Goal: Task Accomplishment & Management: Manage account settings

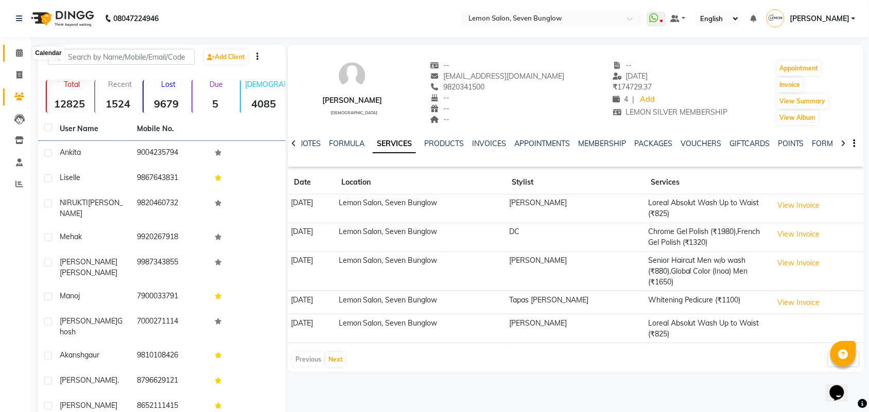
click at [14, 49] on span at bounding box center [19, 53] width 18 height 12
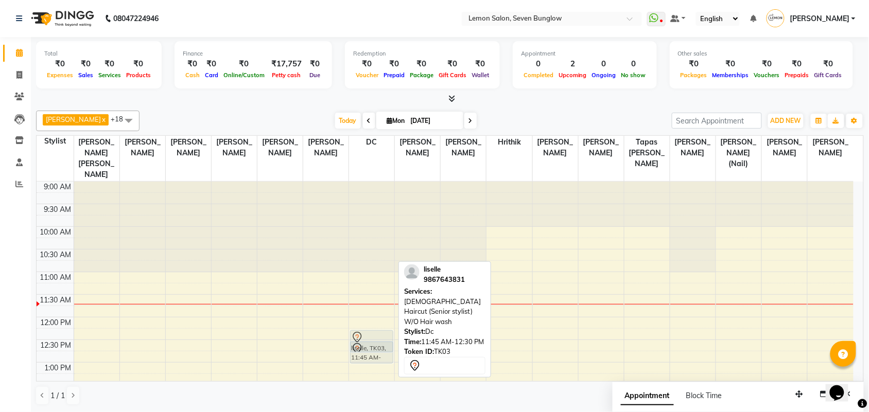
scroll to position [64, 0]
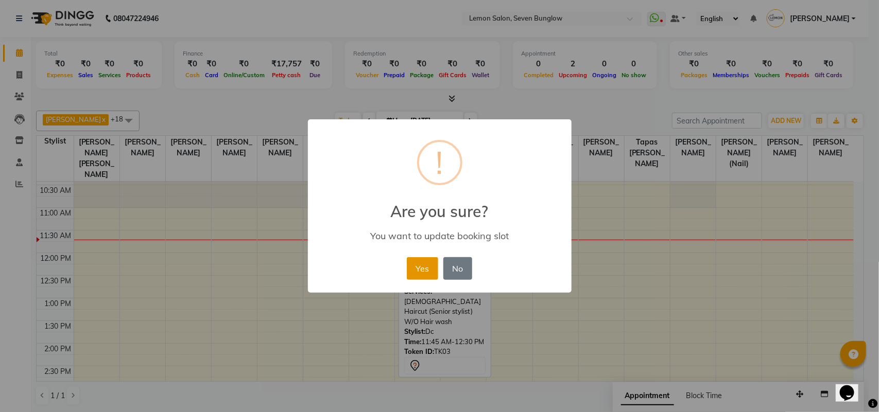
click at [417, 268] on button "Yes" at bounding box center [422, 268] width 31 height 23
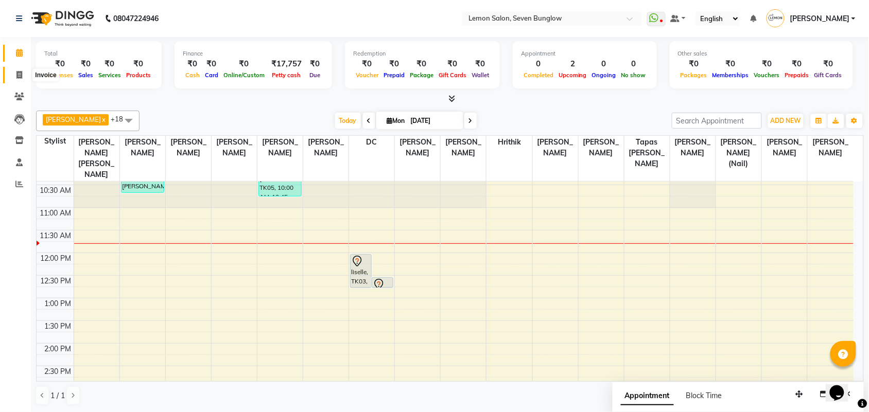
click at [23, 76] on span at bounding box center [19, 76] width 18 height 12
select select "562"
select select "service"
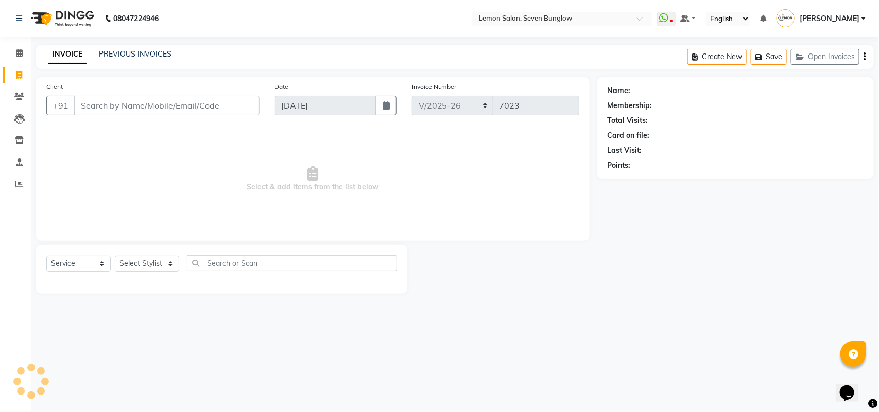
click at [103, 101] on input "Client" at bounding box center [166, 106] width 185 height 20
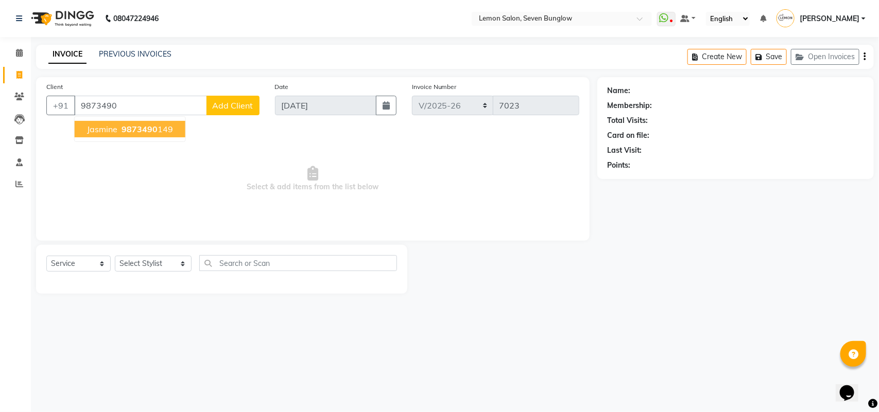
click at [98, 129] on span "jasmine" at bounding box center [102, 129] width 30 height 10
type input "9873490149"
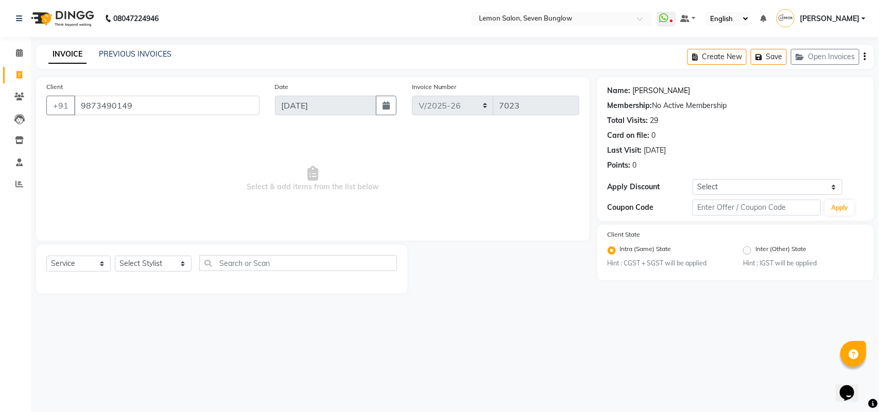
click at [641, 93] on link "Jasmine" at bounding box center [662, 90] width 58 height 11
click at [167, 273] on div "Select Service Product Membership Package Voucher Prepaid Gift Card Select Styl…" at bounding box center [221, 267] width 351 height 24
click at [168, 268] on select "Select Stylist Aditya Dewangan Ajit Thakur Akansha Subba Amreen Shaikh Aniket (…" at bounding box center [153, 264] width 77 height 16
select select "7449"
click at [115, 256] on select "Select Stylist Aditya Dewangan Ajit Thakur Akansha Subba Amreen Shaikh Aniket (…" at bounding box center [153, 264] width 77 height 16
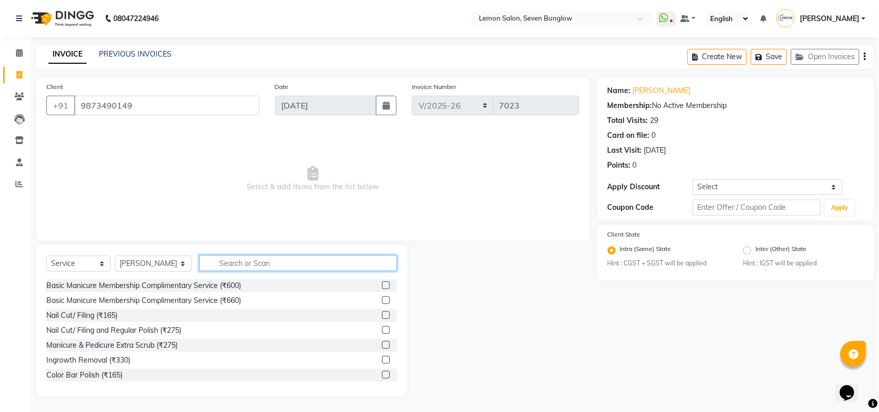
click at [213, 258] on input "text" at bounding box center [298, 263] width 198 height 16
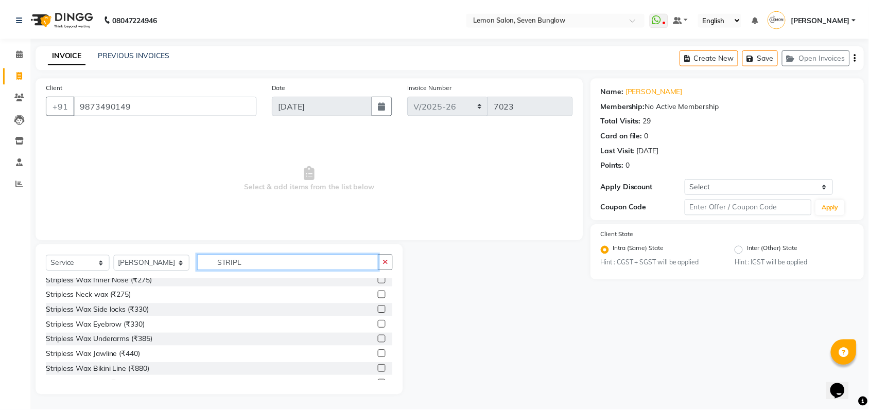
scroll to position [106, 0]
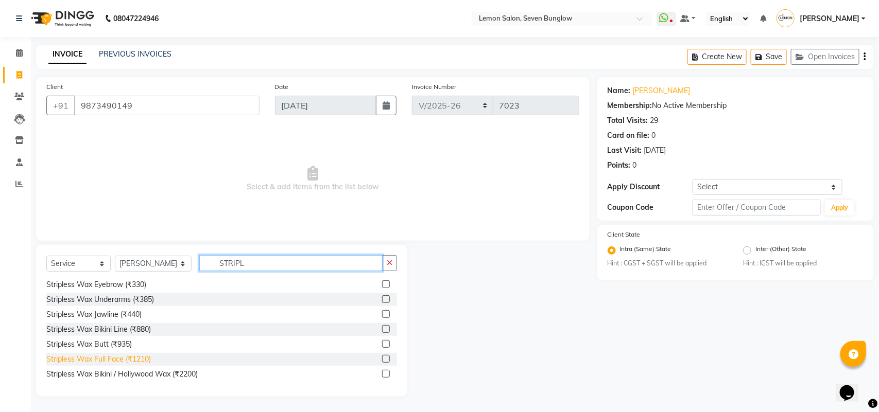
type input "STRIPL"
click at [147, 358] on div "Stripless Wax Full Face (₹1210)" at bounding box center [98, 359] width 105 height 11
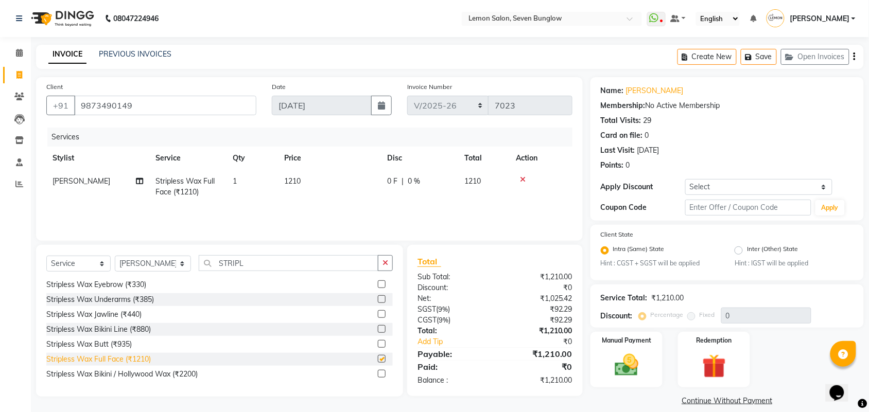
checkbox input "false"
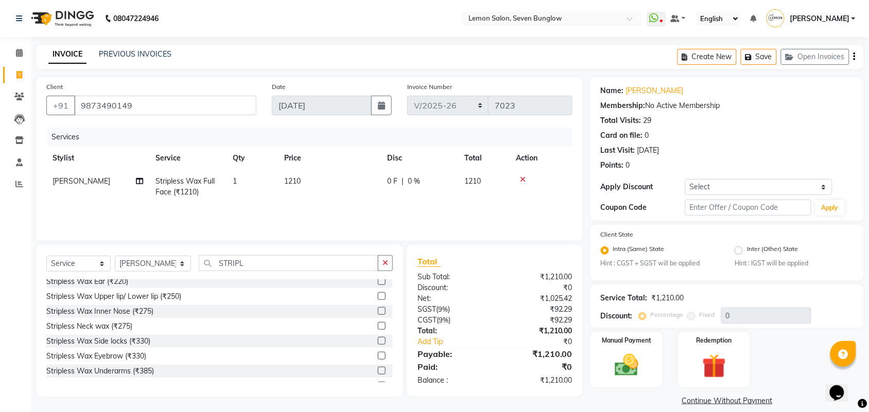
scroll to position [0, 0]
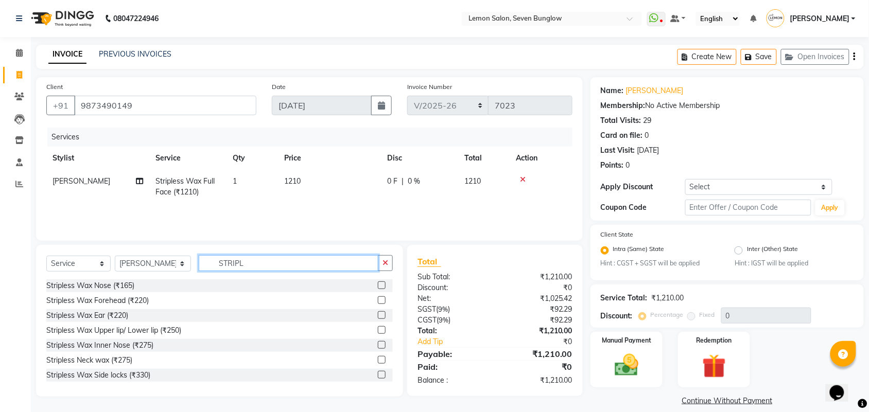
click at [235, 261] on input "STRIPL" at bounding box center [289, 263] width 180 height 16
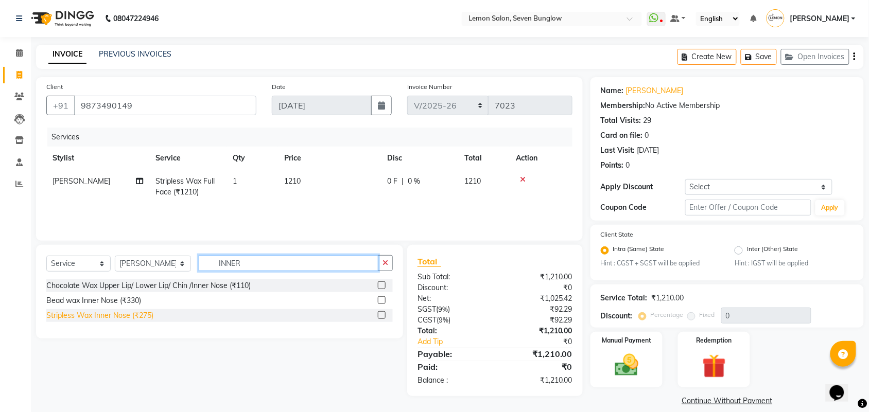
type input "INNER"
click at [111, 316] on div "Stripless Wax Inner Nose (₹275)" at bounding box center [99, 315] width 107 height 11
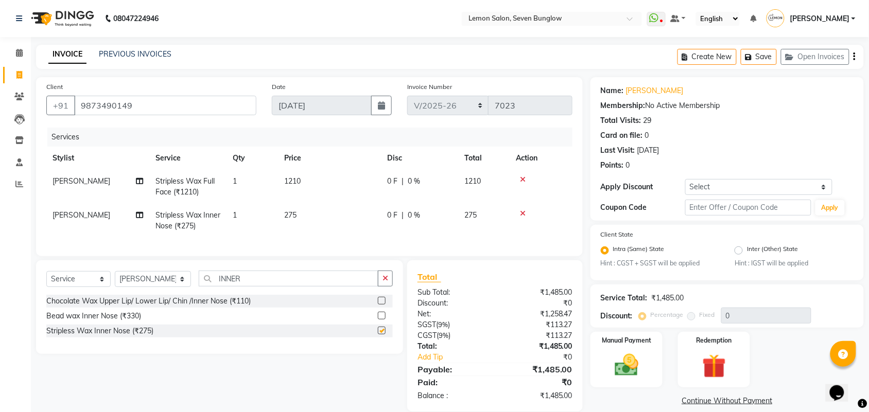
checkbox input "false"
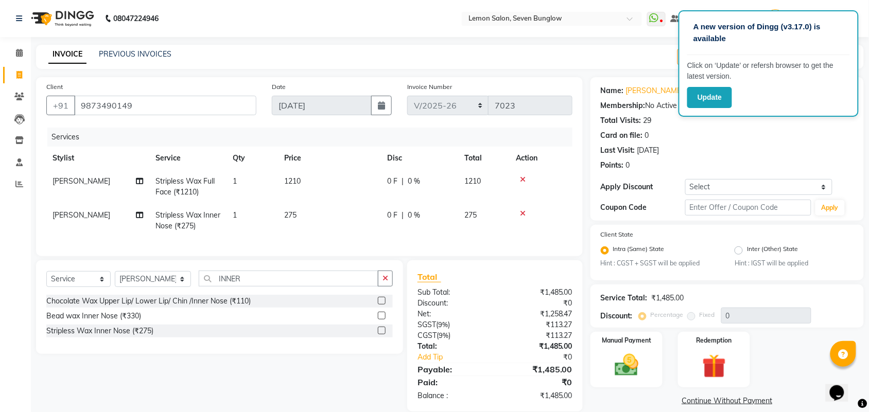
scroll to position [24, 0]
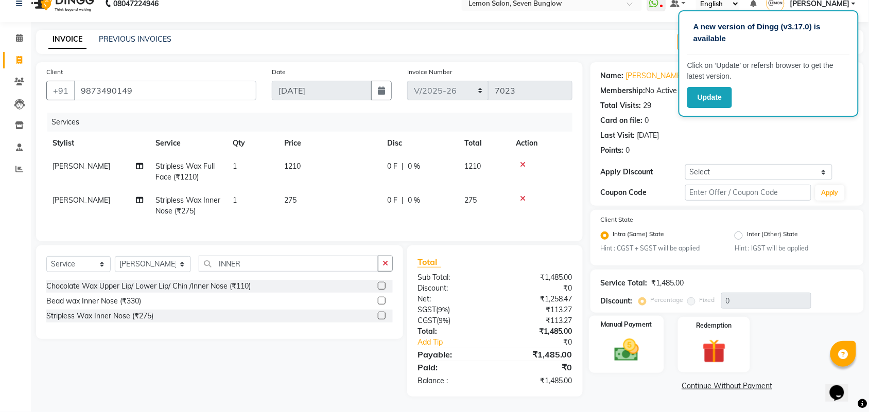
click at [614, 340] on img at bounding box center [627, 351] width 40 height 28
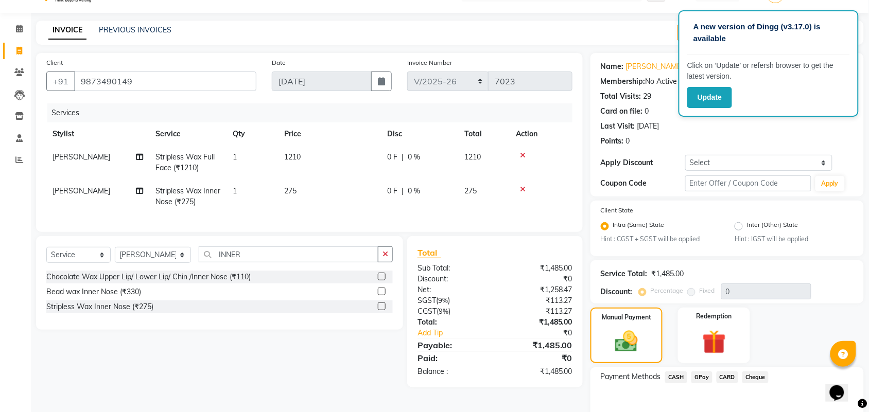
click at [727, 379] on span "CARD" at bounding box center [728, 378] width 22 height 12
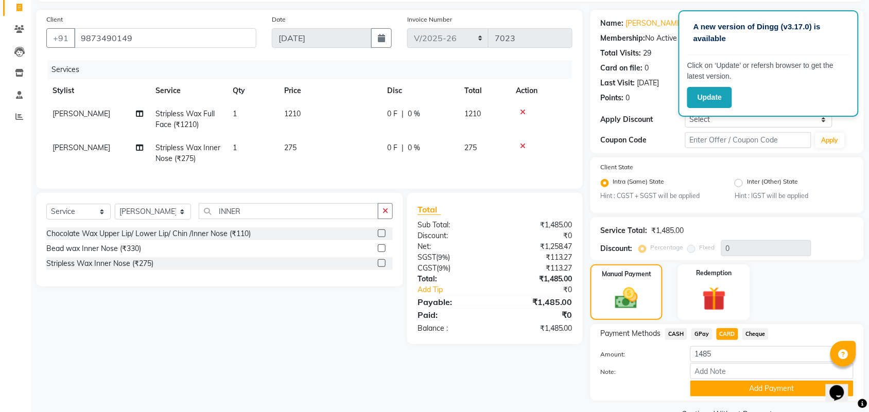
scroll to position [91, 0]
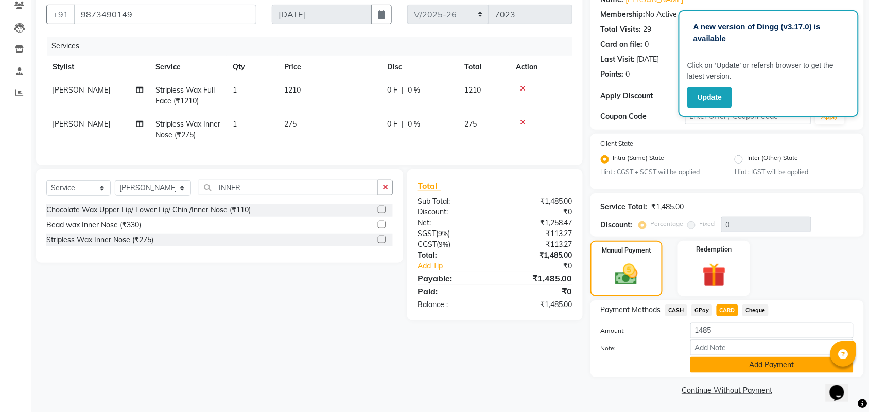
click at [721, 365] on button "Add Payment" at bounding box center [771, 365] width 163 height 16
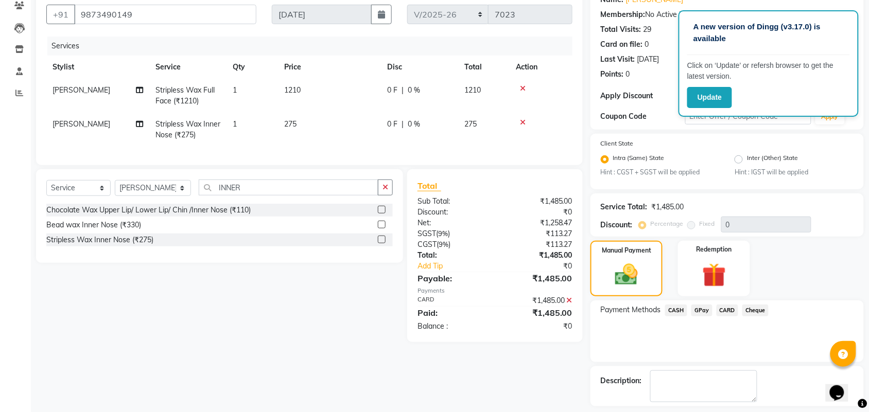
scroll to position [135, 0]
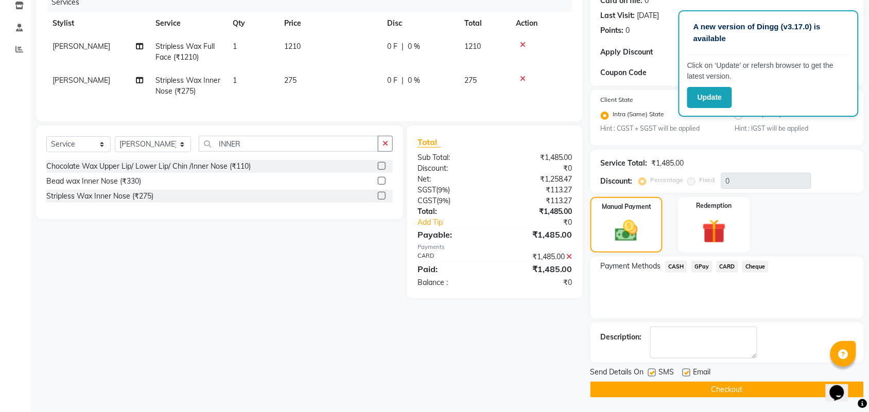
click at [654, 373] on label at bounding box center [652, 373] width 8 height 8
click at [654, 373] on input "checkbox" at bounding box center [651, 373] width 7 height 7
checkbox input "false"
click at [683, 372] on label at bounding box center [687, 373] width 8 height 8
click at [683, 372] on input "checkbox" at bounding box center [686, 373] width 7 height 7
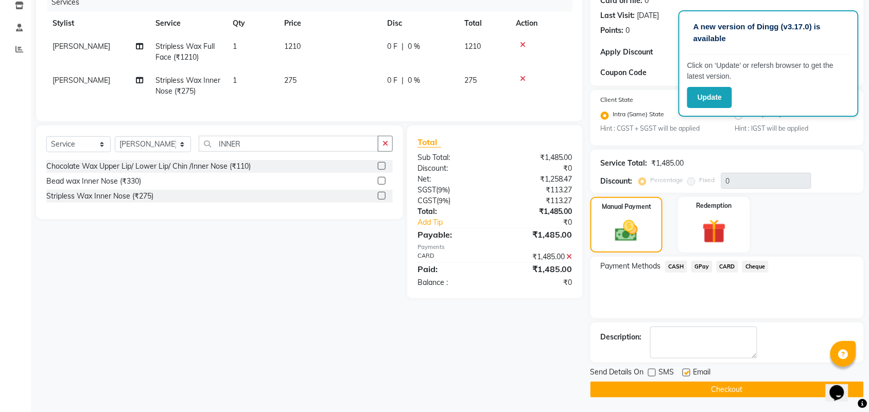
checkbox input "false"
click at [688, 383] on button "Checkout" at bounding box center [727, 390] width 273 height 16
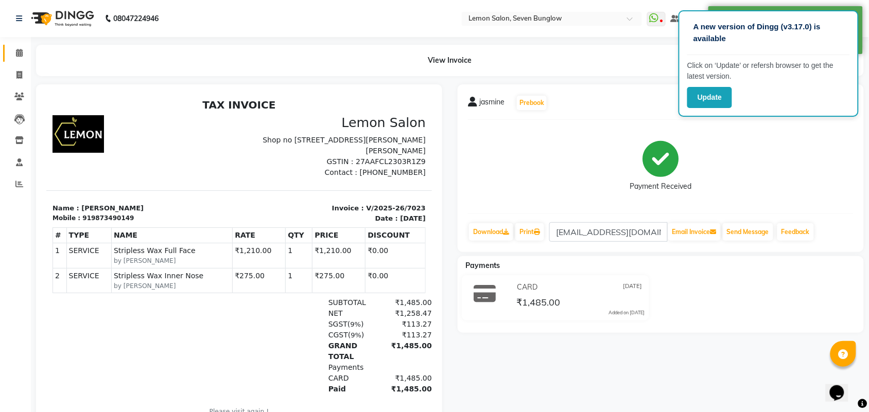
click at [8, 53] on link "Calendar" at bounding box center [15, 53] width 25 height 17
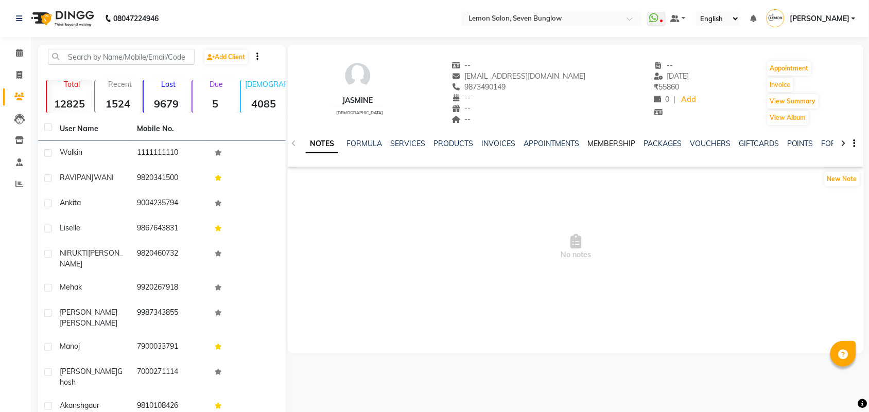
click at [616, 147] on link "MEMBERSHIP" at bounding box center [612, 143] width 48 height 9
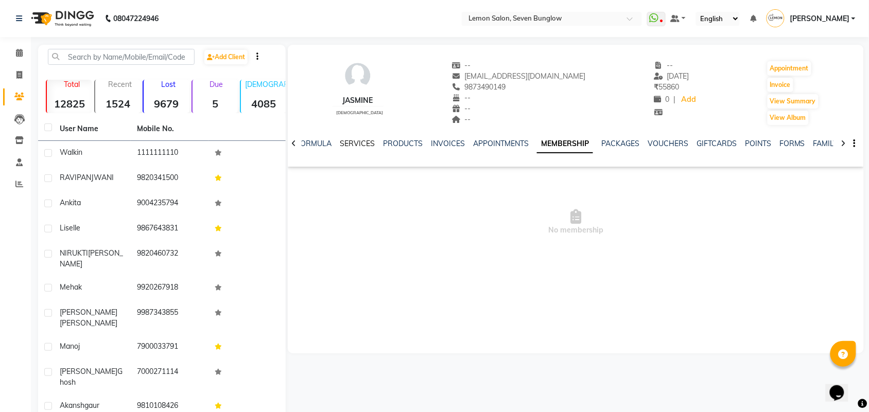
click at [355, 140] on link "SERVICES" at bounding box center [357, 143] width 35 height 9
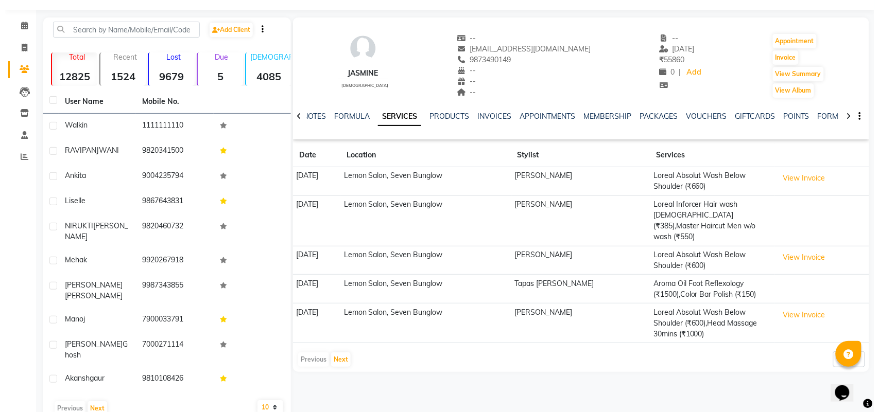
scroll to position [42, 0]
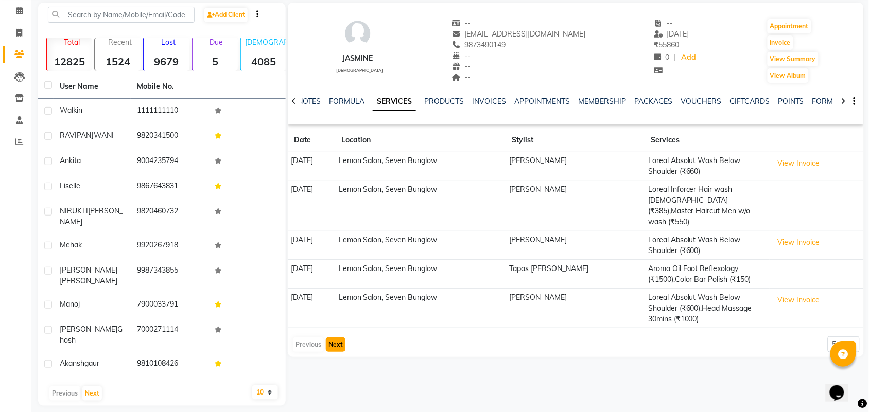
click at [335, 338] on button "Next" at bounding box center [336, 345] width 20 height 14
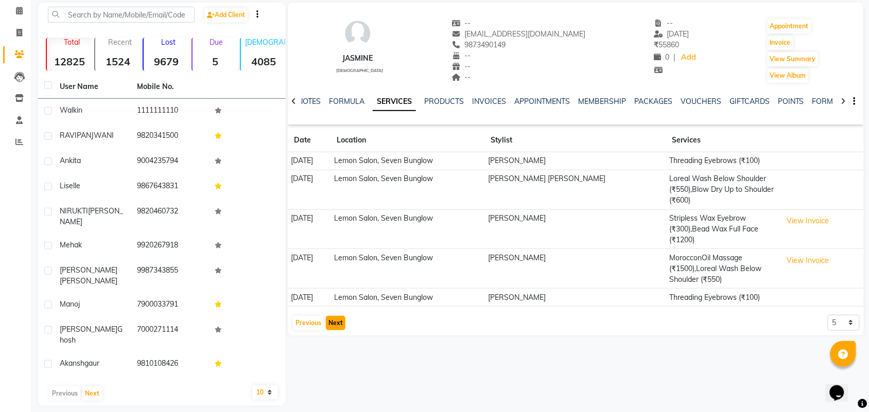
click at [340, 325] on button "Next" at bounding box center [336, 323] width 20 height 14
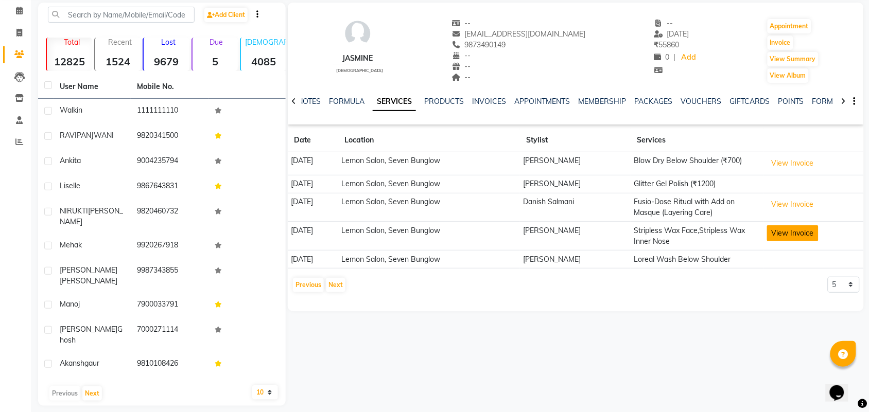
click at [806, 237] on button "View Invoice" at bounding box center [792, 234] width 51 height 16
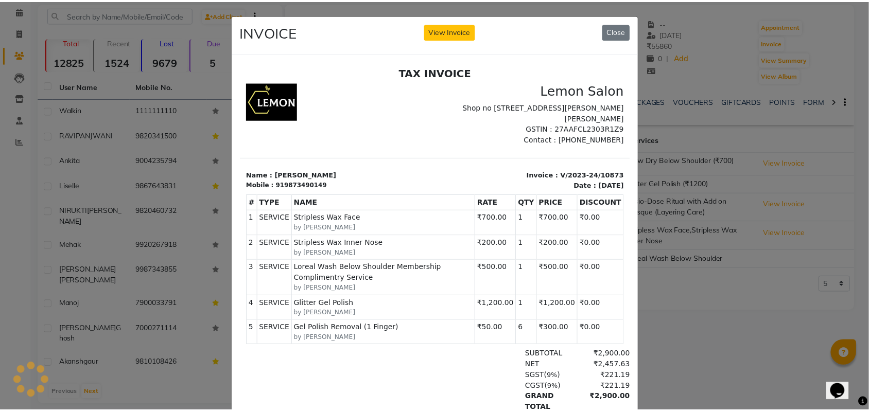
scroll to position [0, 0]
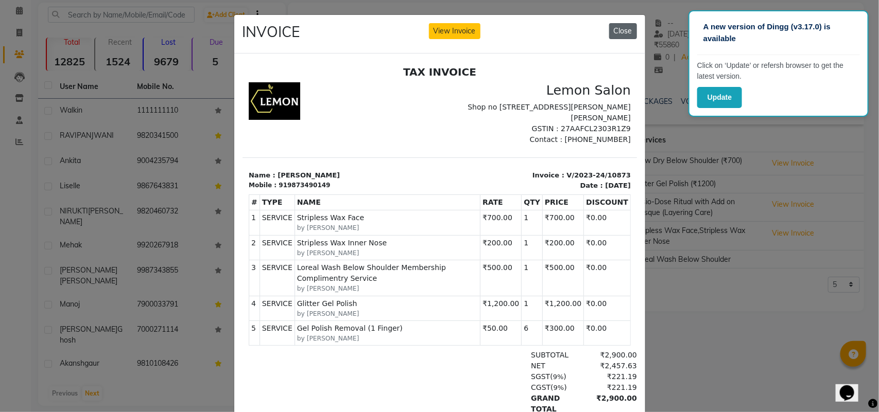
click at [624, 29] on button "Close" at bounding box center [623, 31] width 28 height 16
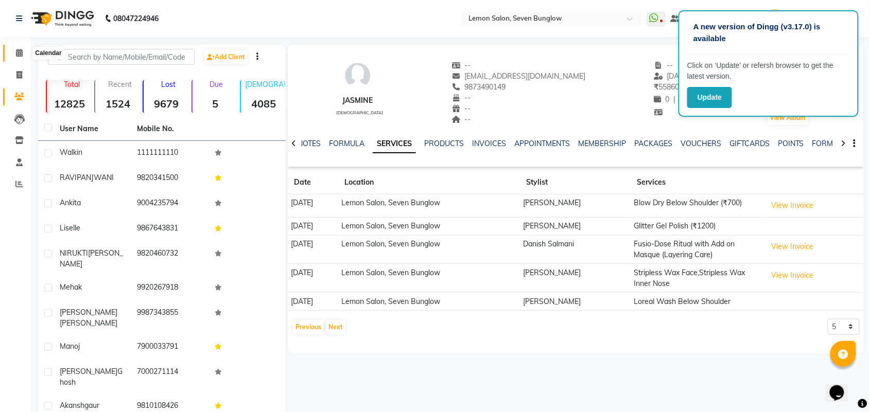
click at [19, 52] on icon at bounding box center [19, 53] width 7 height 8
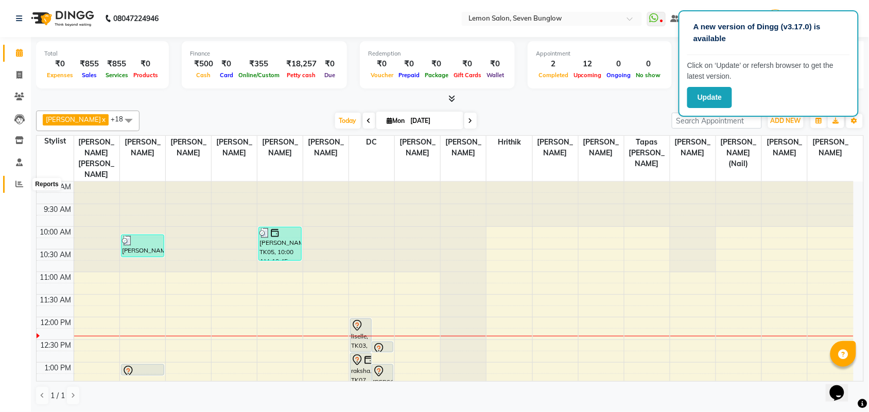
click at [14, 181] on span at bounding box center [19, 185] width 18 height 12
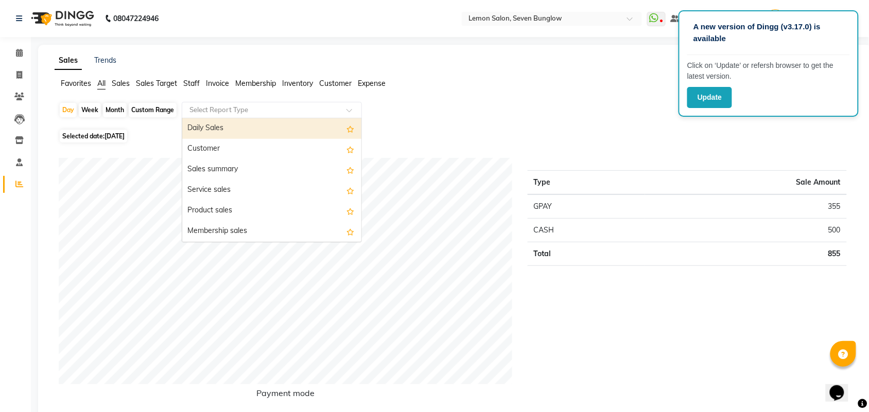
click at [349, 116] on span at bounding box center [353, 113] width 13 height 10
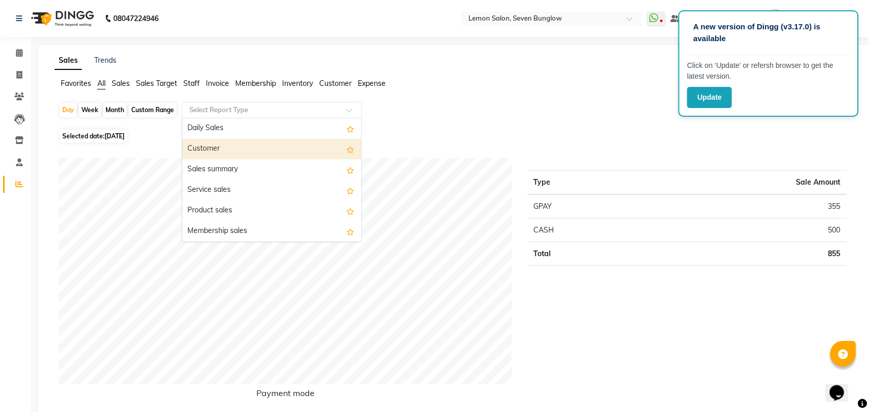
click at [189, 82] on span "Staff" at bounding box center [191, 83] width 16 height 9
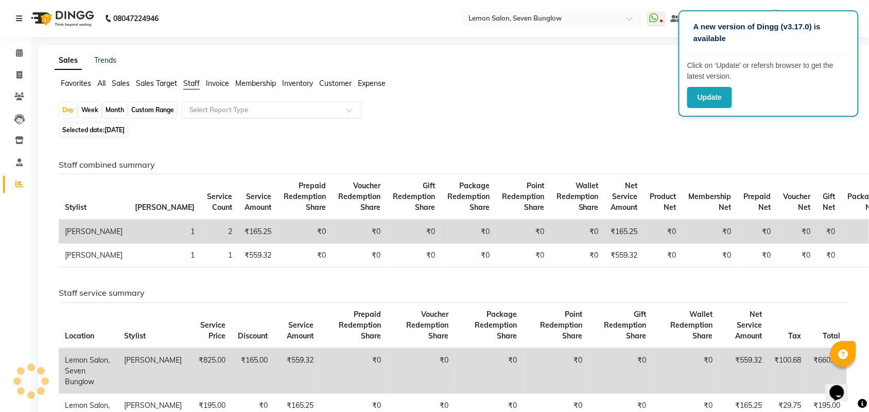
click at [346, 111] on div at bounding box center [271, 110] width 179 height 10
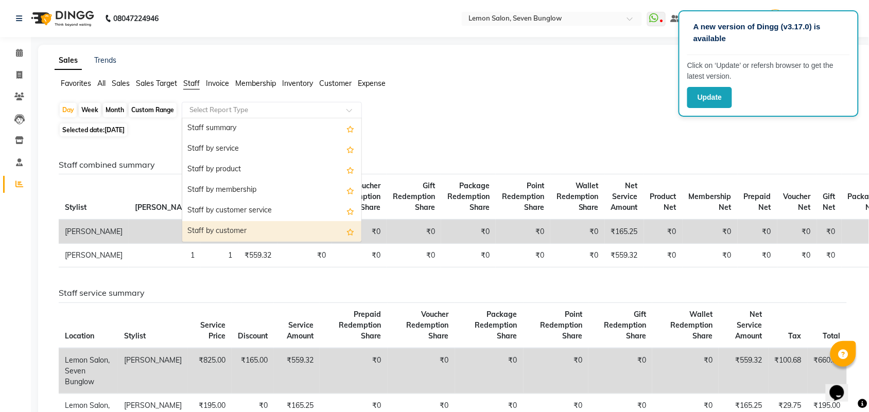
click at [253, 228] on div "Staff by customer" at bounding box center [271, 231] width 179 height 21
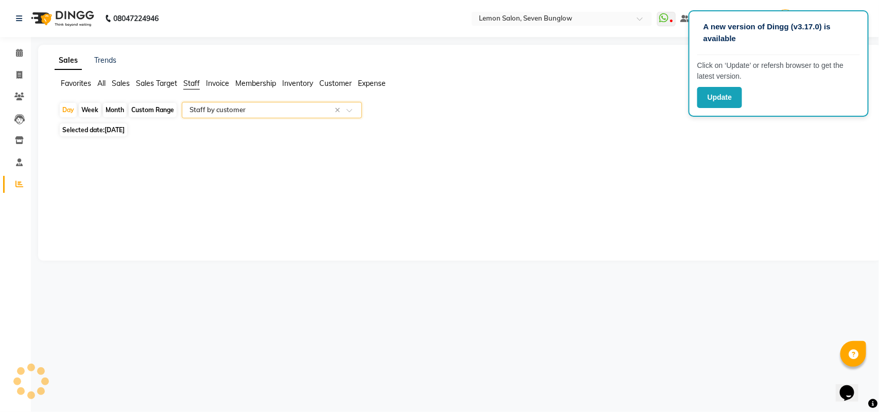
select select "csv"
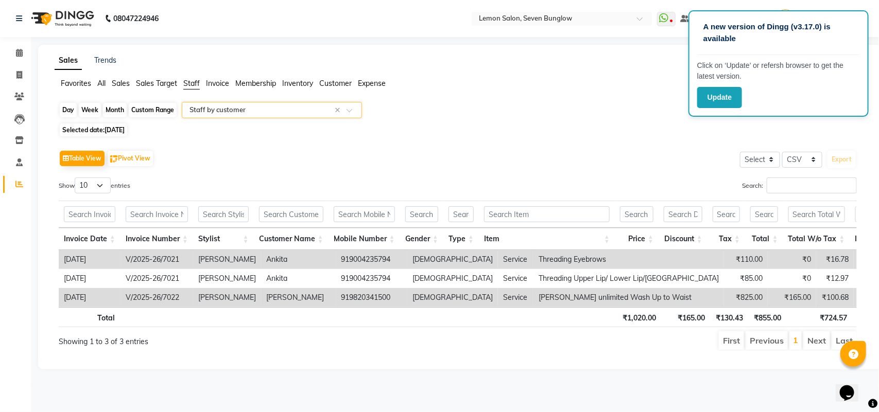
click at [62, 109] on div "Day" at bounding box center [68, 110] width 17 height 14
select select "9"
select select "2025"
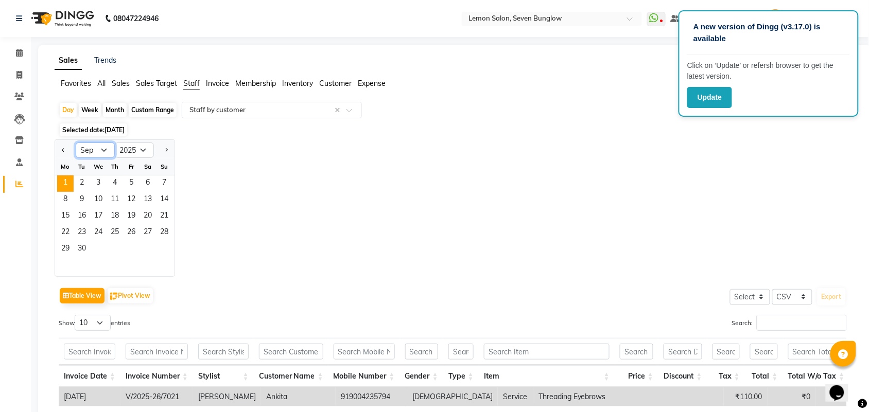
click at [103, 150] on select "Jan Feb Mar Apr May Jun Jul Aug Sep Oct Nov Dec" at bounding box center [95, 150] width 39 height 15
select select "8"
click at [76, 143] on select "Jan Feb Mar Apr May Jun Jul Aug Sep Oct Nov Dec" at bounding box center [95, 150] width 39 height 15
click at [160, 250] on span "31" at bounding box center [164, 249] width 16 height 16
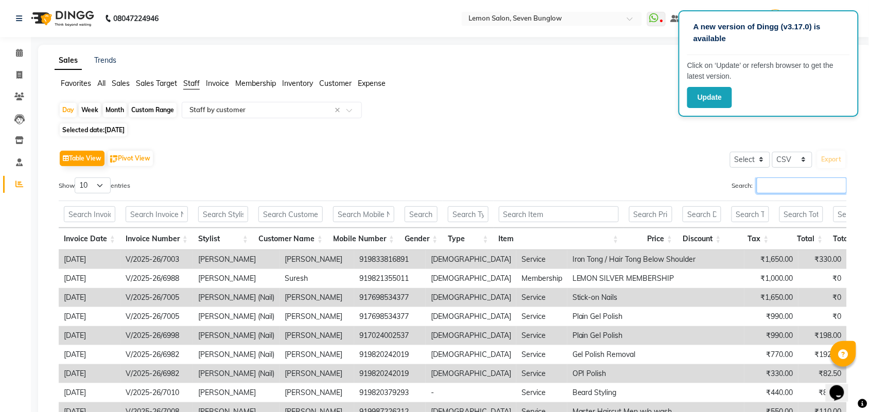
click at [773, 184] on input "Search:" at bounding box center [802, 186] width 90 height 16
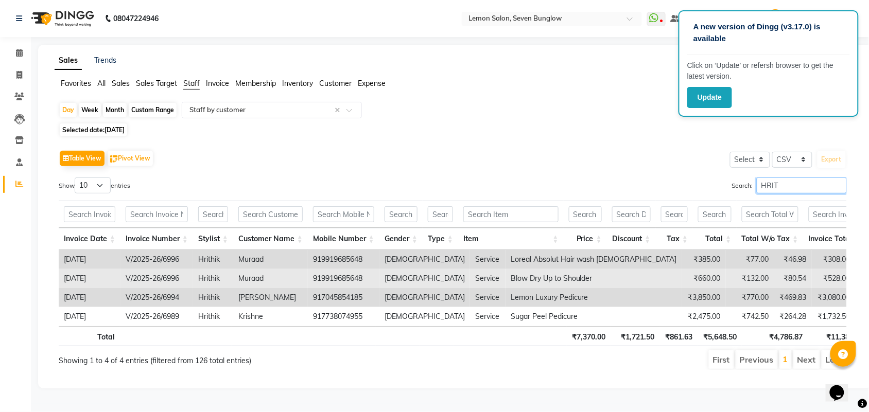
type input "HRIT"
drag, startPoint x: 363, startPoint y: 278, endPoint x: 310, endPoint y: 278, distance: 53.0
click at [310, 278] on td "919919685648" at bounding box center [344, 278] width 72 height 19
copy td "919919685648"
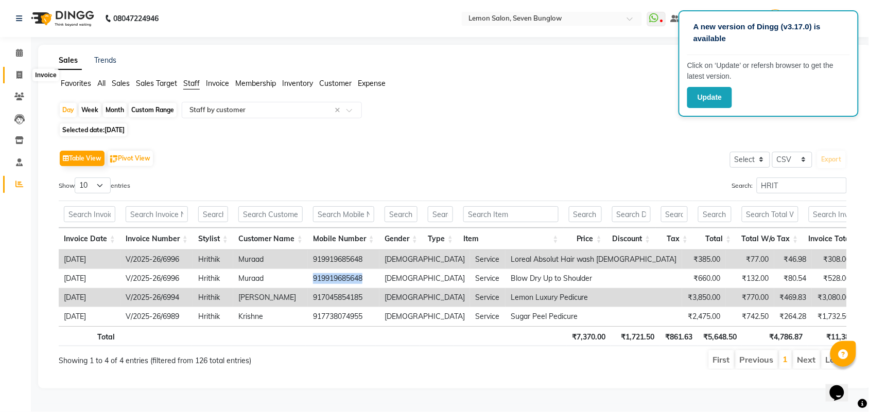
click at [13, 71] on span at bounding box center [19, 76] width 18 height 12
select select "562"
select select "service"
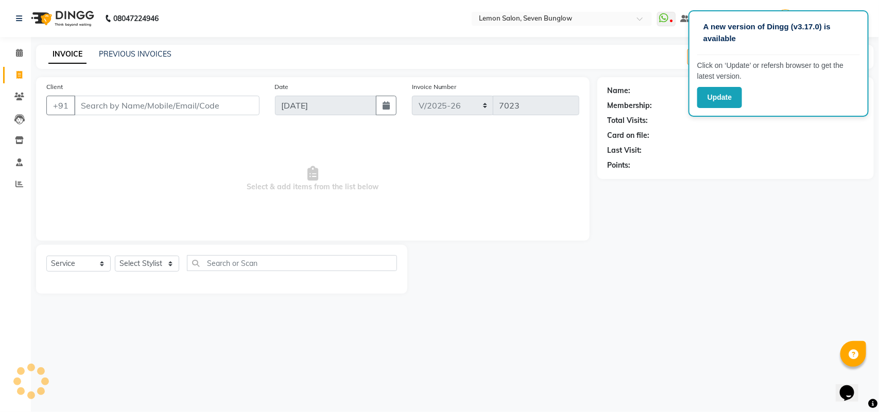
click at [101, 100] on input "Client" at bounding box center [166, 106] width 185 height 20
type input "919919685648"
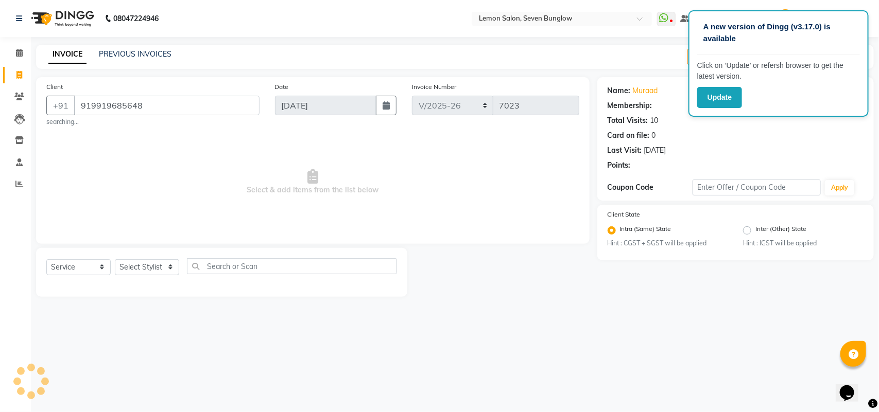
select select "1: Object"
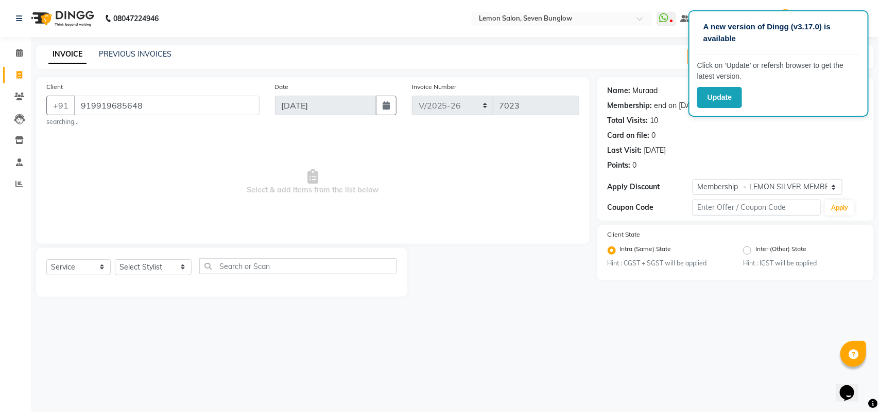
click at [649, 93] on link "Muraad" at bounding box center [645, 90] width 25 height 11
click at [729, 105] on button "Update" at bounding box center [719, 97] width 45 height 21
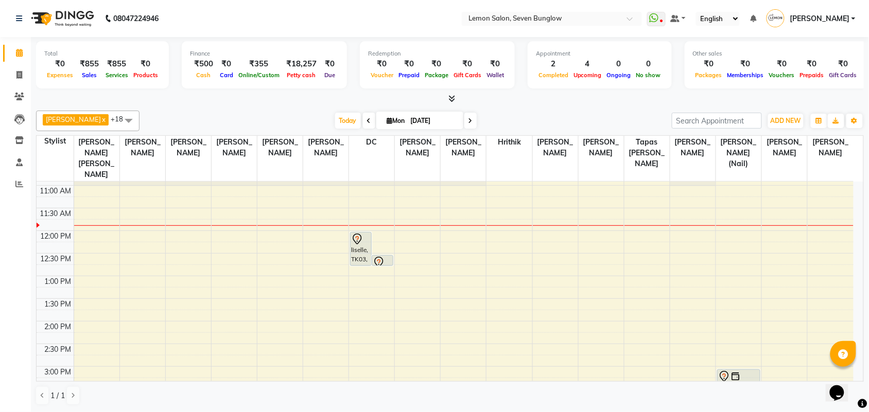
scroll to position [64, 0]
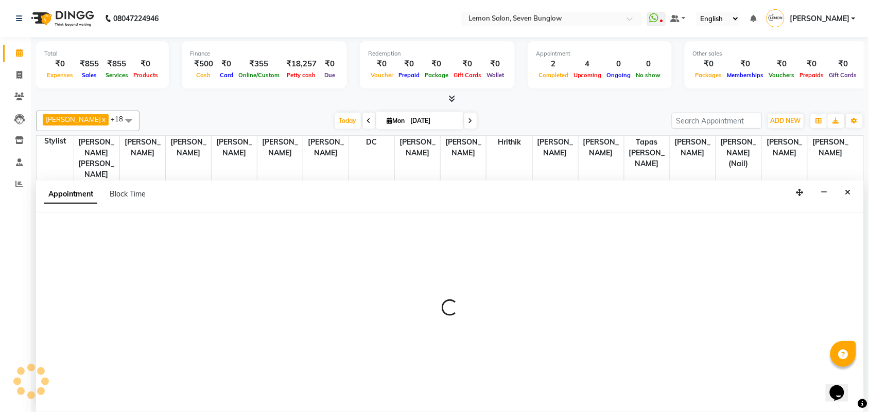
scroll to position [1, 0]
select select "7887"
select select "tentative"
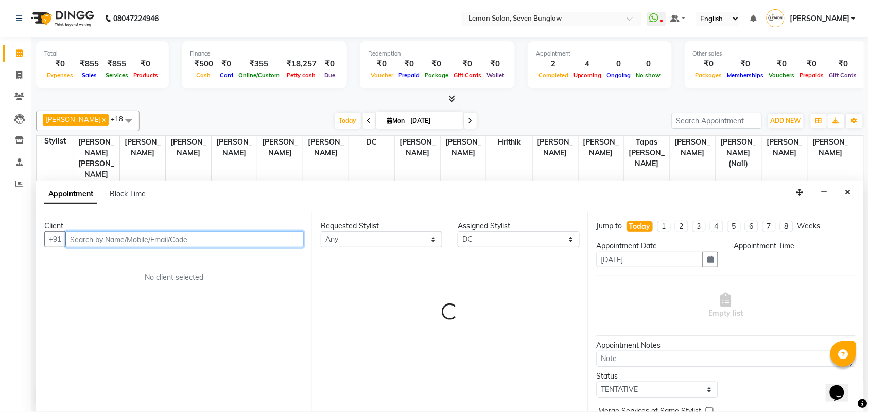
select select "780"
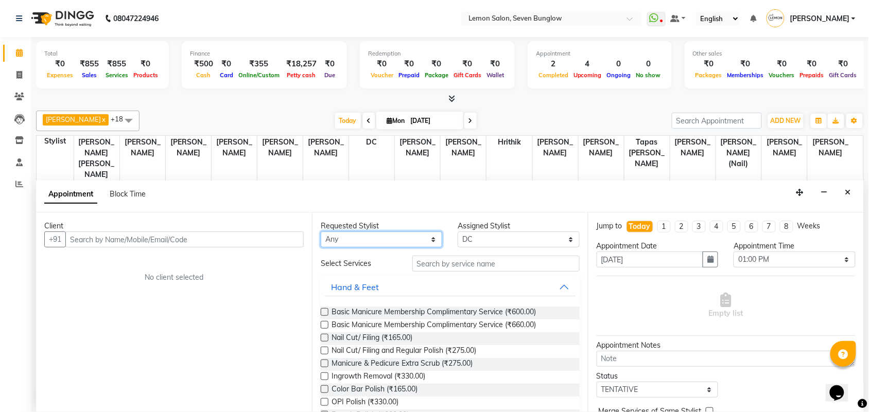
drag, startPoint x: 333, startPoint y: 245, endPoint x: 336, endPoint y: 236, distance: 9.3
click at [333, 245] on select "Any [PERSON_NAME] [PERSON_NAME] [PERSON_NAME] [PERSON_NAME] [PERSON_NAME] (Nail…" at bounding box center [382, 240] width 122 height 16
select select "7887"
click at [321, 232] on select "Any [PERSON_NAME] [PERSON_NAME] [PERSON_NAME] [PERSON_NAME] [PERSON_NAME] (Nail…" at bounding box center [382, 240] width 122 height 16
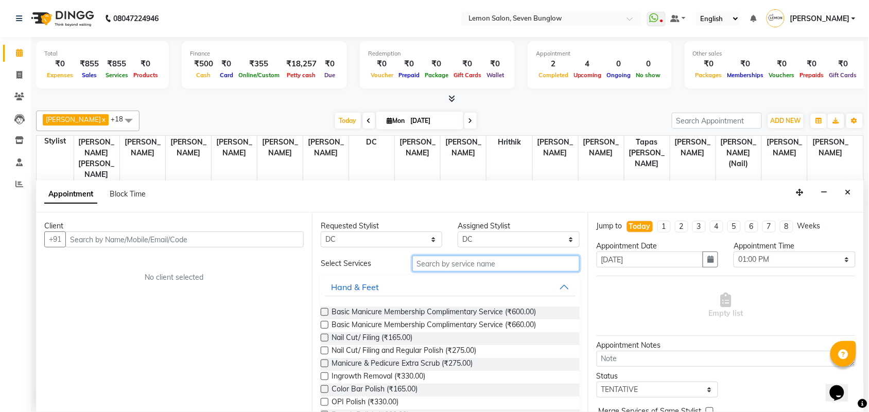
click at [444, 263] on input "text" at bounding box center [495, 264] width 167 height 16
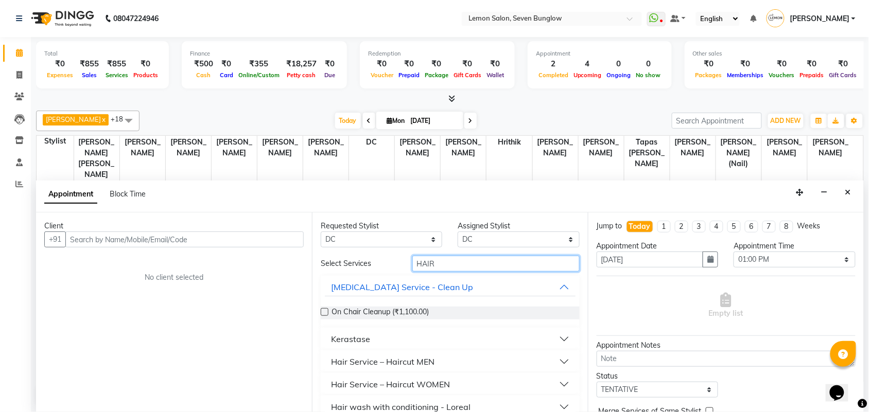
type input "HAIR"
click at [410, 363] on div "Hair Service – Haircut MEN" at bounding box center [382, 362] width 103 height 12
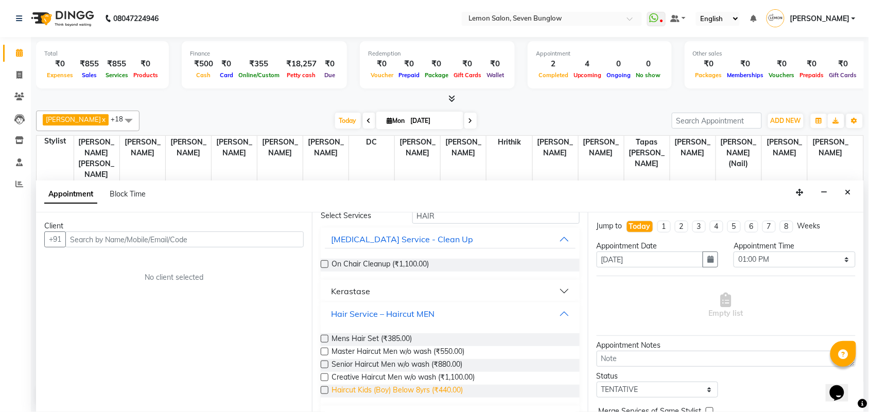
scroll to position [129, 0]
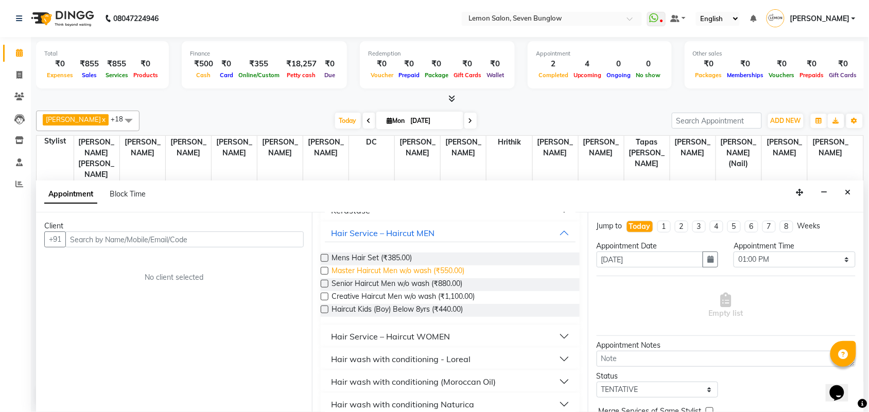
click at [456, 269] on span "Master Haircut Men w/o wash (₹550.00)" at bounding box center [398, 272] width 133 height 13
checkbox input "false"
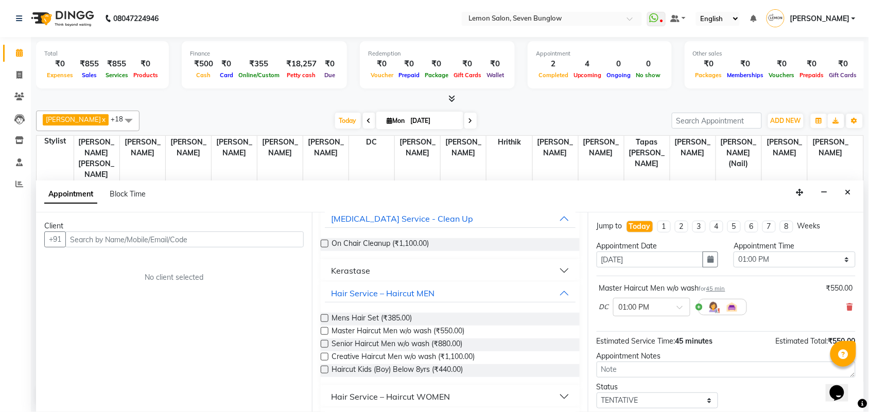
scroll to position [0, 0]
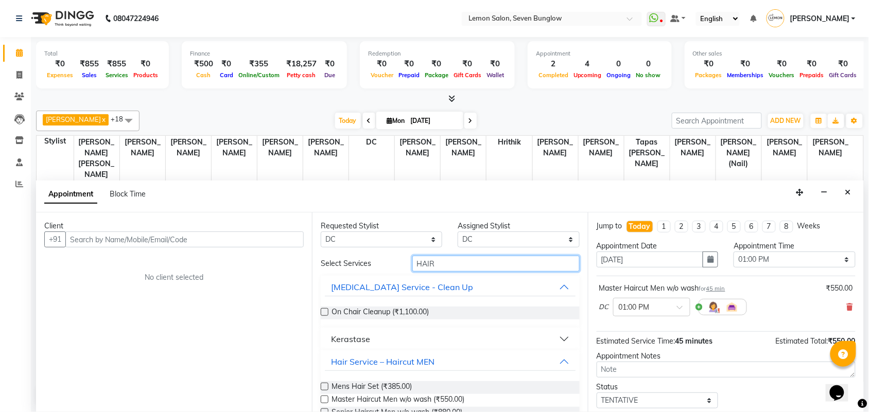
click at [428, 265] on input "HAIR" at bounding box center [495, 264] width 167 height 16
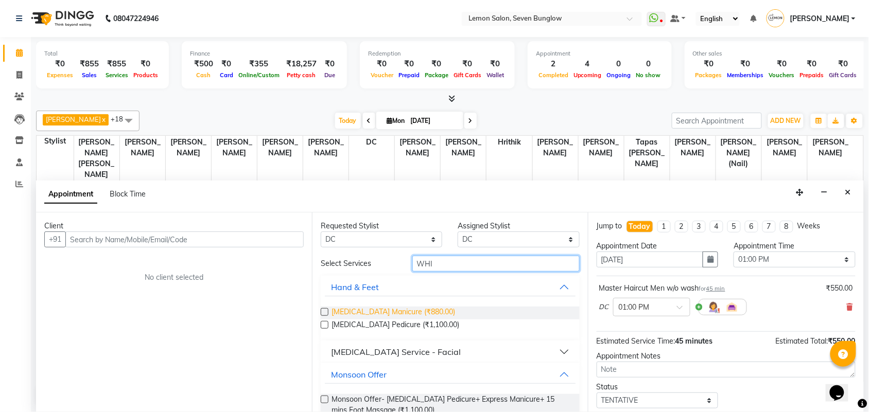
type input "WHI"
click at [420, 312] on span "[MEDICAL_DATA] Manicure (₹880.00)" at bounding box center [394, 313] width 124 height 13
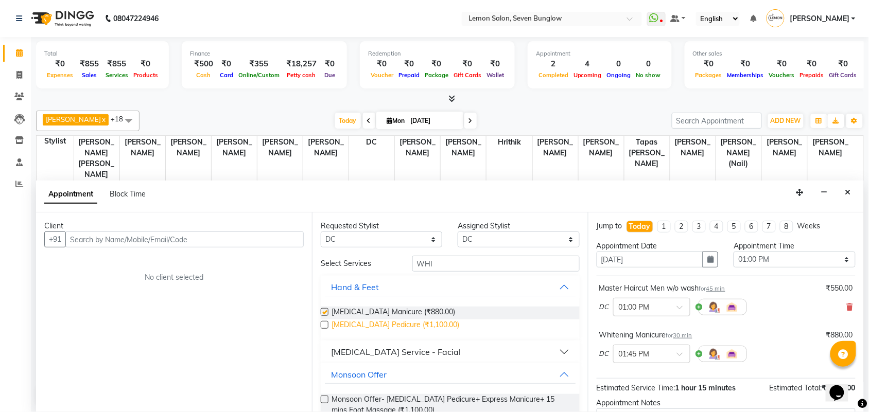
checkbox input "false"
click at [426, 336] on div "Whitening Manicure (₹880.00) Whitening Pedicure (₹1,100.00)" at bounding box center [450, 320] width 259 height 42
click at [421, 320] on span "[MEDICAL_DATA] Pedicure (₹1,100.00)" at bounding box center [396, 326] width 128 height 13
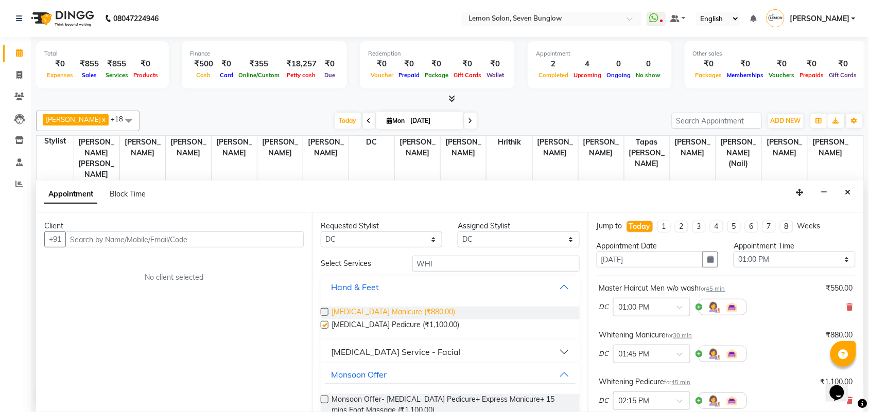
checkbox input "false"
click at [423, 310] on span "[MEDICAL_DATA] Manicure (₹880.00)" at bounding box center [394, 313] width 124 height 13
checkbox input "false"
click at [420, 327] on span "[MEDICAL_DATA] Pedicure (₹1,100.00)" at bounding box center [396, 326] width 128 height 13
checkbox input "false"
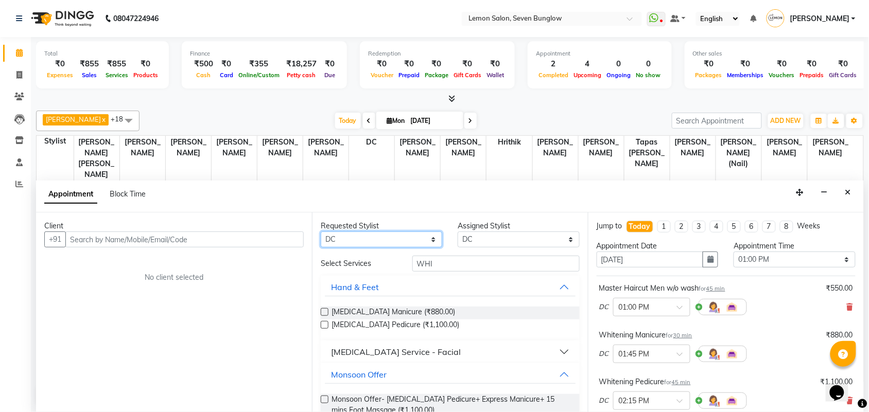
click at [366, 237] on select "Any Aditya Dewangan Ajit Thakur Akansha Subba Amreen Shaikh Aniket (Nail) Ashfa…" at bounding box center [382, 240] width 122 height 16
select select "7449"
click at [321, 232] on select "Any Aditya Dewangan Ajit Thakur Akansha Subba Amreen Shaikh Aniket (Nail) Ashfa…" at bounding box center [382, 240] width 122 height 16
select select "7449"
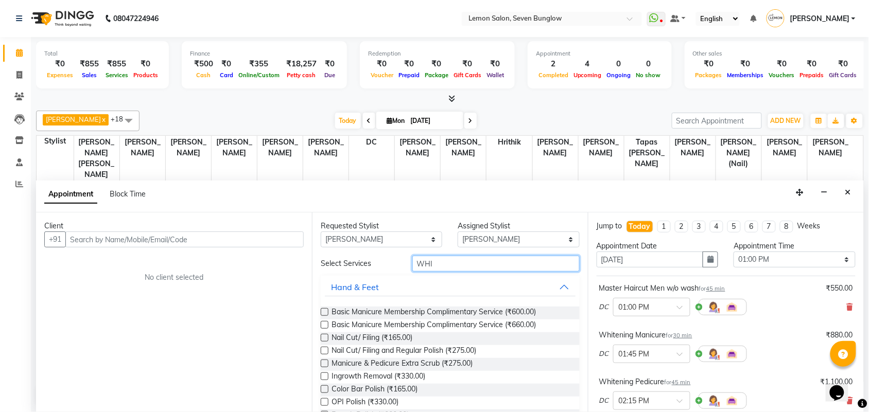
click at [423, 268] on input "WHI" at bounding box center [495, 264] width 167 height 16
drag, startPoint x: 422, startPoint y: 268, endPoint x: 401, endPoint y: 228, distance: 45.6
click at [418, 264] on input "WHI" at bounding box center [495, 264] width 167 height 16
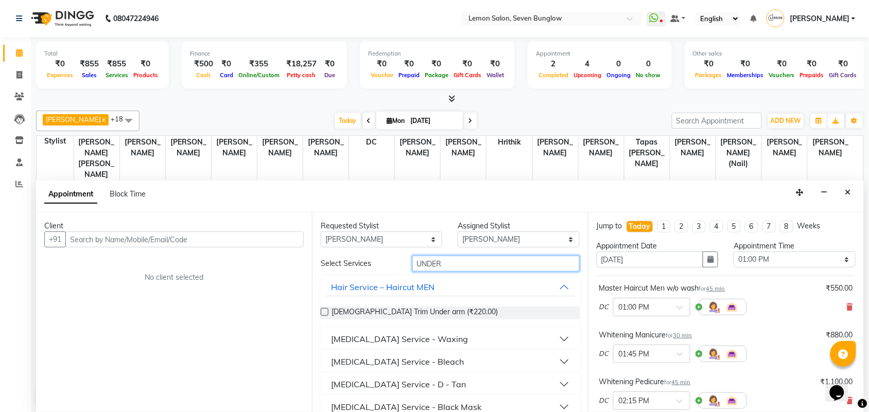
type input "UNDER"
click at [404, 334] on div "[MEDICAL_DATA] Service - Waxing" at bounding box center [399, 339] width 137 height 12
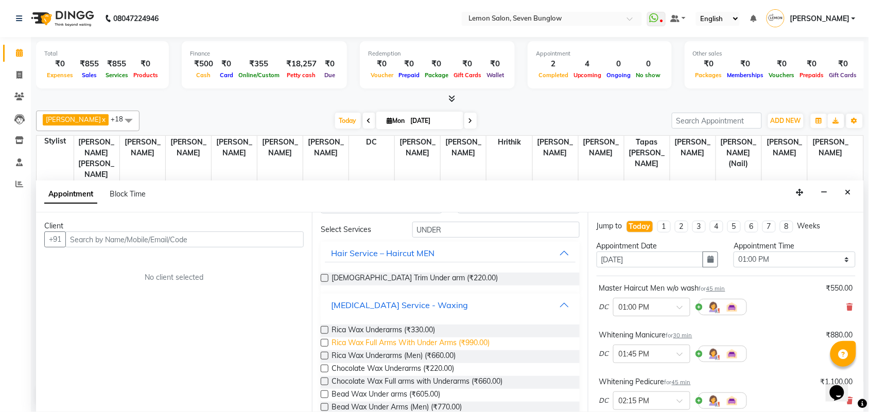
scroll to position [64, 0]
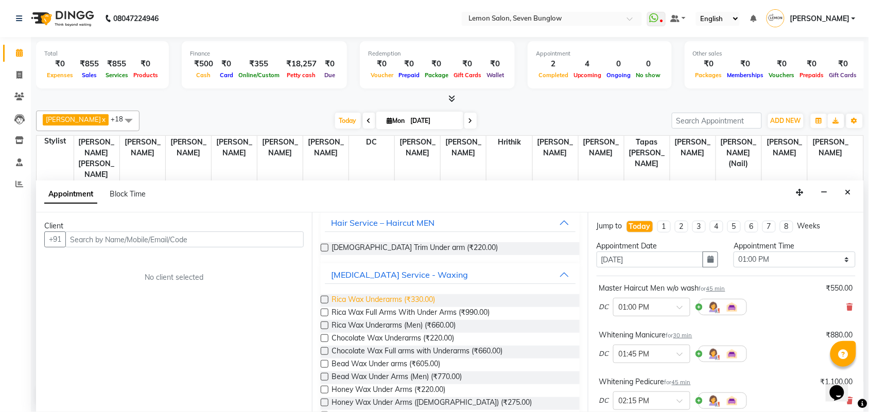
click at [434, 301] on span "Rica Wax Underarms (₹330.00)" at bounding box center [383, 301] width 103 height 13
checkbox input "false"
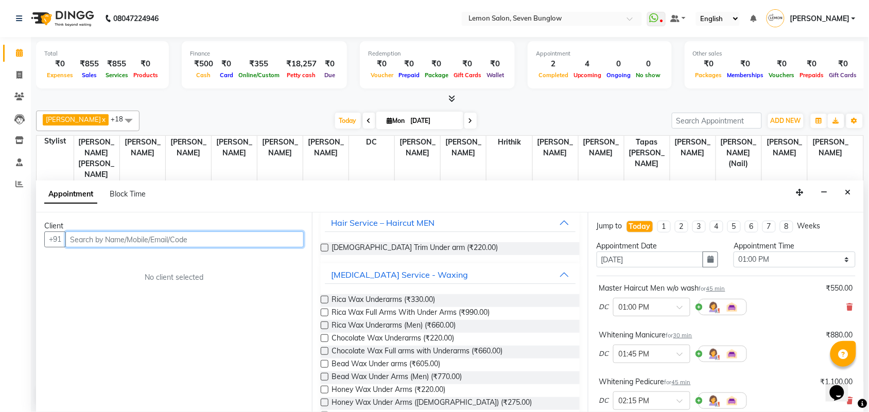
click at [250, 237] on input "text" at bounding box center [184, 240] width 238 height 16
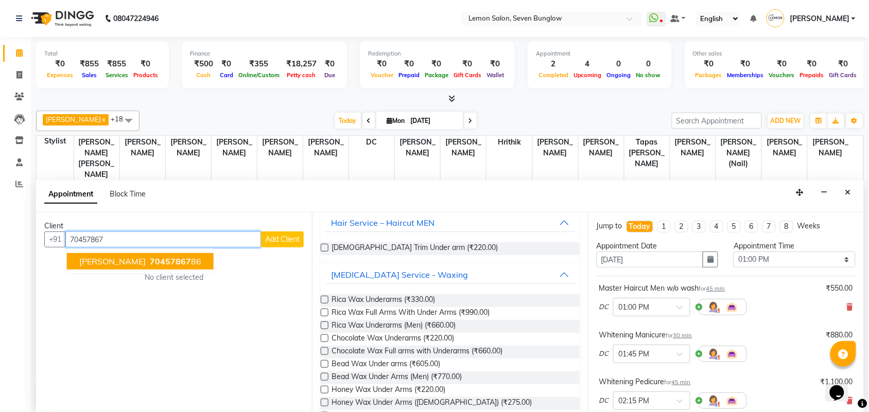
click at [150, 259] on ngb-highlight "70457867 86" at bounding box center [175, 261] width 54 height 10
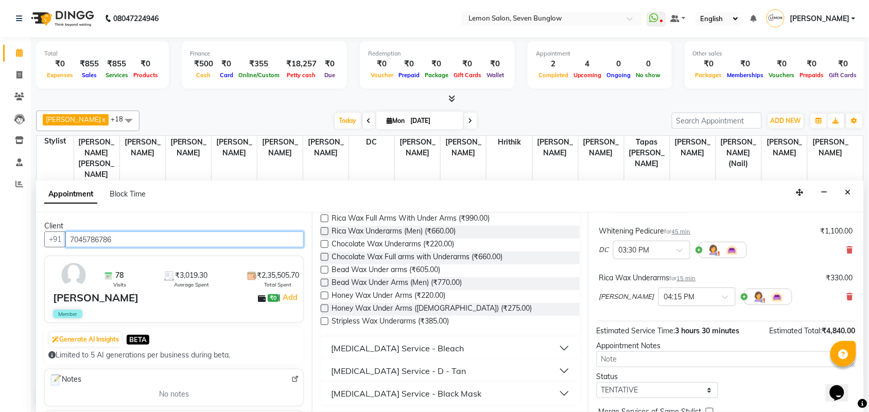
scroll to position [296, 0]
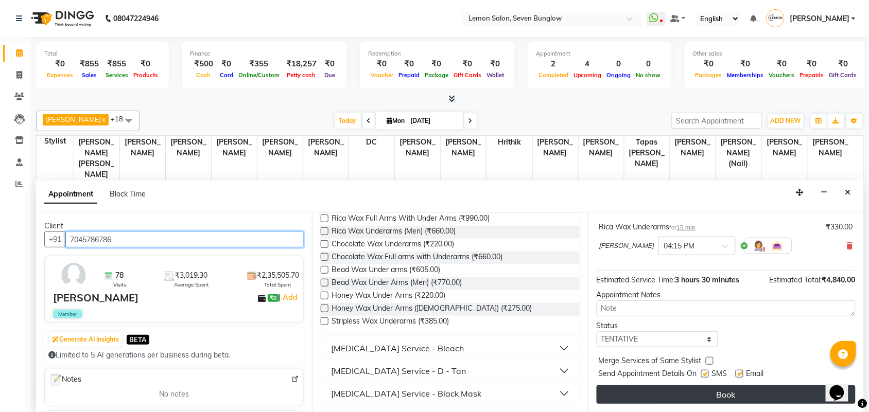
type input "7045786786"
click at [703, 395] on button "Book" at bounding box center [726, 395] width 259 height 19
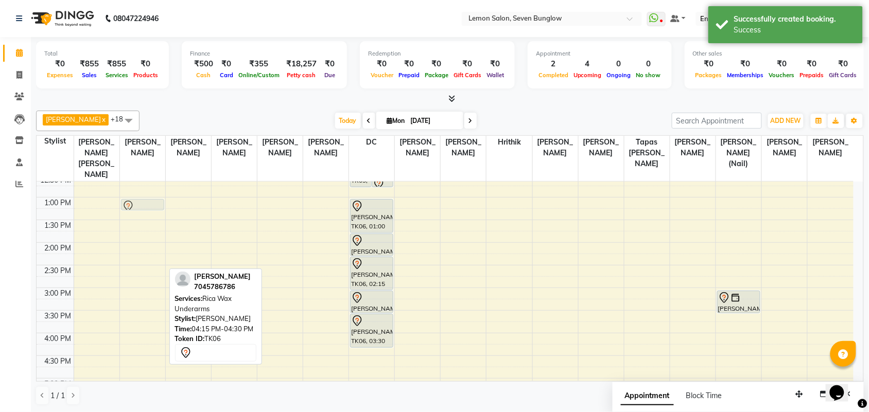
scroll to position [165, 0]
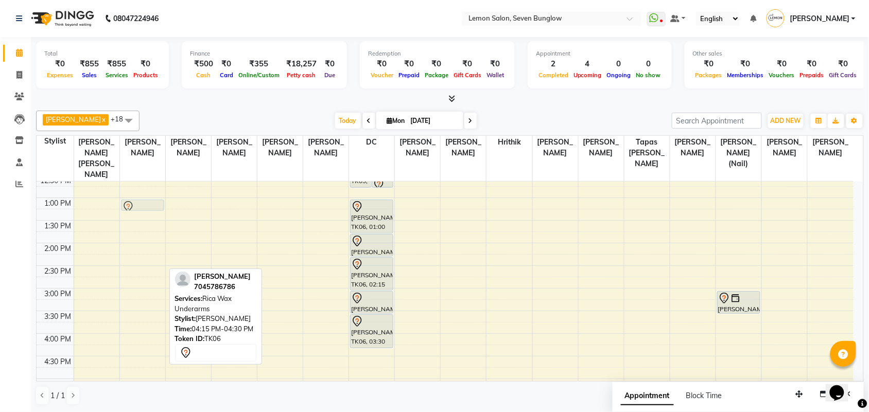
drag, startPoint x: 160, startPoint y: 317, endPoint x: 146, endPoint y: 195, distance: 122.9
click at [146, 195] on div "ankita, TK04, 10:10 AM-10:40 AM, Threading Eyebrows (₹110),Threading Upper Lip/…" at bounding box center [142, 334] width 45 height 634
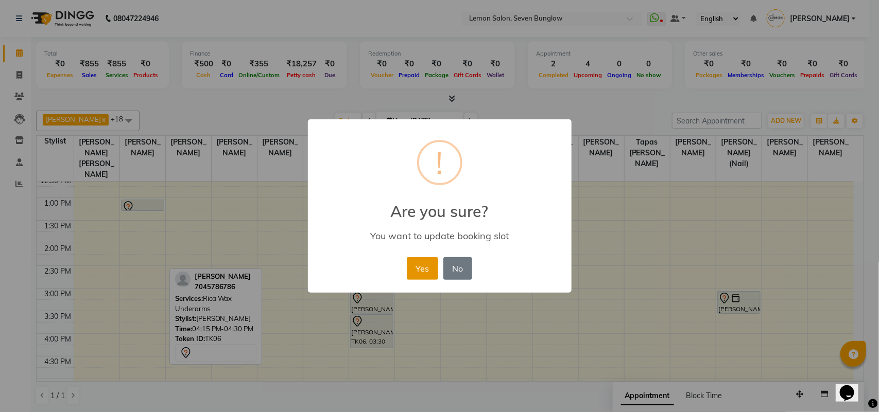
click at [428, 268] on button "Yes" at bounding box center [422, 268] width 31 height 23
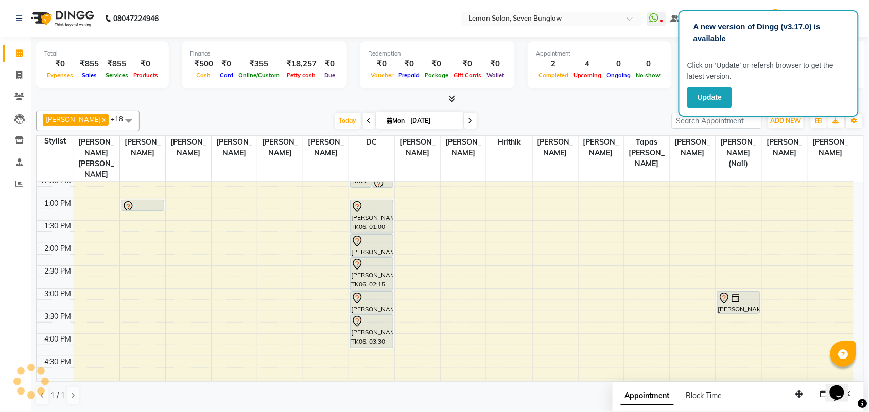
scroll to position [100, 0]
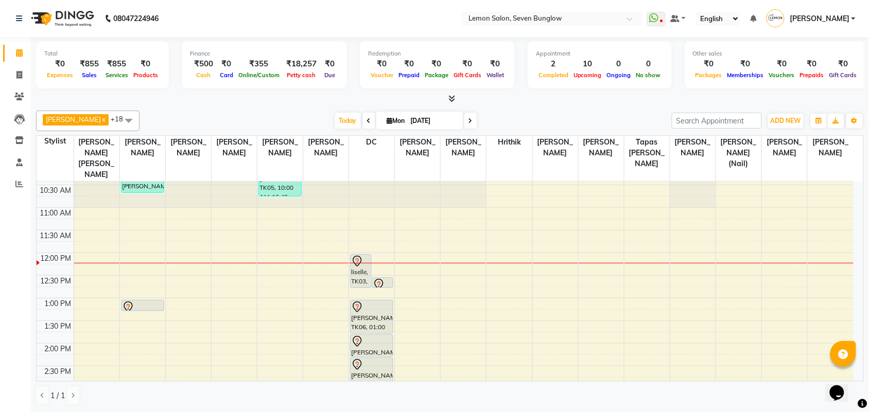
scroll to position [129, 0]
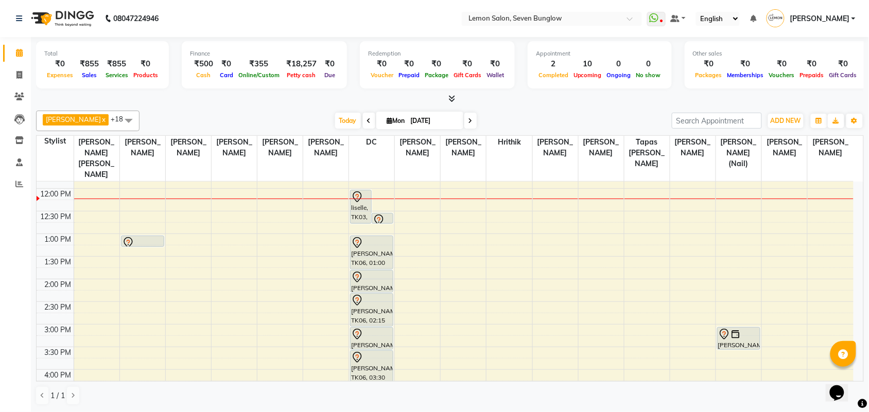
click at [369, 217] on div "9:00 AM 9:30 AM 10:00 AM 10:30 AM 11:00 AM 11:30 AM 12:00 PM 12:30 PM 1:00 PM 1…" at bounding box center [445, 370] width 817 height 634
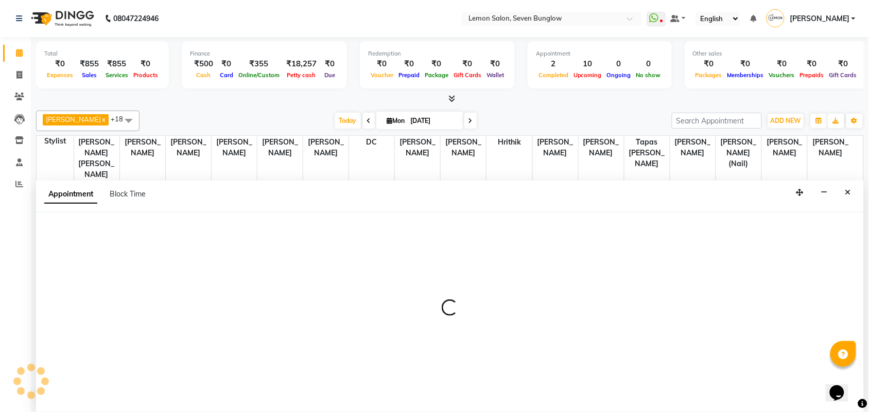
scroll to position [1, 0]
select select "7887"
select select "tentative"
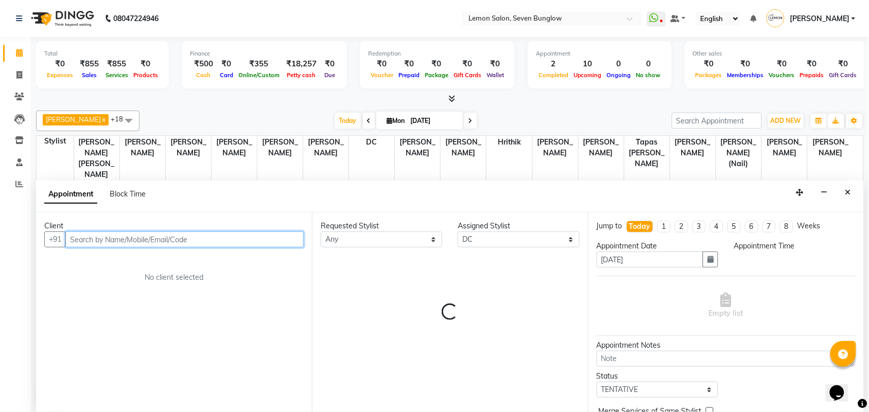
select select "765"
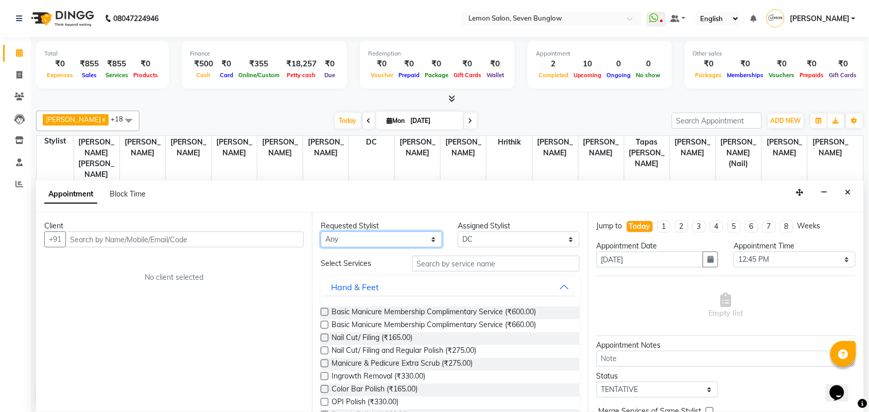
drag, startPoint x: 349, startPoint y: 244, endPoint x: 353, endPoint y: 232, distance: 12.5
click at [349, 244] on select "Any [PERSON_NAME] [PERSON_NAME] [PERSON_NAME] [PERSON_NAME] [PERSON_NAME] (Nail…" at bounding box center [382, 240] width 122 height 16
select select "7887"
click at [321, 232] on select "Any [PERSON_NAME] [PERSON_NAME] [PERSON_NAME] [PERSON_NAME] [PERSON_NAME] (Nail…" at bounding box center [382, 240] width 122 height 16
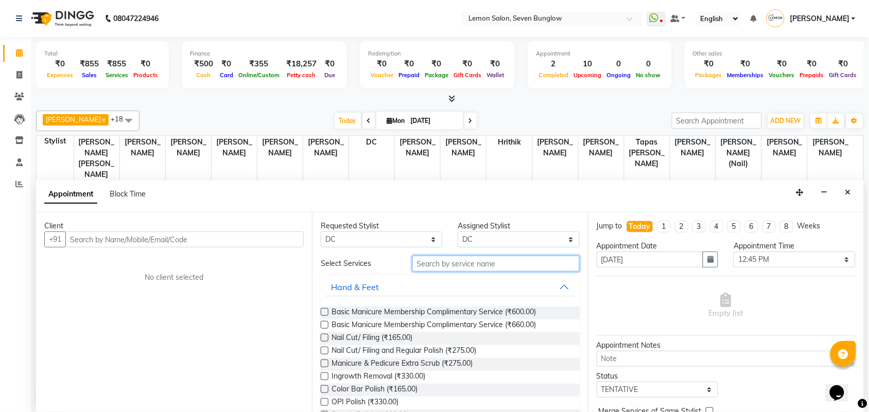
click at [458, 263] on input "text" at bounding box center [495, 264] width 167 height 16
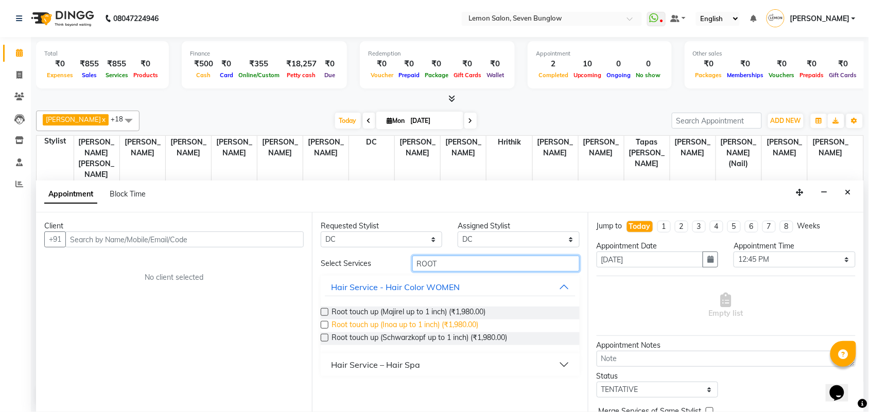
type input "ROOT"
click at [461, 323] on span "Root touch up (Inoa up to 1 inch) (₹1,980.00)" at bounding box center [405, 326] width 147 height 13
checkbox input "false"
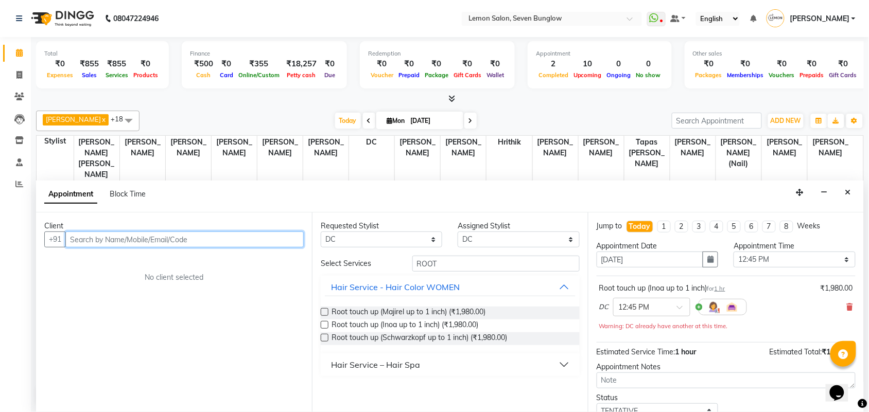
click at [222, 236] on input "text" at bounding box center [184, 240] width 238 height 16
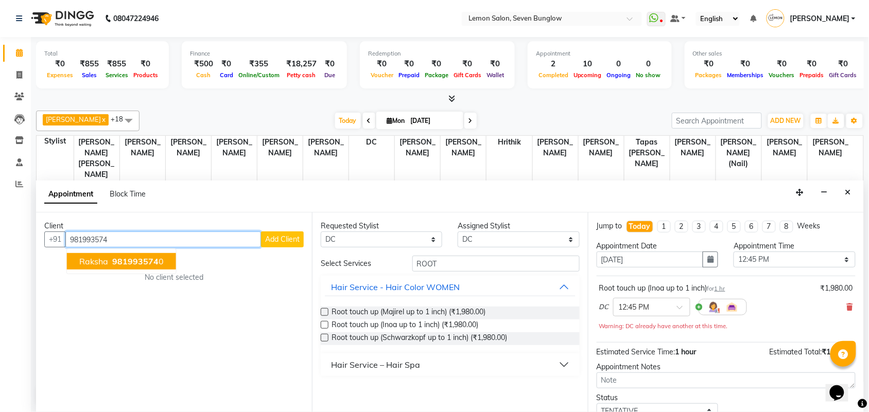
click at [145, 267] on button "raksha 981993574 0" at bounding box center [121, 261] width 109 height 16
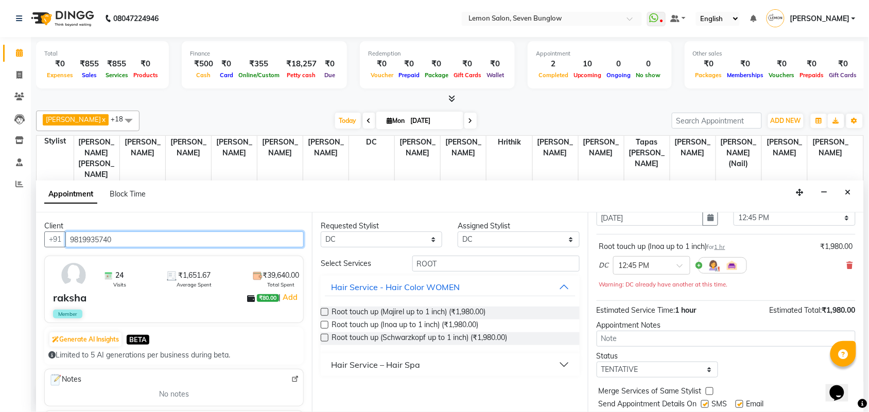
scroll to position [73, 0]
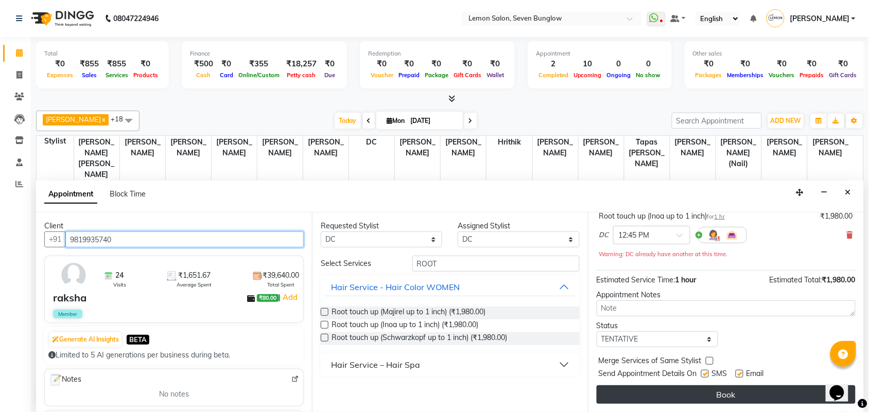
type input "9819935740"
click at [683, 401] on button "Book" at bounding box center [726, 395] width 259 height 19
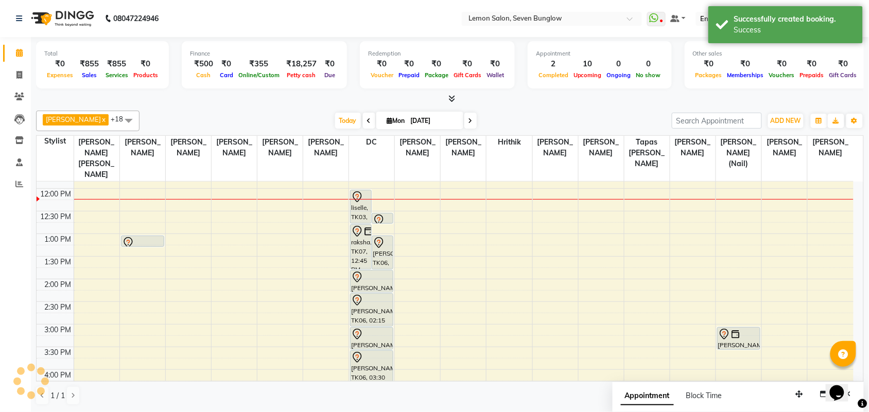
scroll to position [0, 0]
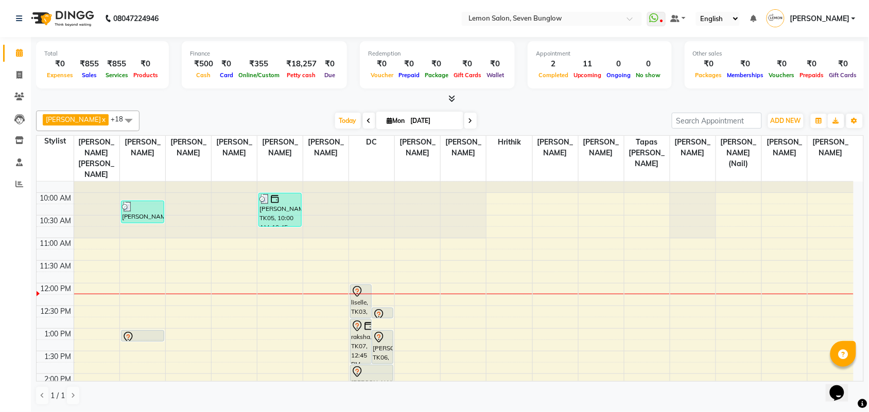
scroll to position [64, 0]
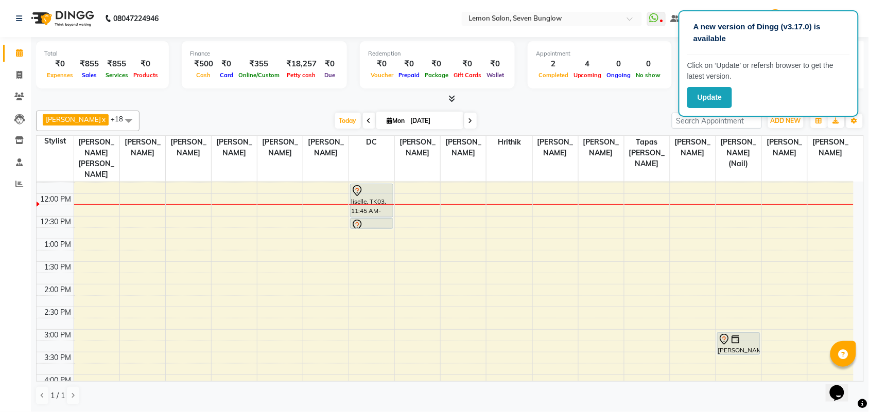
scroll to position [129, 0]
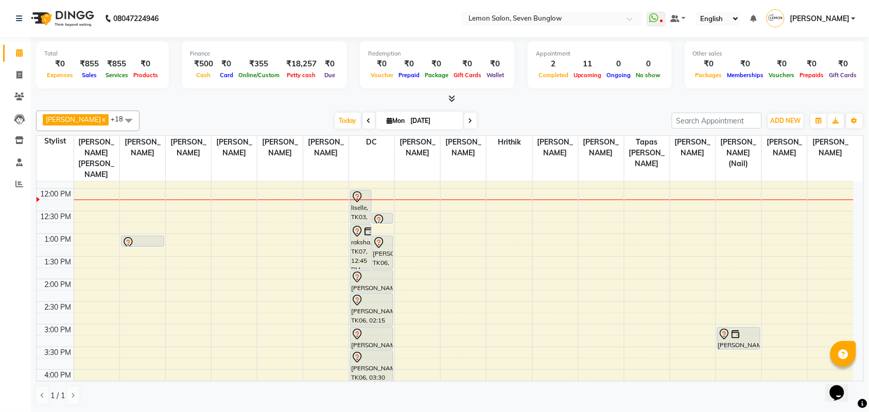
click at [140, 256] on div "9:00 AM 9:30 AM 10:00 AM 10:30 AM 11:00 AM 11:30 AM 12:00 PM 12:30 PM 1:00 PM 1…" at bounding box center [445, 370] width 817 height 634
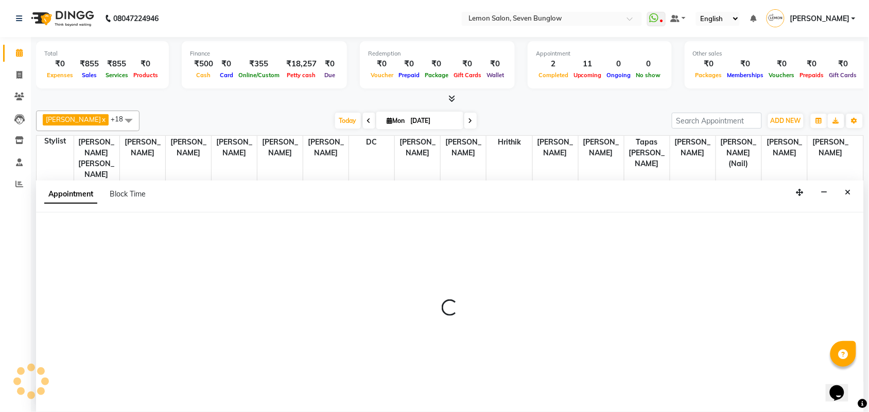
scroll to position [1, 0]
select select "7449"
select select "810"
select select "tentative"
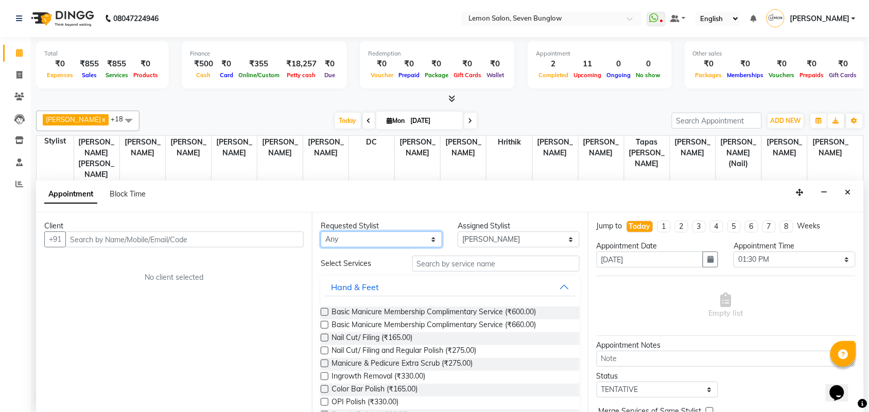
click at [380, 238] on select "Any Aditya Dewangan Ajit Thakur Akansha Subba Amreen Shaikh Aniket (Nail) Ashfa…" at bounding box center [382, 240] width 122 height 16
select select "7449"
click at [321, 232] on select "Any Aditya Dewangan Ajit Thakur Akansha Subba Amreen Shaikh Aniket (Nail) Ashfa…" at bounding box center [382, 240] width 122 height 16
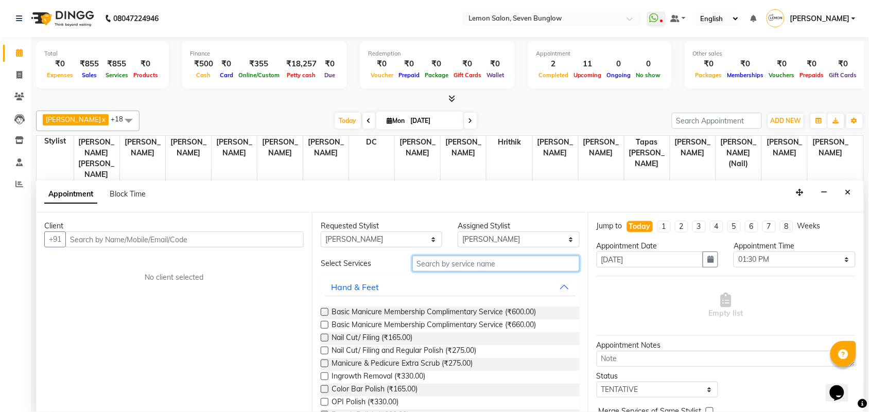
click at [503, 267] on input "text" at bounding box center [495, 264] width 167 height 16
type input "V"
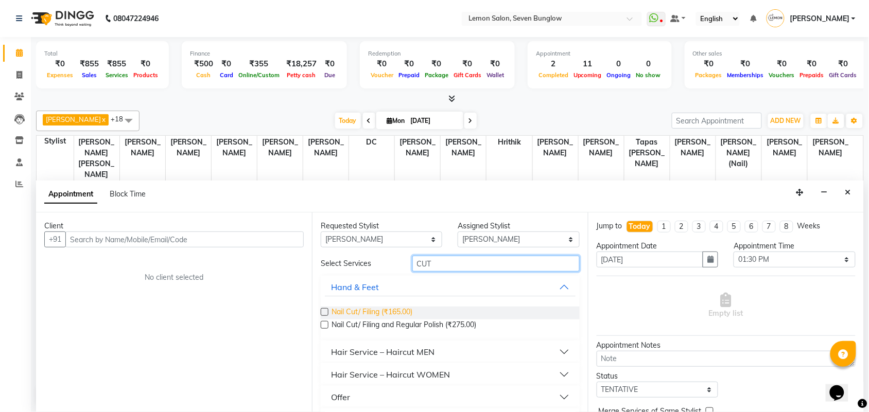
type input "CUT"
click at [385, 310] on span "Nail Cut/ Filing (₹165.00)" at bounding box center [372, 313] width 81 height 13
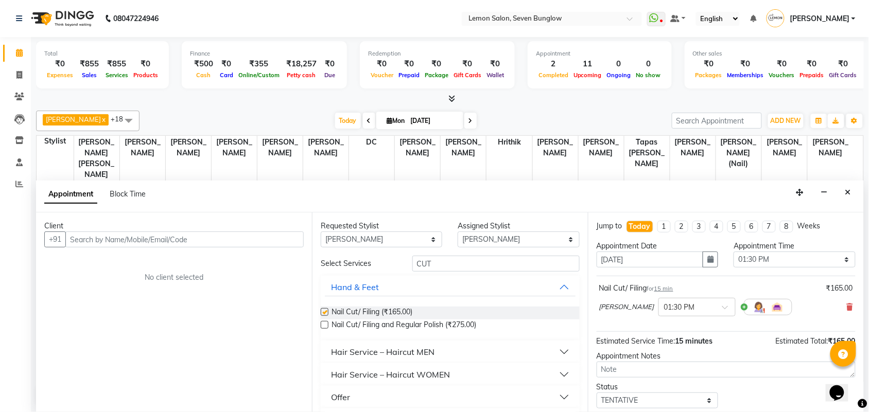
checkbox input "false"
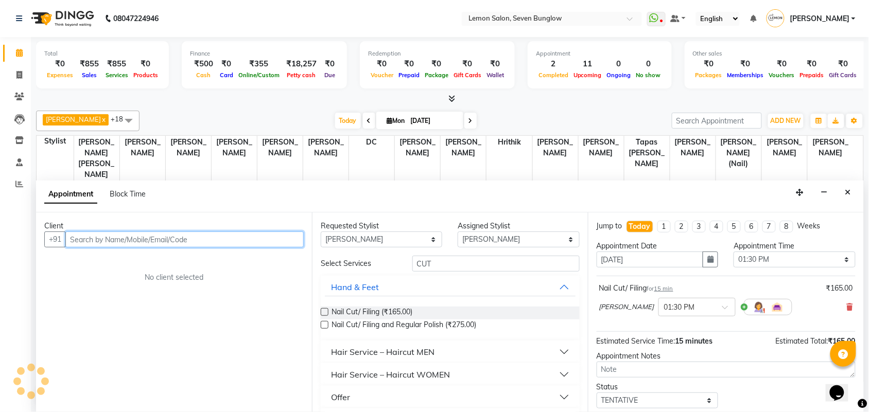
click at [246, 237] on input "text" at bounding box center [184, 240] width 238 height 16
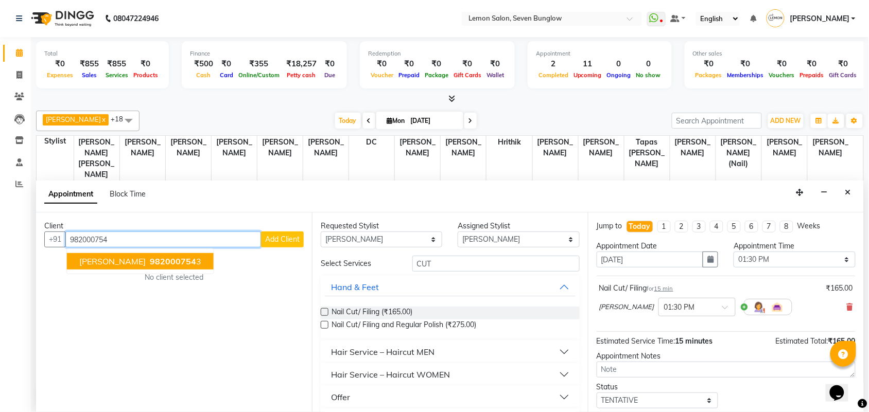
click at [150, 256] on span "982000754" at bounding box center [173, 261] width 46 height 10
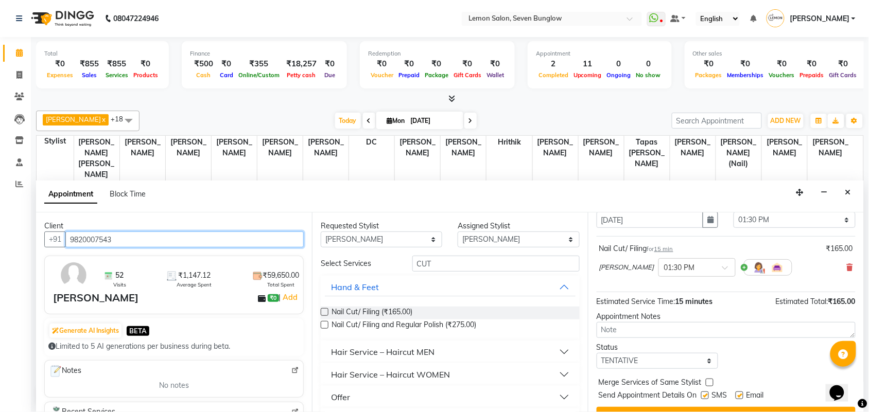
scroll to position [62, 0]
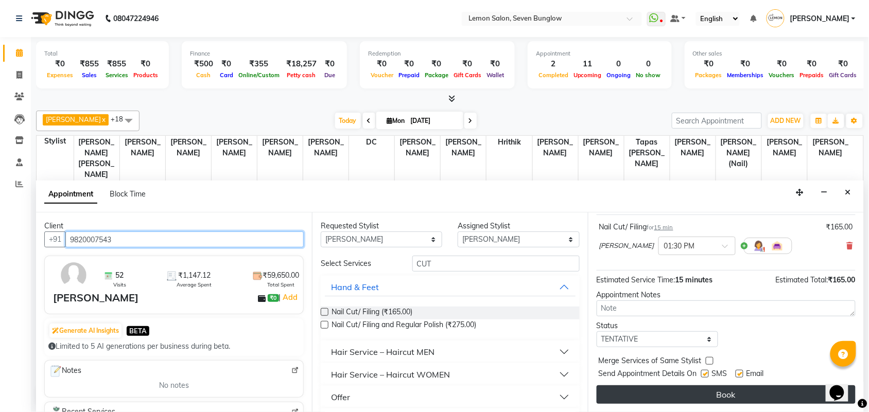
type input "9820007543"
click at [716, 390] on button "Book" at bounding box center [726, 395] width 259 height 19
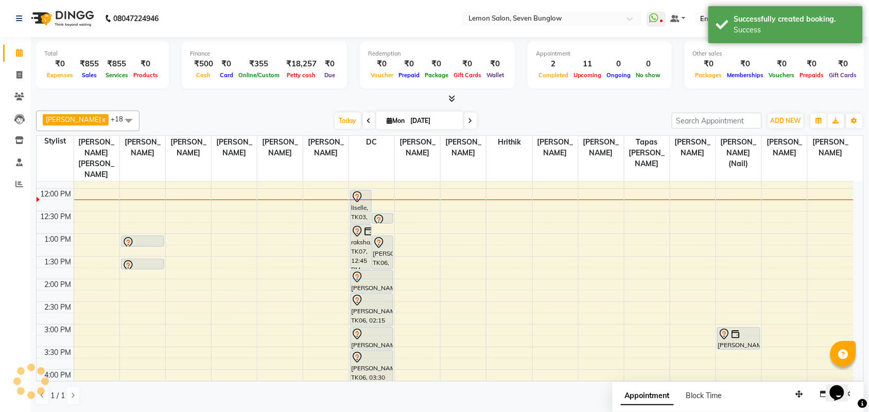
scroll to position [0, 0]
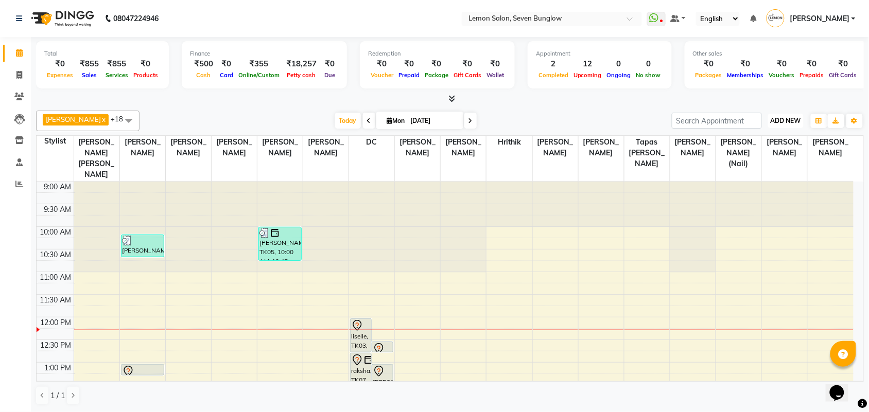
click at [796, 116] on button "ADD NEW Toggle Dropdown" at bounding box center [786, 121] width 36 height 14
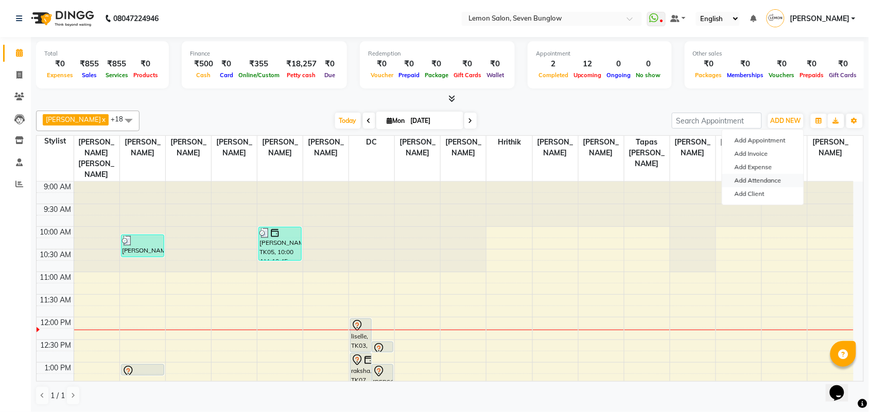
click at [769, 178] on link "Add Attendance" at bounding box center [762, 180] width 81 height 13
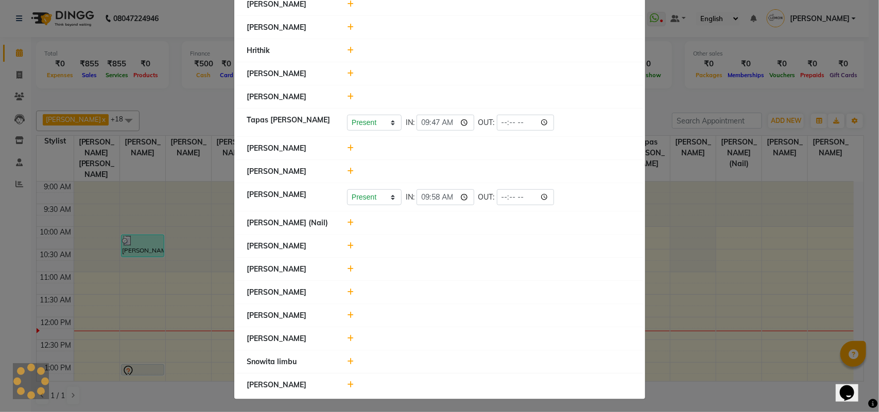
scroll to position [296, 0]
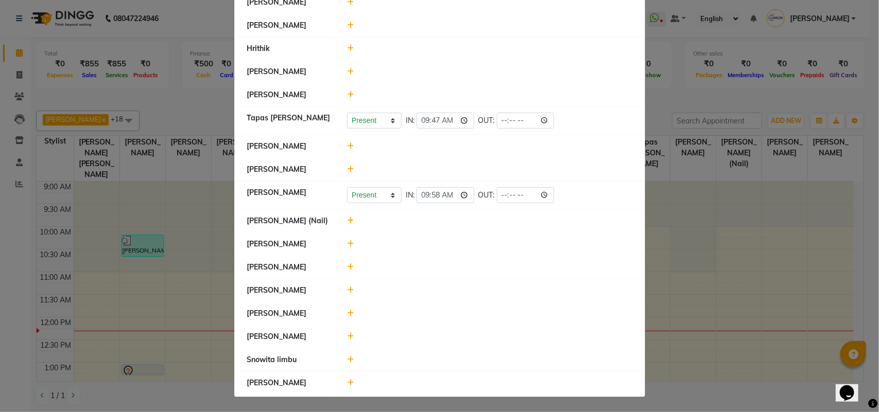
click at [347, 384] on icon at bounding box center [350, 382] width 7 height 7
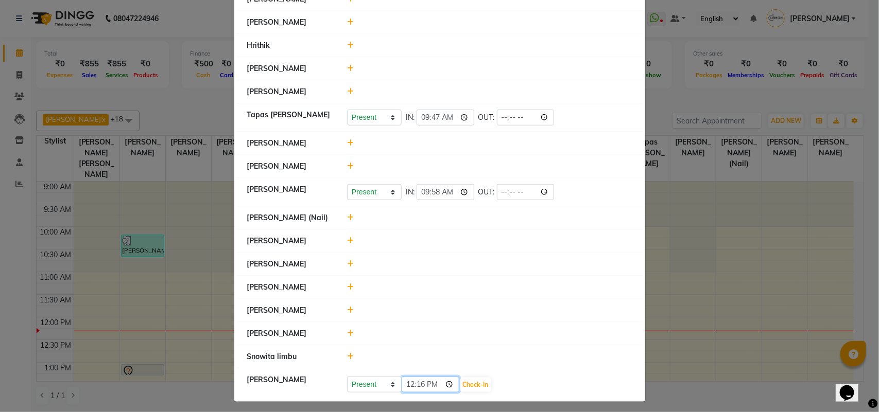
click at [420, 387] on input "12:16" at bounding box center [431, 385] width 58 height 16
type input "12:05"
click at [476, 387] on button "Check-In" at bounding box center [475, 385] width 31 height 14
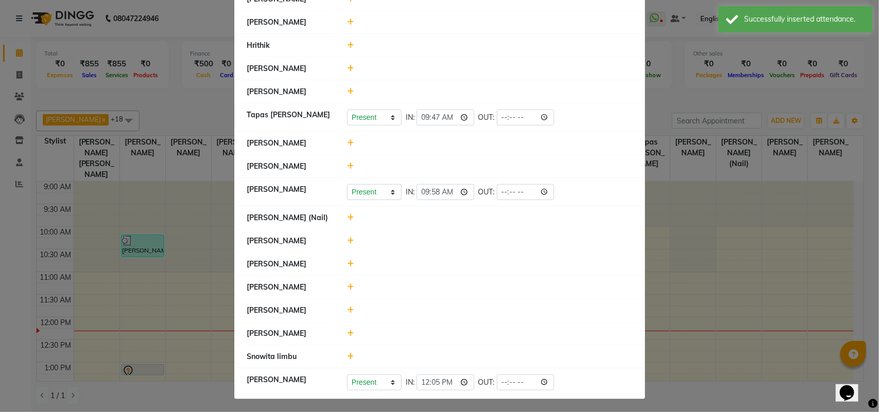
click at [347, 219] on icon at bounding box center [350, 217] width 7 height 7
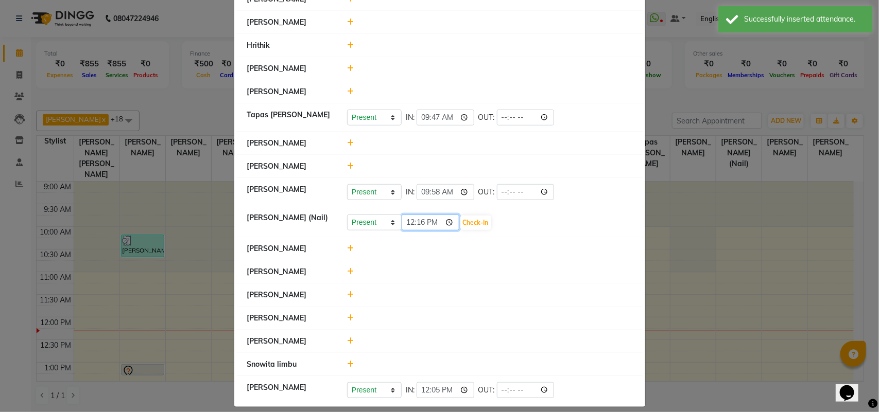
click at [408, 225] on input "12:16" at bounding box center [431, 223] width 58 height 16
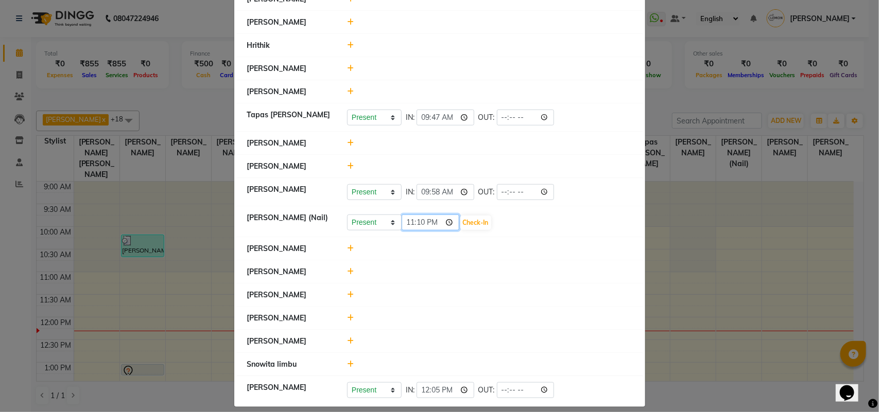
type input "11:10"
click at [471, 229] on button "Check-In" at bounding box center [475, 223] width 31 height 14
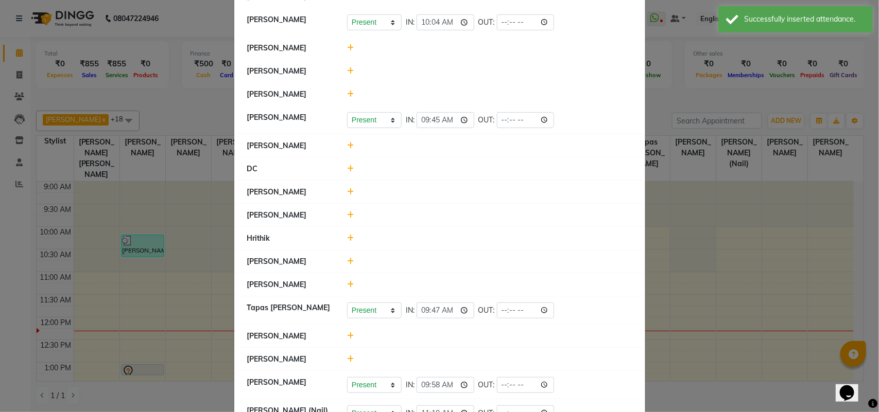
scroll to position [39, 0]
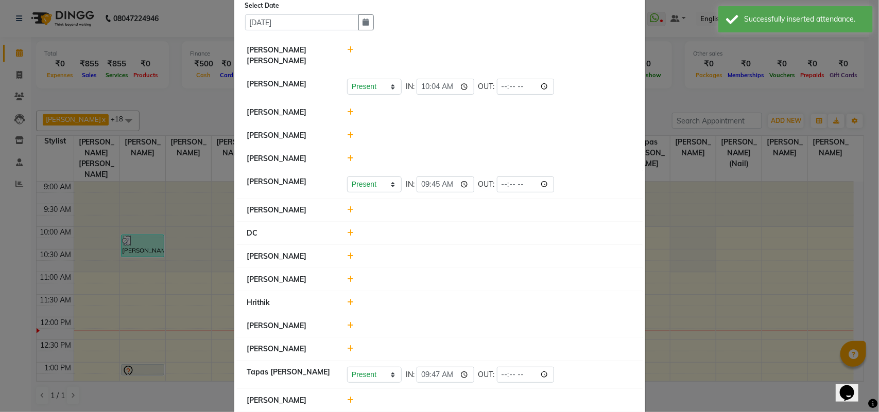
click at [347, 214] on icon at bounding box center [350, 209] width 7 height 7
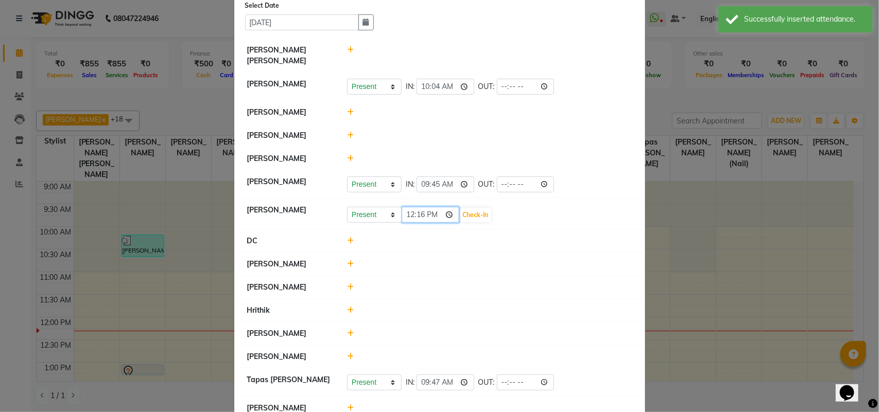
click at [404, 217] on input "12:16" at bounding box center [431, 215] width 58 height 16
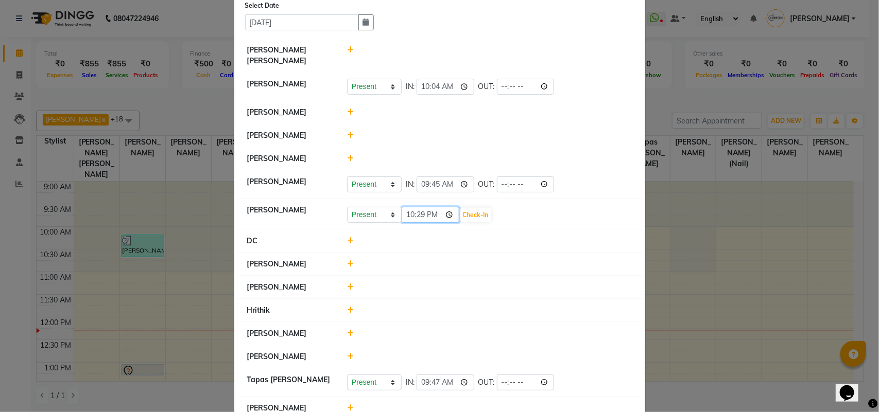
type input "10:29"
click at [469, 218] on button "Check-In" at bounding box center [475, 215] width 31 height 14
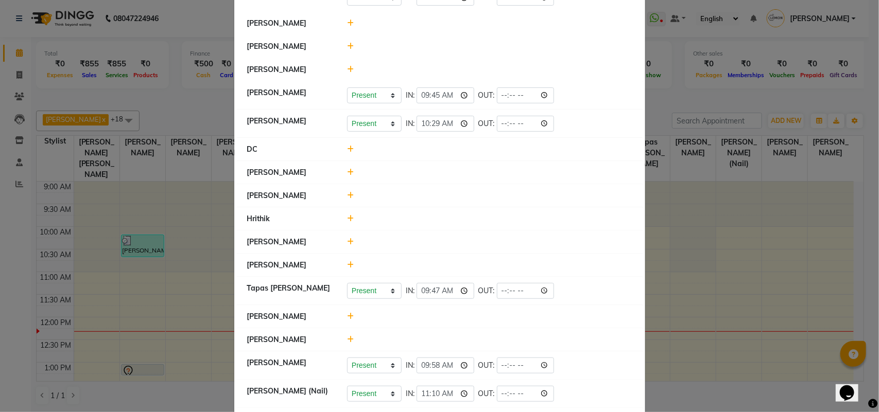
scroll to position [129, 0]
click at [347, 198] on icon at bounding box center [350, 194] width 7 height 7
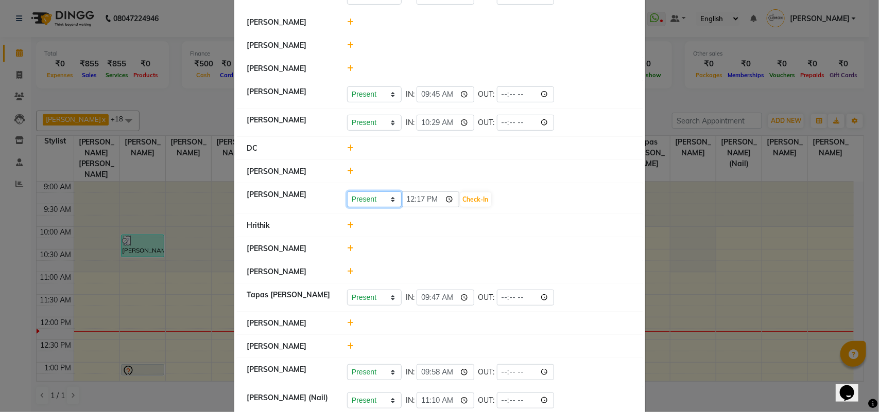
click at [385, 204] on select "Present Absent Late Half Day Weekly Off" at bounding box center [374, 200] width 55 height 16
select select "A"
click at [347, 193] on select "Present Absent Late Half Day Weekly Off" at bounding box center [374, 200] width 55 height 16
click at [412, 204] on button "Save" at bounding box center [413, 200] width 20 height 14
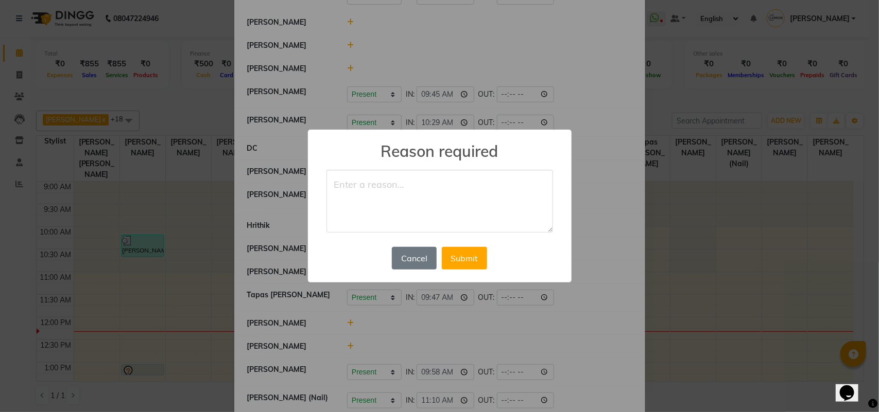
click at [403, 198] on textarea at bounding box center [439, 201] width 227 height 63
type textarea "LEAVE"
click at [457, 266] on button "Submit" at bounding box center [464, 258] width 45 height 23
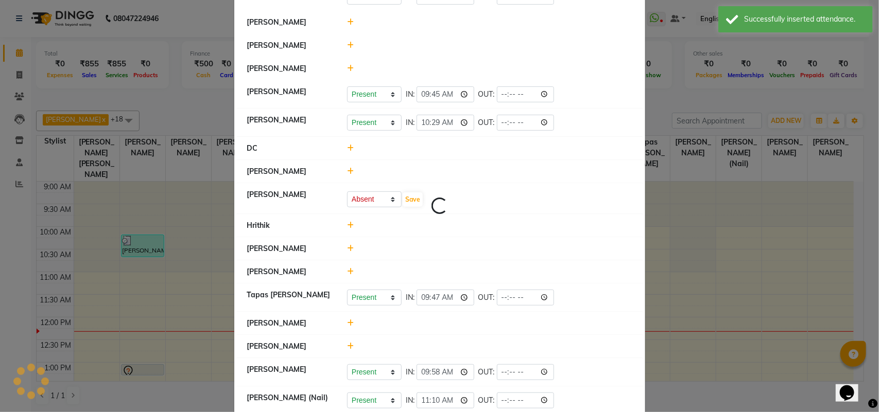
select select "A"
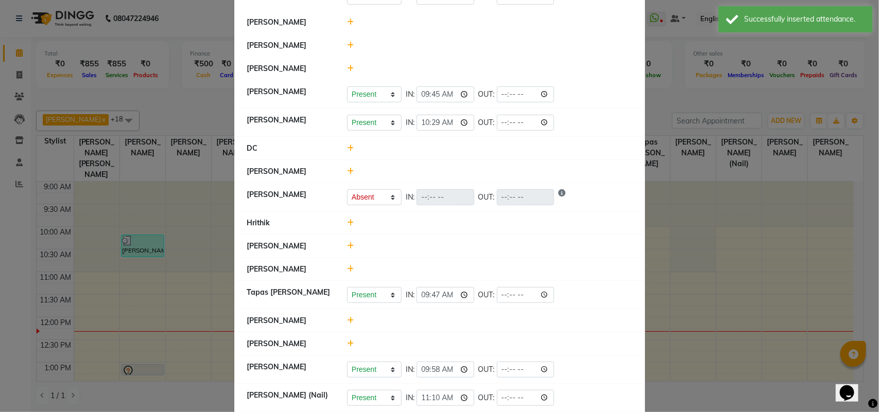
click at [347, 226] on icon at bounding box center [350, 222] width 7 height 7
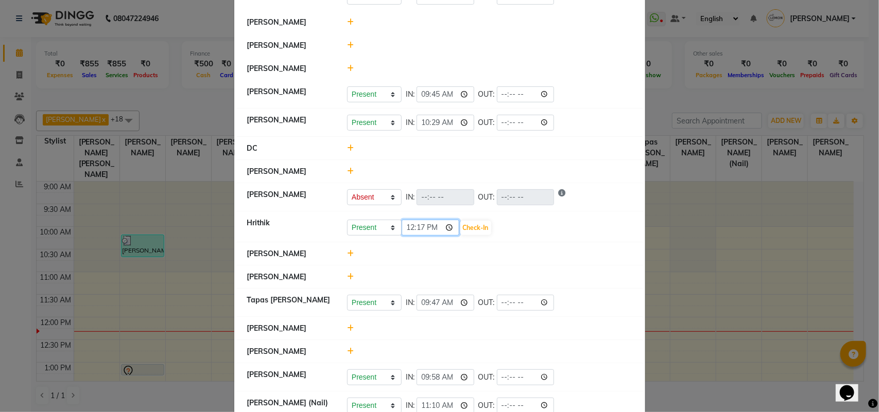
click at [406, 230] on input "12:17" at bounding box center [431, 228] width 58 height 16
type input "11:41"
click at [477, 218] on li "Hrithik Present Absent Late Half Day Weekly Off 11:41 Check-In" at bounding box center [440, 227] width 406 height 31
click at [476, 226] on button "Check-In" at bounding box center [475, 228] width 31 height 14
select select "A"
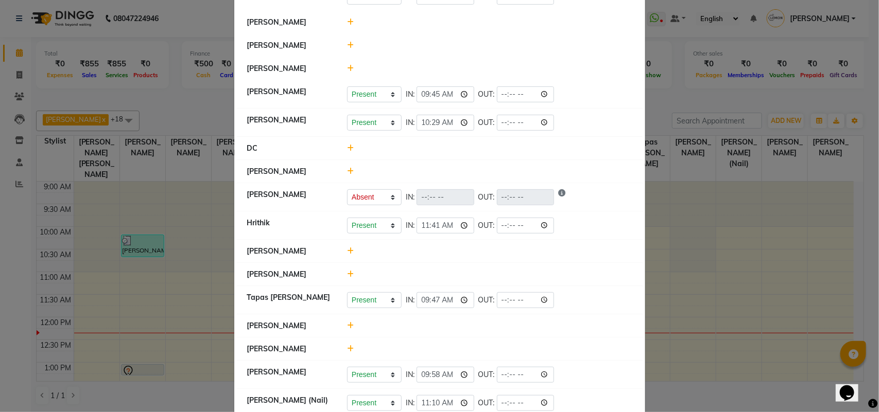
click at [348, 68] on icon at bounding box center [350, 68] width 7 height 7
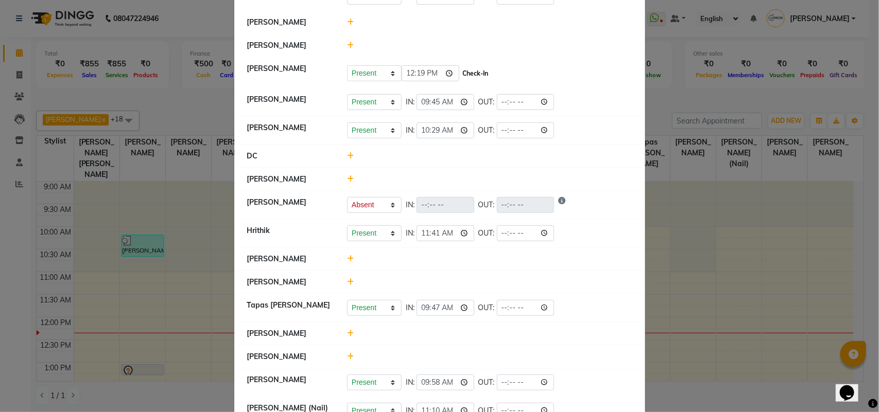
click at [460, 70] on button "Check-In" at bounding box center [475, 73] width 31 height 14
select select "A"
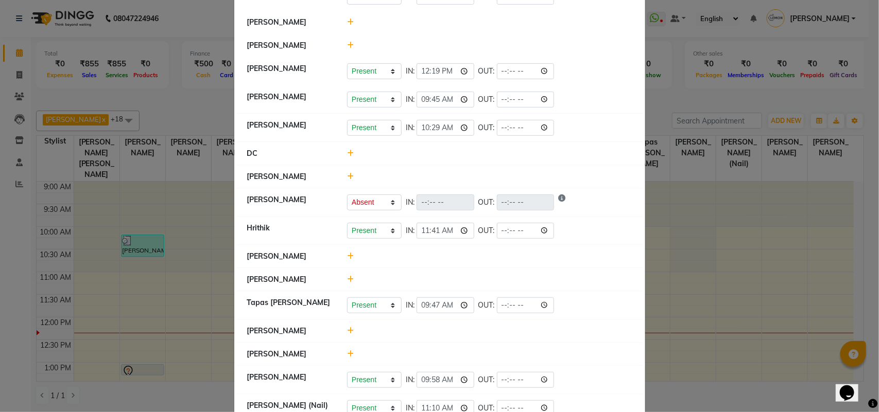
click at [347, 178] on icon at bounding box center [350, 176] width 7 height 7
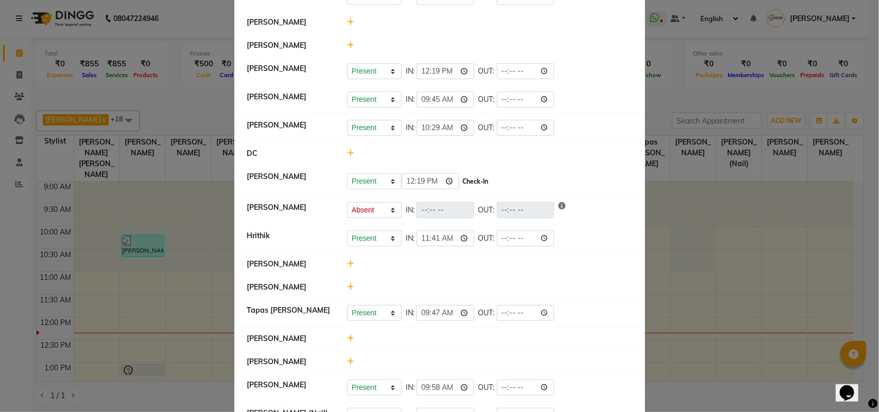
click at [475, 180] on button "Check-In" at bounding box center [475, 182] width 31 height 14
select select "A"
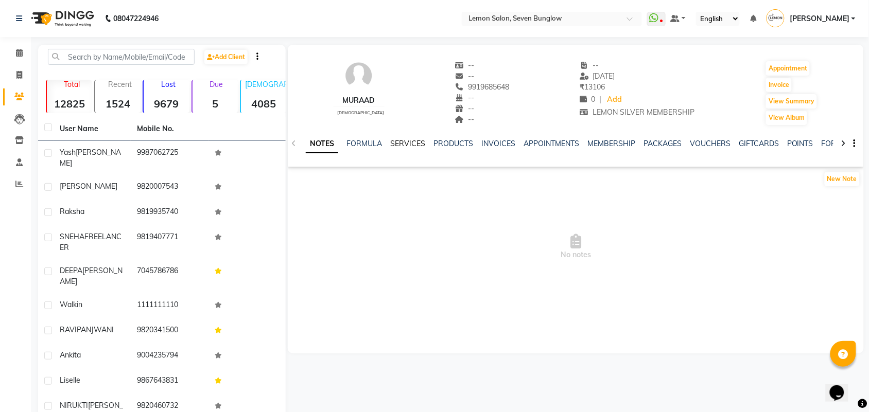
click at [410, 144] on link "SERVICES" at bounding box center [407, 143] width 35 height 9
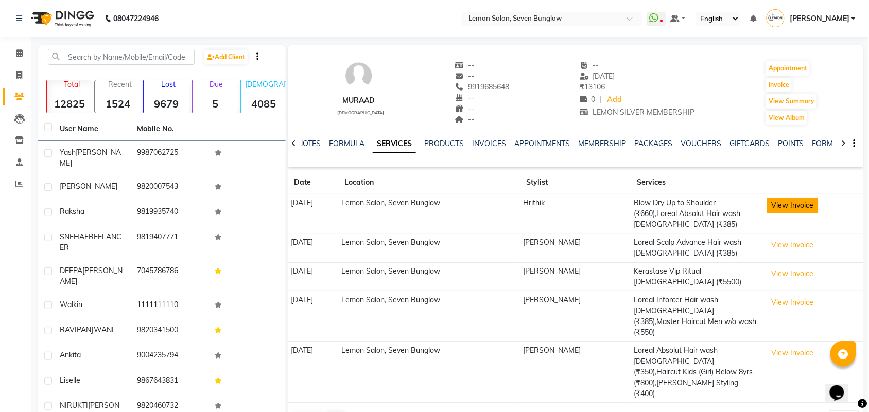
click at [817, 207] on button "View Invoice" at bounding box center [792, 206] width 51 height 16
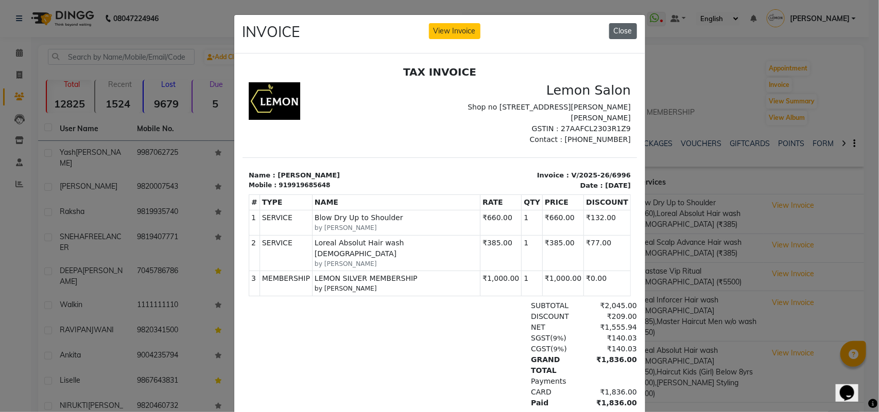
click at [621, 34] on button "Close" at bounding box center [623, 31] width 28 height 16
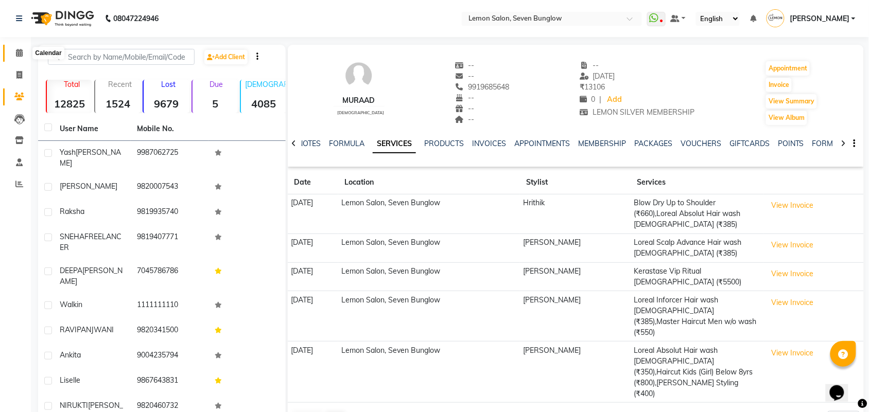
click at [15, 58] on span at bounding box center [19, 53] width 18 height 12
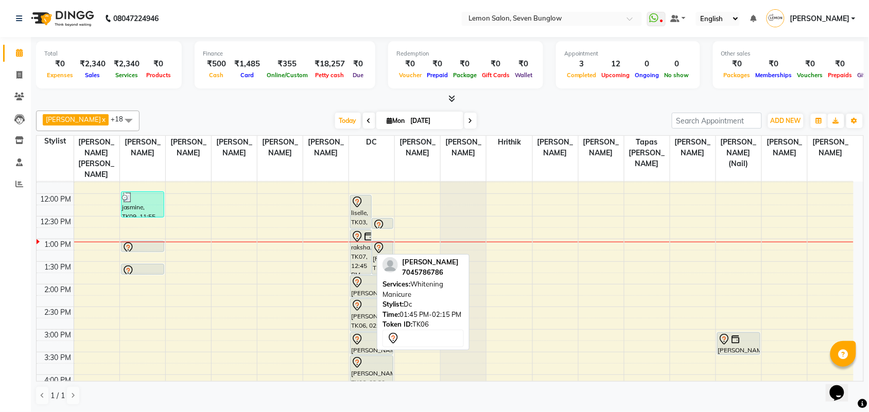
scroll to position [129, 0]
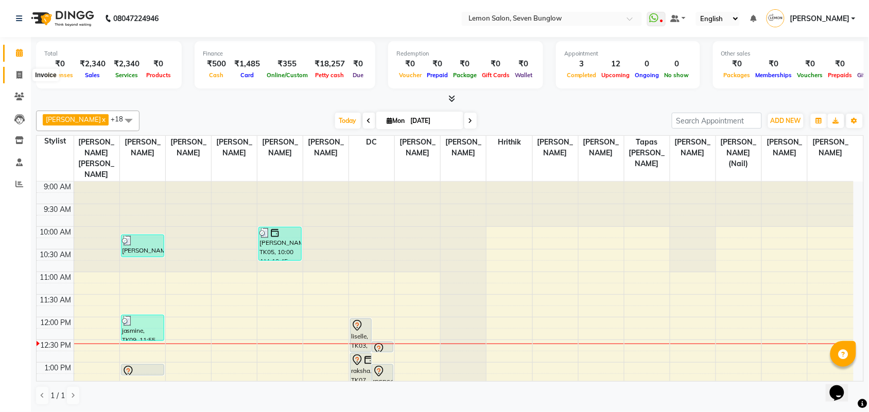
click at [14, 70] on span at bounding box center [19, 76] width 18 height 12
select select "service"
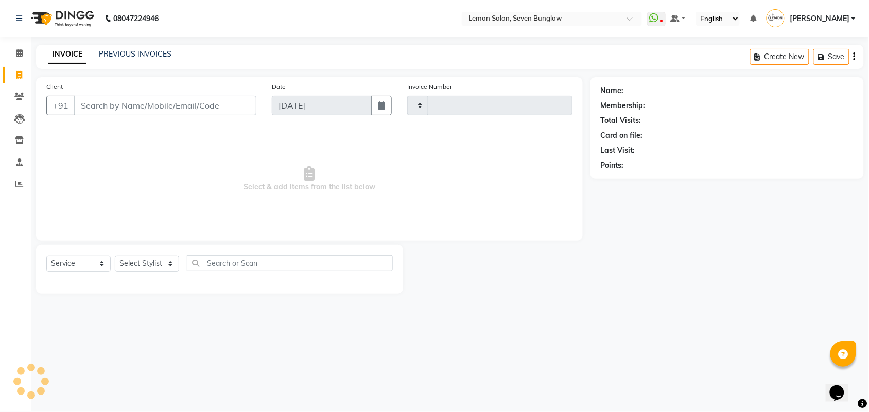
type input "7024"
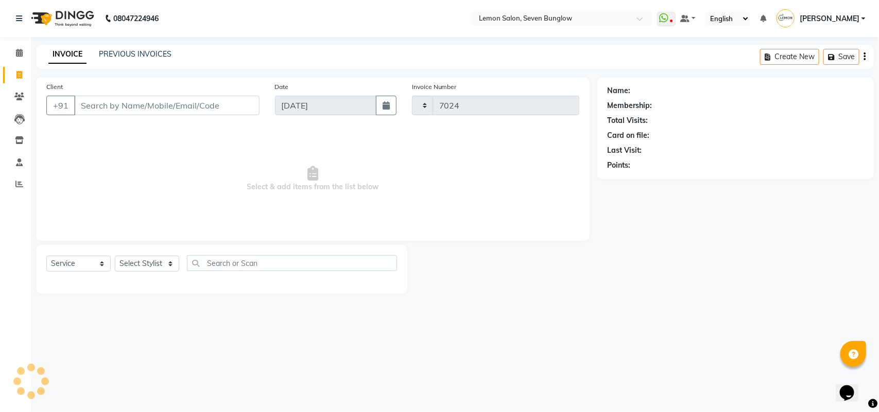
select select "562"
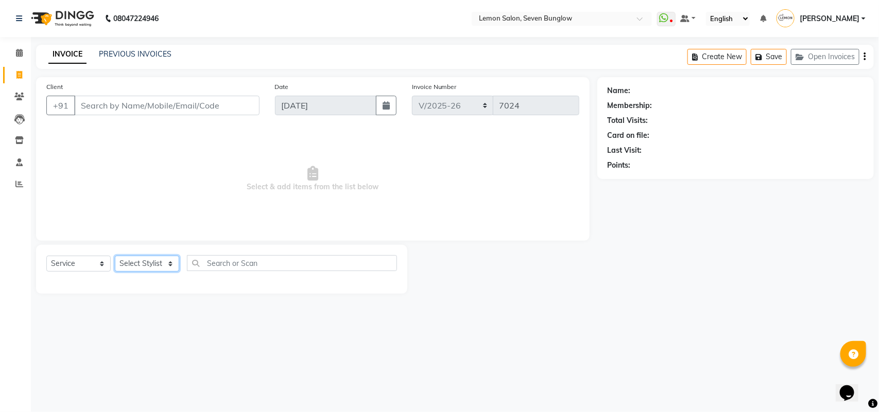
click at [154, 258] on select "Select Stylist" at bounding box center [147, 264] width 64 height 16
select select "67695"
click at [115, 256] on select "Select Stylist Aditya Dewangan Ajit Thakur Akansha Subba Amreen Shaikh Aniket (…" at bounding box center [153, 264] width 77 height 16
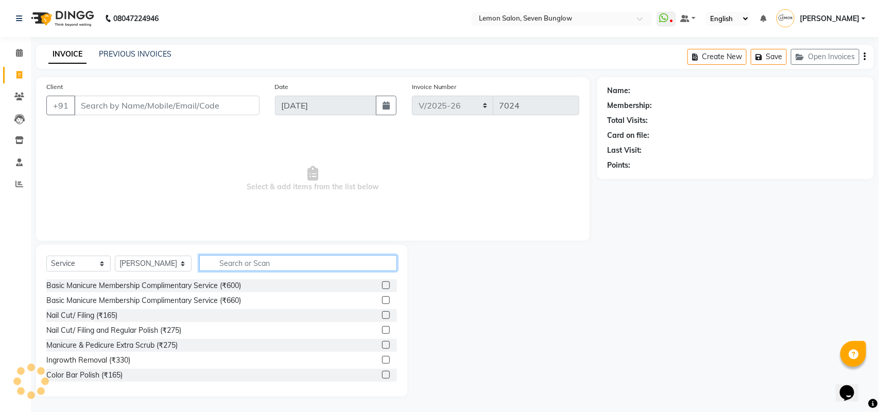
click at [234, 257] on input "text" at bounding box center [298, 263] width 198 height 16
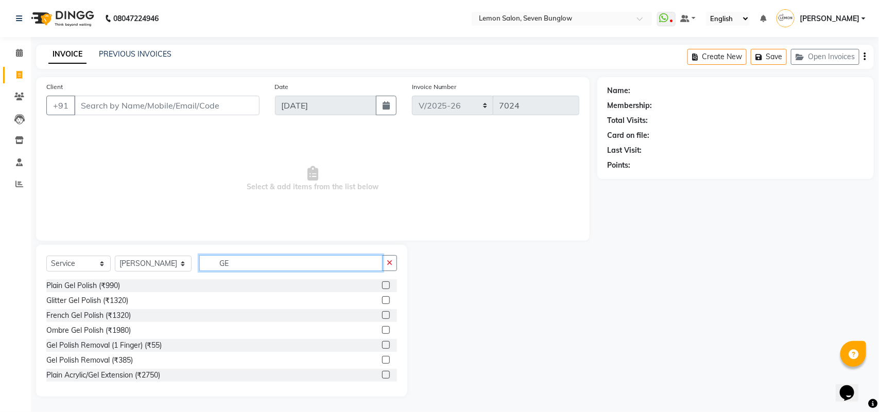
type input "G"
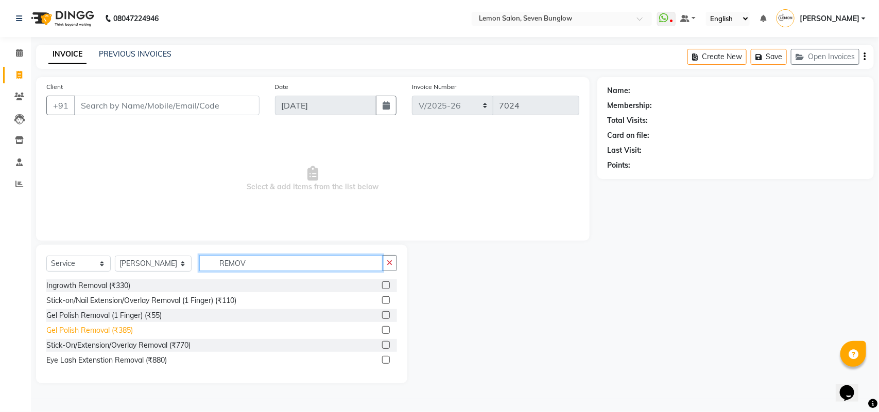
type input "REMOV"
drag, startPoint x: 98, startPoint y: 336, endPoint x: 158, endPoint y: 282, distance: 79.8
click at [101, 324] on div "Gel Polish Removal (₹385)" at bounding box center [221, 330] width 351 height 13
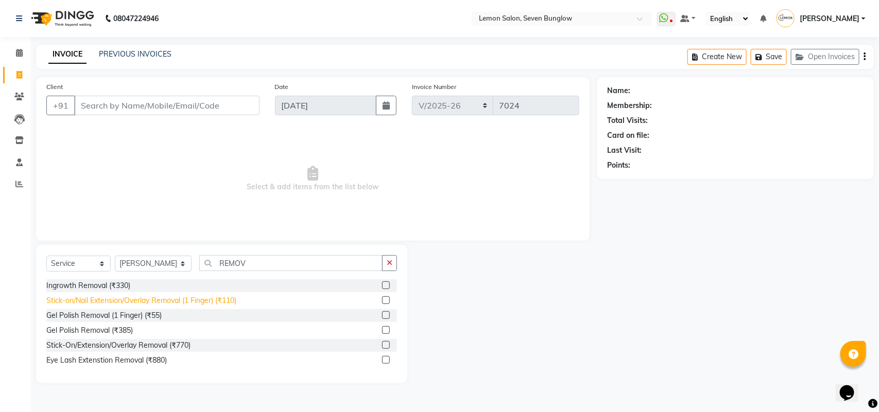
drag, startPoint x: 125, startPoint y: 327, endPoint x: 144, endPoint y: 303, distance: 31.2
click at [125, 325] on div "Gel Polish Removal (₹385)" at bounding box center [89, 330] width 87 height 11
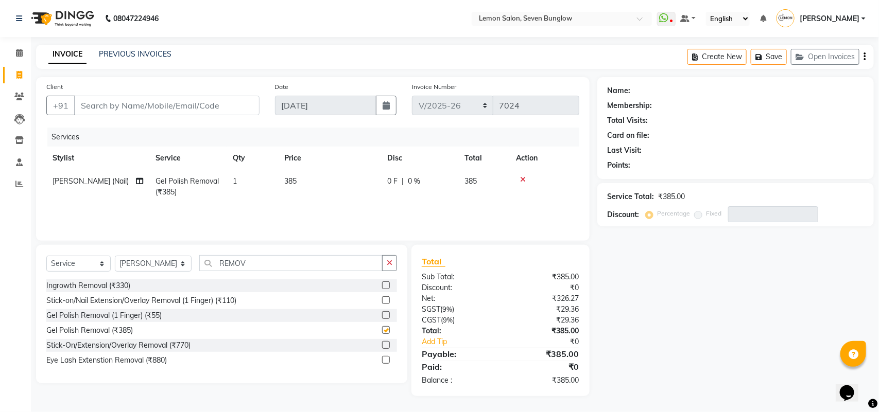
checkbox input "false"
drag, startPoint x: 248, startPoint y: 191, endPoint x: 261, endPoint y: 177, distance: 19.3
click at [248, 191] on td "1" at bounding box center [252, 187] width 51 height 34
select select "67695"
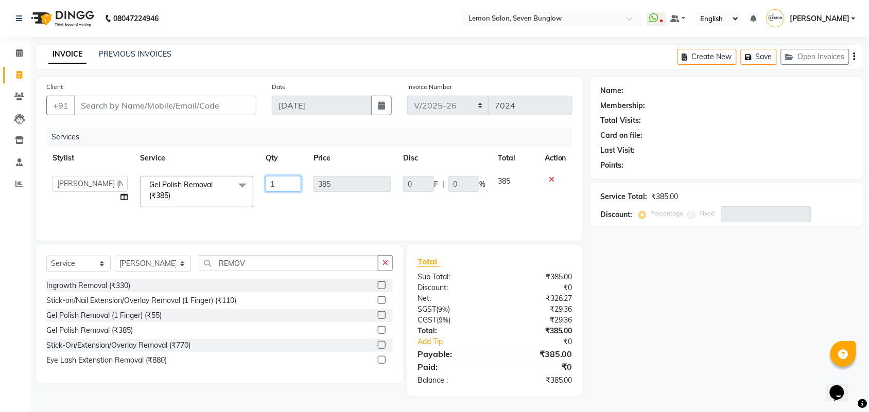
click at [279, 180] on input "1" at bounding box center [284, 184] width 36 height 16
type input "2"
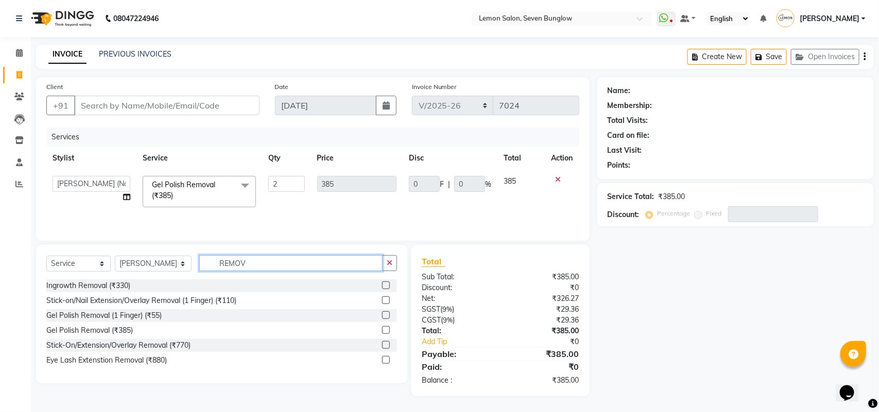
click at [227, 256] on input "REMOV" at bounding box center [290, 263] width 183 height 16
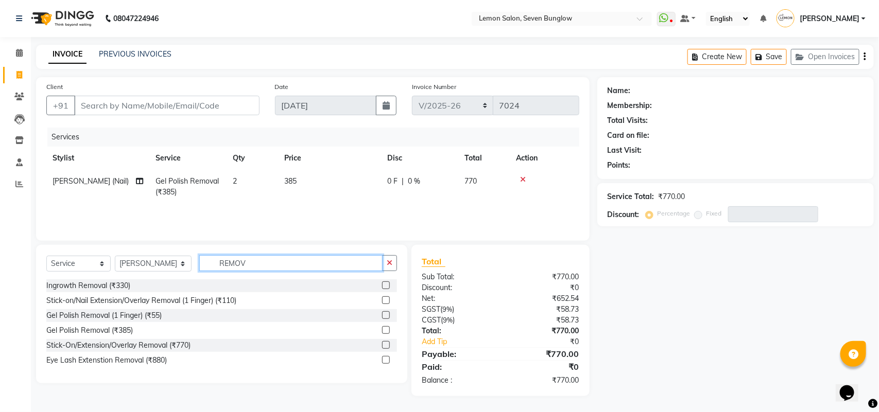
click at [227, 256] on input "REMOV" at bounding box center [290, 263] width 183 height 16
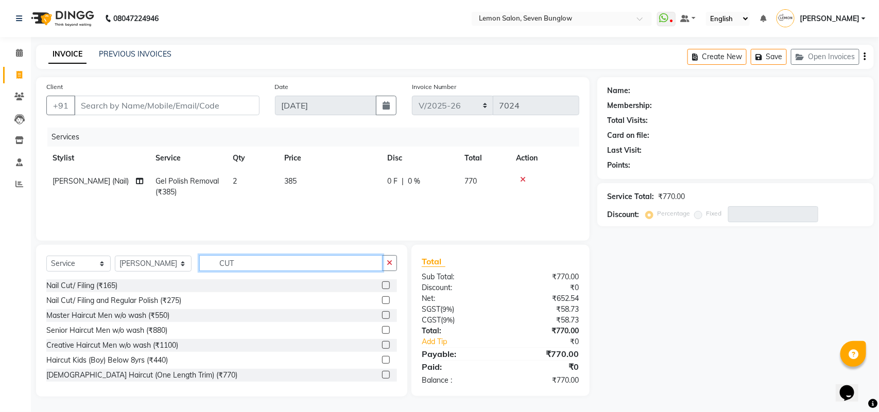
type input "CUT"
click at [106, 280] on div "Nail Cut/ Filing (₹165)" at bounding box center [221, 286] width 351 height 13
click at [106, 284] on div "Nail Cut/ Filing (₹165)" at bounding box center [81, 286] width 71 height 11
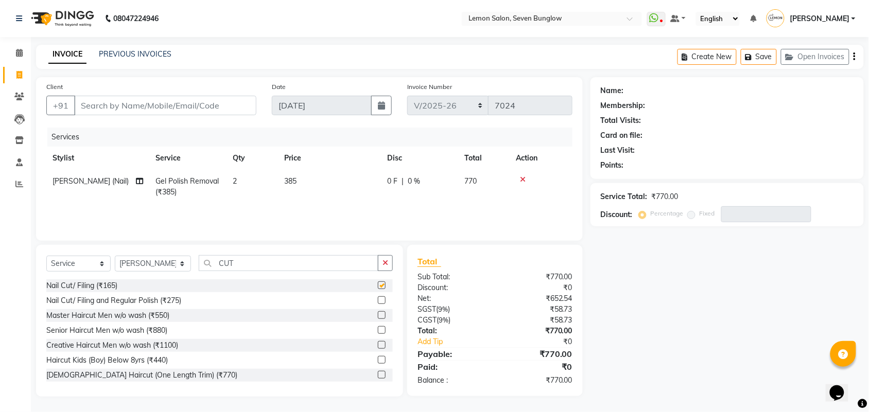
checkbox input "false"
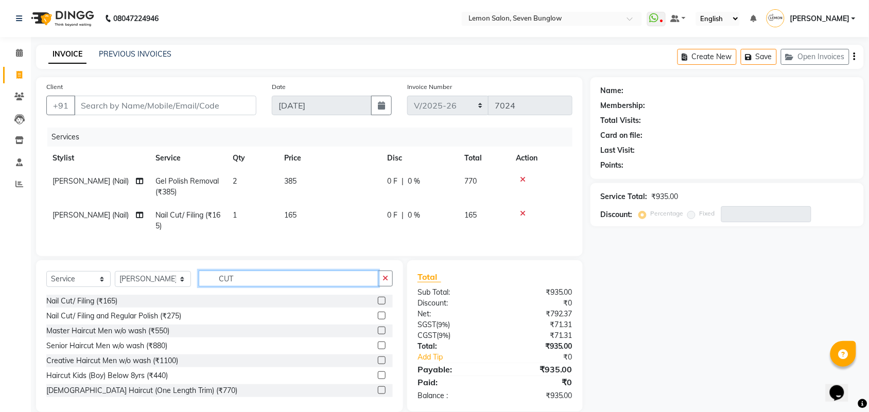
click at [221, 287] on input "CUT" at bounding box center [289, 279] width 180 height 16
type input "C"
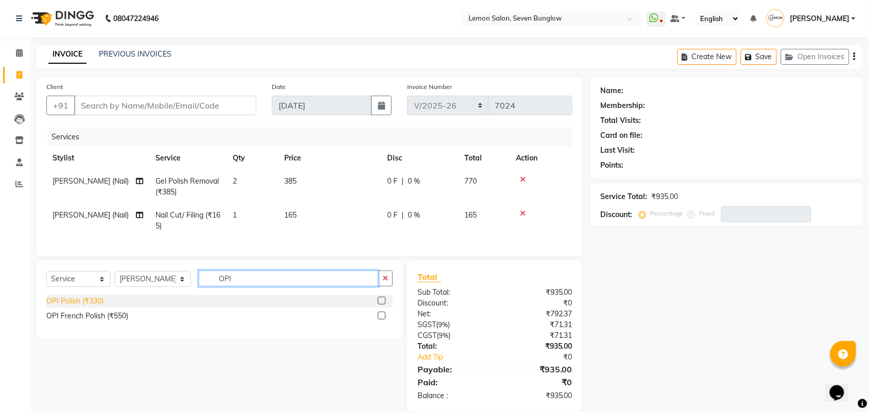
type input "OPI"
click at [66, 307] on div "OPI Polish (₹330)" at bounding box center [74, 301] width 57 height 11
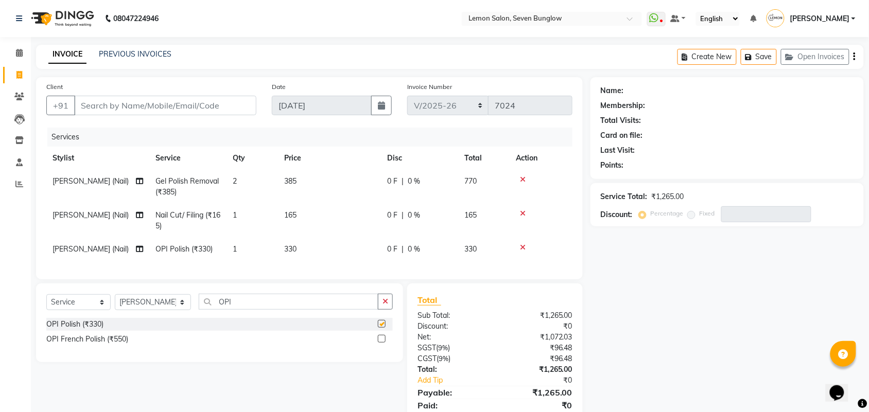
checkbox input "false"
click at [129, 111] on input "Client" at bounding box center [165, 106] width 182 height 20
type input "9"
type input "0"
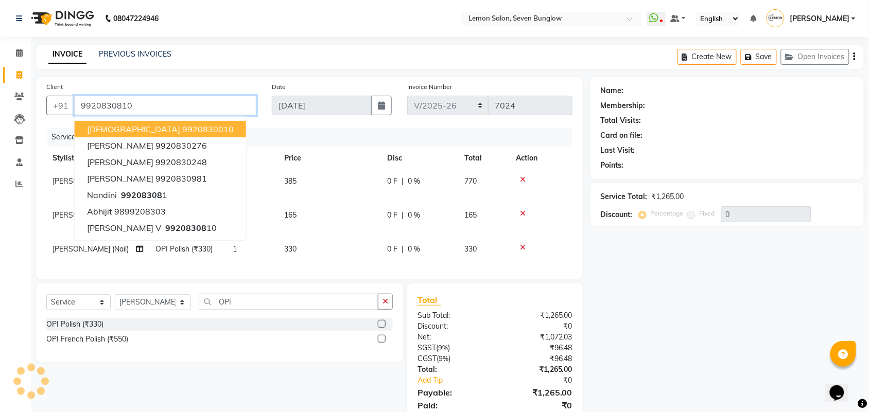
type input "9920830810"
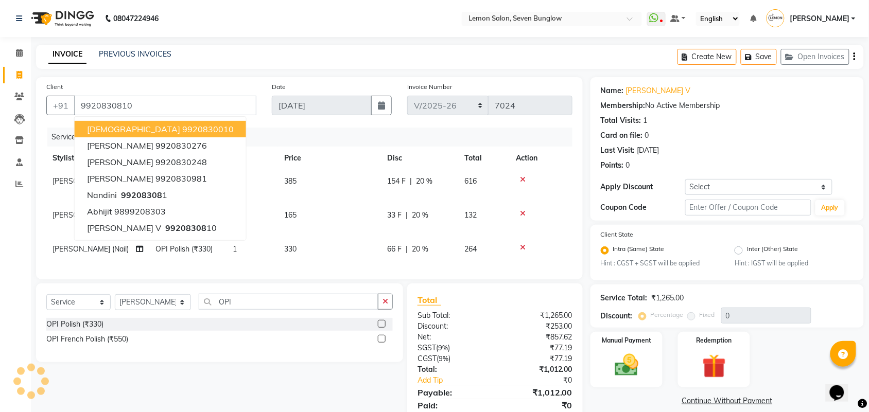
type input "20"
click at [287, 67] on div "INVOICE PREVIOUS INVOICES Create New Save Open Invoices" at bounding box center [450, 57] width 828 height 24
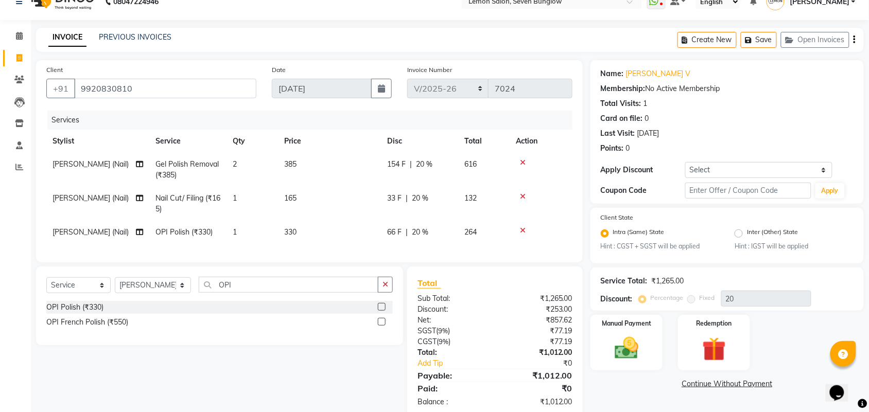
scroll to position [47, 0]
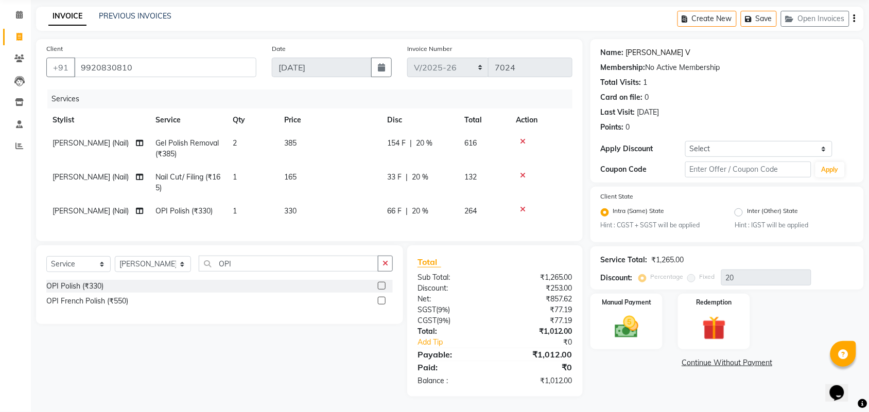
click at [630, 47] on link "Nandni V" at bounding box center [658, 52] width 65 height 11
click at [93, 62] on input "9920830810" at bounding box center [165, 68] width 182 height 20
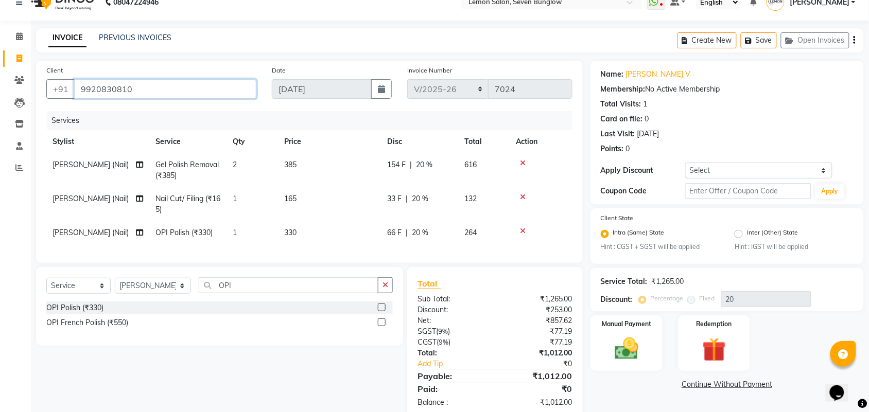
scroll to position [0, 0]
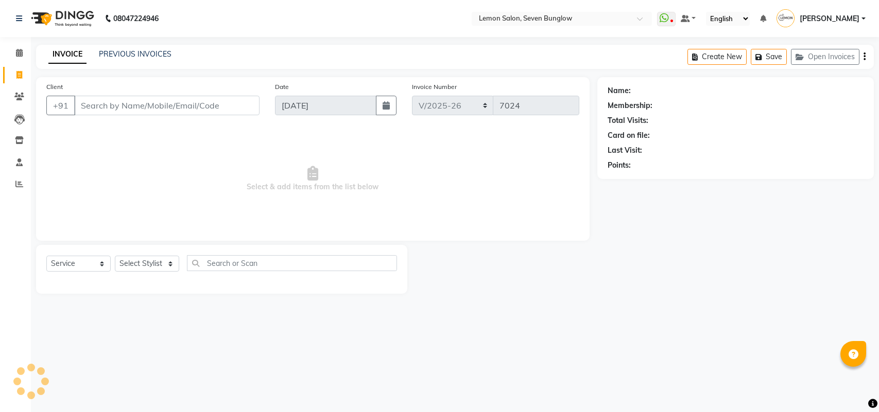
select select "562"
select select "service"
click at [8, 54] on link "Calendar" at bounding box center [15, 53] width 25 height 17
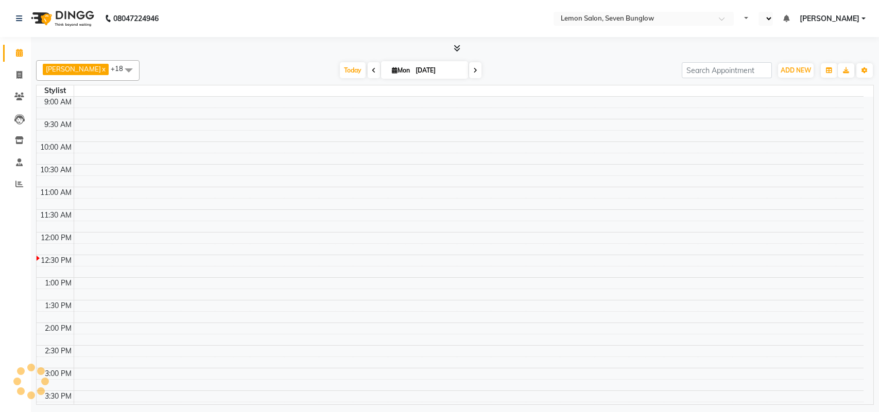
select select "en"
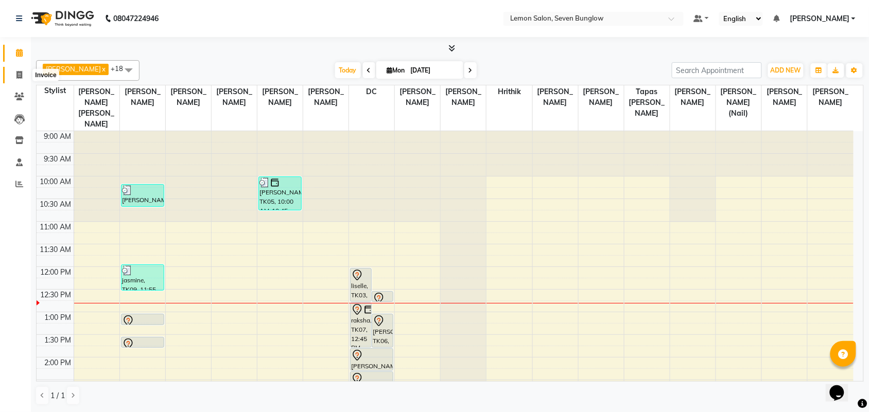
click at [26, 71] on span at bounding box center [19, 76] width 18 height 12
select select "562"
select select "service"
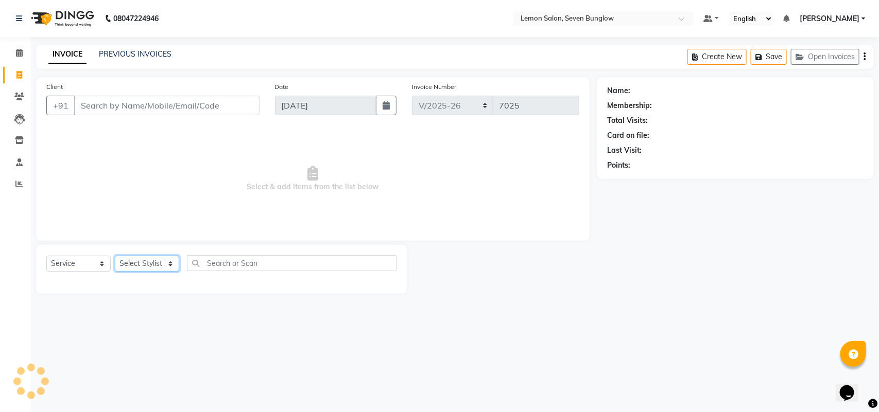
click at [168, 265] on select "Select Stylist" at bounding box center [147, 264] width 64 height 16
select select "7455"
click at [115, 256] on select "Select Stylist [PERSON_NAME] [PERSON_NAME] [PERSON_NAME] [PERSON_NAME] [PERSON_…" at bounding box center [153, 264] width 77 height 16
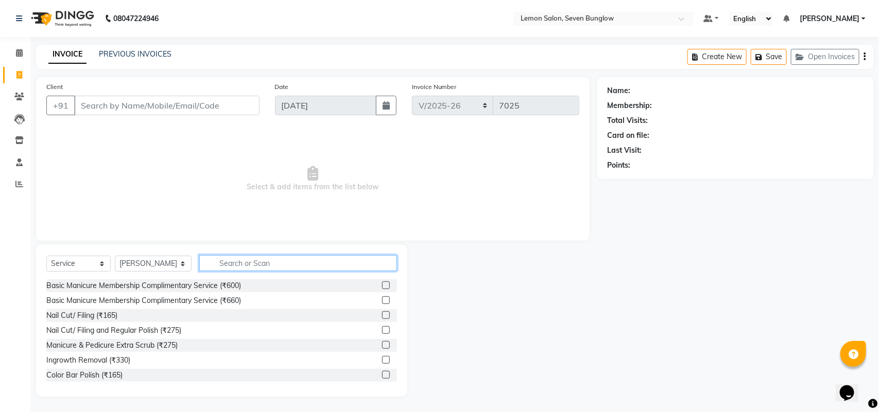
click at [305, 269] on input "text" at bounding box center [298, 263] width 198 height 16
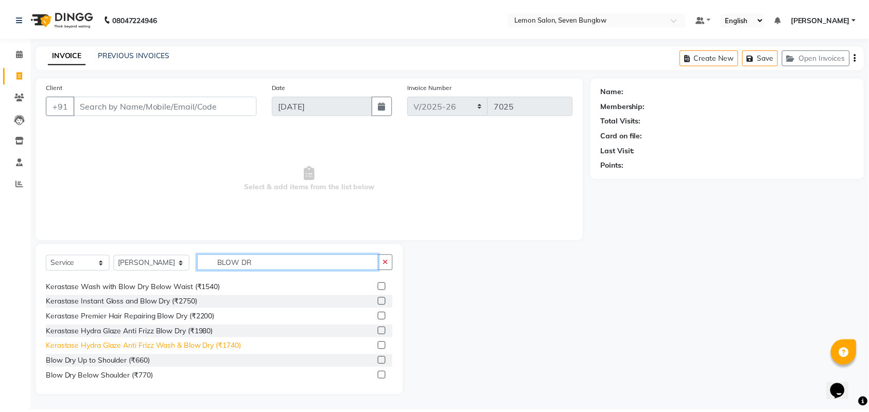
scroll to position [64, 0]
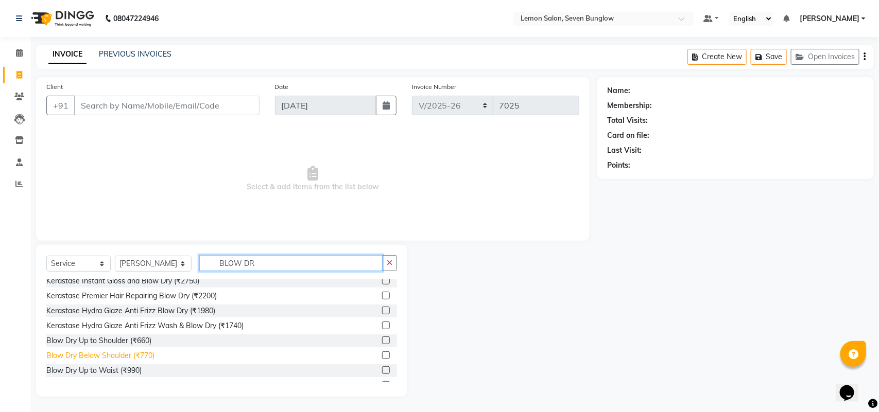
type input "BLOW DR"
click at [123, 353] on div "Blow Dry Below Shoulder (₹770)" at bounding box center [100, 356] width 108 height 11
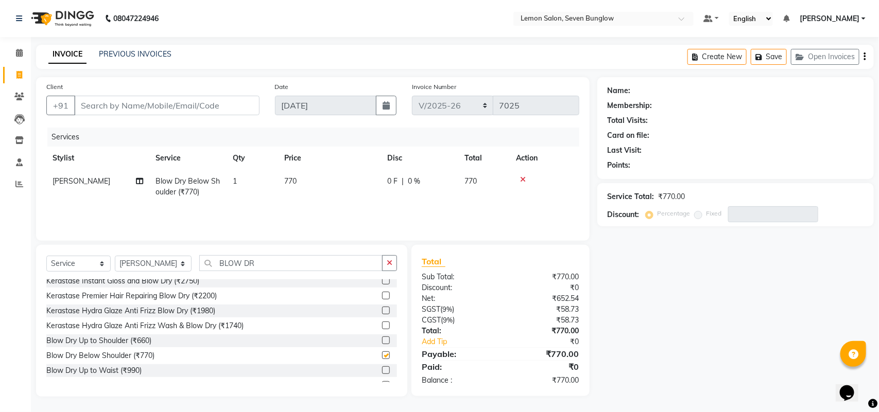
checkbox input "false"
click at [176, 93] on div "Client +91" at bounding box center [153, 102] width 229 height 42
click at [178, 108] on input "Client" at bounding box center [166, 106] width 185 height 20
type input "9"
type input "0"
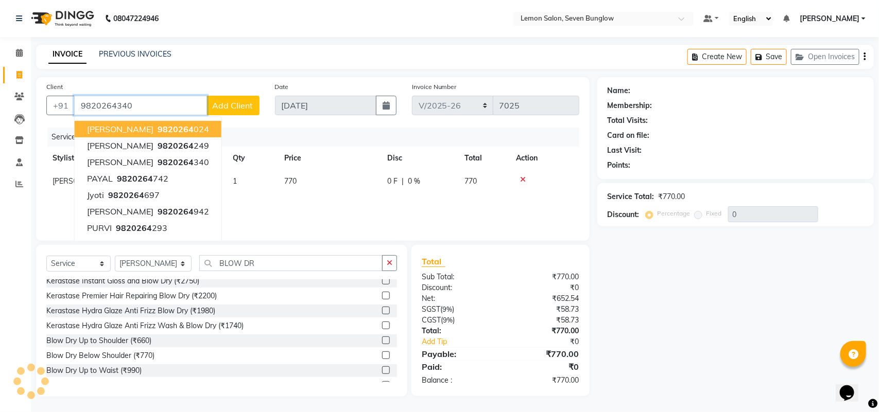
type input "9820264340"
select select "1: Object"
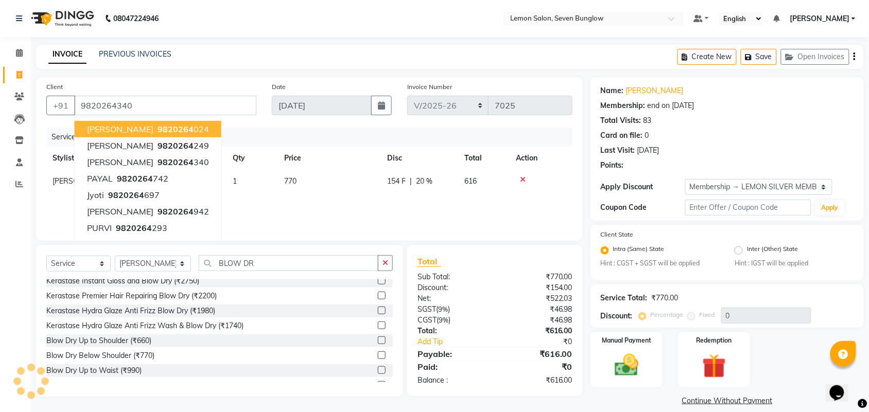
type input "20"
drag, startPoint x: 524, startPoint y: 37, endPoint x: 482, endPoint y: 85, distance: 63.9
click at [523, 42] on div "08047224946 Select Location × Lemon Salon, Seven Bunglow Default Panel My Panel…" at bounding box center [434, 212] width 869 height 424
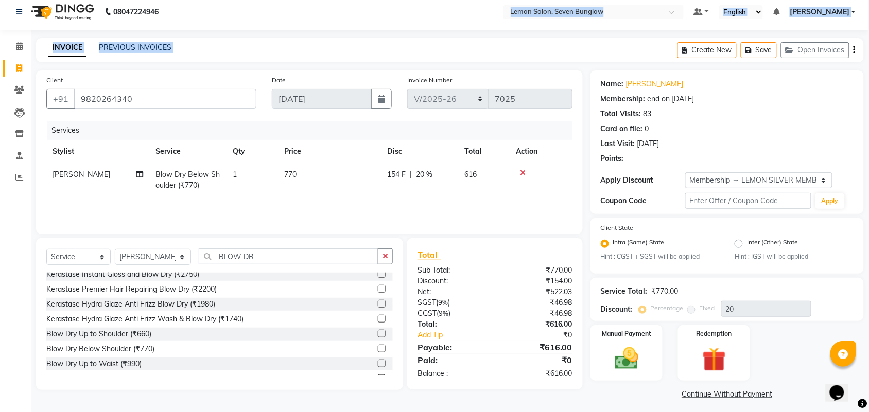
scroll to position [11, 0]
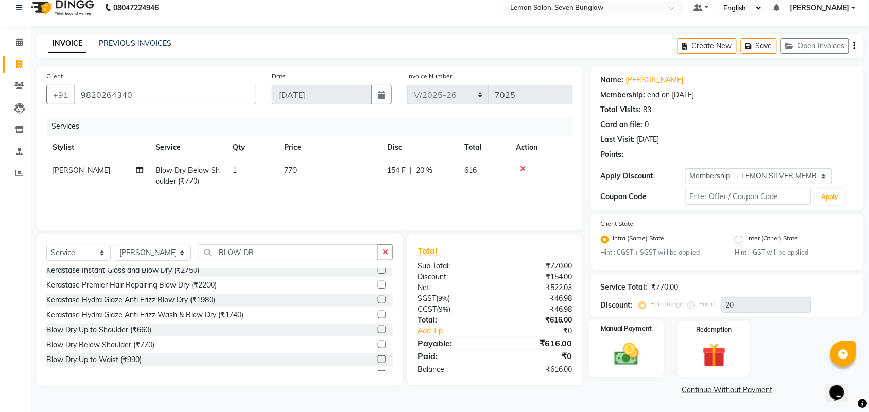
click at [652, 359] on div "Manual Payment" at bounding box center [626, 349] width 75 height 58
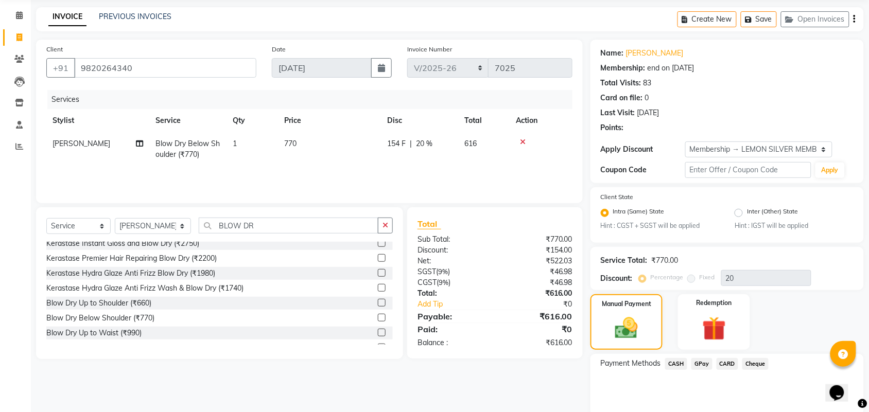
scroll to position [76, 0]
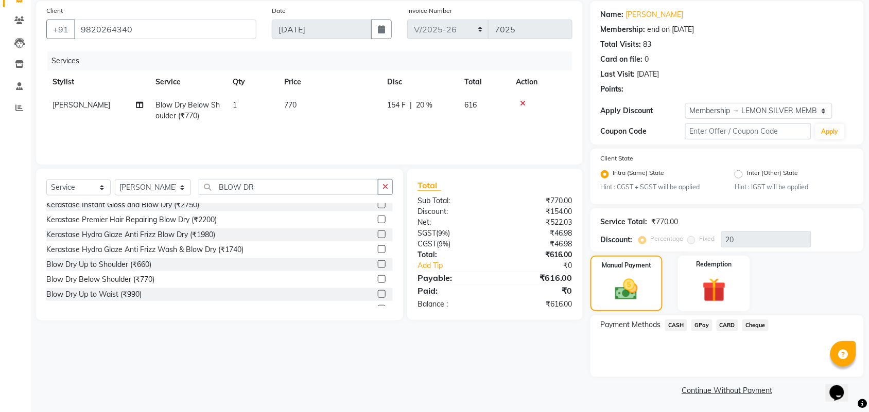
drag, startPoint x: 704, startPoint y: 322, endPoint x: 706, endPoint y: 333, distance: 10.6
click at [704, 323] on span "GPay" at bounding box center [702, 326] width 21 height 12
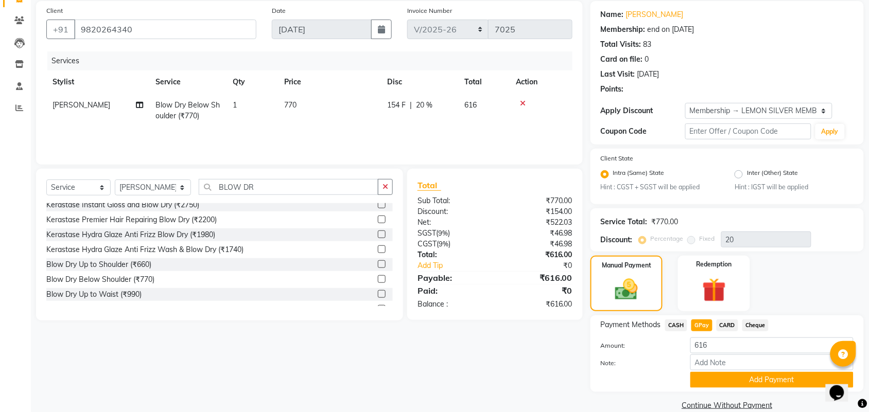
click at [728, 372] on button "Add Payment" at bounding box center [771, 380] width 163 height 16
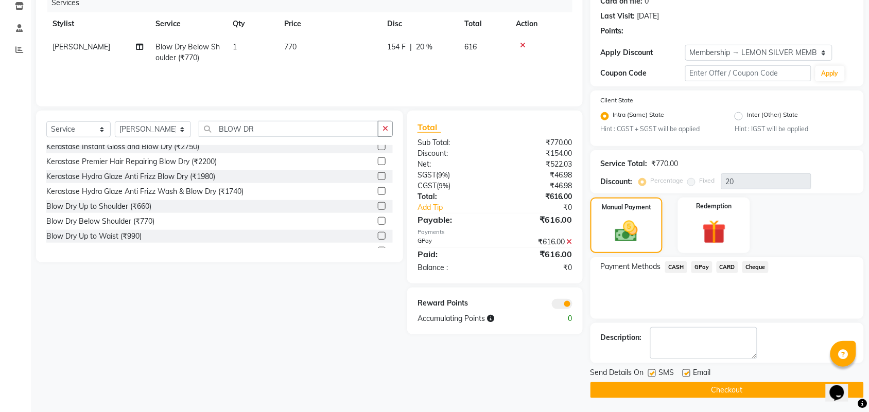
scroll to position [135, 0]
click at [648, 374] on div at bounding box center [651, 374] width 7 height 11
click at [652, 372] on label at bounding box center [652, 373] width 8 height 8
click at [652, 372] on input "checkbox" at bounding box center [651, 373] width 7 height 7
checkbox input "false"
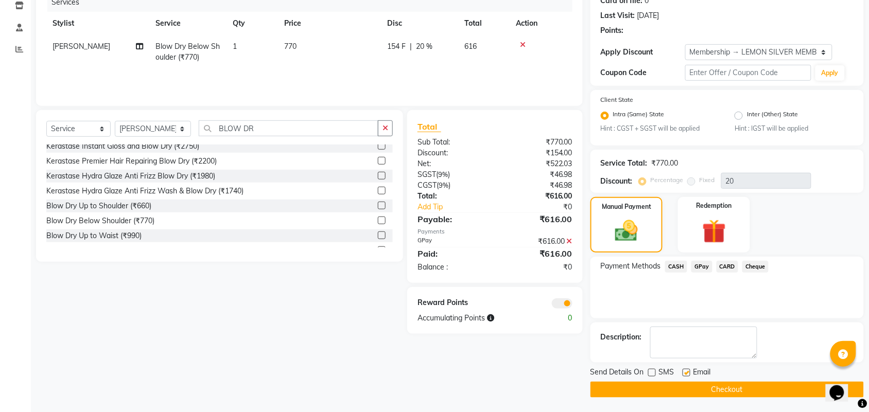
click at [691, 369] on div "Email" at bounding box center [701, 373] width 37 height 13
click at [685, 372] on label at bounding box center [687, 373] width 8 height 8
click at [685, 372] on input "checkbox" at bounding box center [686, 373] width 7 height 7
checkbox input "false"
click at [682, 387] on button "Checkout" at bounding box center [727, 390] width 273 height 16
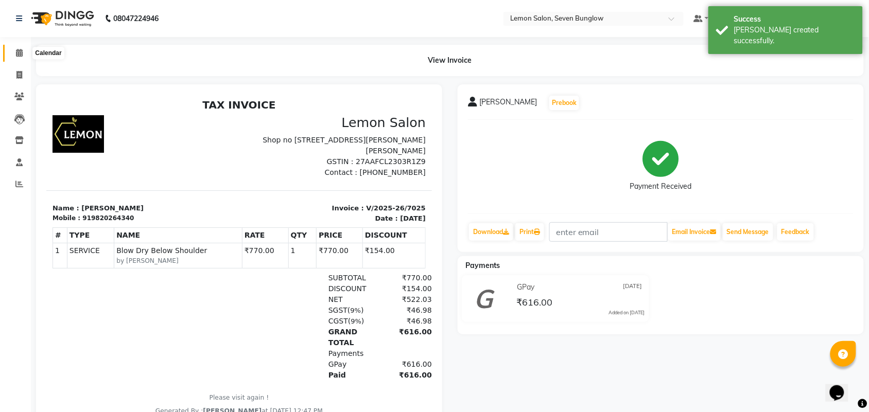
click at [14, 57] on span at bounding box center [19, 53] width 18 height 12
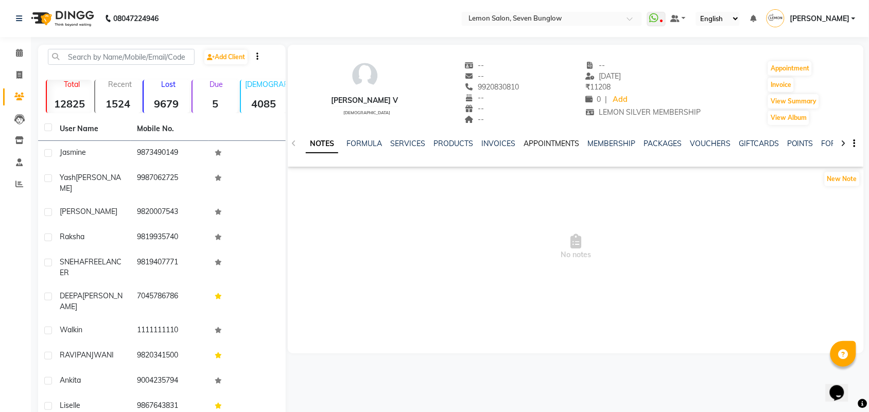
click at [563, 145] on link "APPOINTMENTS" at bounding box center [552, 143] width 56 height 9
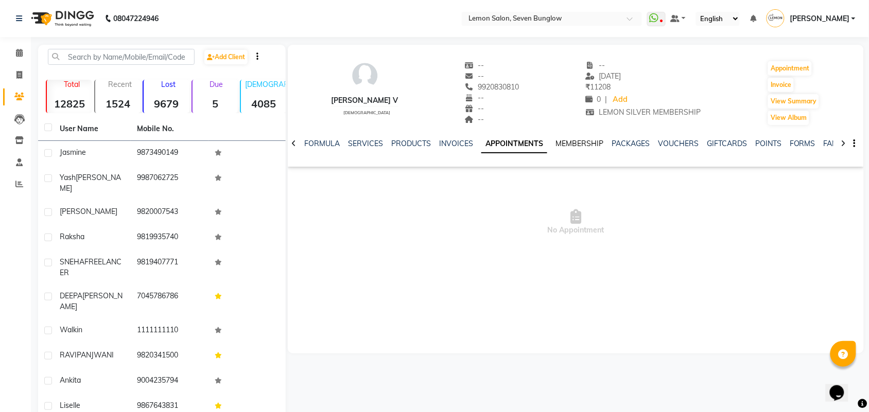
click at [557, 147] on link "MEMBERSHIP" at bounding box center [580, 143] width 48 height 9
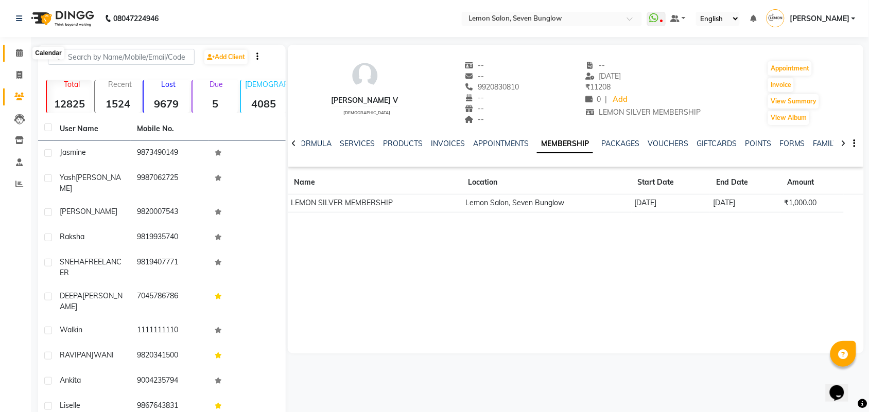
click at [18, 58] on span at bounding box center [19, 53] width 18 height 12
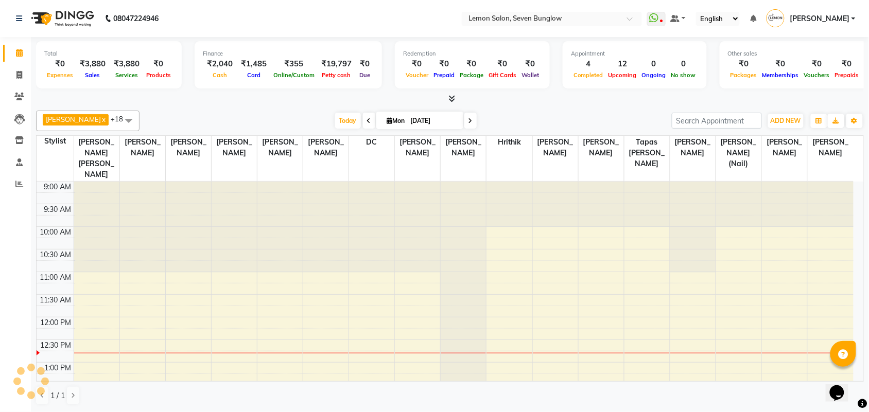
scroll to position [137, 0]
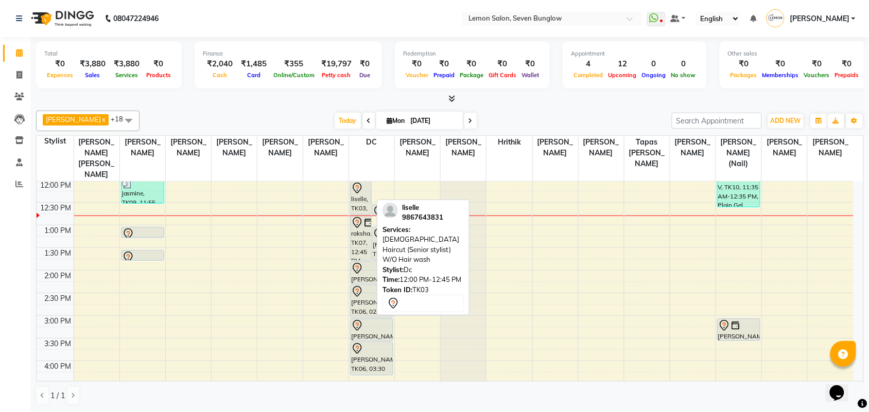
click at [353, 193] on div "liselle, TK03, 12:00 PM-12:45 PM, [DEMOGRAPHIC_DATA] Haircut (Senior stylist) W…" at bounding box center [361, 198] width 21 height 33
select select "7"
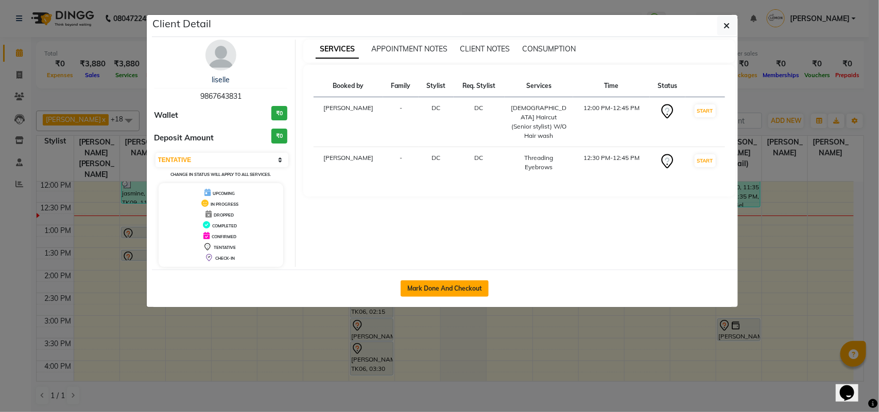
click at [423, 285] on button "Mark Done And Checkout" at bounding box center [445, 289] width 88 height 16
select select "562"
select select "service"
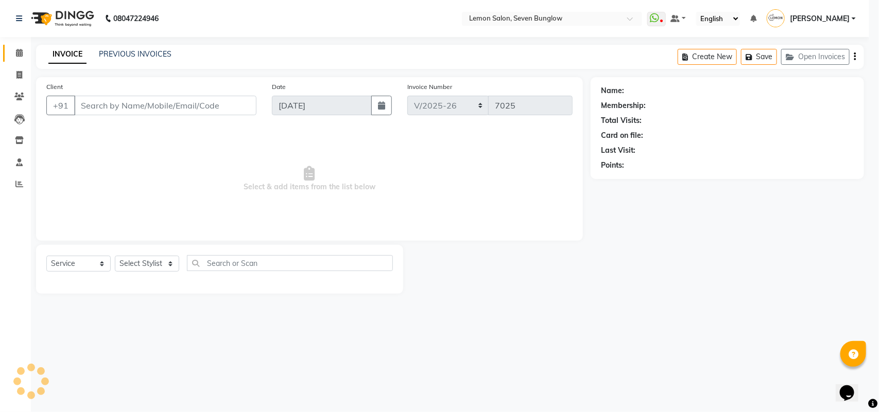
select select "3"
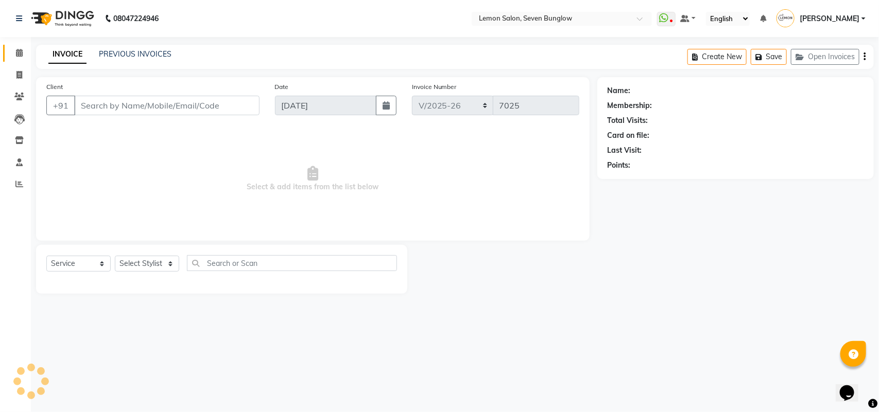
type input "9867643831"
select select "7887"
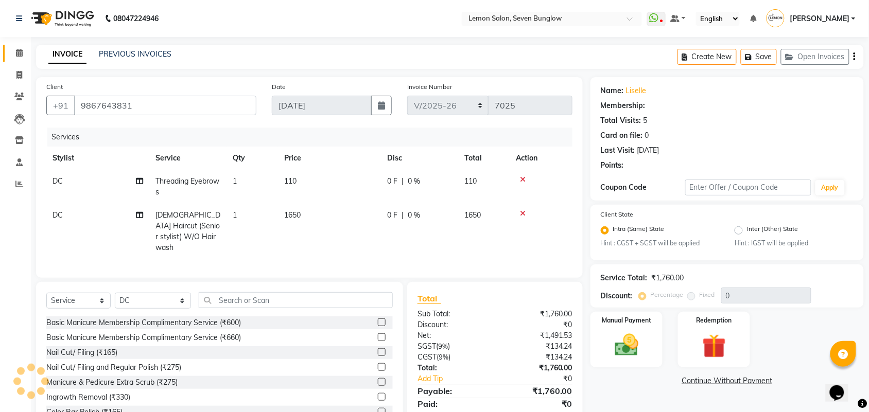
type input "20"
select select "1: Object"
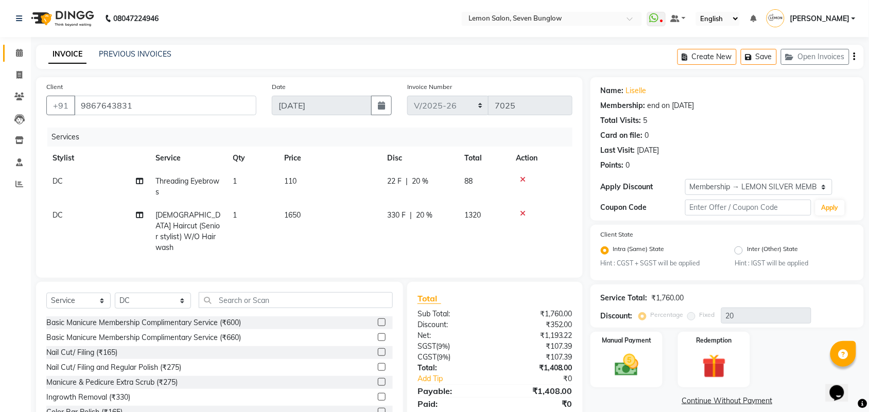
scroll to position [35, 0]
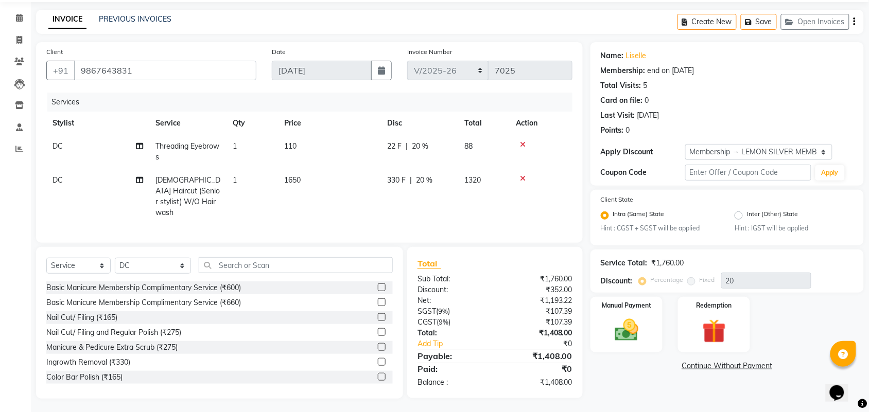
click at [62, 147] on span "DC" at bounding box center [58, 146] width 10 height 9
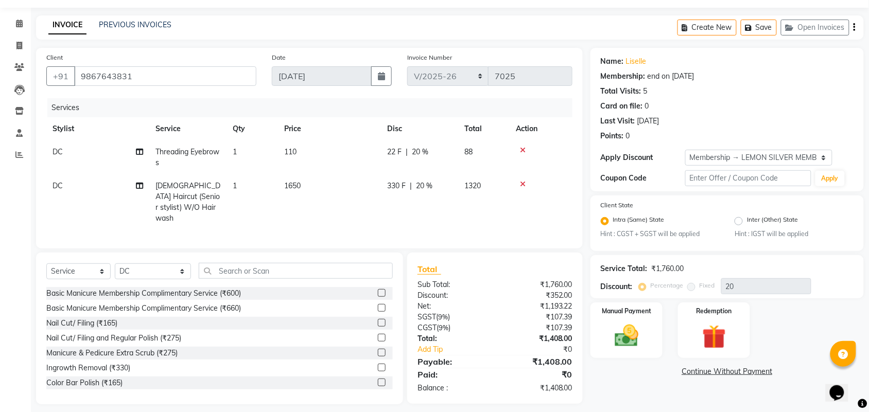
select select "7887"
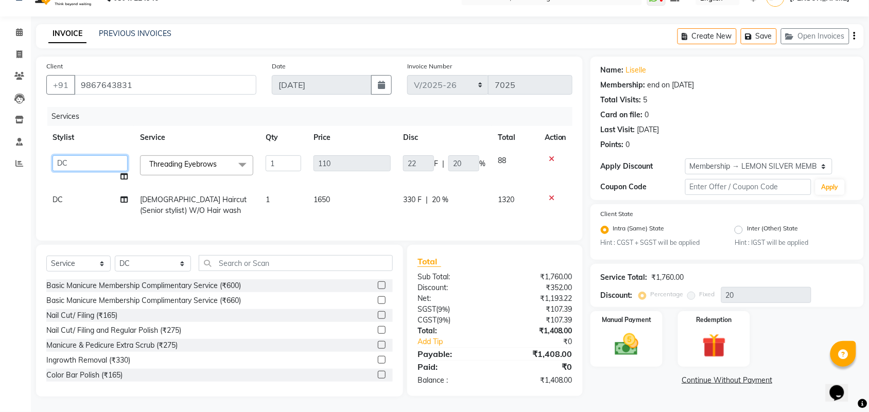
click at [67, 156] on select "Aditya Dewangan Ajit Thakur Akansha Subba Amreen Shaikh Aniket (Nail) Ashfak DC…" at bounding box center [90, 164] width 75 height 16
select select "11361"
click at [60, 196] on td "DC" at bounding box center [90, 205] width 88 height 34
select select "7887"
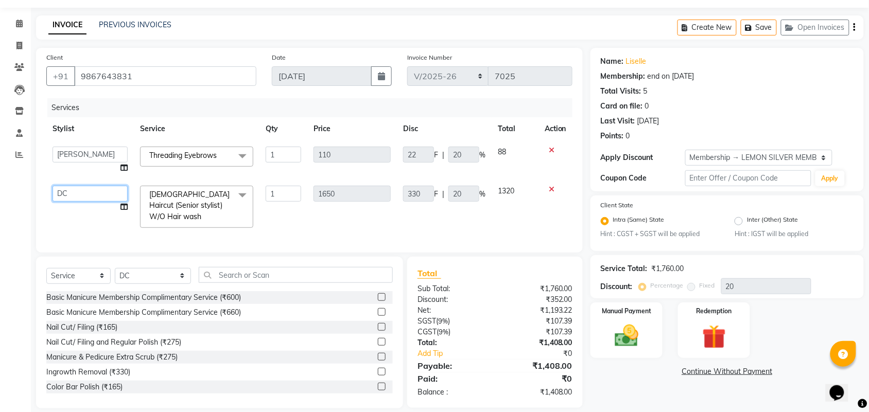
click at [76, 193] on select "Aditya Dewangan Ajit Thakur Akansha Subba Amreen Shaikh Aniket (Nail) Ashfak DC…" at bounding box center [90, 194] width 75 height 16
select select "7456"
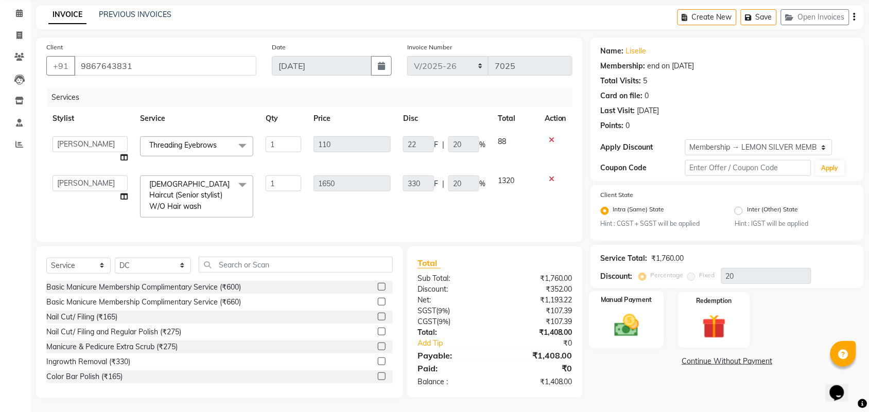
click at [650, 342] on div "Manual Payment" at bounding box center [626, 320] width 75 height 58
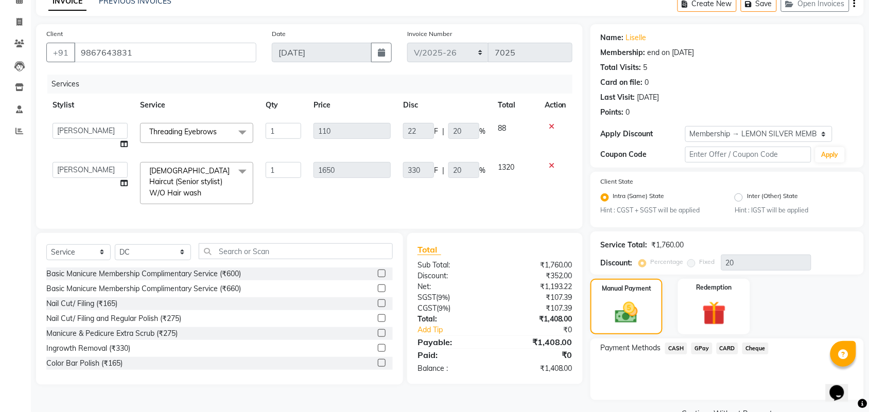
scroll to position [76, 0]
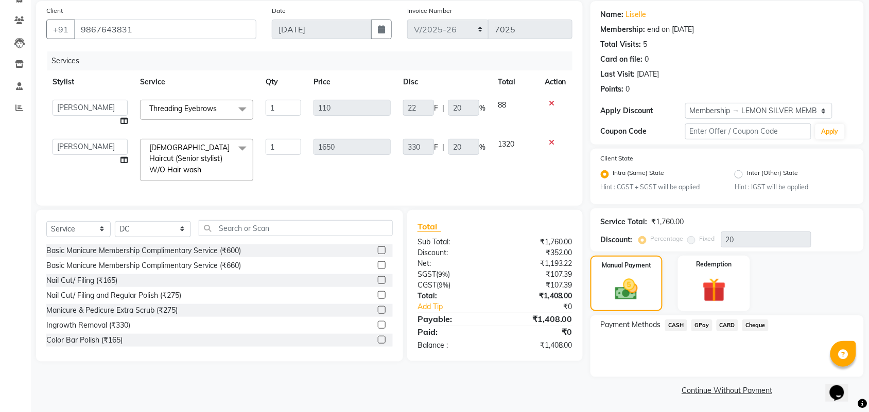
click at [701, 325] on span "GPay" at bounding box center [702, 326] width 21 height 12
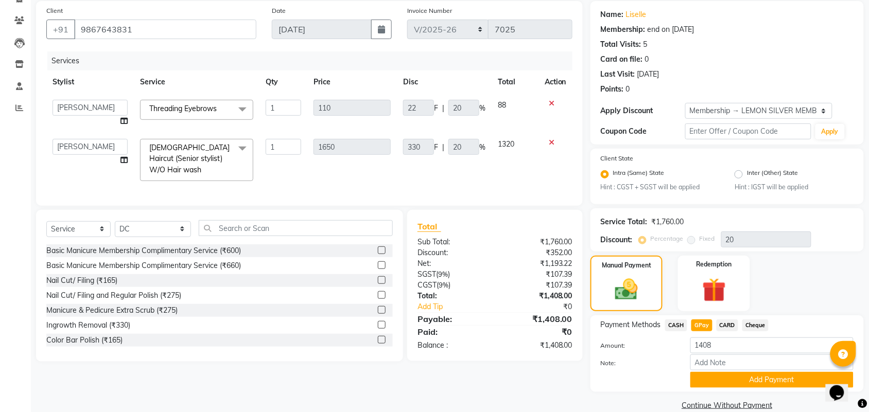
drag, startPoint x: 704, startPoint y: 377, endPoint x: 694, endPoint y: 351, distance: 28.2
click at [703, 372] on button "Add Payment" at bounding box center [771, 380] width 163 height 16
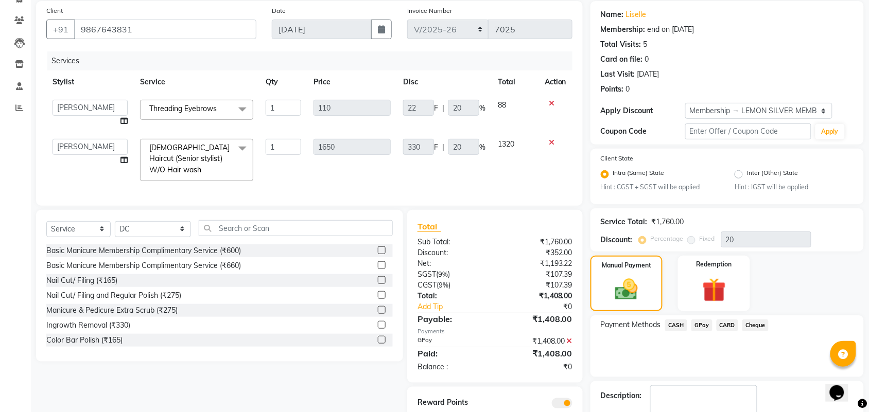
scroll to position [135, 0]
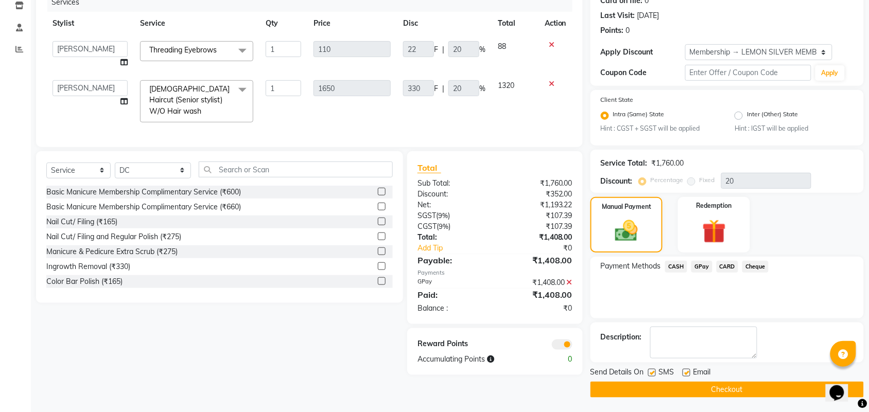
click at [654, 375] on label at bounding box center [652, 373] width 8 height 8
click at [654, 375] on input "checkbox" at bounding box center [651, 373] width 7 height 7
checkbox input "false"
click at [683, 369] on label at bounding box center [687, 373] width 8 height 8
click at [683, 370] on input "checkbox" at bounding box center [686, 373] width 7 height 7
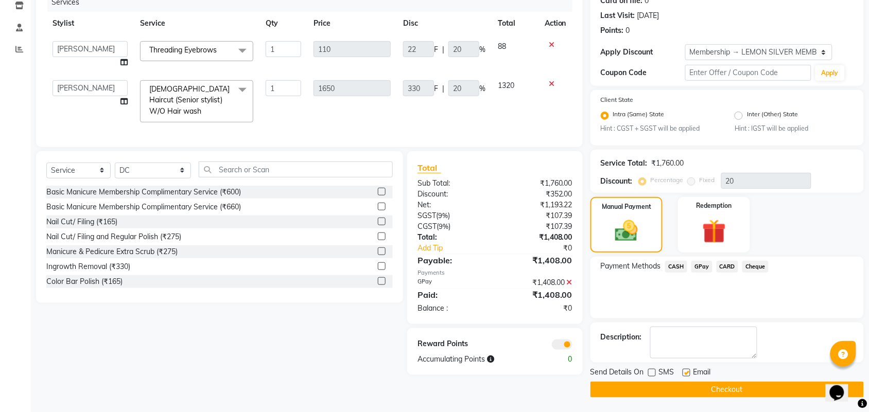
checkbox input "false"
click at [686, 387] on button "Checkout" at bounding box center [727, 390] width 273 height 16
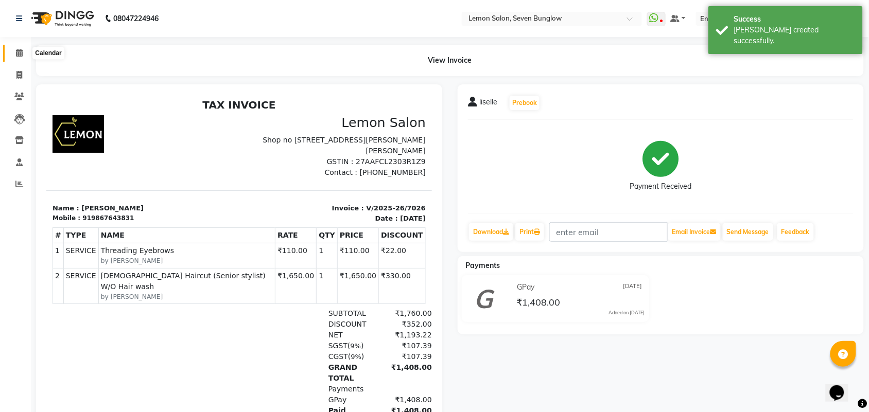
click at [21, 52] on icon at bounding box center [19, 53] width 7 height 8
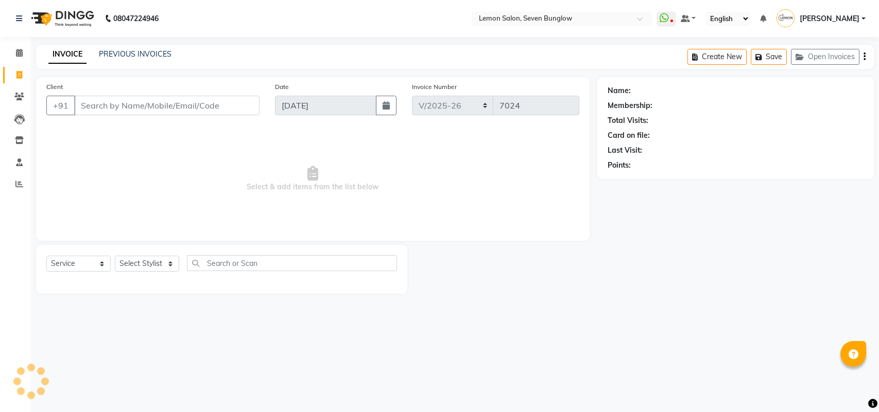
select select "562"
select select "service"
click at [143, 107] on input "Client" at bounding box center [166, 106] width 185 height 20
type input "9920830810"
select select "1: Object"
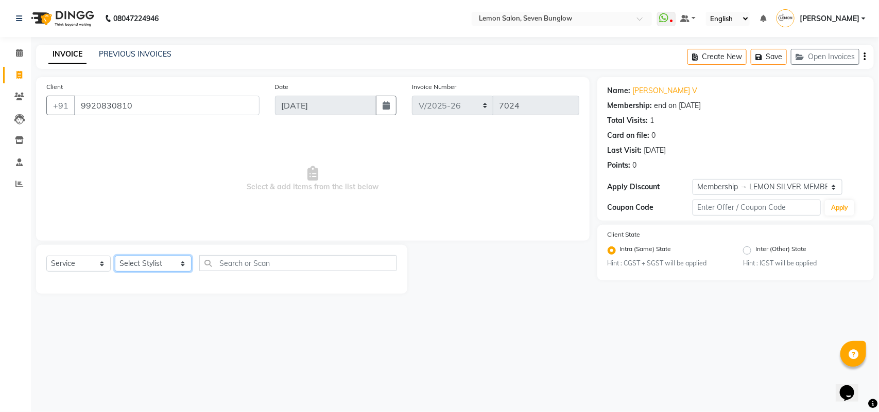
click at [142, 260] on select "Select Stylist [PERSON_NAME] [PERSON_NAME] [PERSON_NAME] [PERSON_NAME] [PERSON_…" at bounding box center [153, 264] width 77 height 16
select select "67695"
click at [115, 256] on select "Select Stylist [PERSON_NAME] [PERSON_NAME] [PERSON_NAME] [PERSON_NAME] [PERSON_…" at bounding box center [153, 264] width 77 height 16
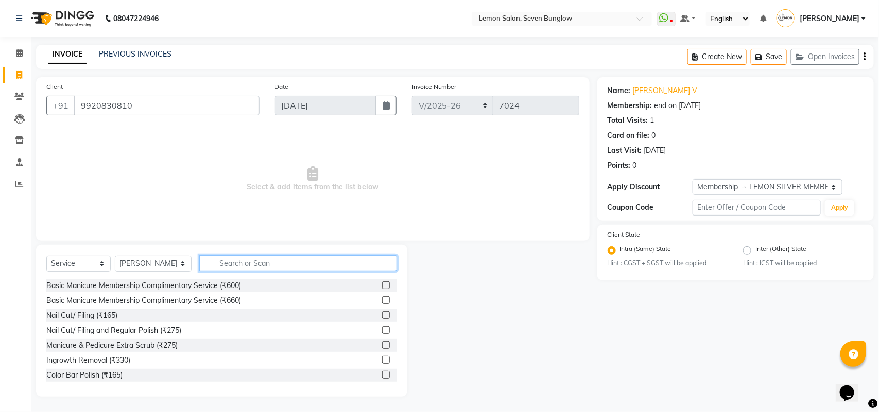
click at [259, 264] on input "text" at bounding box center [298, 263] width 198 height 16
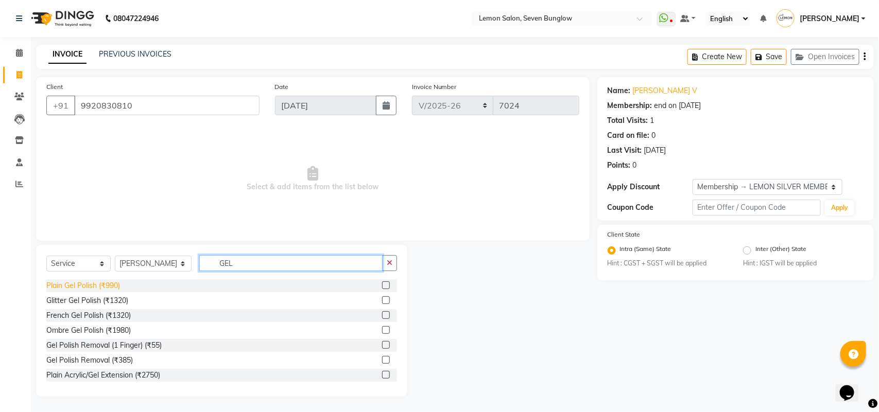
type input "GEL"
click at [106, 285] on div "Plain Gel Polish (₹990)" at bounding box center [83, 286] width 74 height 11
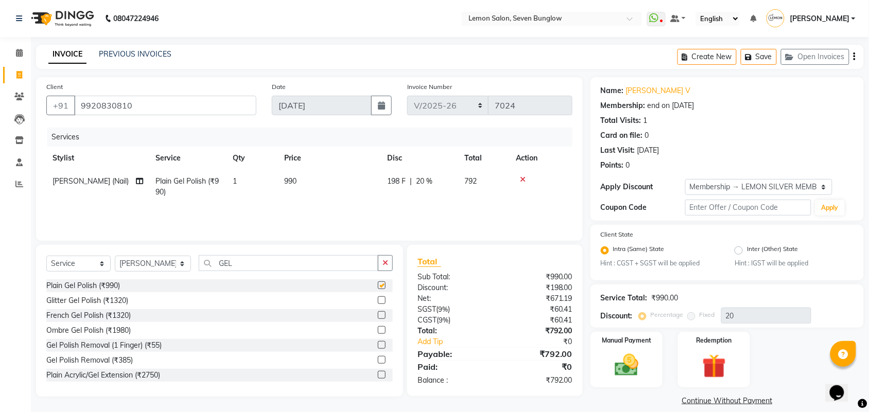
checkbox input "false"
drag, startPoint x: 392, startPoint y: 260, endPoint x: 385, endPoint y: 263, distance: 7.8
click at [387, 263] on button "button" at bounding box center [385, 263] width 15 height 16
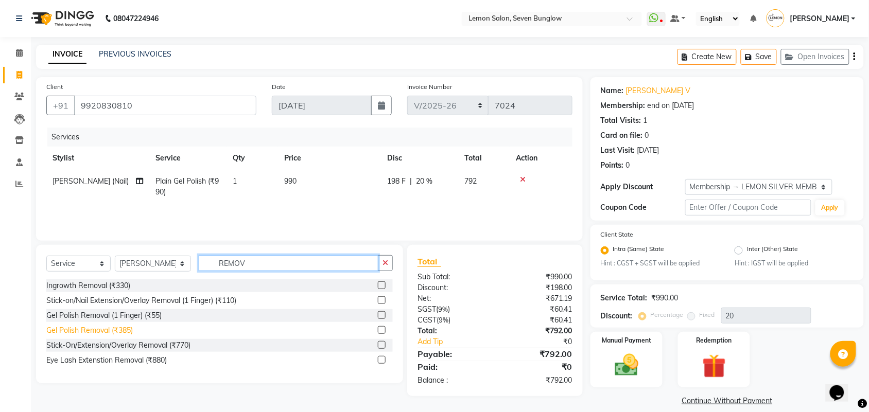
type input "REMOV"
drag, startPoint x: 118, startPoint y: 333, endPoint x: 134, endPoint y: 318, distance: 22.2
click at [119, 331] on div "Gel Polish Removal (₹385)" at bounding box center [89, 330] width 87 height 11
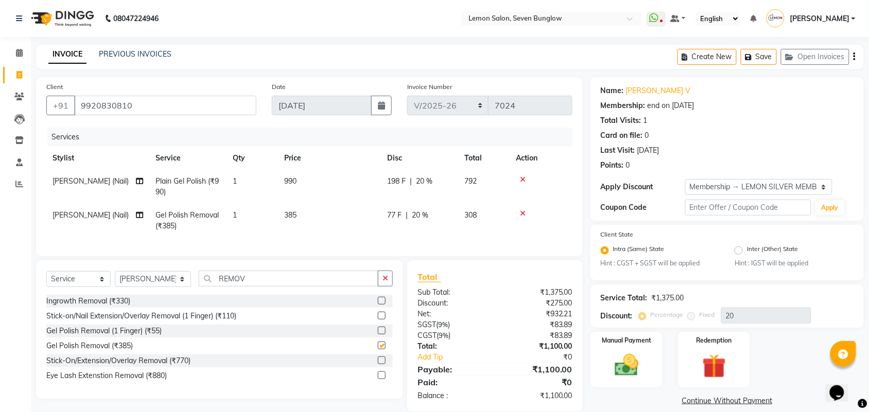
checkbox input "false"
click at [245, 214] on td "1" at bounding box center [252, 221] width 51 height 34
select select "67695"
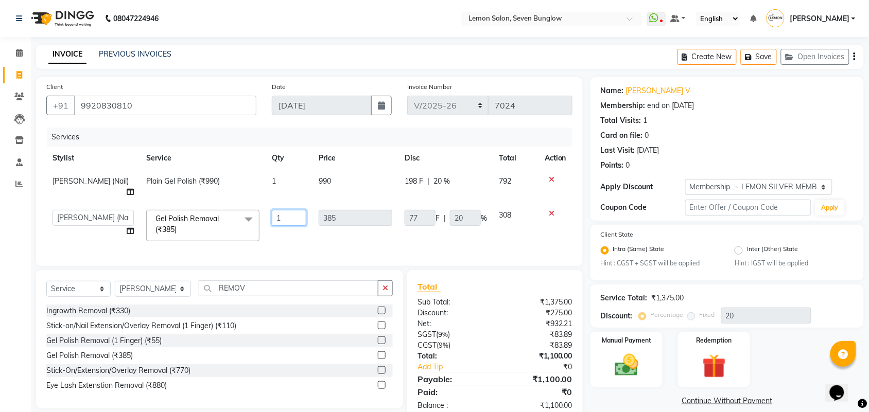
click at [280, 210] on input "1" at bounding box center [289, 218] width 34 height 16
type input "2"
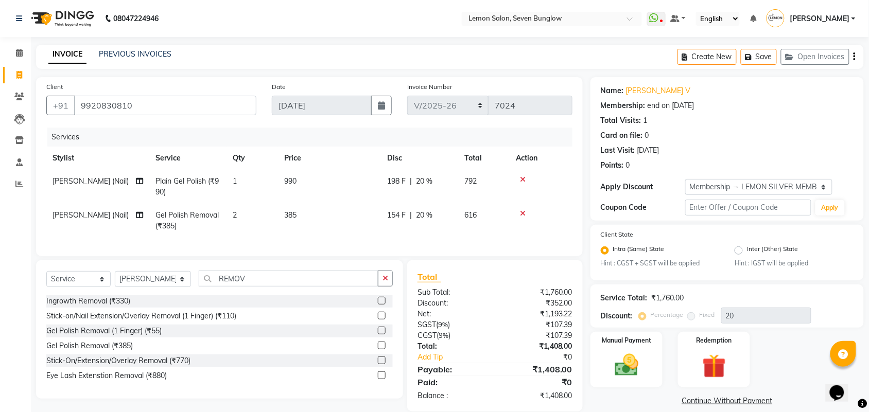
click at [282, 256] on div "Client +91 9920830810 Date 01-09-2025 Invoice Number 7BUN/2025-26 LM/2025-26 V/…" at bounding box center [309, 166] width 547 height 179
click at [217, 287] on input "REMOV" at bounding box center [289, 279] width 180 height 16
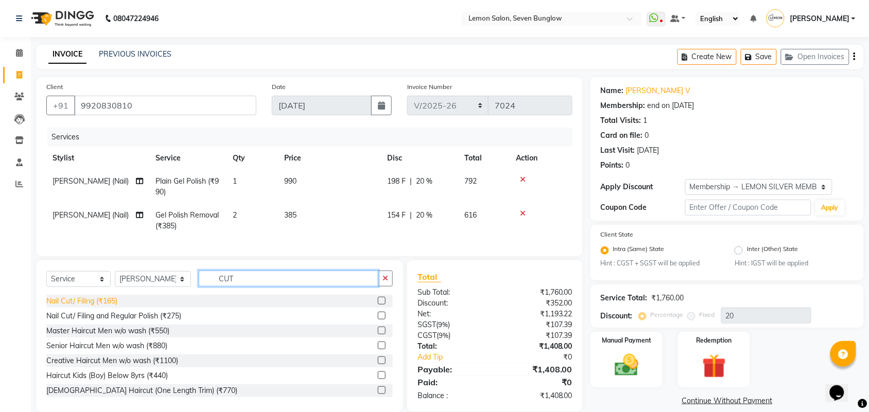
type input "CUT"
click at [83, 307] on div "Nail Cut/ Filing (₹165)" at bounding box center [81, 301] width 71 height 11
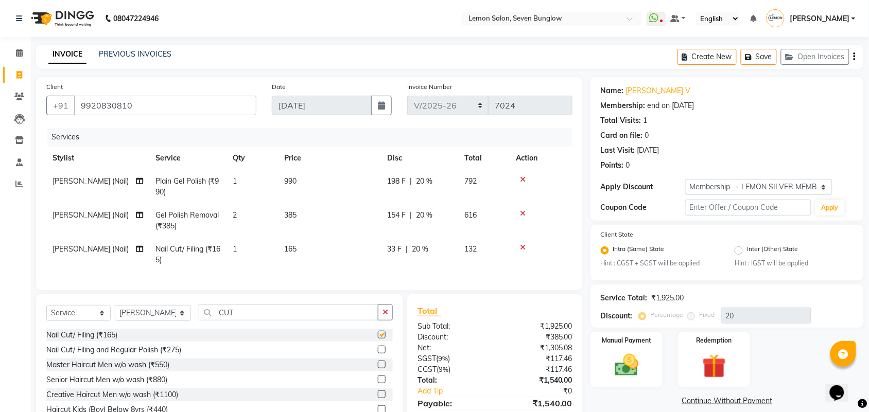
checkbox input "false"
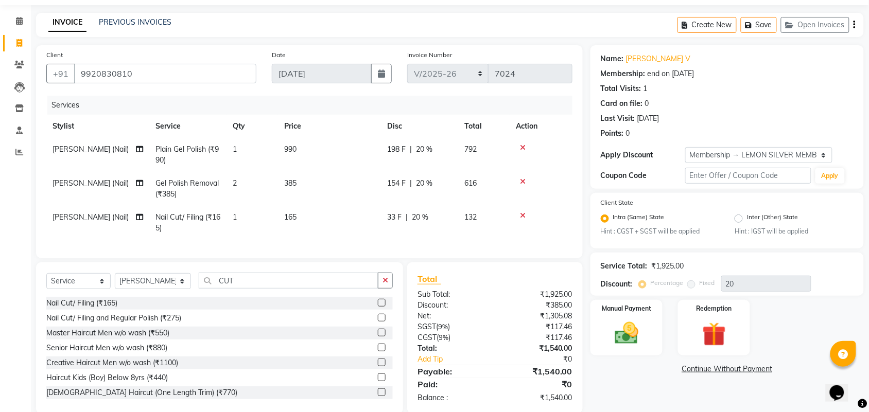
scroll to position [59, 0]
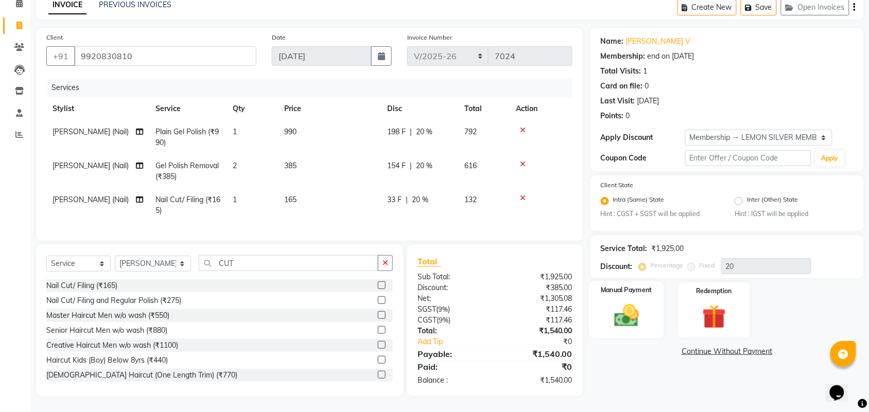
click at [637, 314] on img at bounding box center [627, 316] width 40 height 28
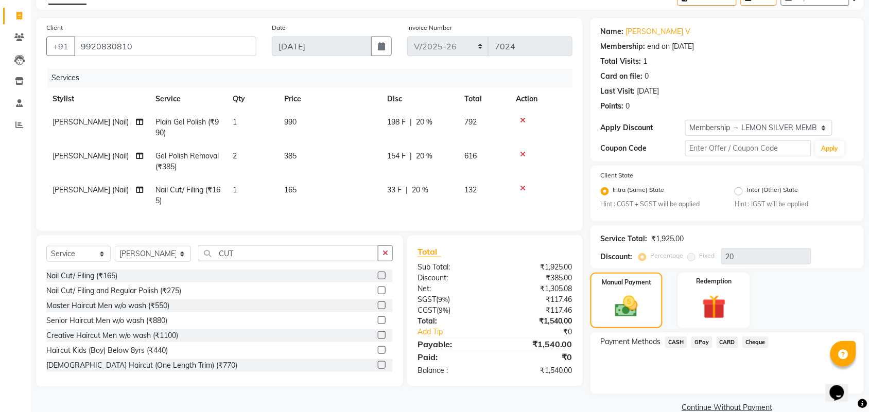
click at [676, 346] on span "CASH" at bounding box center [676, 343] width 22 height 12
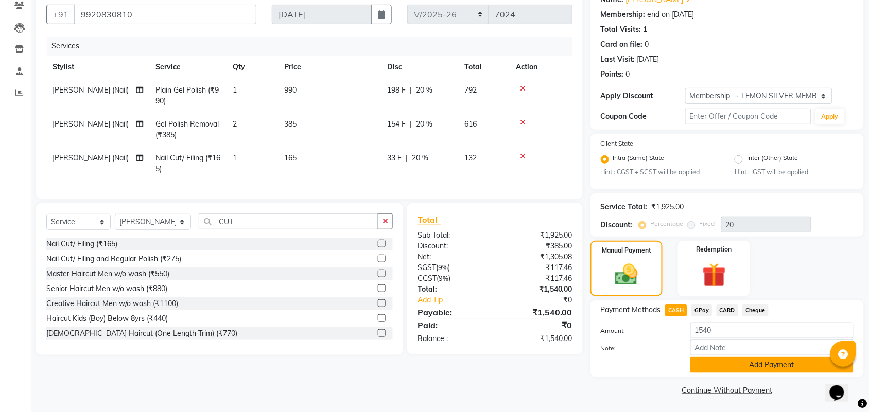
click at [737, 360] on button "Add Payment" at bounding box center [771, 365] width 163 height 16
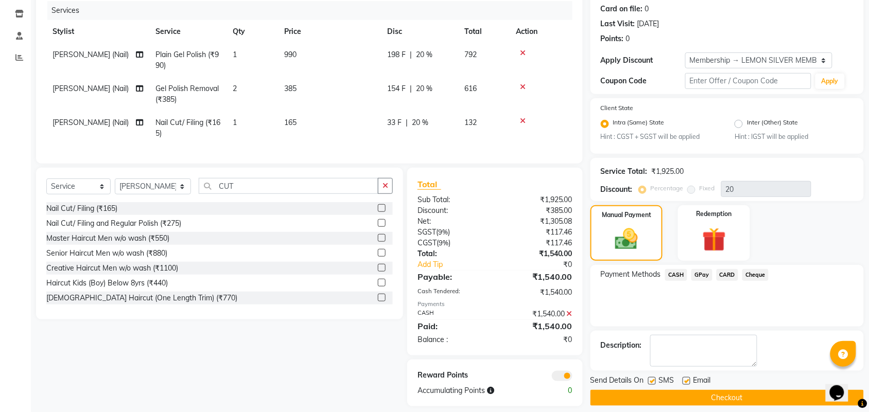
scroll to position [145, 0]
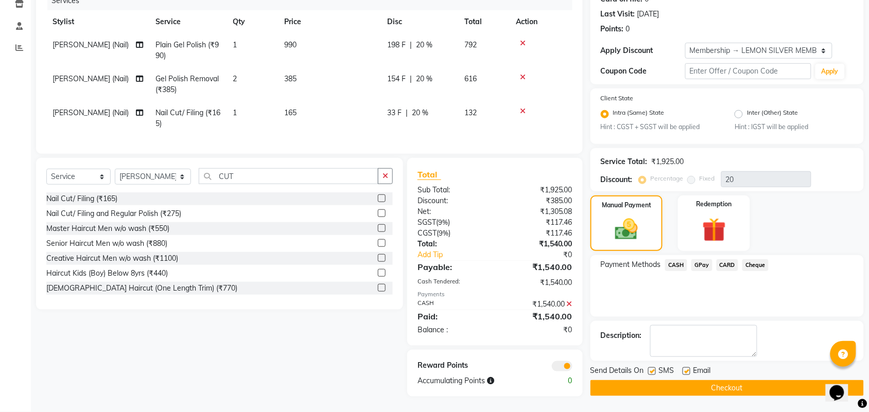
drag, startPoint x: 648, startPoint y: 359, endPoint x: 669, endPoint y: 359, distance: 21.6
click at [654, 368] on label at bounding box center [652, 372] width 8 height 8
click at [654, 369] on input "checkbox" at bounding box center [651, 372] width 7 height 7
checkbox input "false"
click at [688, 368] on label at bounding box center [687, 372] width 8 height 8
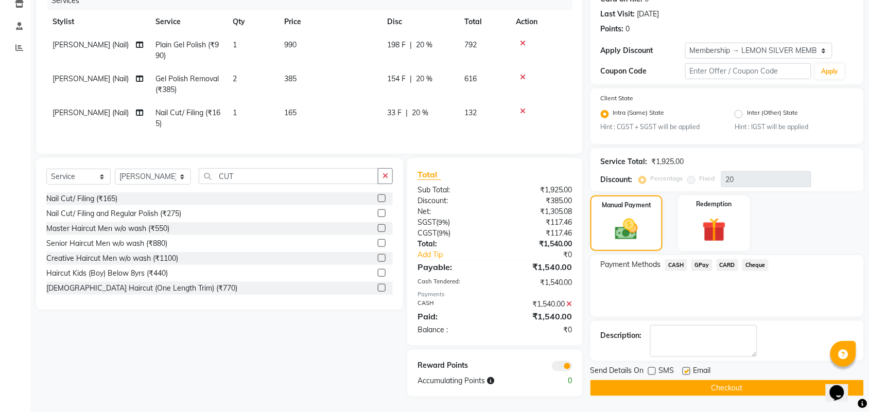
click at [688, 369] on input "checkbox" at bounding box center [686, 372] width 7 height 7
checkbox input "false"
drag, startPoint x: 686, startPoint y: 378, endPoint x: 676, endPoint y: 378, distance: 10.3
click at [686, 381] on button "Checkout" at bounding box center [727, 389] width 273 height 16
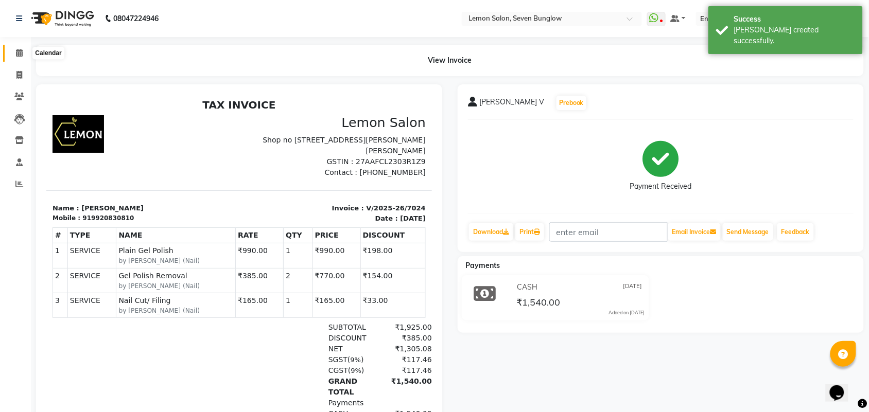
click at [14, 50] on span at bounding box center [19, 53] width 18 height 12
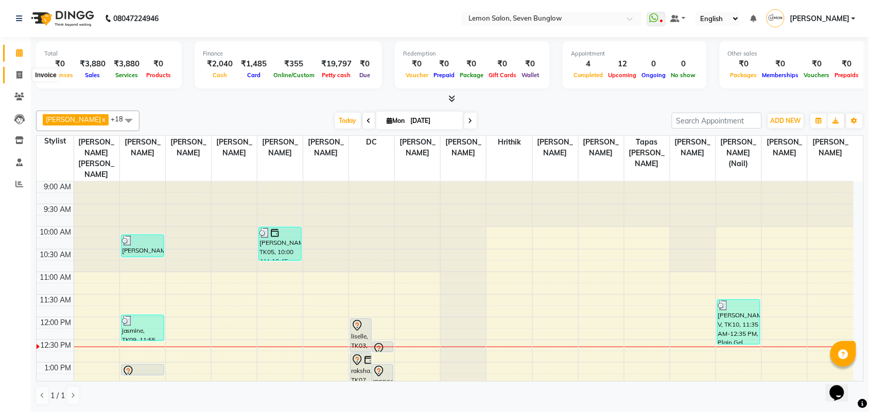
click at [23, 78] on span at bounding box center [19, 76] width 18 height 12
select select "562"
select select "service"
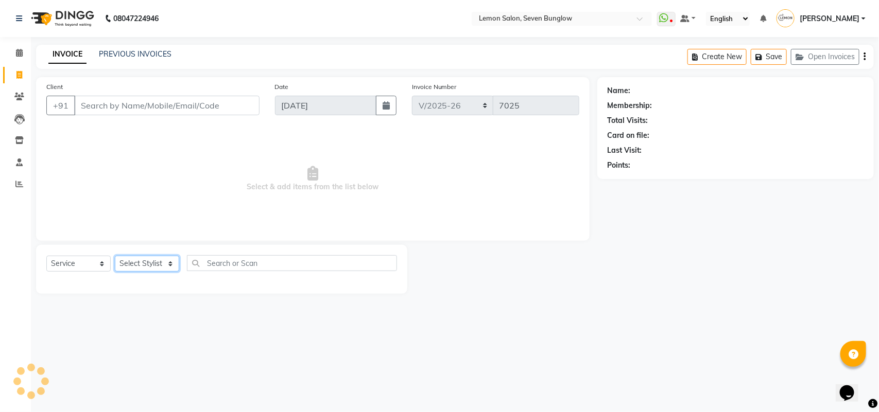
click at [147, 264] on select "Select Stylist" at bounding box center [147, 264] width 64 height 16
click at [147, 261] on select "Select Stylist [PERSON_NAME] [PERSON_NAME] [PERSON_NAME] [PERSON_NAME] [PERSON_…" at bounding box center [153, 264] width 77 height 16
select select "67695"
click at [115, 256] on select "Select Stylist [PERSON_NAME] [PERSON_NAME] [PERSON_NAME] [PERSON_NAME] [PERSON_…" at bounding box center [153, 264] width 77 height 16
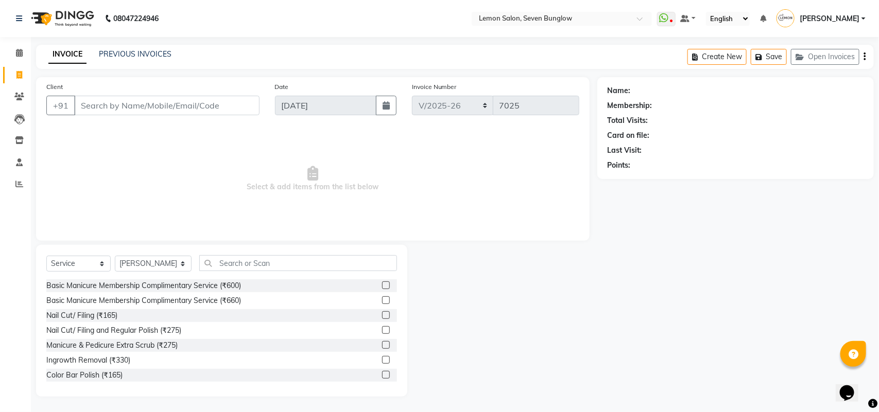
click at [253, 254] on div "Select Service Product Membership Package Voucher Prepaid Gift Card Select Styl…" at bounding box center [221, 321] width 371 height 152
click at [252, 257] on input "text" at bounding box center [298, 263] width 198 height 16
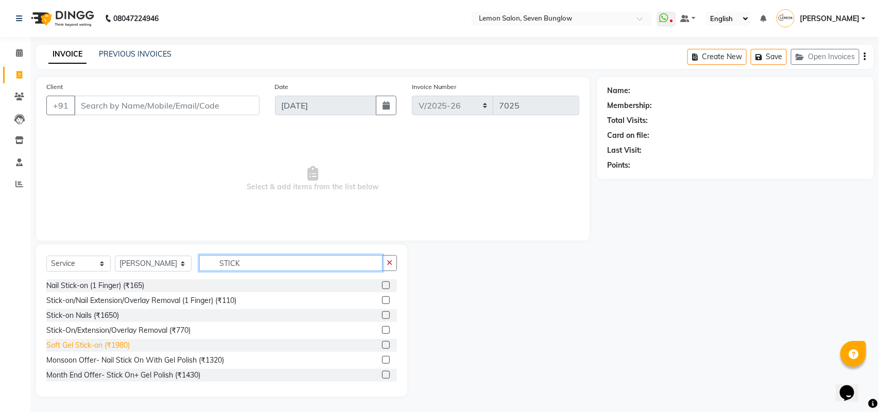
type input "STICK"
click at [105, 340] on div "Soft Gel Stick-on (₹1980)" at bounding box center [87, 345] width 83 height 11
checkbox input "false"
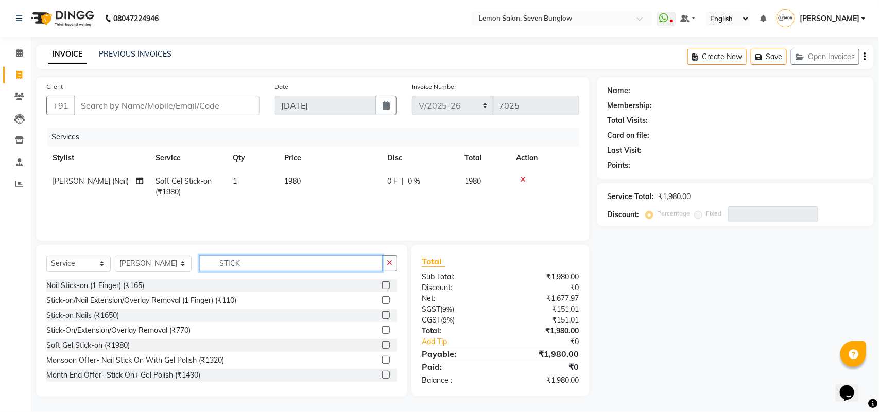
click at [213, 261] on input "STICK" at bounding box center [290, 263] width 183 height 16
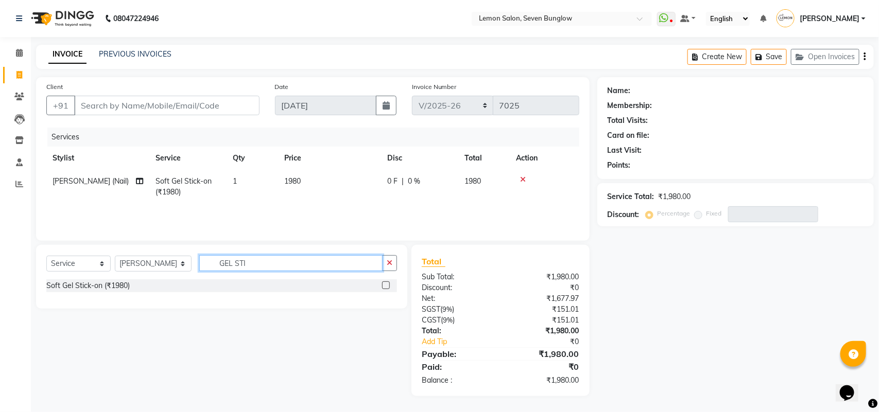
click at [241, 263] on input "GEL STI" at bounding box center [290, 263] width 183 height 16
drag, startPoint x: 241, startPoint y: 263, endPoint x: 235, endPoint y: 258, distance: 7.7
click at [239, 262] on input "GEL STI" at bounding box center [290, 263] width 183 height 16
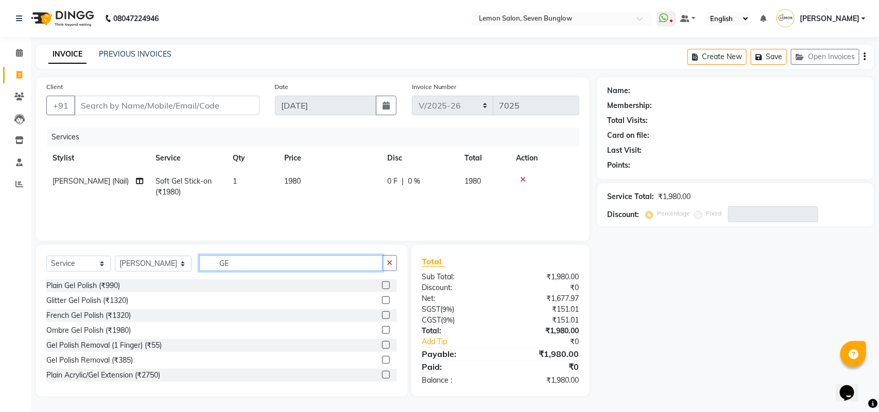
type input "G"
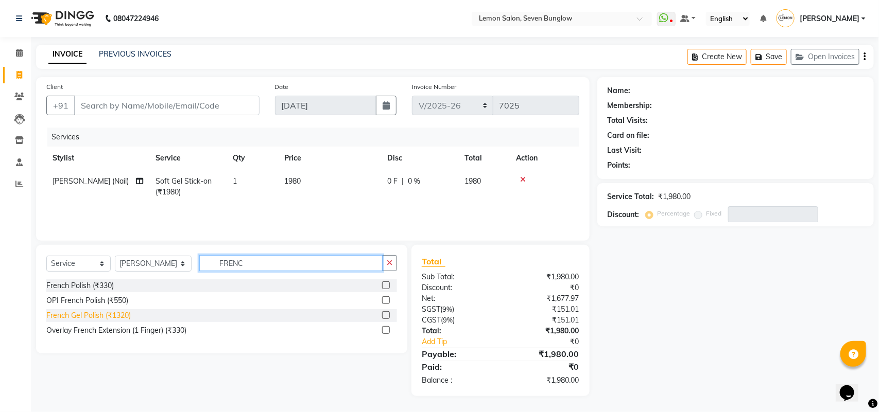
type input "FRENC"
click at [124, 313] on div "French Gel Polish (₹1320)" at bounding box center [88, 315] width 84 height 11
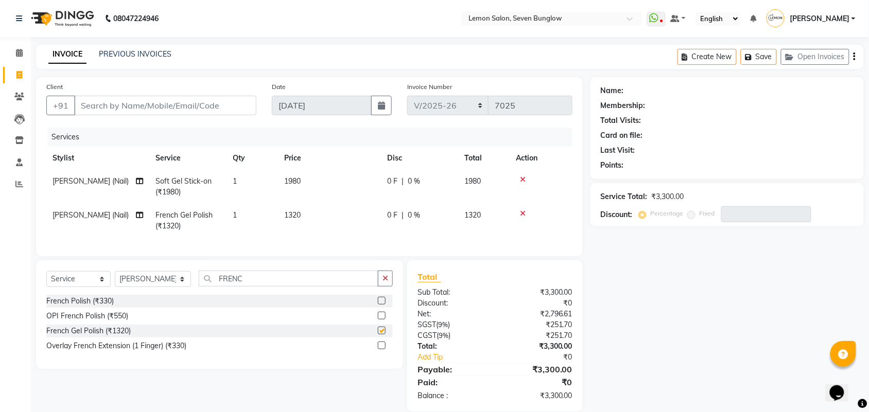
checkbox input "false"
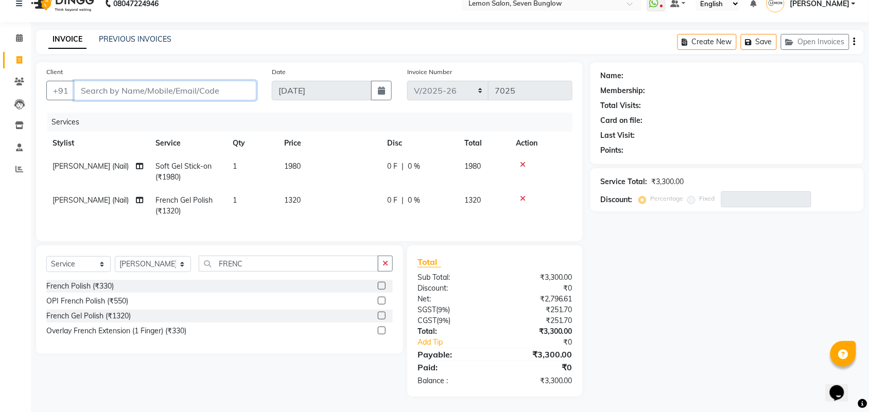
click at [221, 89] on input "Client" at bounding box center [165, 91] width 182 height 20
type input "8"
type input "0"
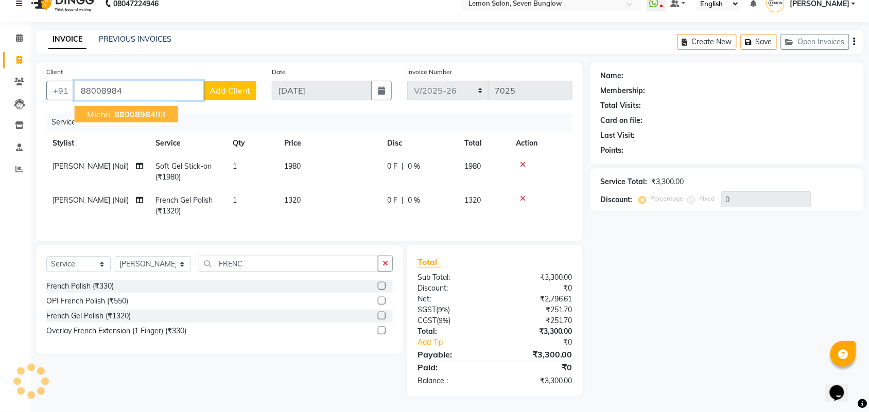
click at [168, 106] on button "Michri 88008984 93" at bounding box center [126, 114] width 103 height 16
type input "8800898493"
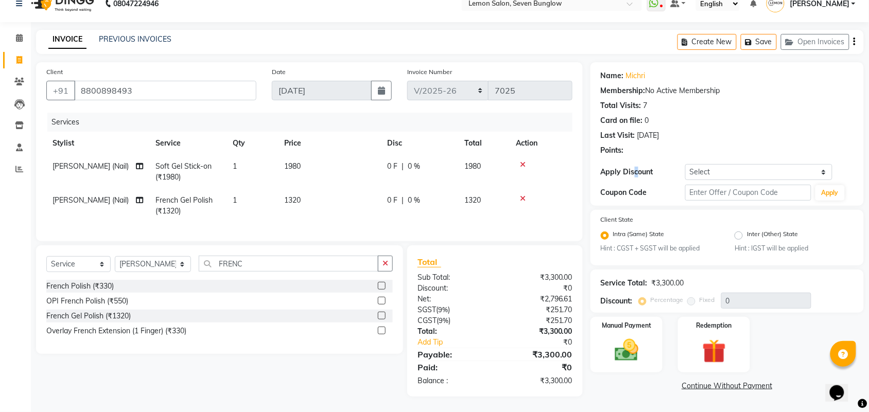
drag, startPoint x: 619, startPoint y: 171, endPoint x: 435, endPoint y: 186, distance: 184.9
click at [533, 197] on div "Client [PHONE_NUMBER] Date [DATE] Invoice Number 7BUN/2025-26 LM/2025-26 V/2025…" at bounding box center [449, 229] width 843 height 335
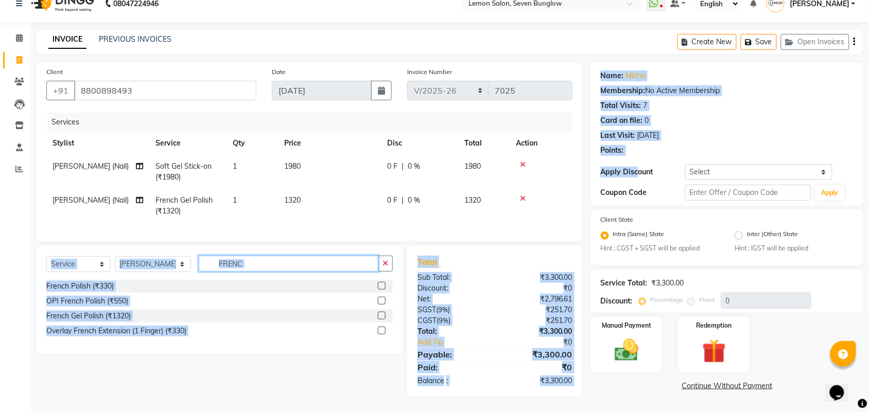
click at [225, 263] on input "FRENC" at bounding box center [289, 264] width 180 height 16
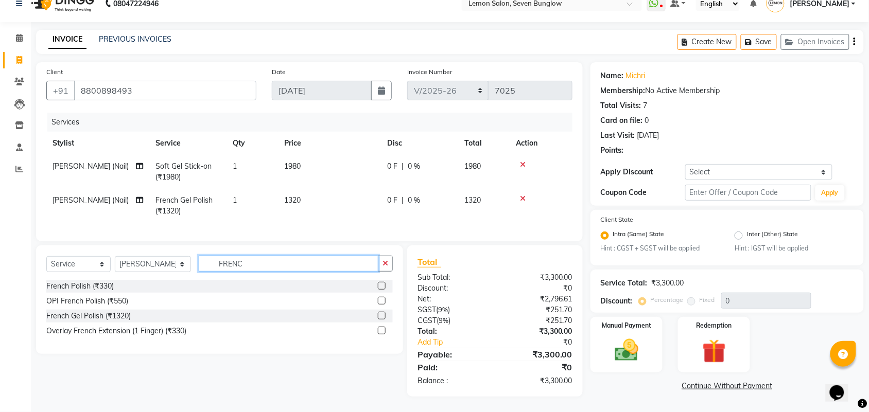
click at [225, 263] on input "FRENC" at bounding box center [289, 264] width 180 height 16
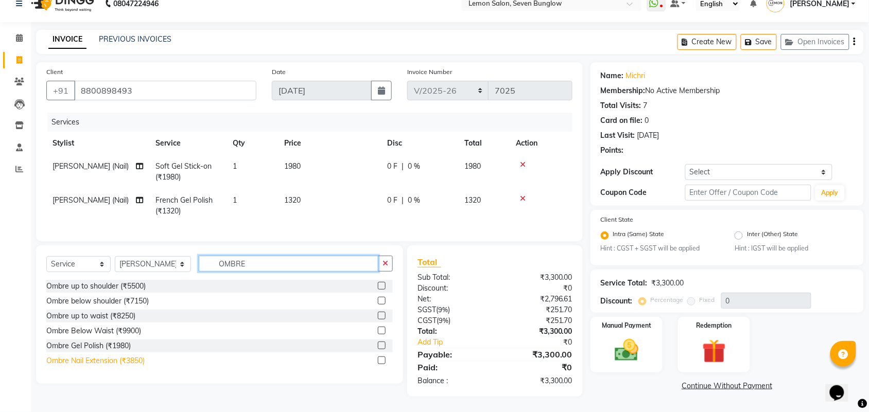
type input "OMBRE"
click at [144, 361] on div "Ombre Nail Extension (₹3850)" at bounding box center [95, 361] width 98 height 11
checkbox input "false"
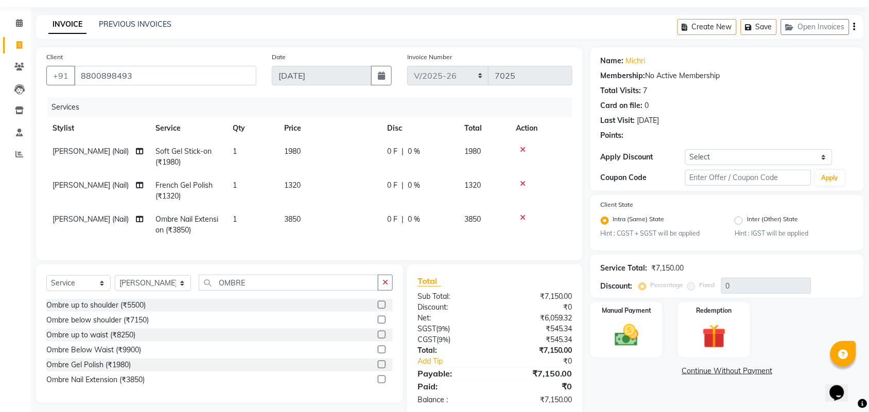
scroll to position [58, 0]
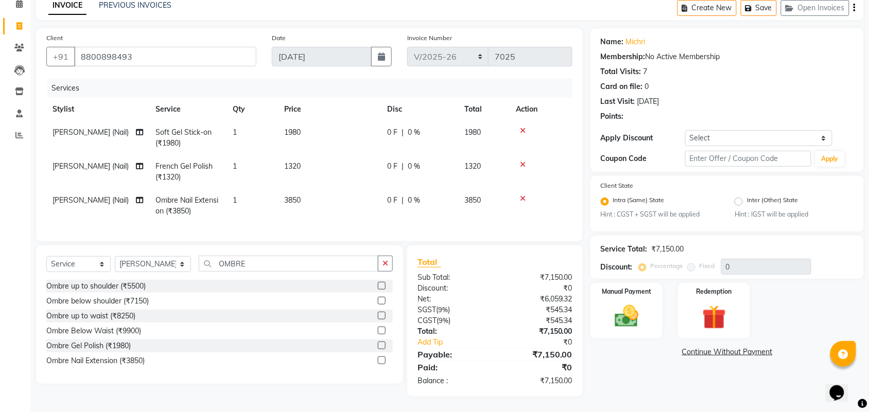
click at [526, 195] on div at bounding box center [541, 198] width 50 height 7
click at [523, 195] on icon at bounding box center [523, 198] width 6 height 7
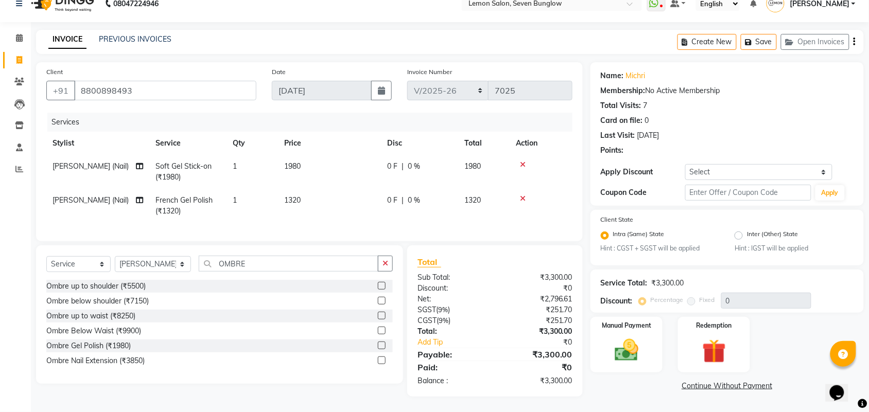
scroll to position [24, 0]
click at [524, 195] on icon at bounding box center [523, 198] width 6 height 7
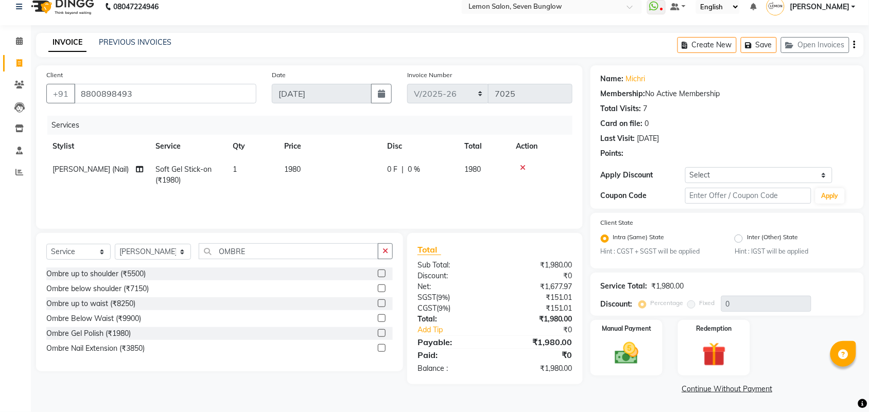
scroll to position [11, 0]
click at [243, 248] on input "OMBRE" at bounding box center [289, 253] width 180 height 16
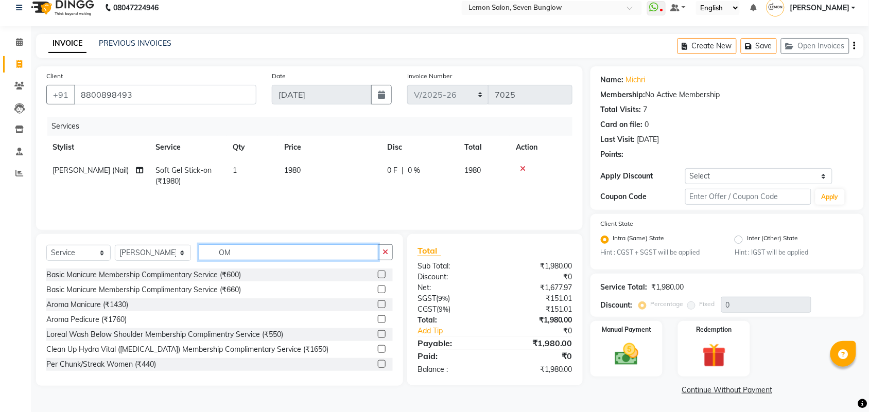
type input "O"
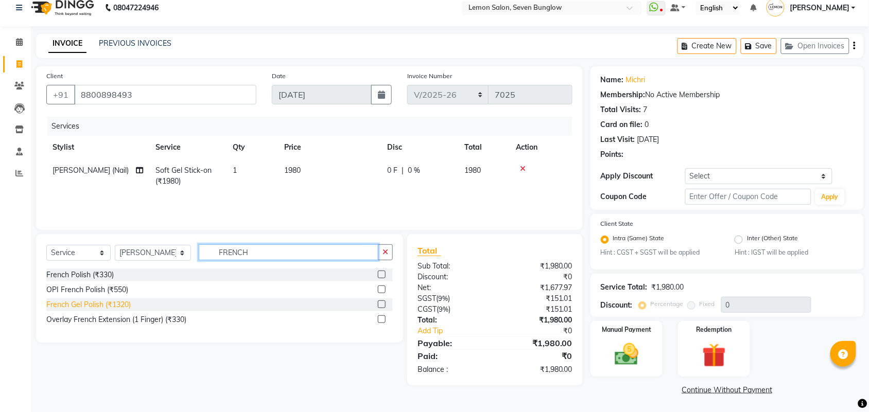
type input "FRENCH"
click at [115, 309] on div "French Gel Polish (₹1320)" at bounding box center [88, 305] width 84 height 11
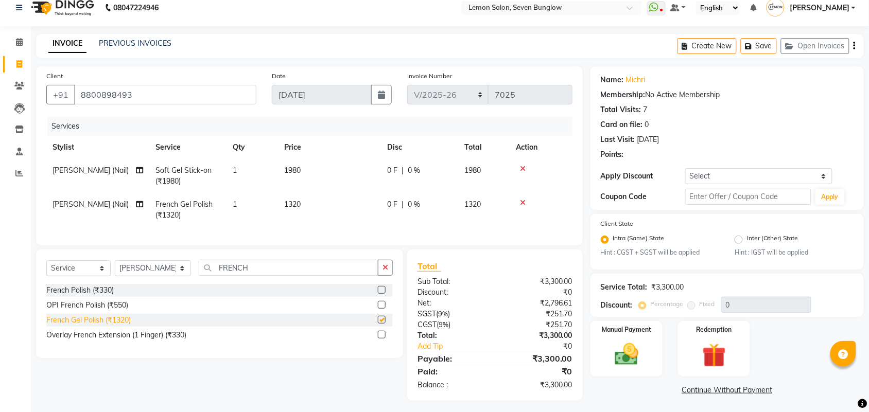
checkbox input "false"
drag, startPoint x: 249, startPoint y: 269, endPoint x: 209, endPoint y: 271, distance: 40.2
click at [209, 271] on input "FRENCH" at bounding box center [289, 268] width 180 height 16
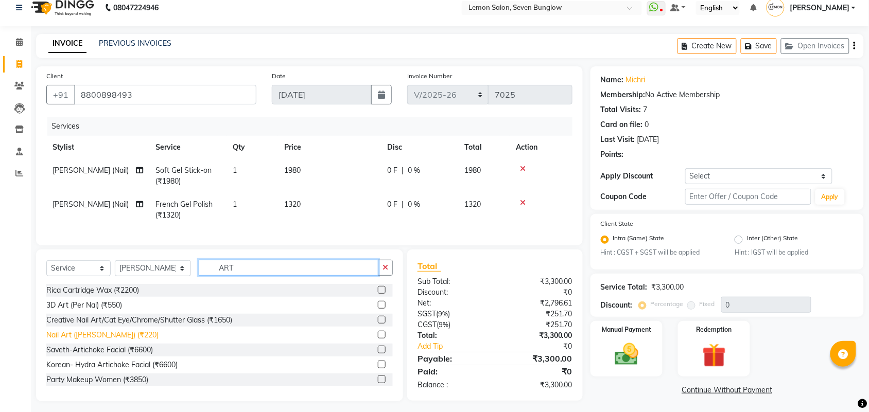
type input "ART"
click at [130, 341] on div "Nail Art (Per Fingure) (₹220)" at bounding box center [102, 335] width 112 height 11
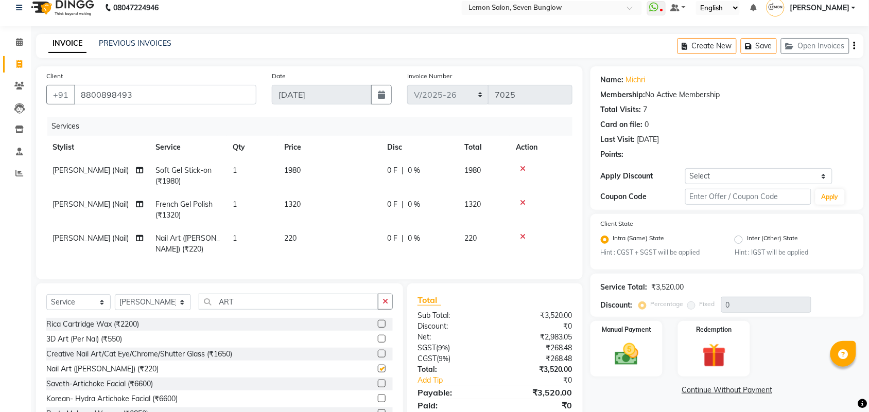
checkbox input "false"
click at [246, 236] on td "1" at bounding box center [252, 244] width 51 height 34
select select "67695"
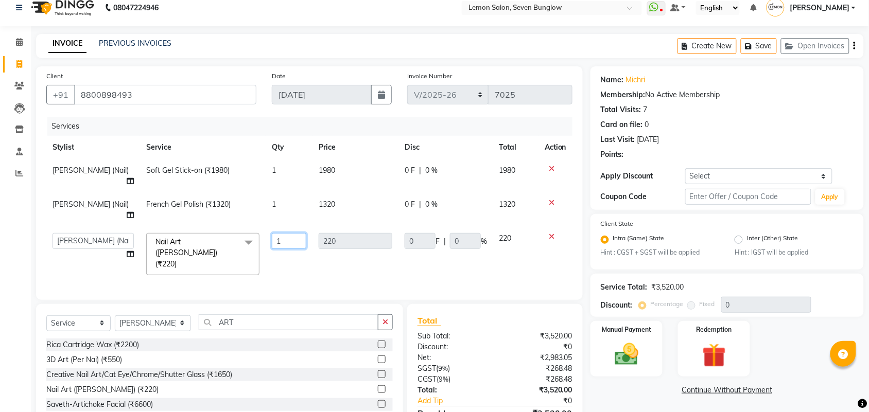
click at [289, 233] on input "1" at bounding box center [289, 241] width 34 height 16
type input "2"
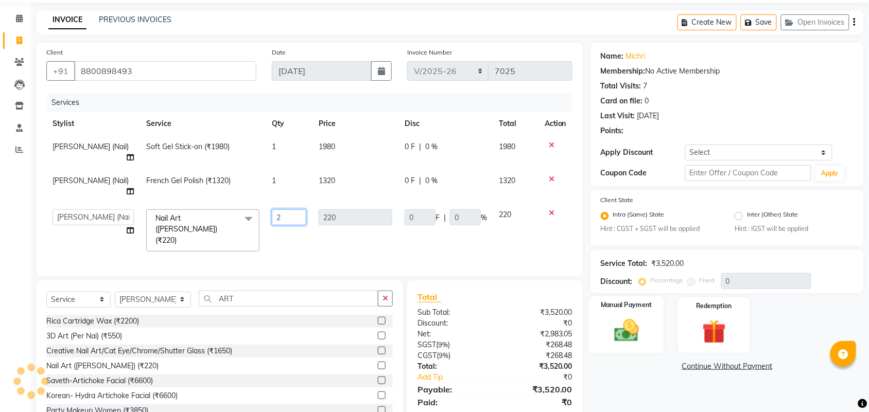
scroll to position [47, 0]
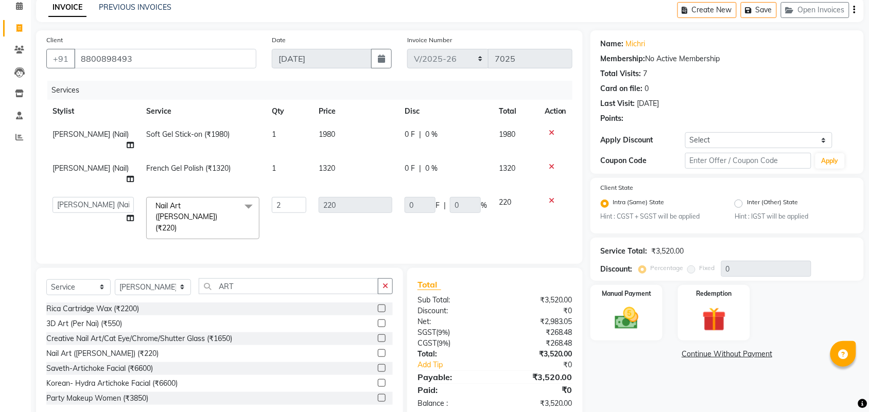
click at [688, 379] on div "Name: Michri Membership: No Active Membership Total Visits: 7 Card on file: 0 L…" at bounding box center [731, 225] width 281 height 390
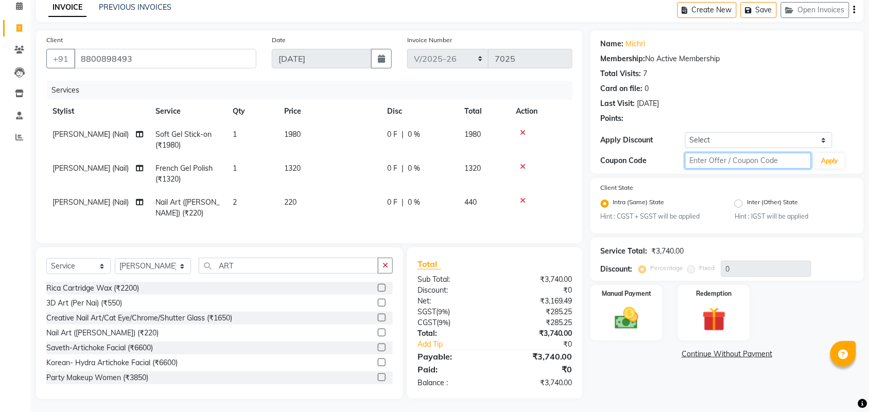
click at [714, 154] on input "text" at bounding box center [748, 161] width 126 height 16
type input "FST20"
click at [825, 156] on button "Apply" at bounding box center [830, 160] width 29 height 15
type input "20"
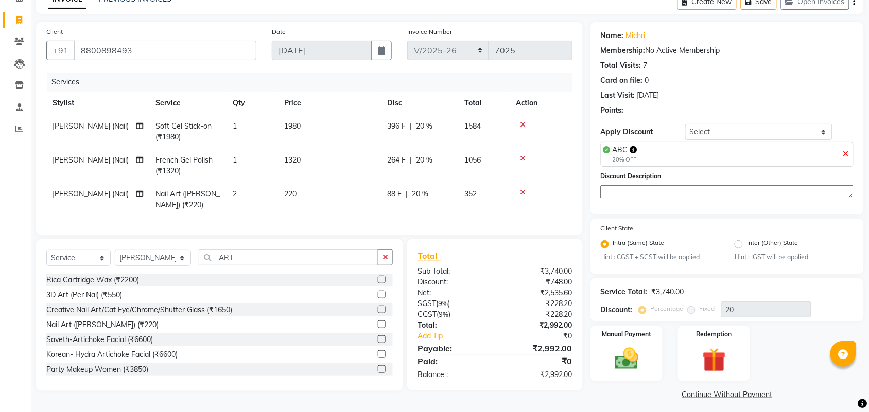
scroll to position [60, 0]
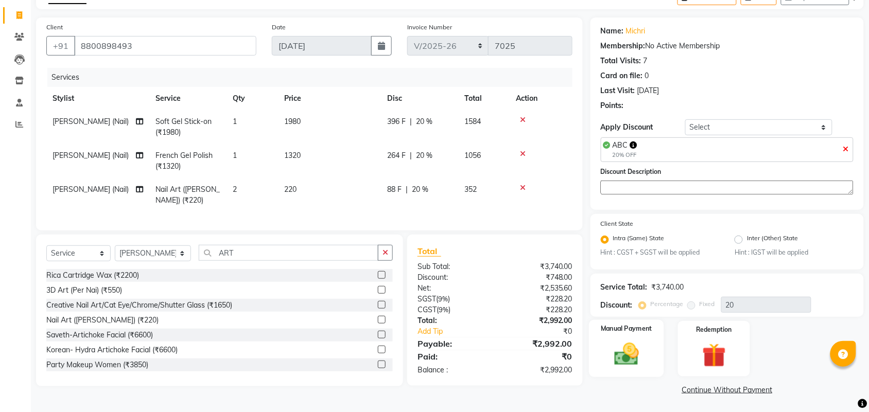
click at [636, 358] on img at bounding box center [627, 355] width 40 height 28
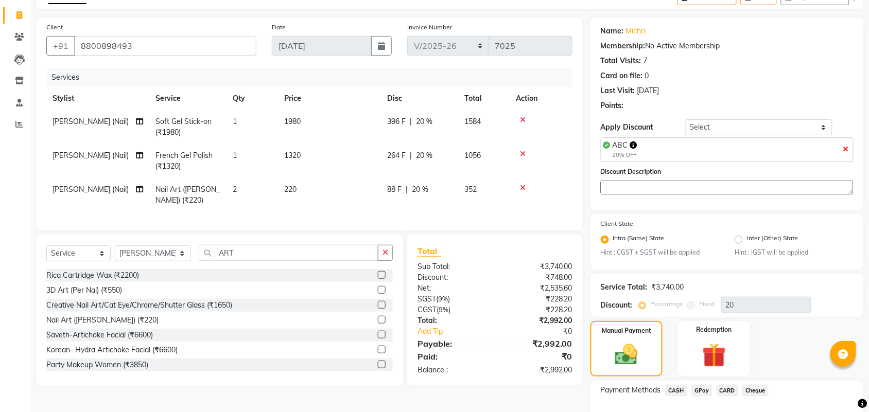
click at [731, 387] on span "CARD" at bounding box center [728, 391] width 22 height 12
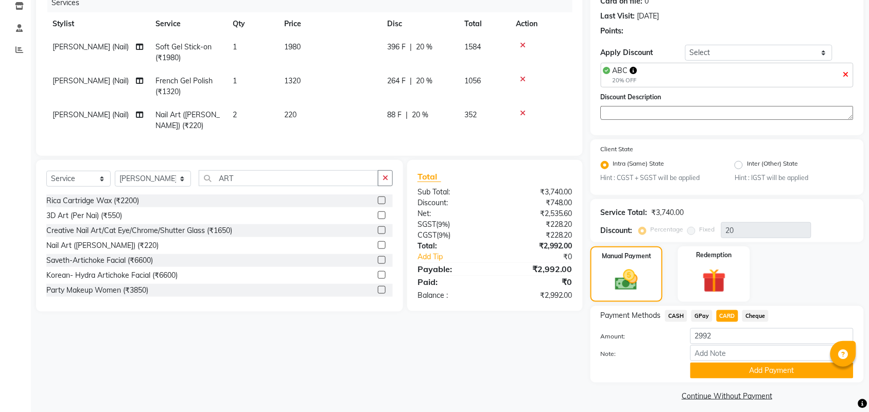
scroll to position [140, 0]
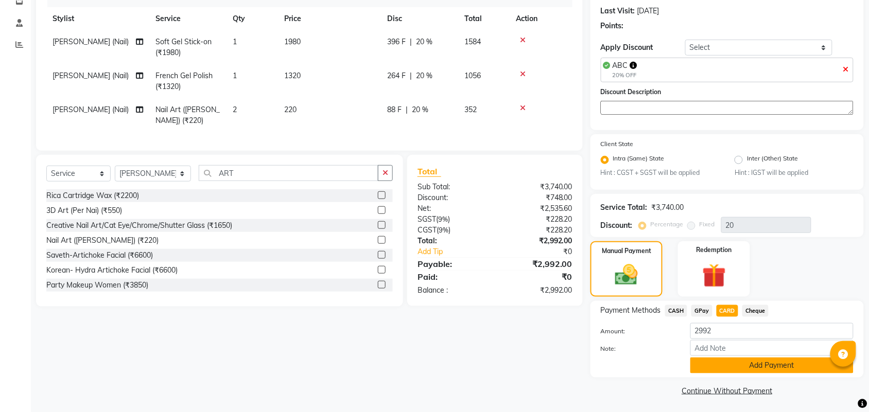
click at [736, 363] on button "Add Payment" at bounding box center [771, 366] width 163 height 16
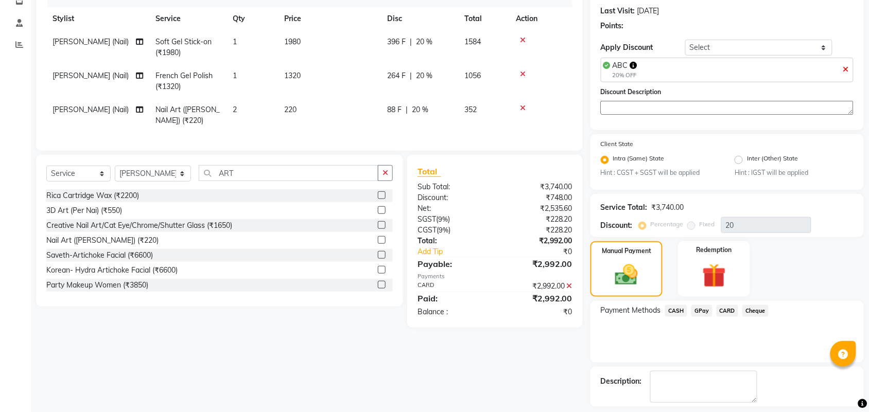
scroll to position [184, 0]
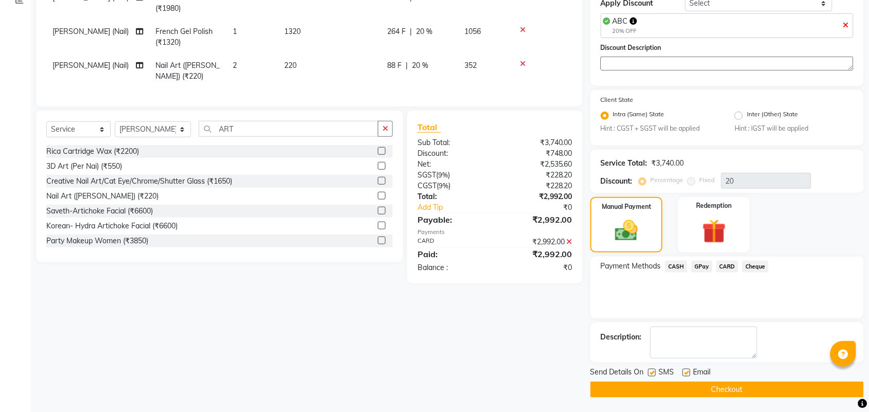
click at [685, 372] on label at bounding box center [687, 373] width 8 height 8
click at [685, 372] on input "checkbox" at bounding box center [686, 373] width 7 height 7
checkbox input "false"
click at [650, 372] on label at bounding box center [652, 373] width 8 height 8
click at [650, 372] on input "checkbox" at bounding box center [651, 373] width 7 height 7
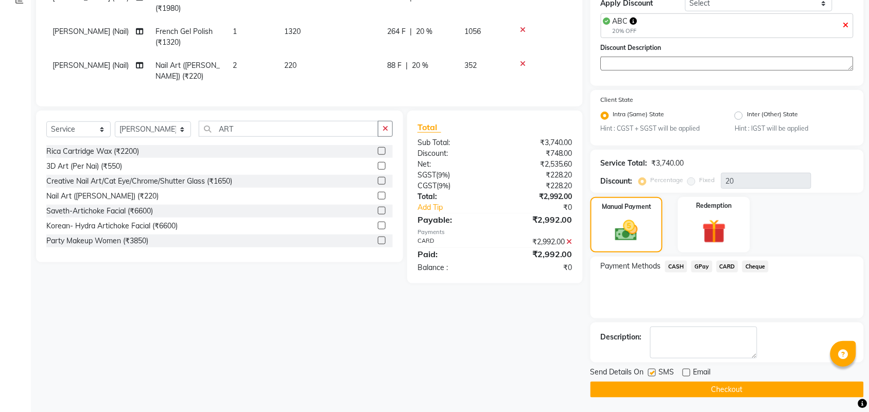
checkbox input "false"
click at [705, 390] on button "Checkout" at bounding box center [727, 390] width 273 height 16
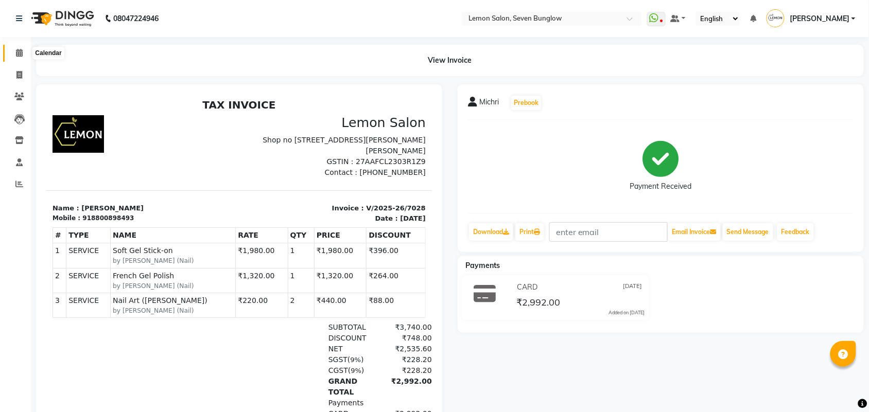
click at [16, 50] on icon at bounding box center [19, 53] width 7 height 8
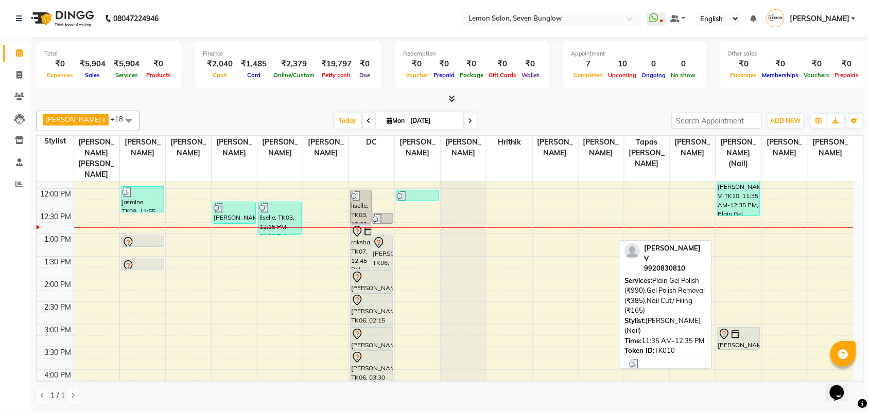
scroll to position [193, 0]
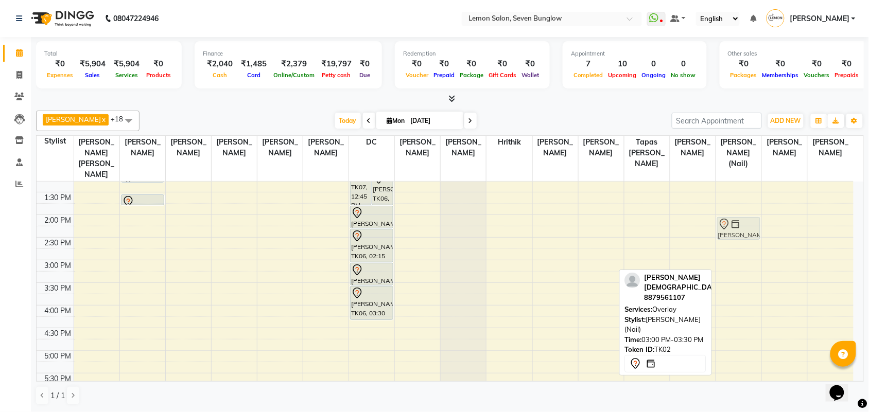
drag, startPoint x: 735, startPoint y: 263, endPoint x: 735, endPoint y: 221, distance: 41.2
click at [735, 221] on div "[PERSON_NAME] V, TK10, 11:35 AM-12:35 PM, Plain Gel Polish (₹990),Gel Polish Re…" at bounding box center [738, 306] width 45 height 634
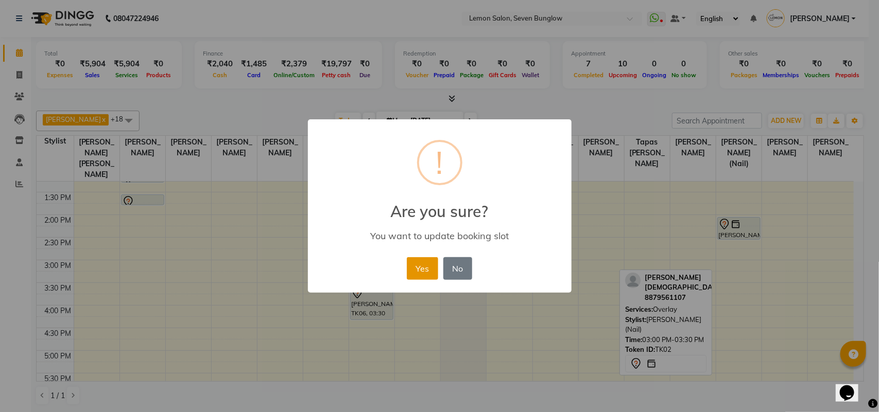
click at [413, 262] on button "Yes" at bounding box center [422, 268] width 31 height 23
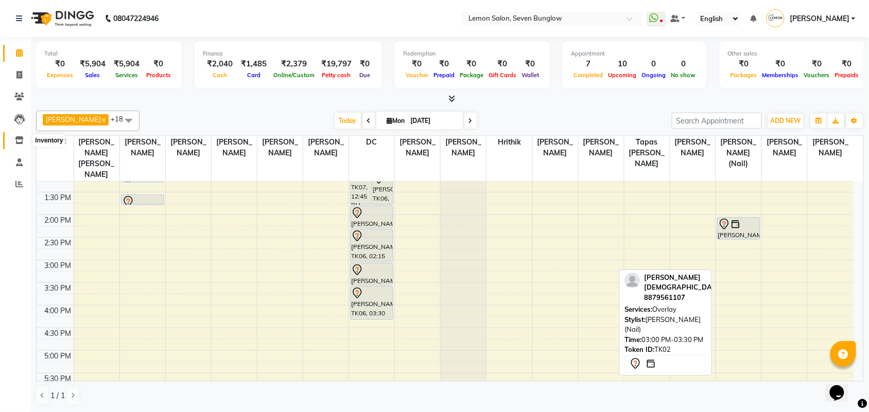
click at [15, 137] on icon at bounding box center [19, 140] width 9 height 8
select select
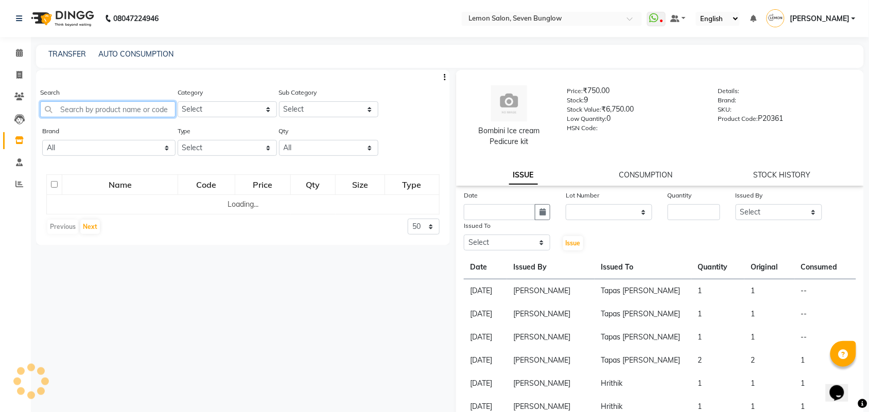
click at [93, 105] on input "text" at bounding box center [107, 109] width 135 height 16
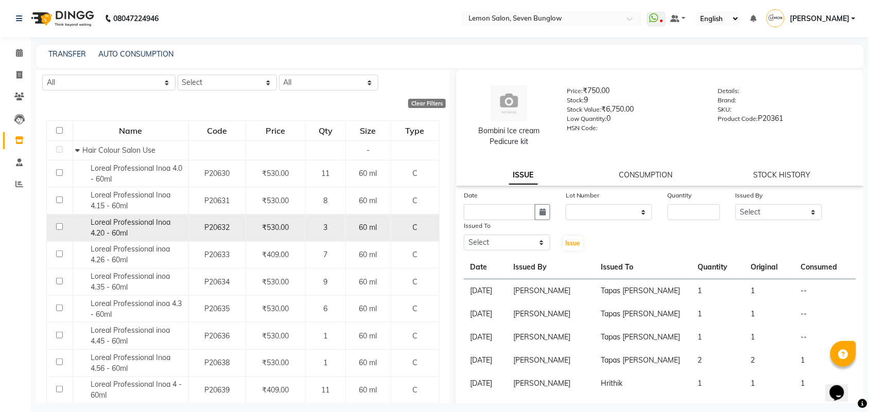
scroll to position [125, 0]
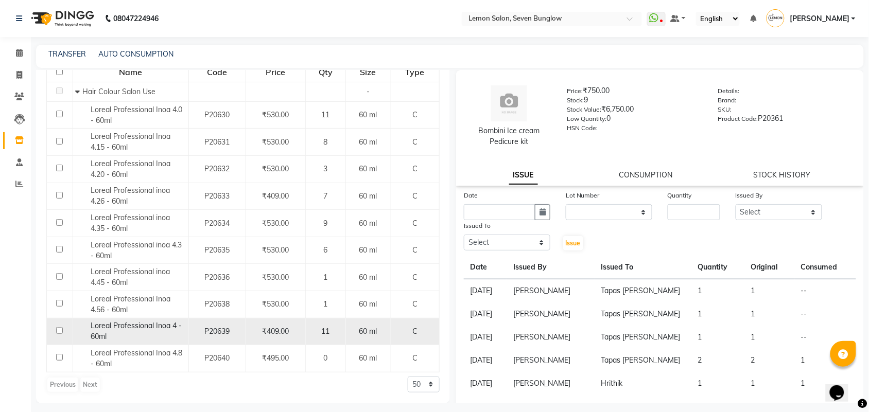
type input "INOA 4"
drag, startPoint x: 119, startPoint y: 330, endPoint x: 125, endPoint y: 329, distance: 5.9
click at [120, 330] on span "Loreal Professional Inoa 4 - 60ml" at bounding box center [136, 331] width 91 height 20
select select
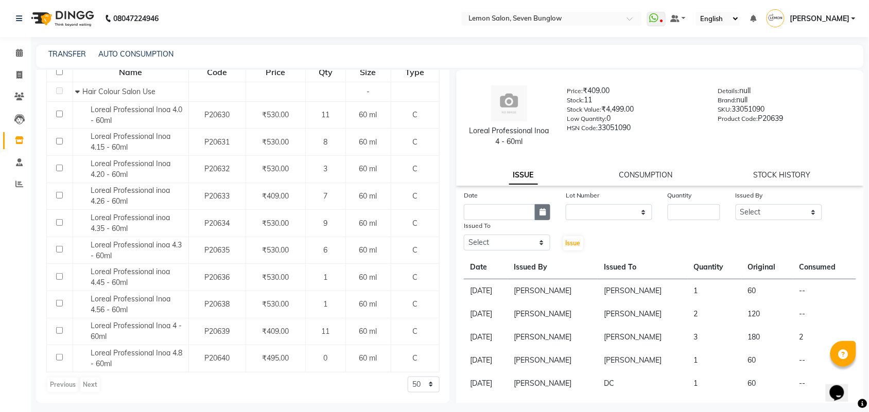
click at [541, 213] on icon "button" at bounding box center [543, 212] width 6 height 7
select select "9"
select select "2025"
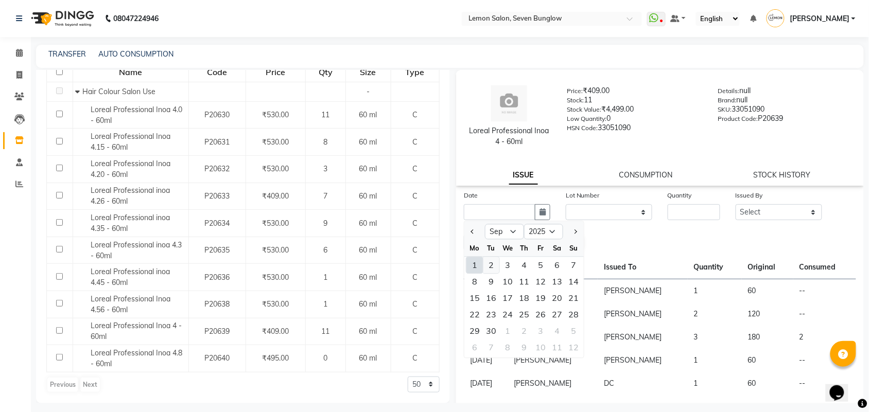
drag, startPoint x: 478, startPoint y: 268, endPoint x: 495, endPoint y: 258, distance: 20.1
click at [485, 263] on div "1 2 3 4 5 6 7" at bounding box center [523, 265] width 119 height 16
drag, startPoint x: 474, startPoint y: 263, endPoint x: 551, endPoint y: 223, distance: 87.5
click at [492, 257] on div "1 2 3 4 5 6 7" at bounding box center [523, 265] width 119 height 16
click at [480, 266] on div "1" at bounding box center [475, 265] width 16 height 16
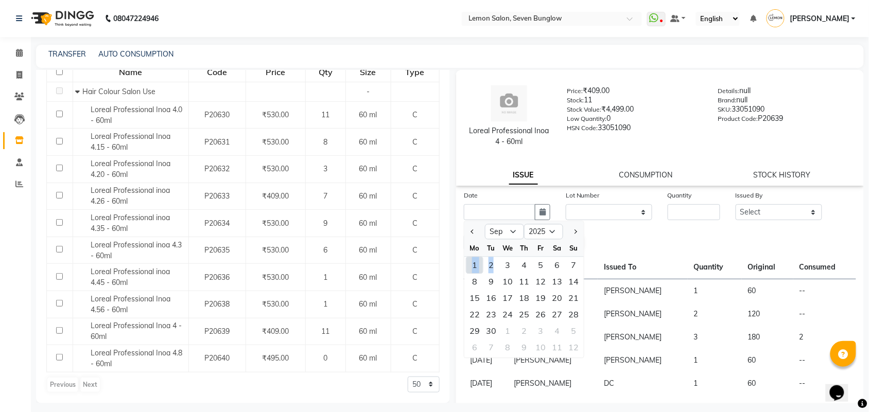
type input "[DATE]"
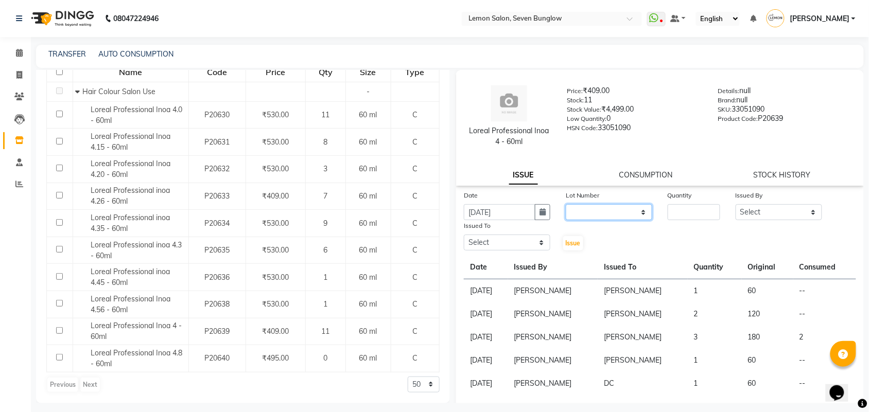
click at [580, 217] on select "None" at bounding box center [609, 212] width 87 height 16
select select "0: null"
click at [566, 204] on select "None" at bounding box center [609, 212] width 87 height 16
click at [675, 212] on input "number" at bounding box center [694, 212] width 53 height 16
type input "1"
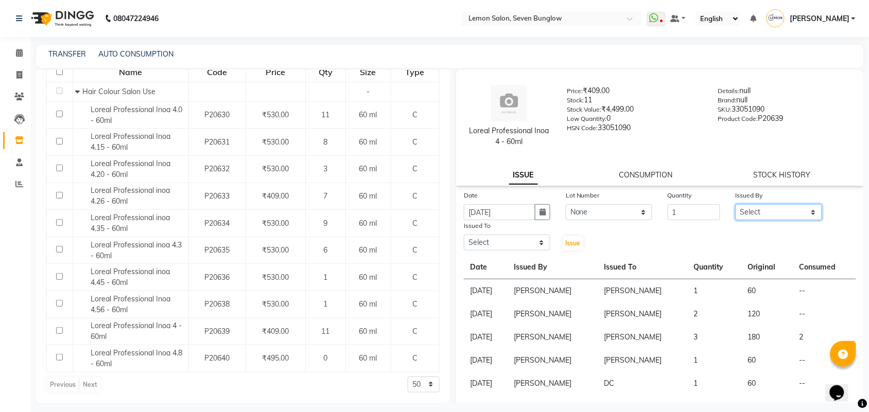
click at [775, 211] on select "Select [PERSON_NAME] [PERSON_NAME] [PERSON_NAME] [PERSON_NAME] [PERSON_NAME] (N…" at bounding box center [779, 212] width 87 height 16
select select "71187"
click at [736, 204] on select "Select [PERSON_NAME] [PERSON_NAME] [PERSON_NAME] [PERSON_NAME] [PERSON_NAME] (N…" at bounding box center [779, 212] width 87 height 16
click at [519, 238] on select "Select [PERSON_NAME] [PERSON_NAME] [PERSON_NAME] [PERSON_NAME] [PERSON_NAME] (N…" at bounding box center [507, 243] width 87 height 16
select select "7456"
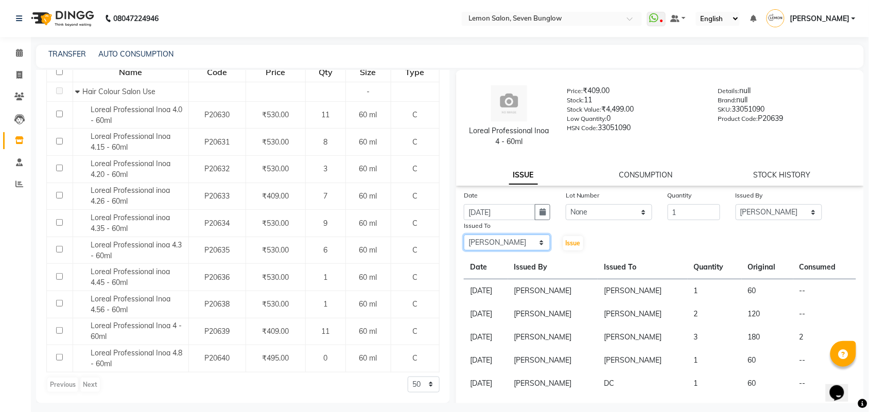
click at [464, 235] on select "Select [PERSON_NAME] [PERSON_NAME] [PERSON_NAME] [PERSON_NAME] [PERSON_NAME] (N…" at bounding box center [507, 243] width 87 height 16
click at [571, 236] on button "Issue" at bounding box center [573, 243] width 20 height 14
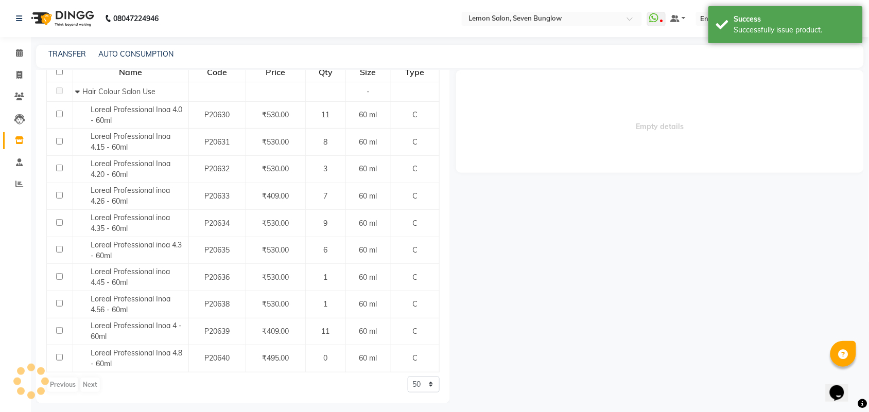
select select
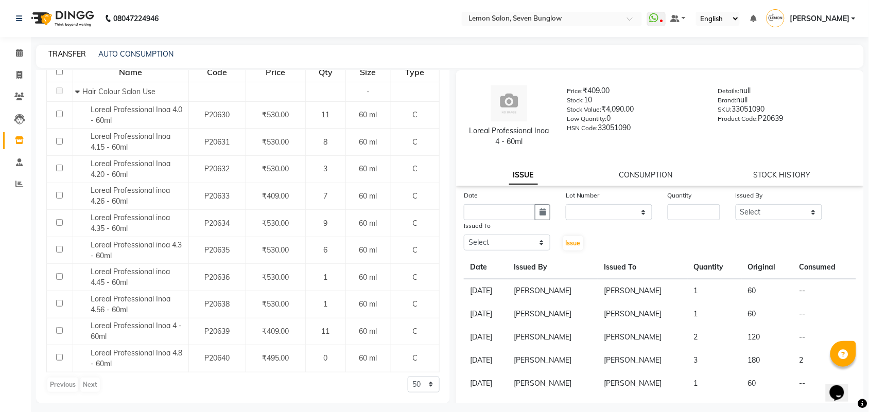
click at [73, 56] on link "TRANSFER" at bounding box center [67, 53] width 38 height 9
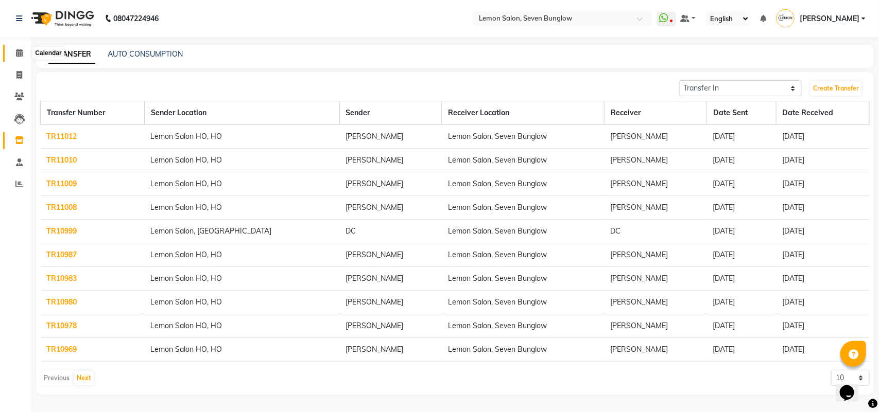
click at [11, 54] on span at bounding box center [19, 53] width 18 height 12
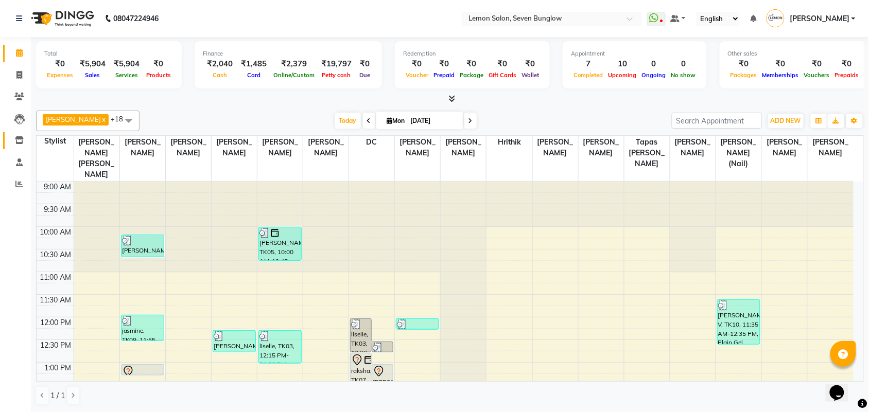
click at [16, 137] on icon at bounding box center [19, 140] width 9 height 8
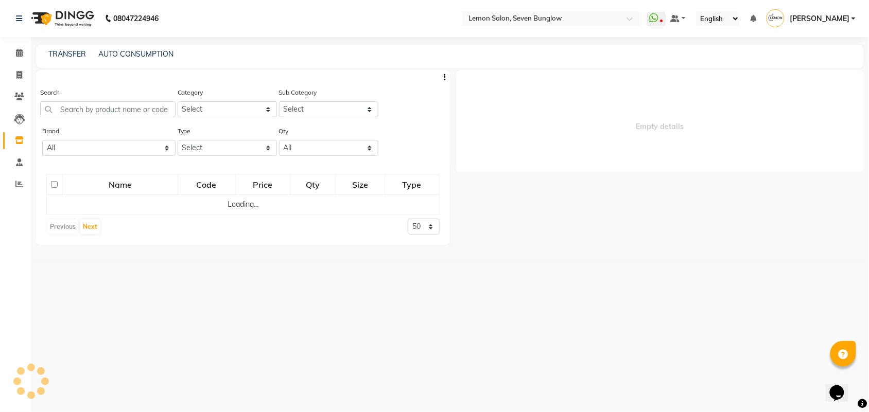
select select
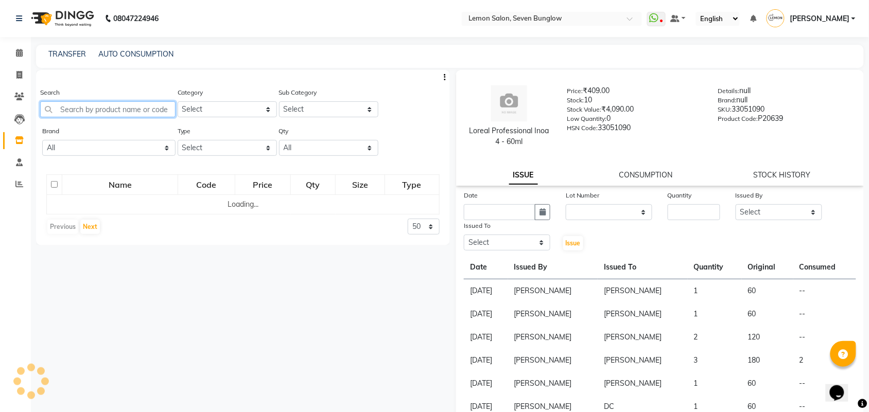
click at [105, 109] on input "text" at bounding box center [107, 109] width 135 height 16
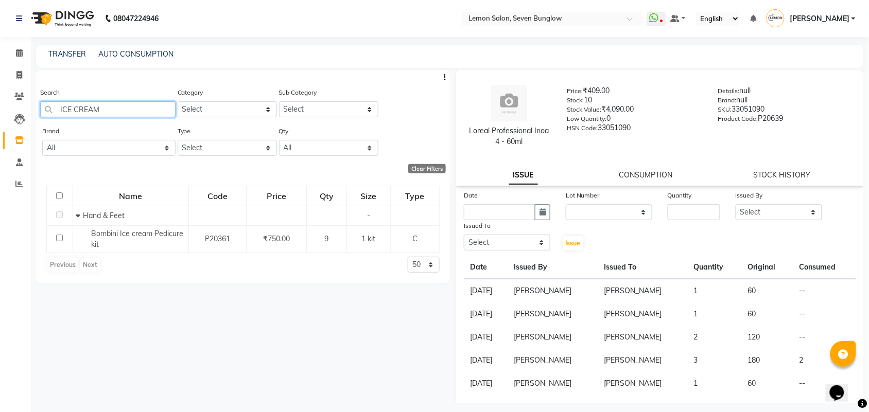
type input "ICE CREAM"
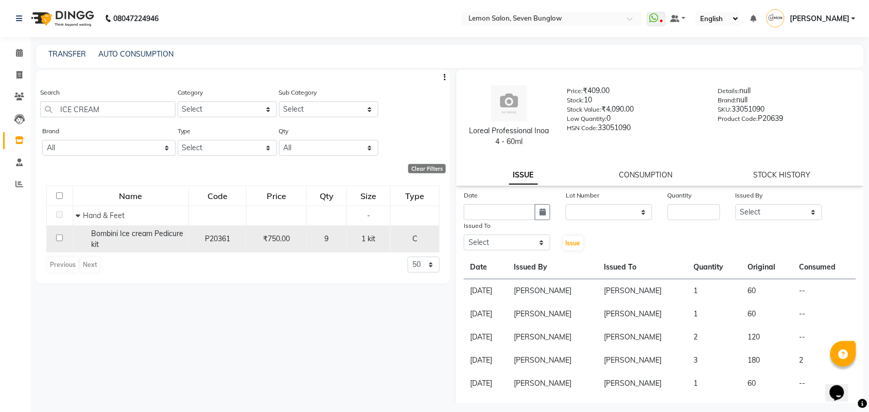
click at [124, 232] on span "Bombini Ice cream Pedicure kit" at bounding box center [137, 239] width 92 height 20
select select
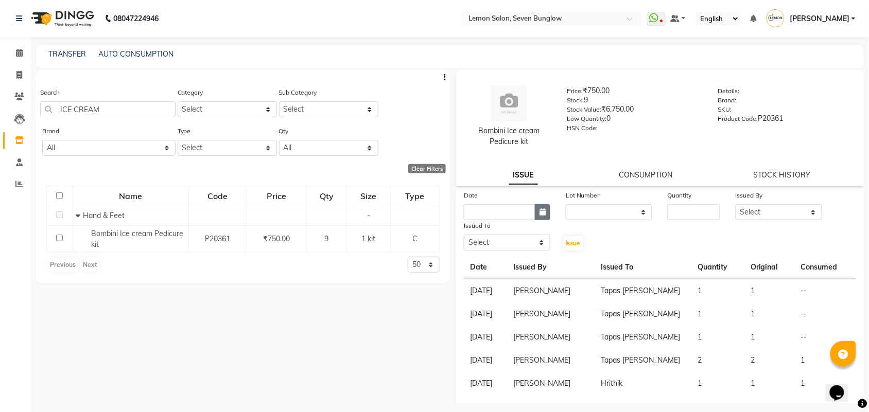
click at [543, 213] on icon "button" at bounding box center [543, 212] width 6 height 7
select select "9"
select select "2025"
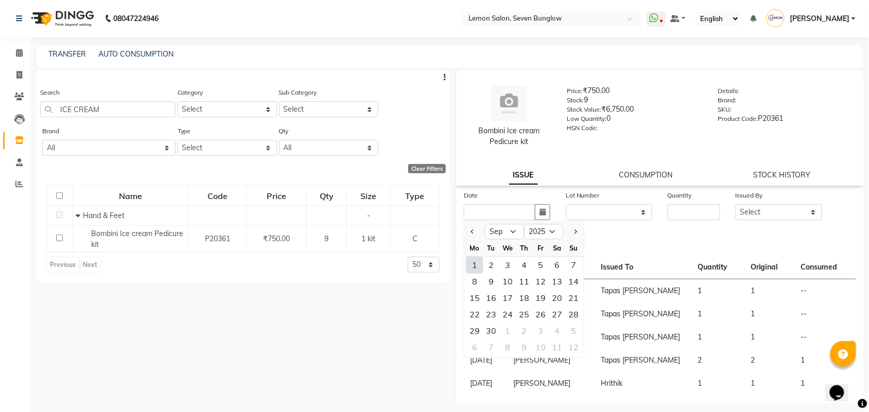
click at [473, 264] on div "1" at bounding box center [475, 265] width 16 height 16
type input "[DATE]"
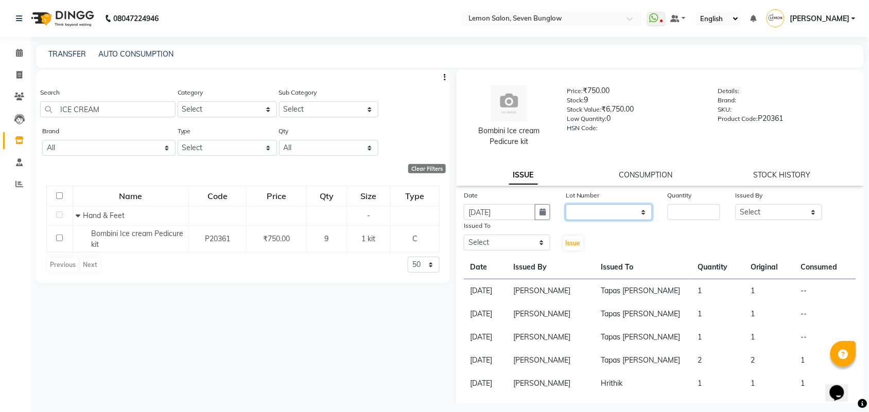
drag, startPoint x: 578, startPoint y: 210, endPoint x: 584, endPoint y: 219, distance: 11.6
click at [578, 210] on select "None" at bounding box center [609, 212] width 87 height 16
select select "0: null"
click at [566, 204] on select "None" at bounding box center [609, 212] width 87 height 16
click at [676, 217] on input "number" at bounding box center [694, 212] width 53 height 16
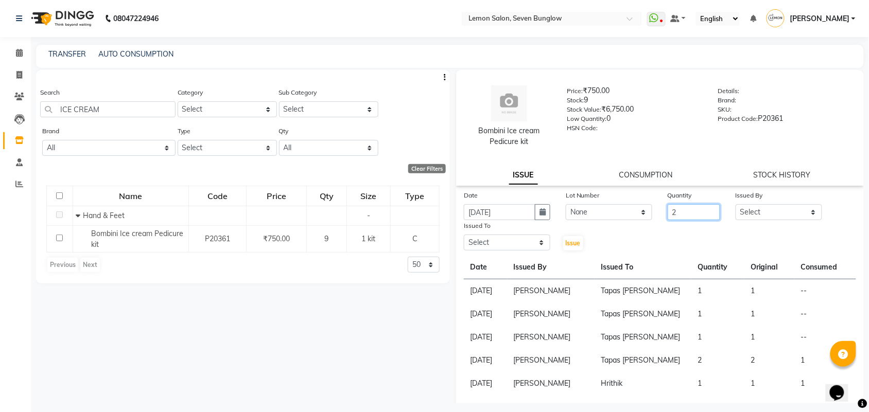
type input "2"
click at [803, 212] on select "Select [PERSON_NAME] [PERSON_NAME] [PERSON_NAME] [PERSON_NAME] [PERSON_NAME] (N…" at bounding box center [779, 212] width 87 height 16
select select "45557"
click at [736, 204] on select "Select [PERSON_NAME] [PERSON_NAME] [PERSON_NAME] [PERSON_NAME] [PERSON_NAME] (N…" at bounding box center [779, 212] width 87 height 16
click at [539, 240] on select "Select [PERSON_NAME] [PERSON_NAME] [PERSON_NAME] [PERSON_NAME] [PERSON_NAME] (N…" at bounding box center [507, 243] width 87 height 16
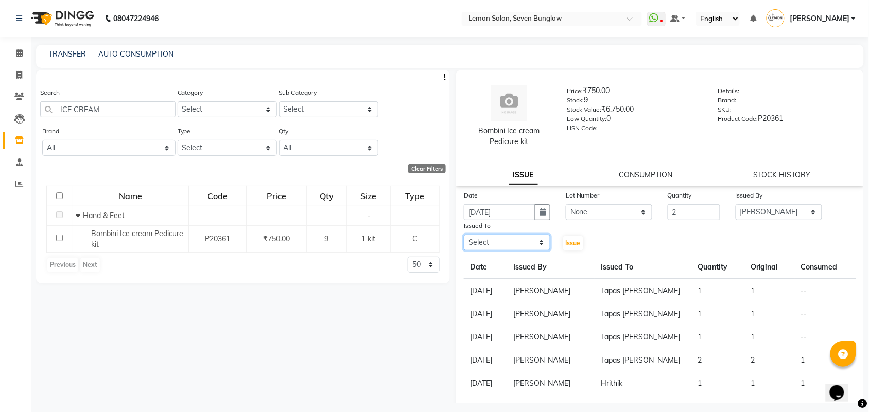
select select "44314"
click at [464, 235] on select "Select [PERSON_NAME] [PERSON_NAME] [PERSON_NAME] [PERSON_NAME] [PERSON_NAME] (N…" at bounding box center [507, 243] width 87 height 16
click at [569, 245] on span "Issue" at bounding box center [573, 243] width 15 height 8
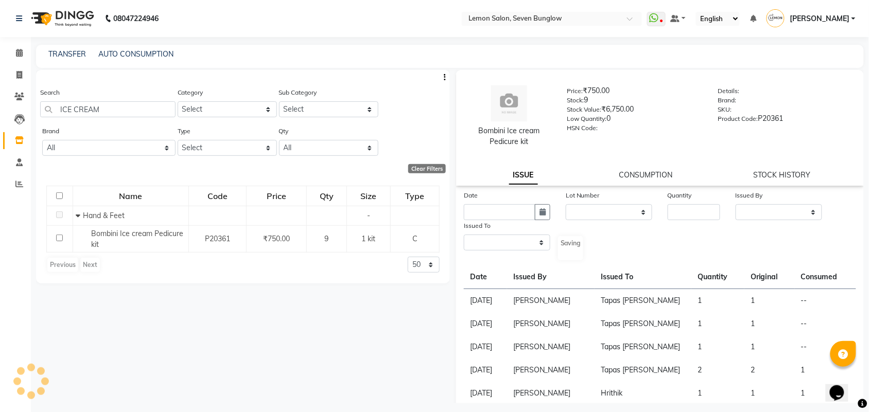
select select
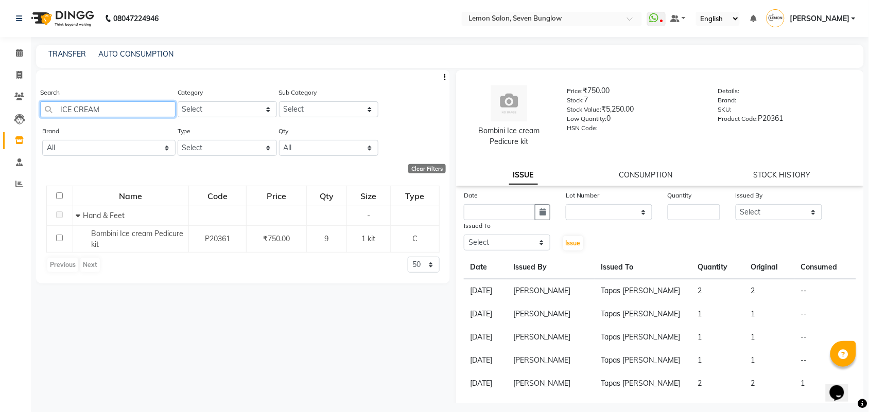
drag, startPoint x: 109, startPoint y: 109, endPoint x: 45, endPoint y: 116, distance: 64.8
click at [45, 116] on input "ICE CREAM" at bounding box center [107, 109] width 135 height 16
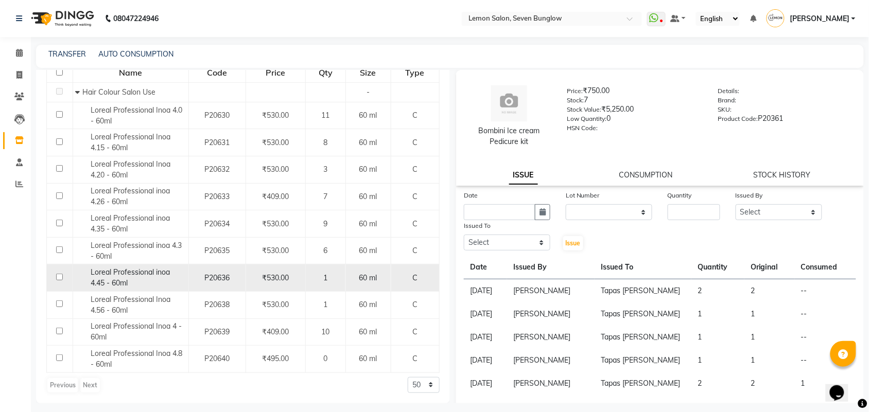
scroll to position [125, 0]
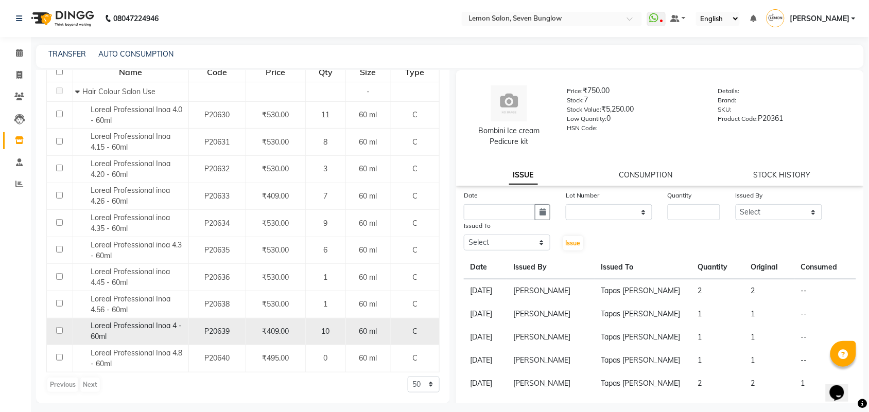
type input "INOA 4"
click at [142, 323] on span "Loreal Professional Inoa 4 - 60ml" at bounding box center [136, 331] width 91 height 20
select select
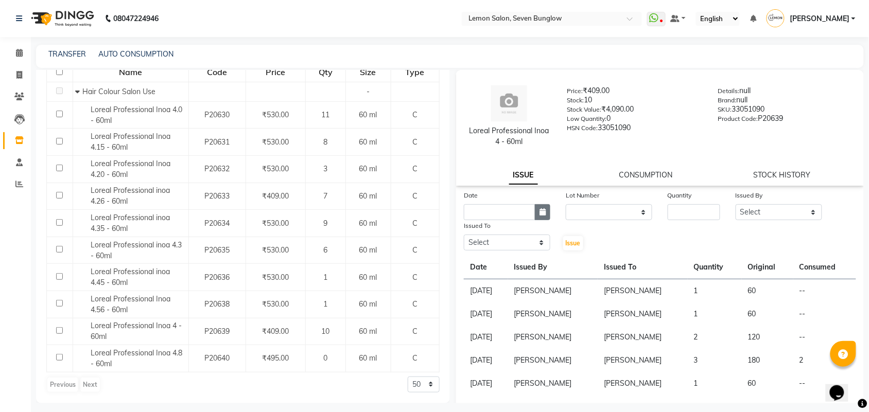
click at [544, 213] on button "button" at bounding box center [542, 212] width 15 height 16
select select "9"
select select "2025"
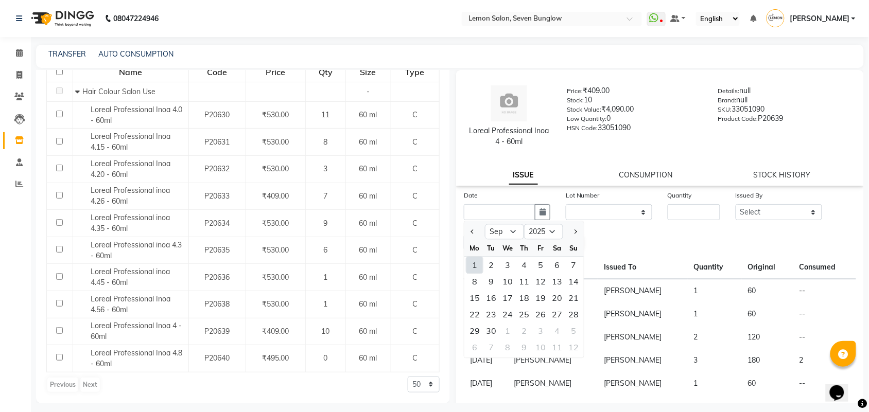
click at [477, 261] on div "1" at bounding box center [475, 265] width 16 height 16
type input "[DATE]"
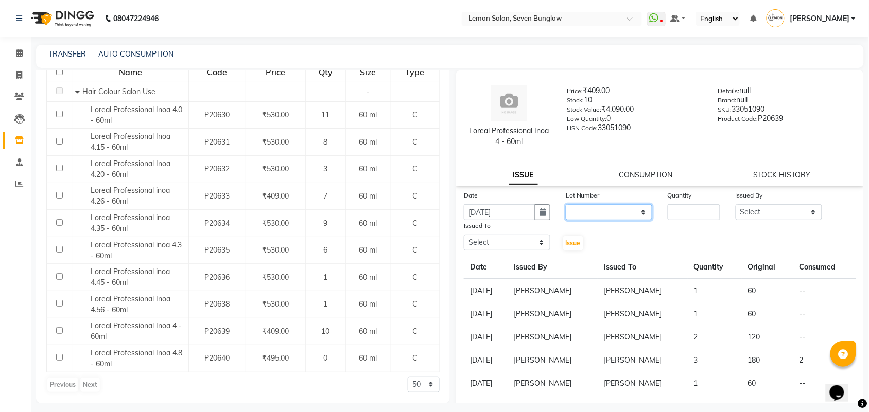
click at [590, 214] on select "None" at bounding box center [609, 212] width 87 height 16
select select "0: null"
click at [566, 204] on select "None" at bounding box center [609, 212] width 87 height 16
click at [683, 210] on input "number" at bounding box center [694, 212] width 53 height 16
type input "1"
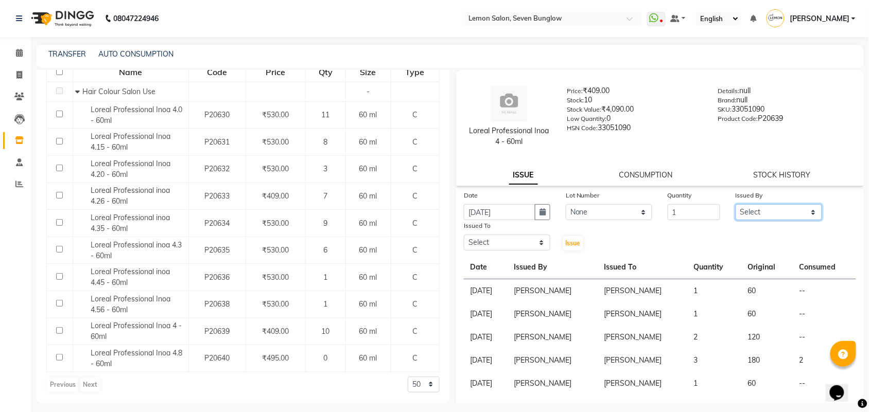
click at [805, 209] on select "Select [PERSON_NAME] [PERSON_NAME] [PERSON_NAME] [PERSON_NAME] [PERSON_NAME] (N…" at bounding box center [779, 212] width 87 height 16
select select "45557"
click at [736, 204] on select "Select Aditya Dewangan Ajit Thakur Akansha Subba Amreen Shaikh Aniket (Nail) As…" at bounding box center [779, 212] width 87 height 16
click at [541, 240] on select "Select Aditya Dewangan Ajit Thakur Akansha Subba Amreen Shaikh Aniket (Nail) As…" at bounding box center [507, 243] width 87 height 16
select select "7456"
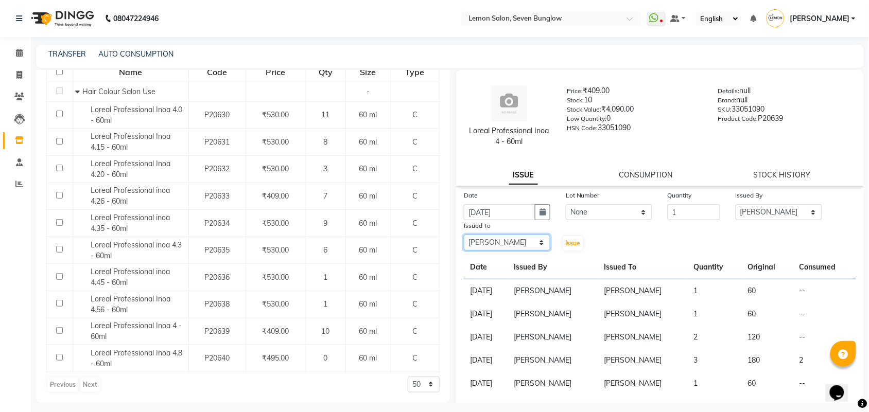
click at [464, 235] on select "Select Aditya Dewangan Ajit Thakur Akansha Subba Amreen Shaikh Aniket (Nail) As…" at bounding box center [507, 243] width 87 height 16
click at [568, 240] on span "Issue" at bounding box center [573, 243] width 15 height 8
select select
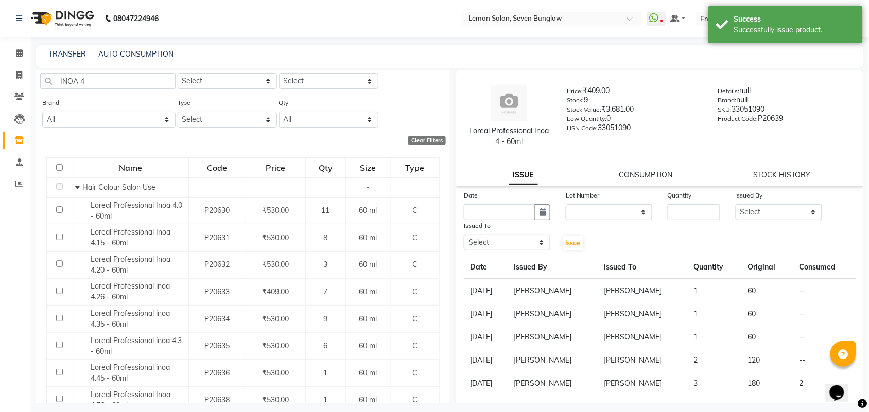
scroll to position [0, 0]
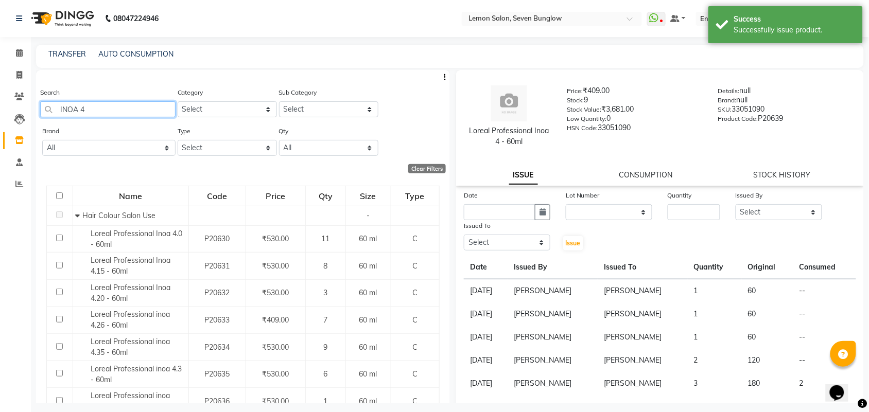
drag, startPoint x: 113, startPoint y: 108, endPoint x: 63, endPoint y: 108, distance: 49.9
click at [63, 108] on input "INOA 4" at bounding box center [107, 109] width 135 height 16
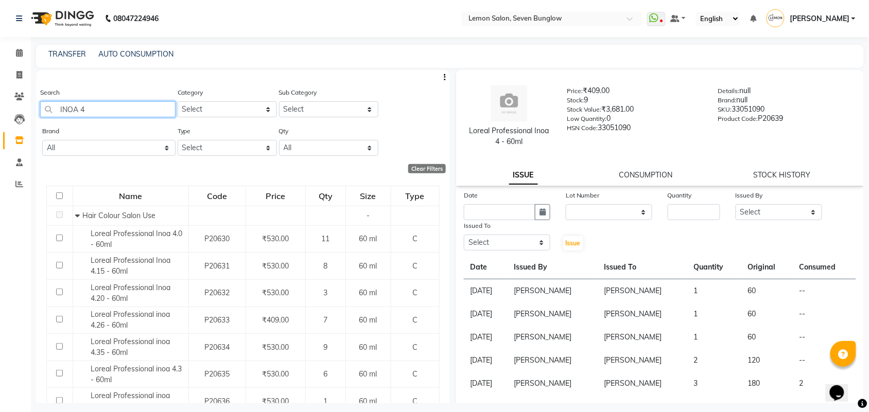
type input "I"
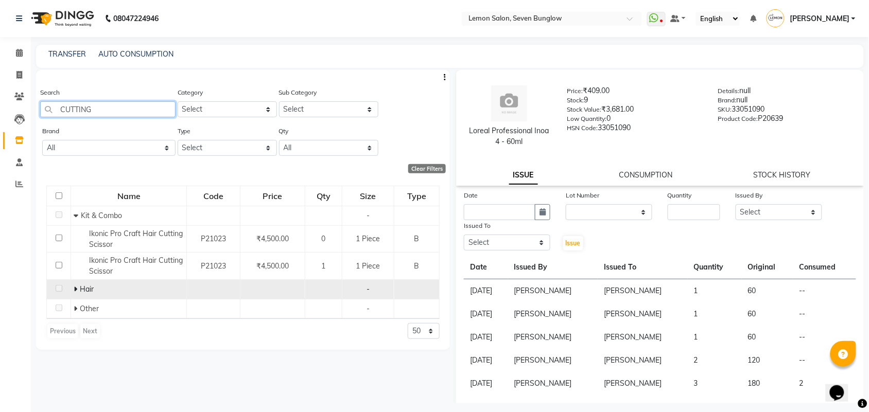
type input "CUTTING"
click at [76, 288] on icon at bounding box center [76, 289] width 4 height 7
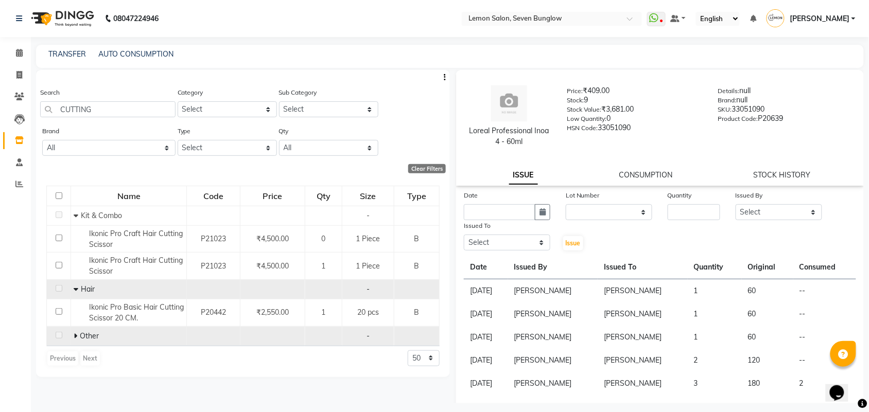
click at [75, 337] on icon at bounding box center [76, 336] width 4 height 7
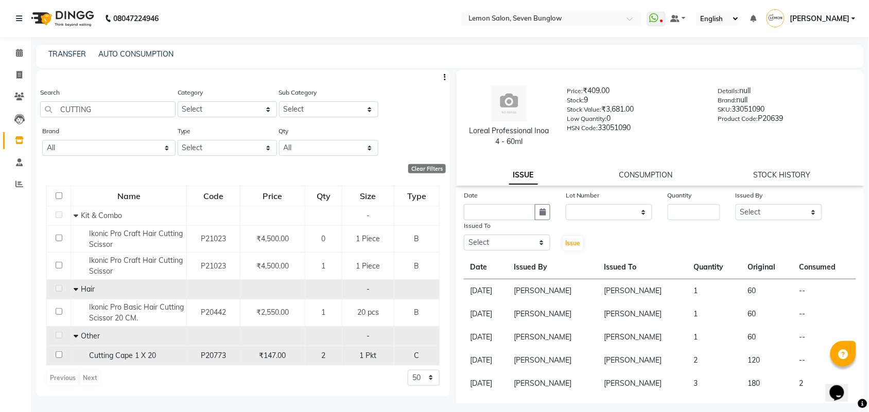
click at [131, 356] on span "Cutting Cape 1 X 20" at bounding box center [122, 355] width 67 height 9
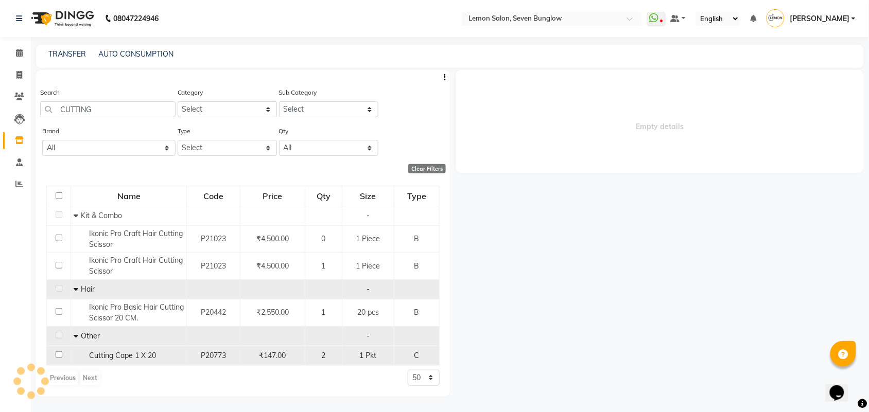
select select
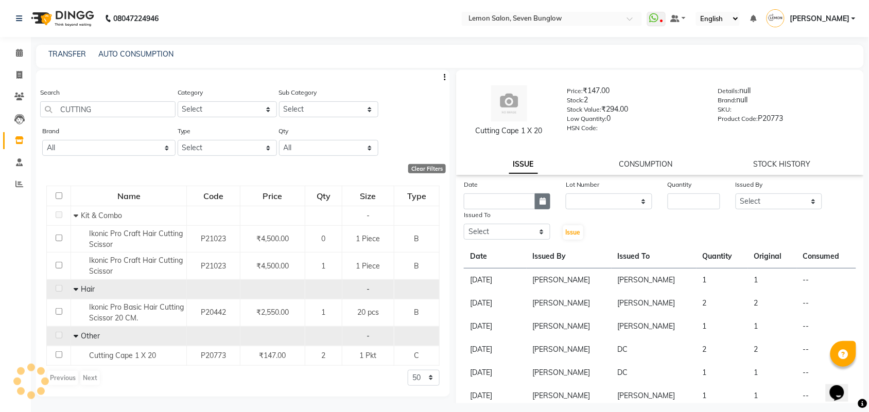
click at [541, 202] on icon "button" at bounding box center [543, 201] width 6 height 7
select select "9"
select select "2025"
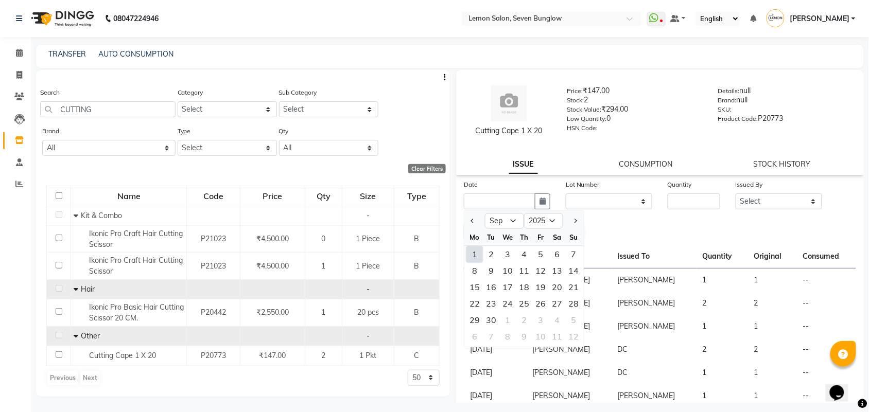
click at [470, 251] on div "1" at bounding box center [475, 255] width 16 height 16
type input "[DATE]"
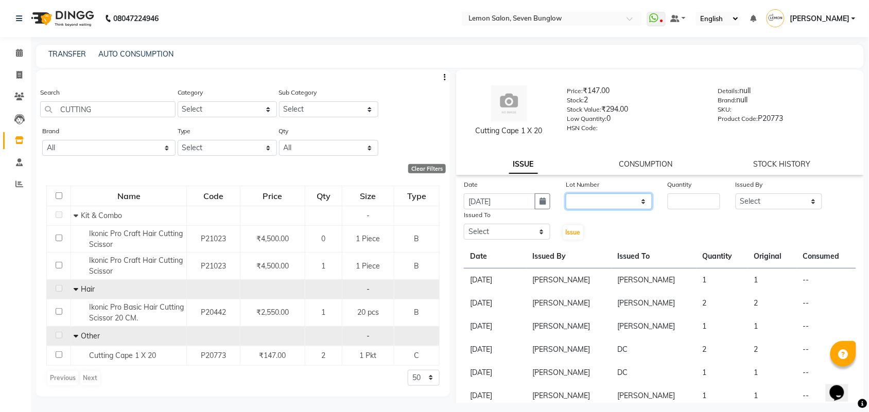
click at [580, 201] on select "None" at bounding box center [609, 202] width 87 height 16
select select "0: null"
click at [566, 194] on select "None" at bounding box center [609, 202] width 87 height 16
click at [673, 203] on input "number" at bounding box center [694, 202] width 53 height 16
type input "2"
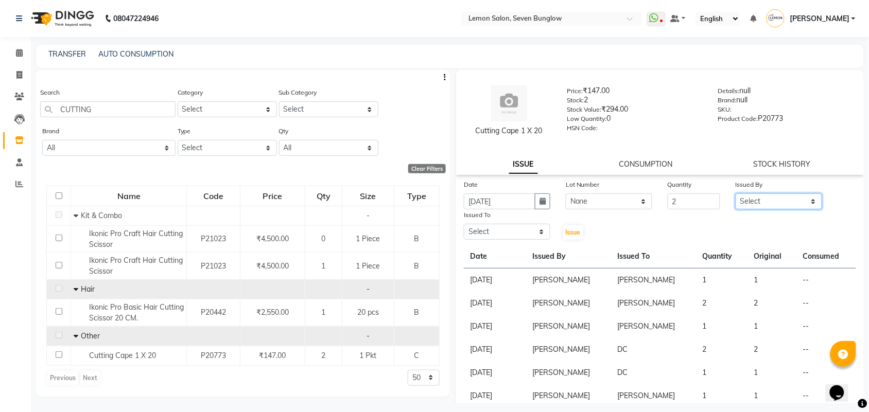
click at [799, 203] on select "Select Aditya Dewangan Ajit Thakur Akansha Subba Amreen Shaikh Aniket (Nail) As…" at bounding box center [779, 202] width 87 height 16
select select "45557"
click at [736, 194] on select "Select Aditya Dewangan Ajit Thakur Akansha Subba Amreen Shaikh Aniket (Nail) As…" at bounding box center [779, 202] width 87 height 16
click at [540, 225] on select "Select Aditya Dewangan Ajit Thakur Akansha Subba Amreen Shaikh Aniket (Nail) As…" at bounding box center [507, 232] width 87 height 16
select select "88326"
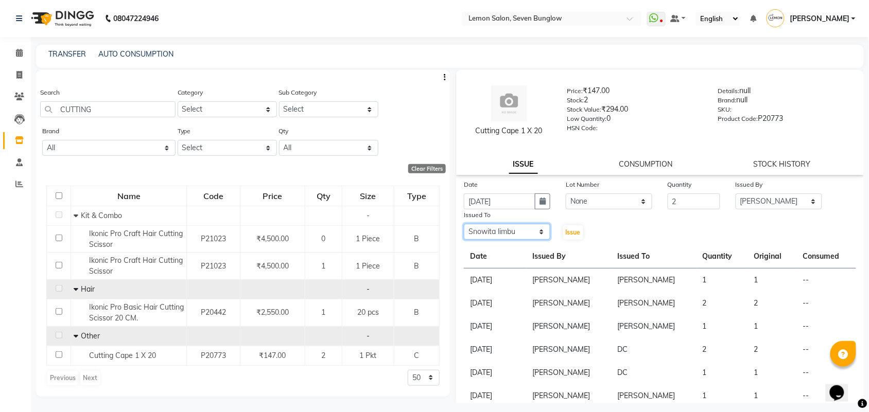
click at [464, 224] on select "Select Aditya Dewangan Ajit Thakur Akansha Subba Amreen Shaikh Aniket (Nail) As…" at bounding box center [507, 232] width 87 height 16
click at [576, 227] on button "Issue" at bounding box center [573, 233] width 20 height 14
select select
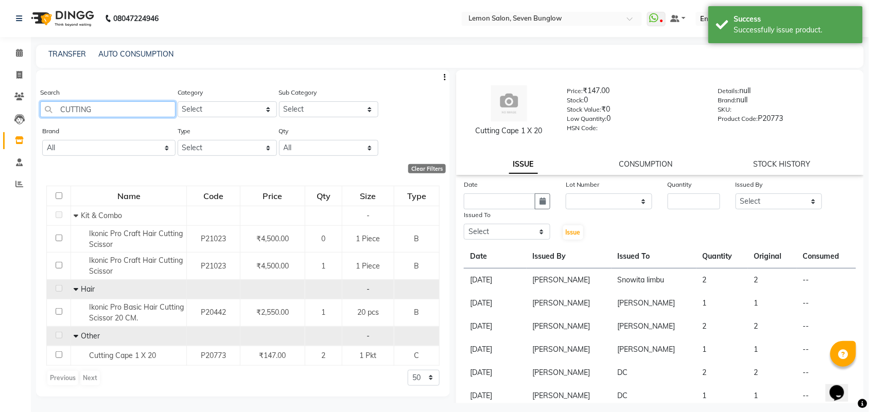
click at [129, 114] on input "CUTTING" at bounding box center [107, 109] width 135 height 16
type input "C"
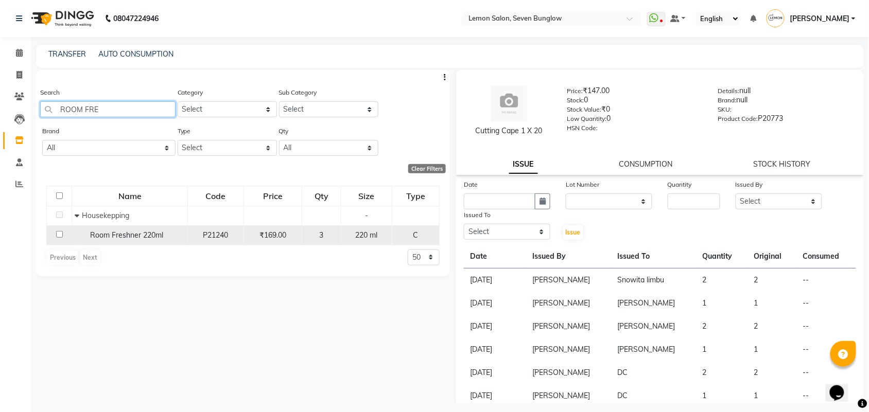
type input "ROOM FRE"
click at [119, 232] on span "Room Freshner 220ml" at bounding box center [126, 235] width 73 height 9
select select
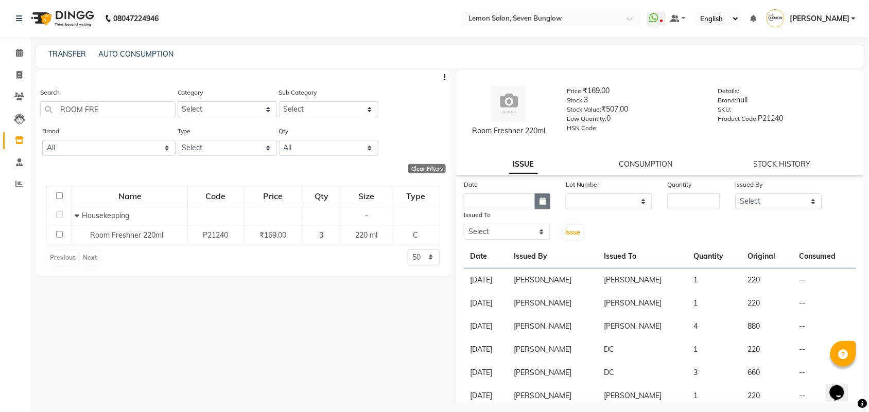
click at [540, 202] on icon "button" at bounding box center [543, 201] width 6 height 7
select select "9"
select select "2025"
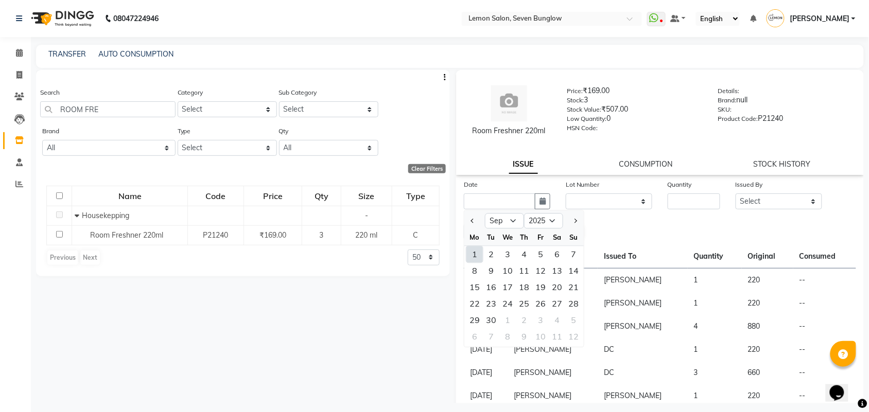
click at [472, 249] on div "1" at bounding box center [475, 255] width 16 height 16
type input "[DATE]"
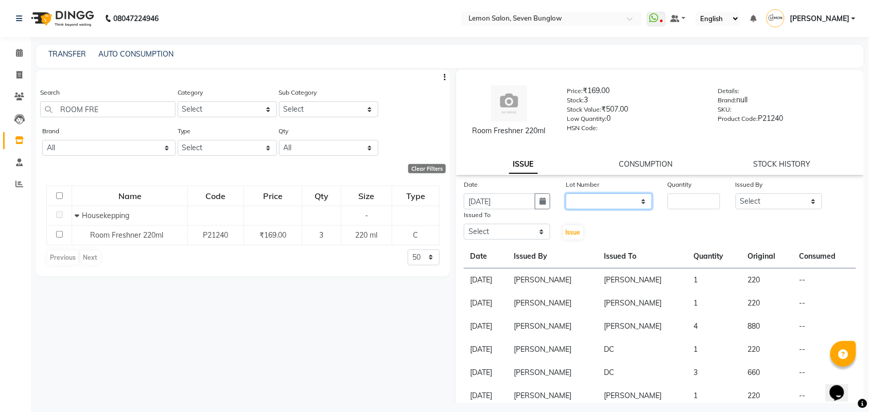
click at [591, 199] on select "None" at bounding box center [609, 202] width 87 height 16
select select "0: null"
click at [566, 194] on select "None" at bounding box center [609, 202] width 87 height 16
click at [672, 201] on input "number" at bounding box center [694, 202] width 53 height 16
type input "1"
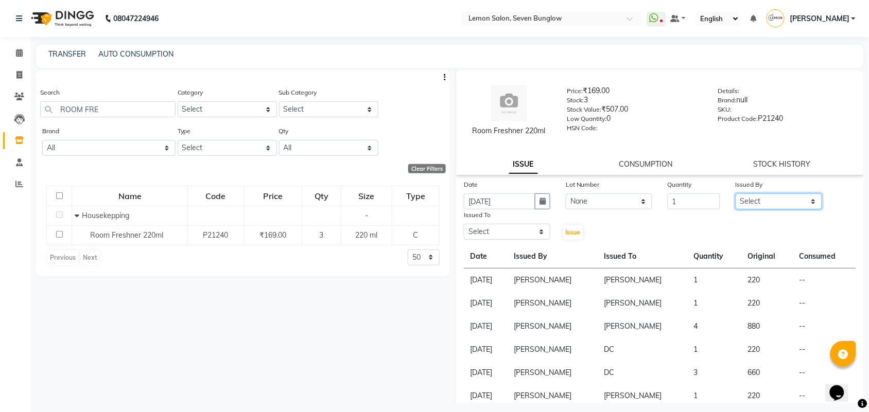
drag, startPoint x: 801, startPoint y: 199, endPoint x: 800, endPoint y: 188, distance: 10.9
click at [800, 188] on div "Issued By Select Aditya Dewangan Ajit Thakur Akansha Subba Amreen Shaikh Aniket…" at bounding box center [779, 194] width 102 height 30
select select "45557"
click at [736, 194] on select "Select Aditya Dewangan Ajit Thakur Akansha Subba Amreen Shaikh Aniket (Nail) As…" at bounding box center [779, 202] width 87 height 16
click at [539, 225] on select "Select Aditya Dewangan Ajit Thakur Akansha Subba Amreen Shaikh Aniket (Nail) As…" at bounding box center [507, 232] width 87 height 16
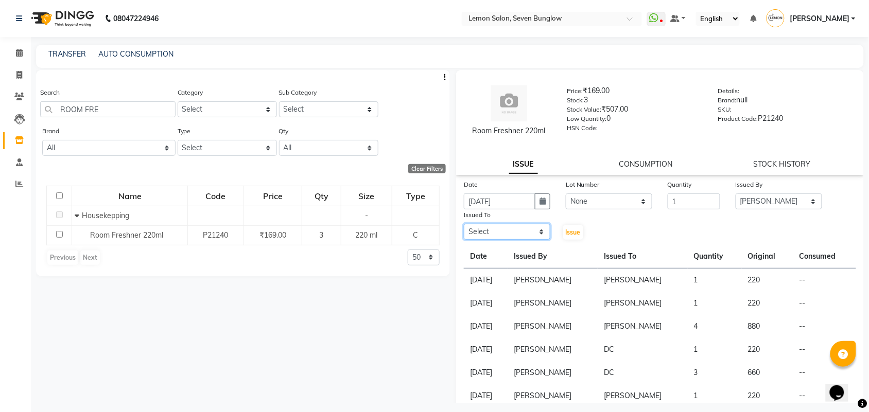
select select "88326"
click at [464, 224] on select "Select Aditya Dewangan Ajit Thakur Akansha Subba Amreen Shaikh Aniket (Nail) As…" at bounding box center [507, 232] width 87 height 16
click at [571, 229] on span "Issue" at bounding box center [573, 233] width 15 height 8
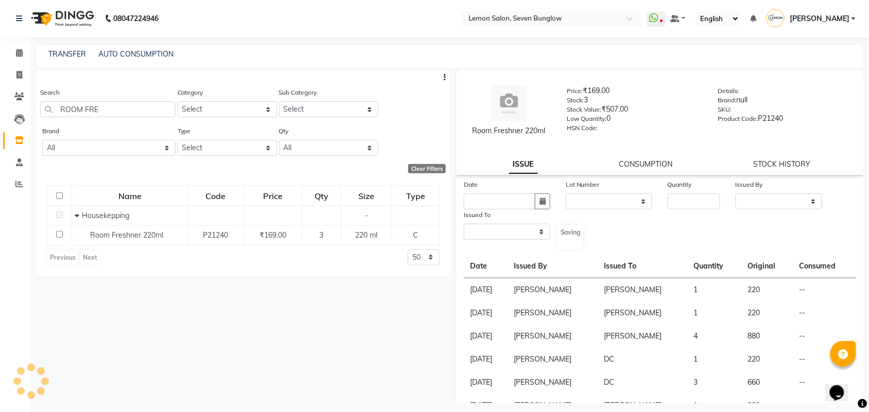
select select
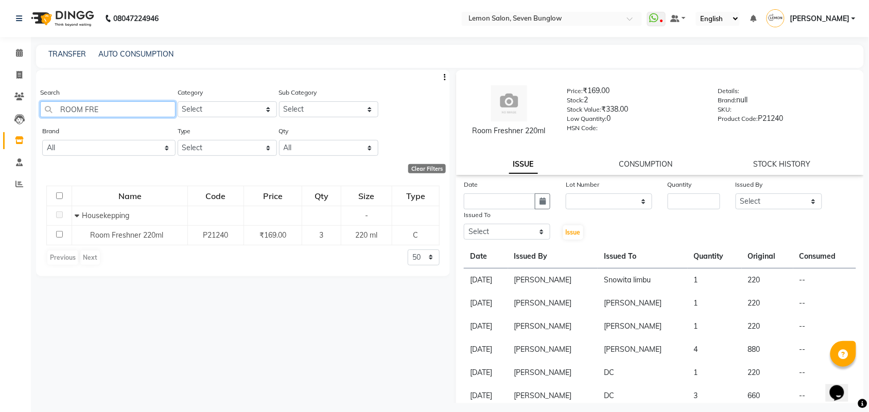
click at [110, 107] on input "ROOM FRE" at bounding box center [107, 109] width 135 height 16
type input "R"
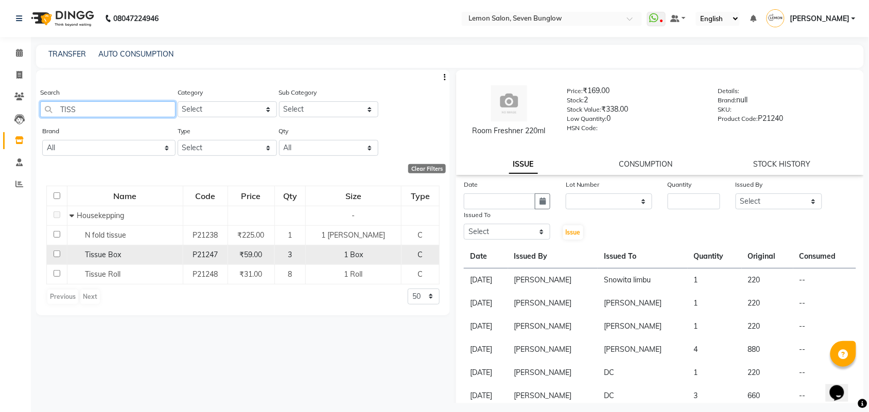
type input "TISS"
click at [132, 257] on div "Tissue Box" at bounding box center [125, 255] width 110 height 11
select select
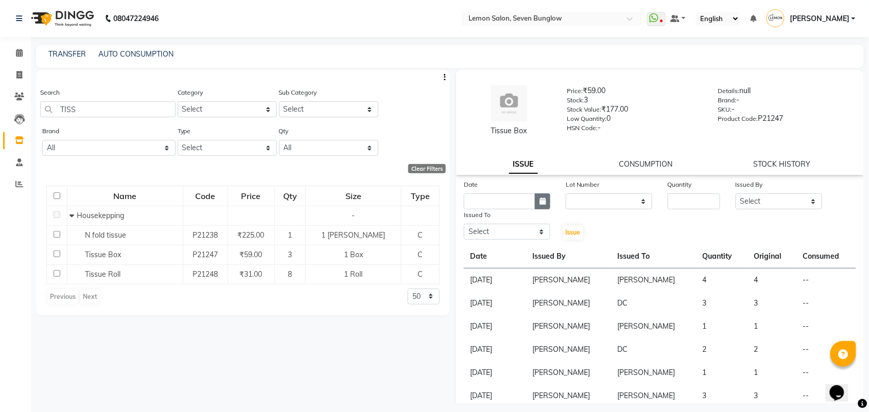
click at [543, 204] on icon "button" at bounding box center [543, 201] width 6 height 7
select select "9"
select select "2025"
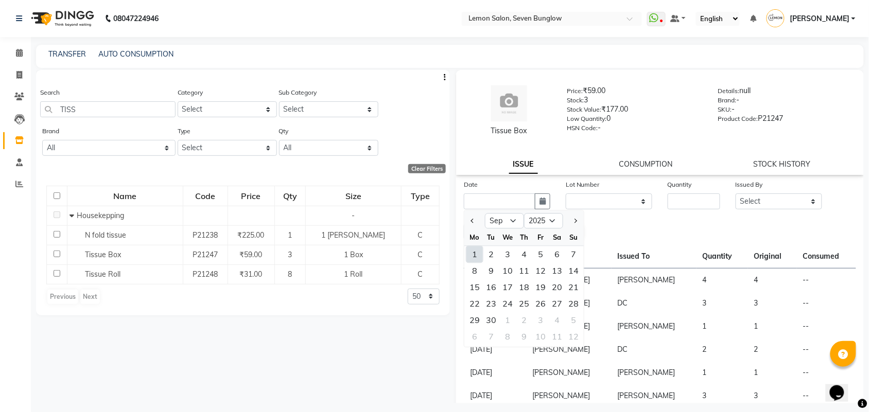
click at [476, 254] on div "1" at bounding box center [475, 255] width 16 height 16
type input "[DATE]"
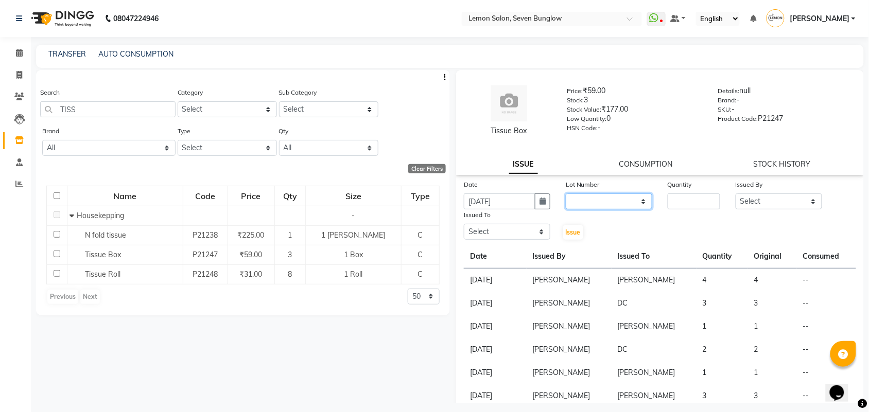
click at [612, 203] on select "None" at bounding box center [609, 202] width 87 height 16
select select "0: null"
click at [566, 194] on select "None" at bounding box center [609, 202] width 87 height 16
click at [673, 203] on input "number" at bounding box center [694, 202] width 53 height 16
type input "3"
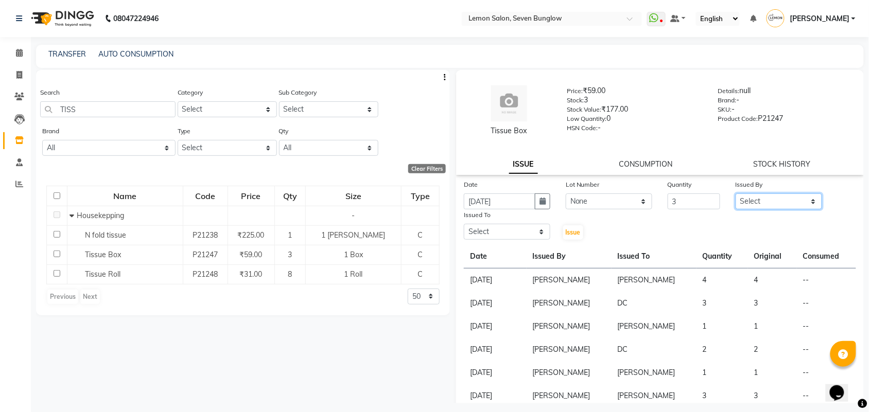
click at [804, 199] on select "Select Aditya Dewangan Ajit Thakur Akansha Subba Amreen Shaikh Aniket (Nail) As…" at bounding box center [779, 202] width 87 height 16
select select "45557"
click at [736, 194] on select "Select Aditya Dewangan Ajit Thakur Akansha Subba Amreen Shaikh Aniket (Nail) As…" at bounding box center [779, 202] width 87 height 16
click at [537, 230] on select "Select Aditya Dewangan Ajit Thakur Akansha Subba Amreen Shaikh Aniket (Nail) As…" at bounding box center [507, 232] width 87 height 16
select select "88326"
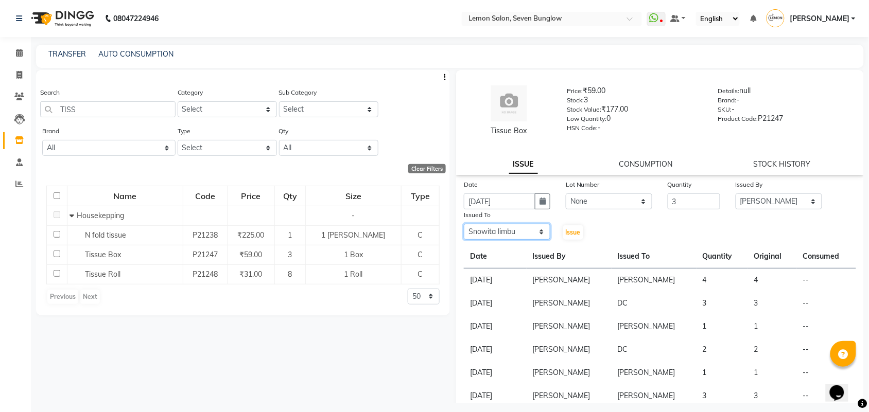
click at [464, 224] on select "Select Aditya Dewangan Ajit Thakur Akansha Subba Amreen Shaikh Aniket (Nail) As…" at bounding box center [507, 232] width 87 height 16
click at [572, 229] on span "Issue" at bounding box center [573, 233] width 15 height 8
select select
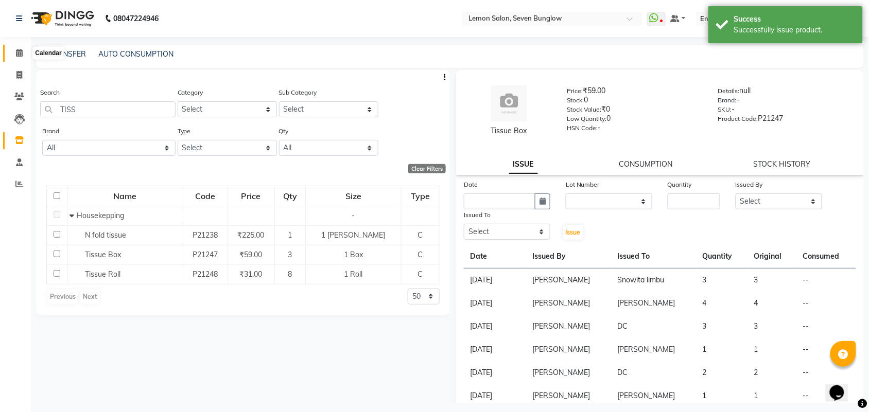
click at [19, 49] on icon at bounding box center [19, 53] width 7 height 8
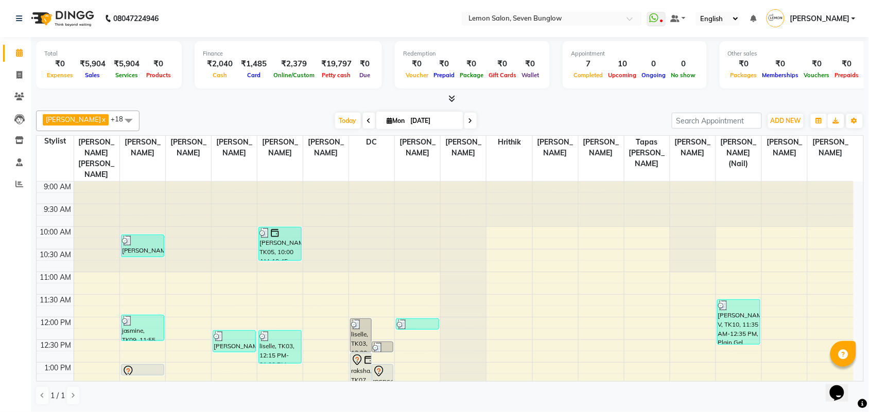
click at [22, 131] on li "Inventory" at bounding box center [15, 141] width 31 height 22
click at [20, 137] on icon at bounding box center [19, 140] width 9 height 8
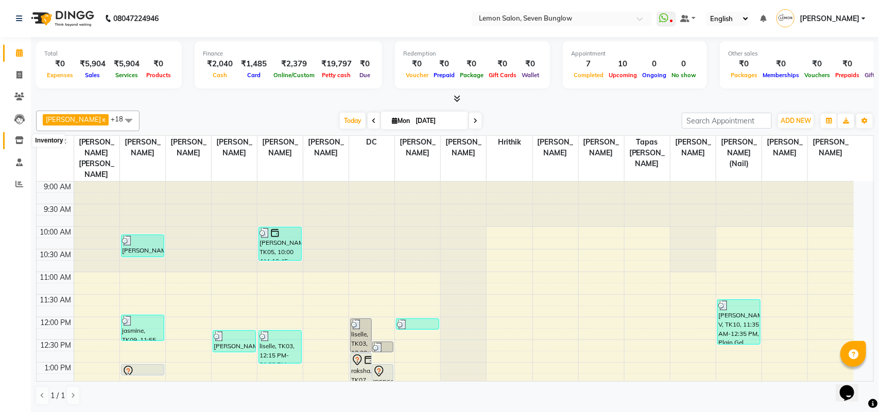
select select
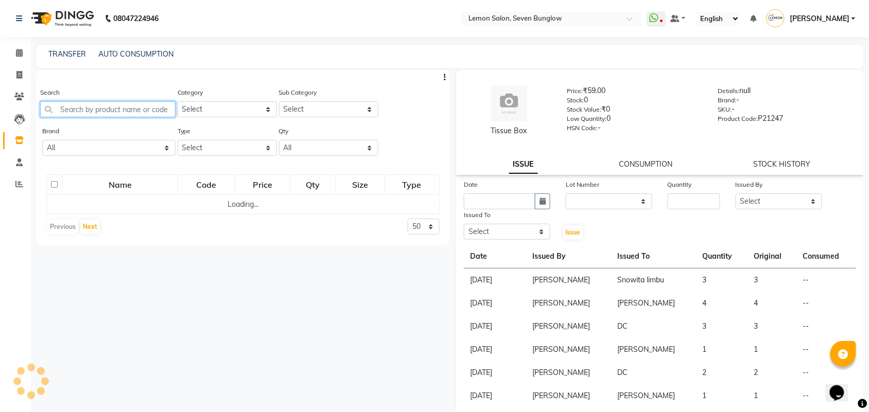
click at [85, 112] on input "text" at bounding box center [107, 109] width 135 height 16
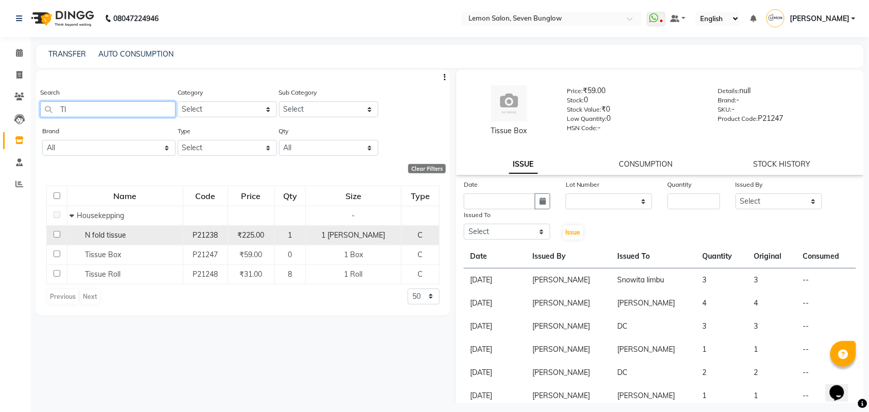
type input "T"
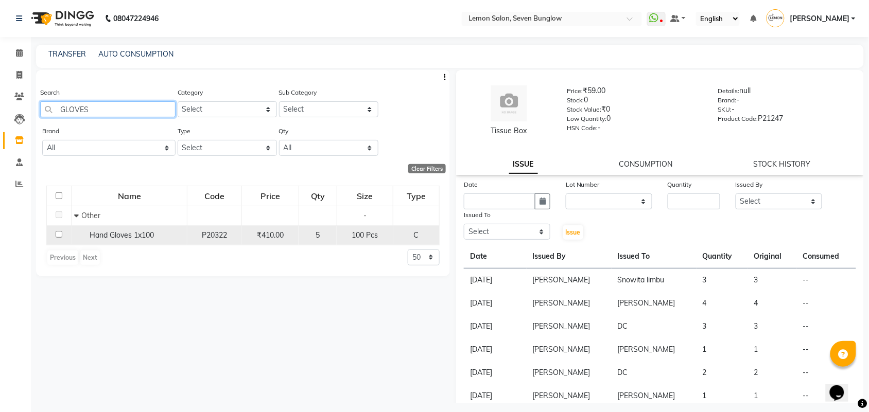
type input "GLOVES"
click at [116, 234] on span "Hand Gloves 1x100" at bounding box center [122, 235] width 64 height 9
select select
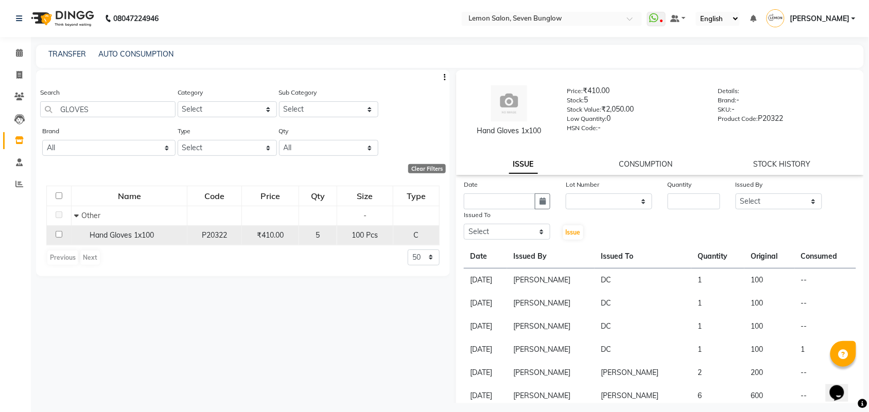
click at [116, 234] on span "Hand Gloves 1x100" at bounding box center [122, 235] width 64 height 9
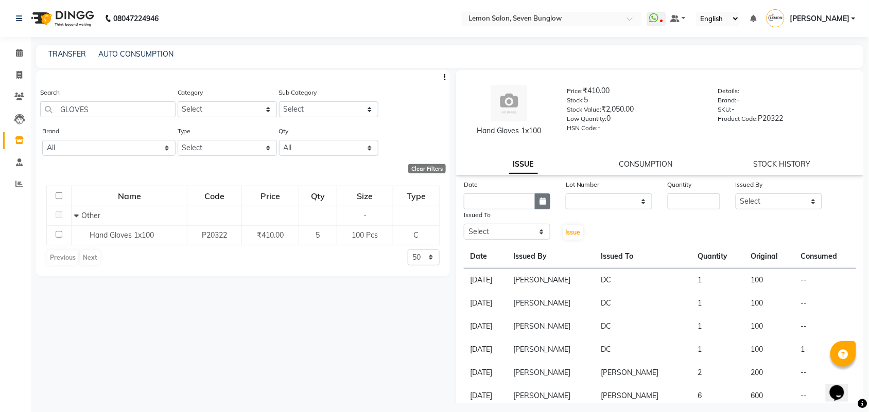
click at [540, 199] on icon "button" at bounding box center [543, 201] width 6 height 7
select select "9"
select select "2025"
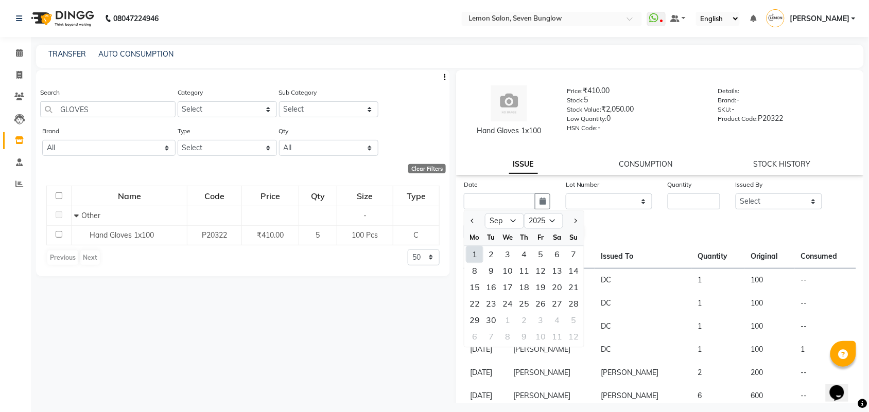
click at [476, 253] on div "1" at bounding box center [475, 255] width 16 height 16
type input "[DATE]"
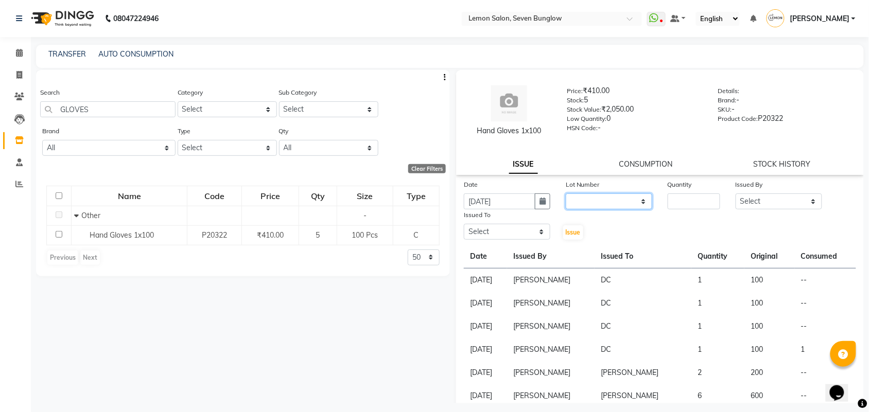
click at [614, 201] on select "None" at bounding box center [609, 202] width 87 height 16
select select "0: null"
click at [566, 194] on select "None" at bounding box center [609, 202] width 87 height 16
click at [682, 204] on input "number" at bounding box center [694, 202] width 53 height 16
type input "2"
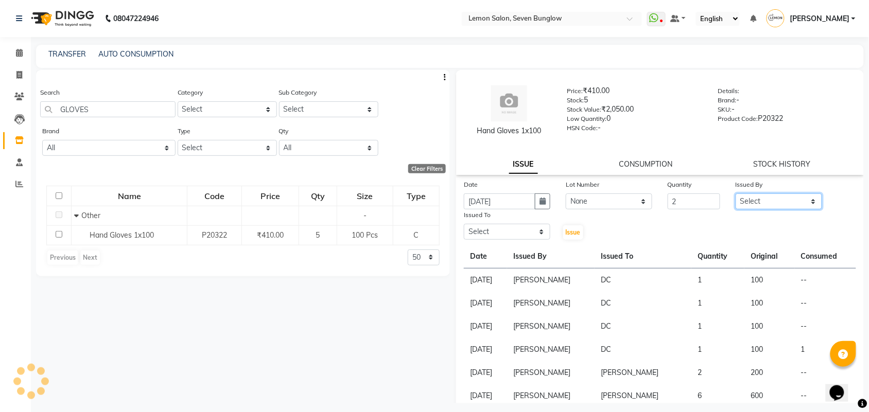
click at [802, 201] on select "Select Aditya Dewangan Ajit Thakur Akansha Subba Amreen Shaikh Aniket (Nail) As…" at bounding box center [779, 202] width 87 height 16
select select "45557"
click at [736, 194] on select "Select Aditya Dewangan Ajit Thakur Akansha Subba Amreen Shaikh Aniket (Nail) As…" at bounding box center [779, 202] width 87 height 16
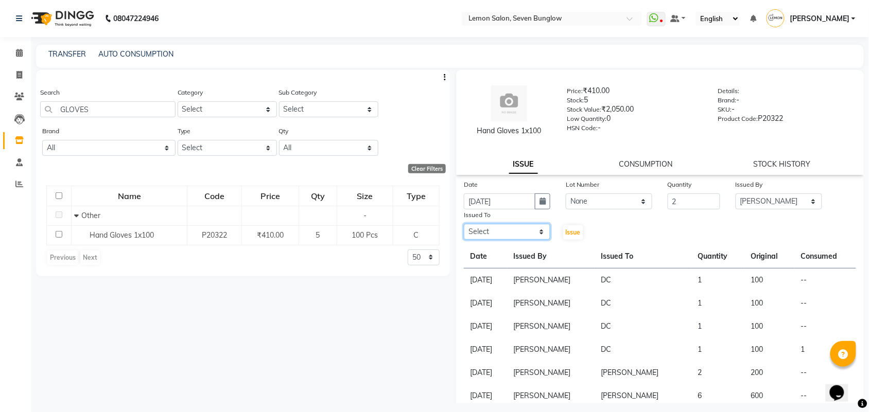
click at [524, 232] on select "Select Aditya Dewangan Ajit Thakur Akansha Subba Amreen Shaikh Aniket (Nail) As…" at bounding box center [507, 232] width 87 height 16
select select "88326"
click at [464, 224] on select "Select Aditya Dewangan Ajit Thakur Akansha Subba Amreen Shaikh Aniket (Nail) As…" at bounding box center [507, 232] width 87 height 16
click at [566, 229] on span "Issue" at bounding box center [573, 233] width 15 height 8
select select
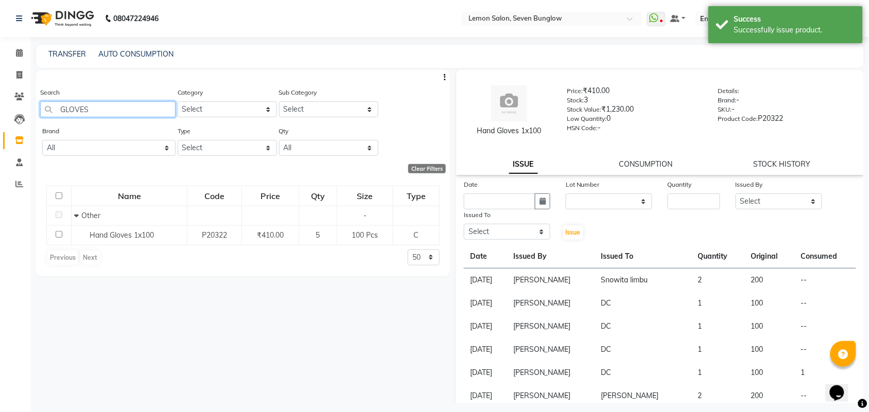
click at [130, 104] on input "GLOVES" at bounding box center [107, 109] width 135 height 16
type input "G"
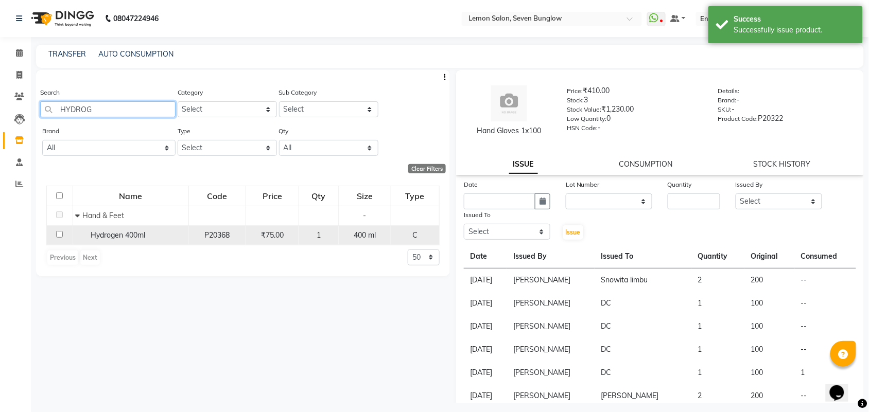
type input "HYDROG"
click at [123, 237] on span "Hydrogen 400ml" at bounding box center [118, 235] width 55 height 9
select select
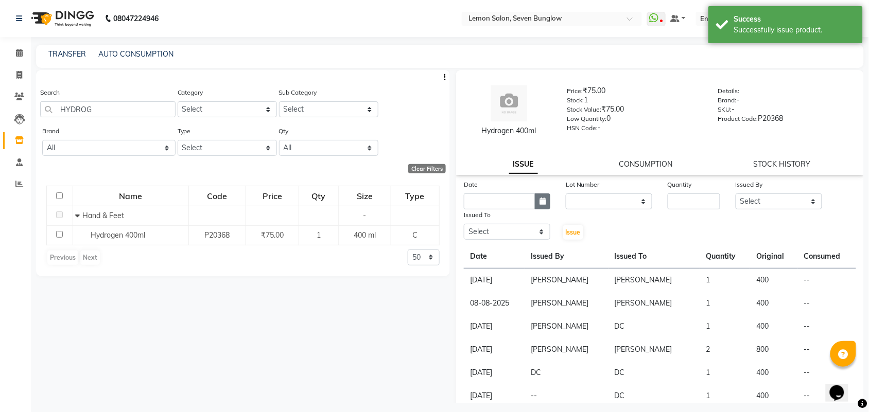
click at [540, 201] on icon "button" at bounding box center [543, 201] width 6 height 7
select select "9"
select select "2025"
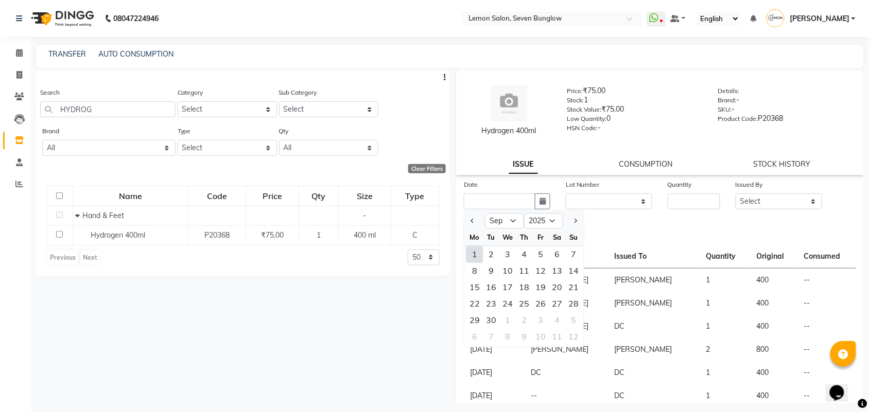
click at [478, 253] on div "1" at bounding box center [475, 255] width 16 height 16
type input "01-09-2025"
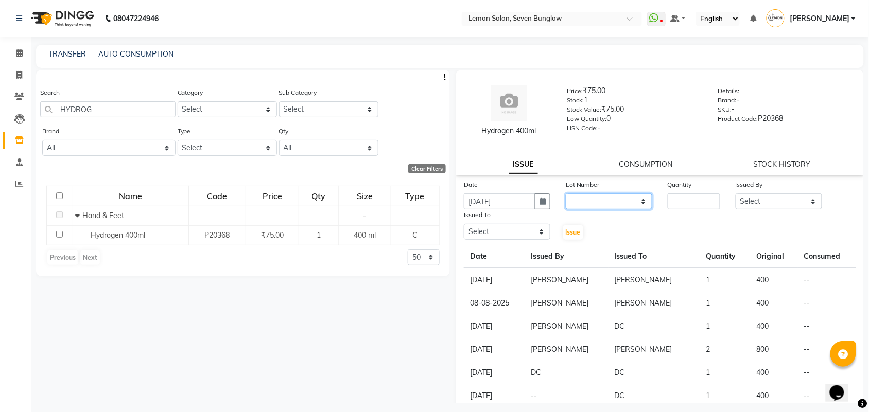
drag, startPoint x: 618, startPoint y: 200, endPoint x: 618, endPoint y: 209, distance: 8.8
click at [618, 200] on select "None" at bounding box center [609, 202] width 87 height 16
select select "0: null"
click at [566, 194] on select "None" at bounding box center [609, 202] width 87 height 16
click at [675, 205] on input "number" at bounding box center [694, 202] width 53 height 16
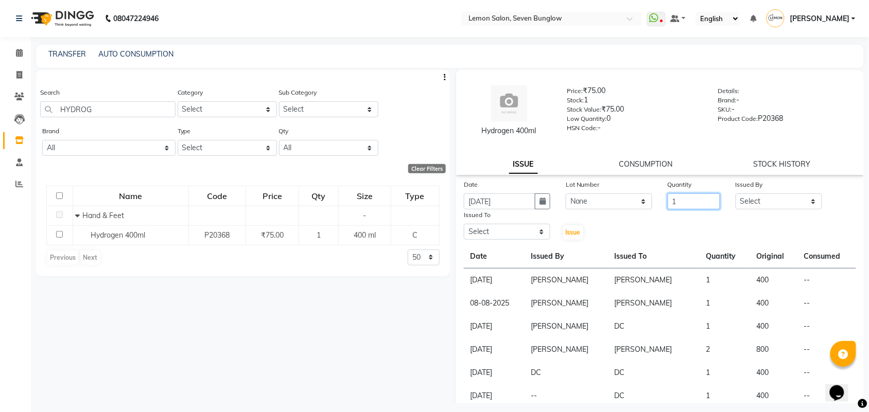
type input "1"
click at [796, 202] on select "Select Aditya Dewangan Ajit Thakur Akansha Subba Amreen Shaikh Aniket (Nail) As…" at bounding box center [779, 202] width 87 height 16
select select "45557"
click at [736, 194] on select "Select Aditya Dewangan Ajit Thakur Akansha Subba Amreen Shaikh Aniket (Nail) As…" at bounding box center [779, 202] width 87 height 16
drag, startPoint x: 544, startPoint y: 232, endPoint x: 542, endPoint y: 225, distance: 7.4
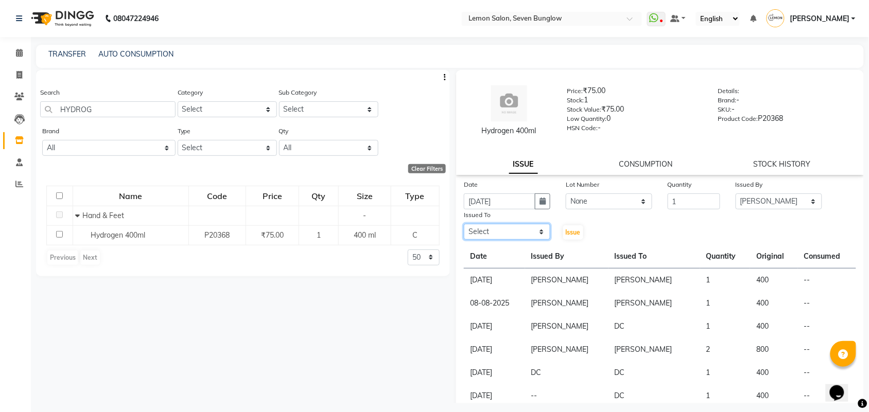
click at [544, 231] on select "Select Aditya Dewangan Ajit Thakur Akansha Subba Amreen Shaikh Aniket (Nail) As…" at bounding box center [507, 232] width 87 height 16
select select "88326"
click at [464, 224] on select "Select Aditya Dewangan Ajit Thakur Akansha Subba Amreen Shaikh Aniket (Nail) As…" at bounding box center [507, 232] width 87 height 16
click at [577, 233] on span "Issue" at bounding box center [573, 233] width 15 height 8
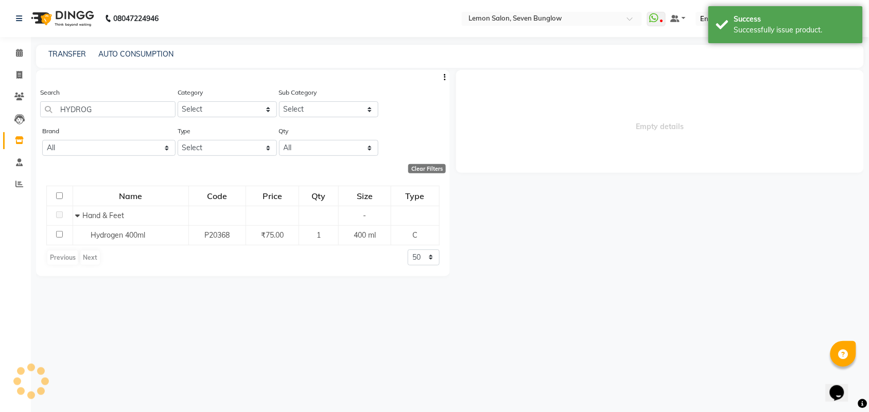
select select
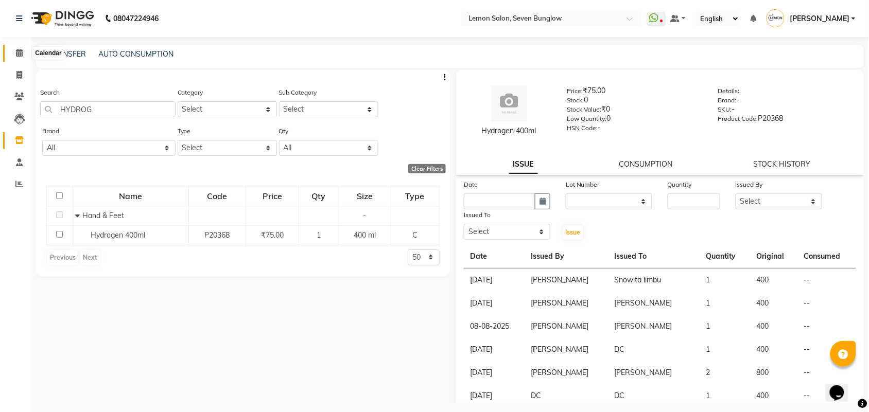
click at [20, 51] on icon at bounding box center [19, 53] width 7 height 8
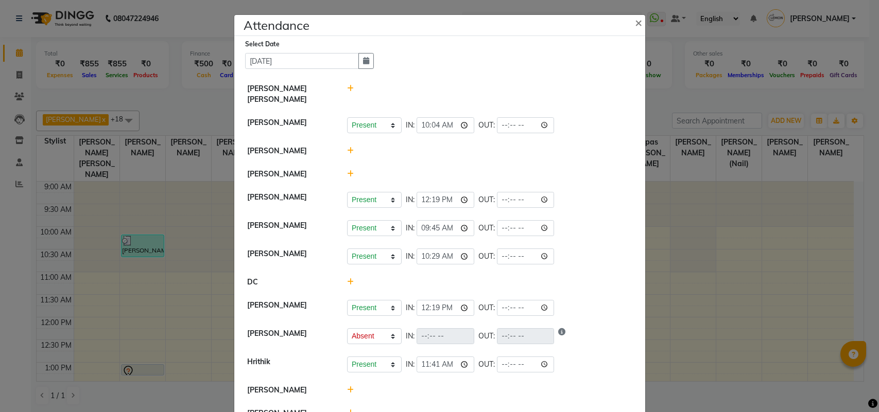
select select "A"
click at [347, 88] on icon at bounding box center [350, 88] width 7 height 7
click at [391, 94] on select "Present Absent Late Half Day Weekly Off" at bounding box center [374, 93] width 55 height 16
select select "A"
click at [347, 85] on select "Present Absent Late Half Day Weekly Off" at bounding box center [374, 93] width 55 height 16
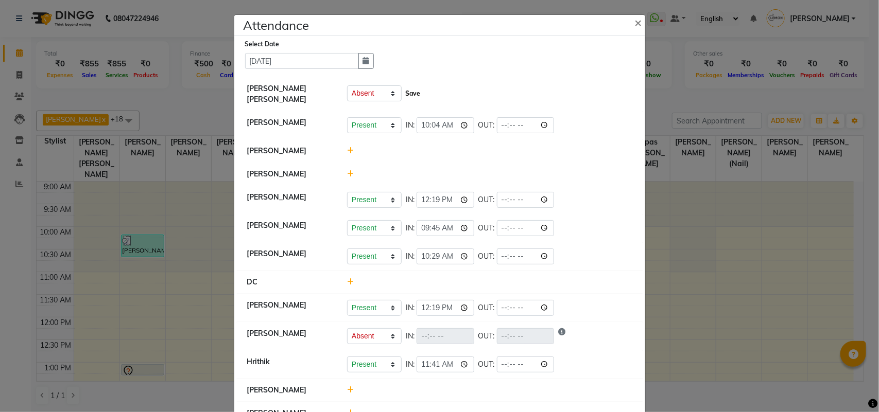
click at [403, 92] on button "Save" at bounding box center [413, 94] width 20 height 14
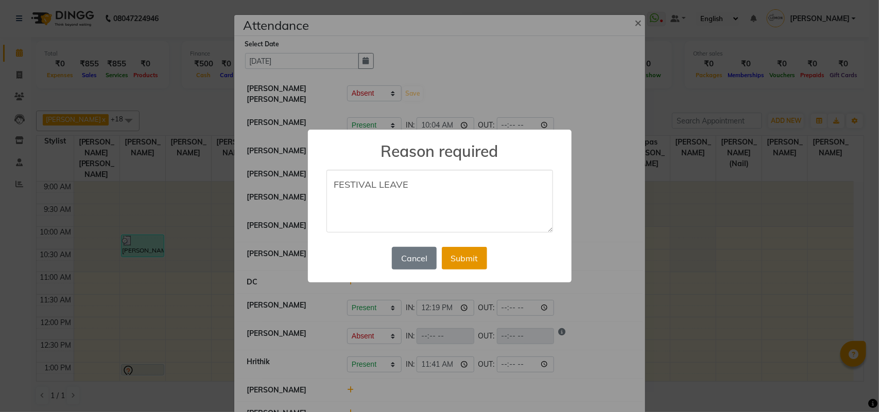
type textarea "FESTIVAL LEAVE"
click at [468, 253] on button "Submit" at bounding box center [464, 258] width 45 height 23
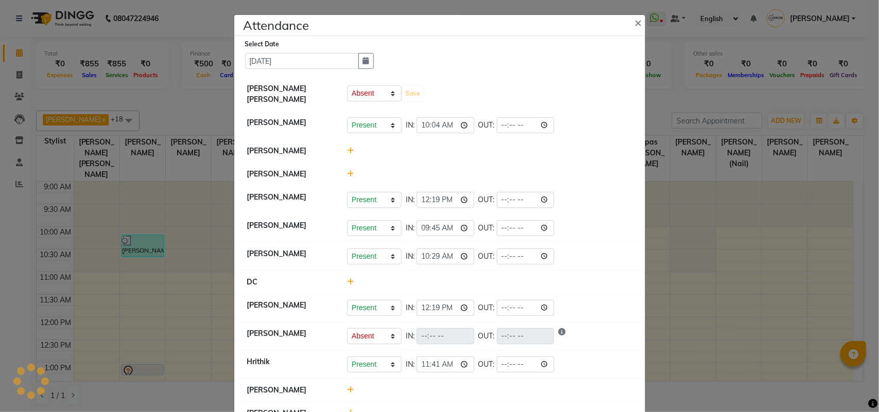
select select "A"
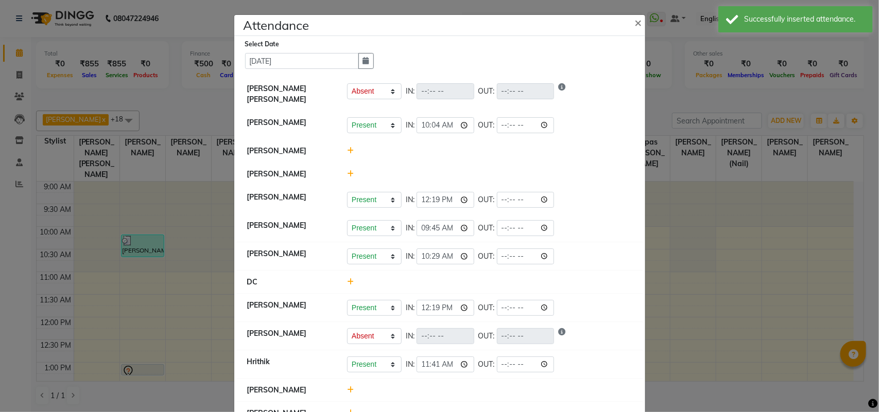
click at [347, 152] on icon at bounding box center [350, 150] width 7 height 7
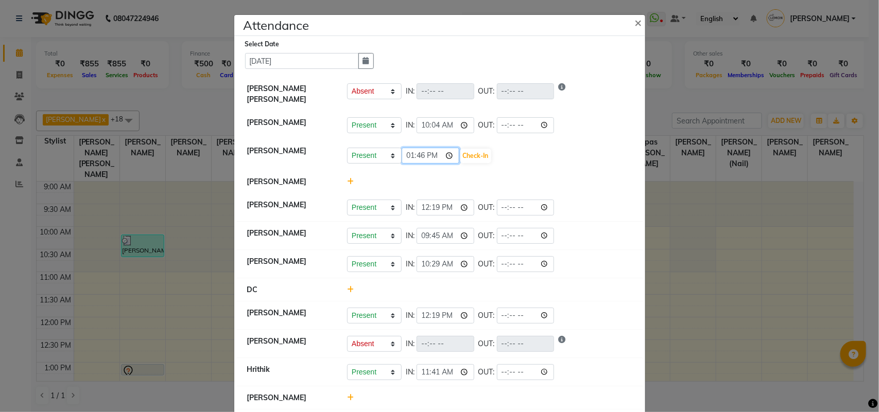
click at [408, 160] on input "13:46" at bounding box center [431, 156] width 58 height 16
type input "12:18"
click at [463, 149] on button "Check-In" at bounding box center [475, 156] width 31 height 14
select select "A"
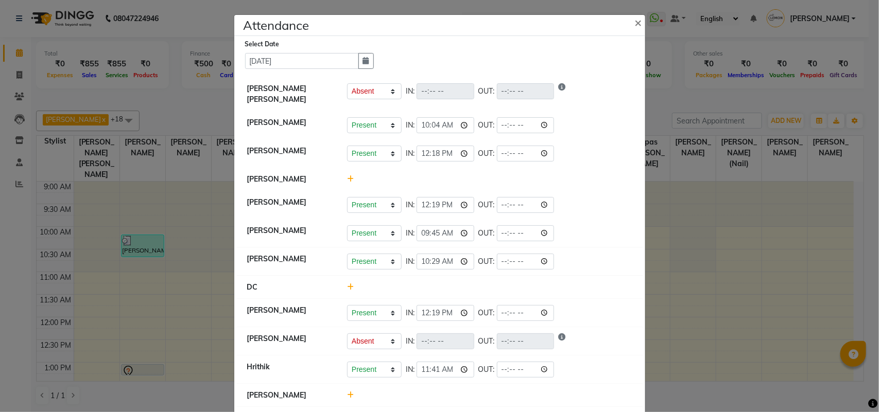
click at [347, 179] on icon at bounding box center [350, 179] width 7 height 7
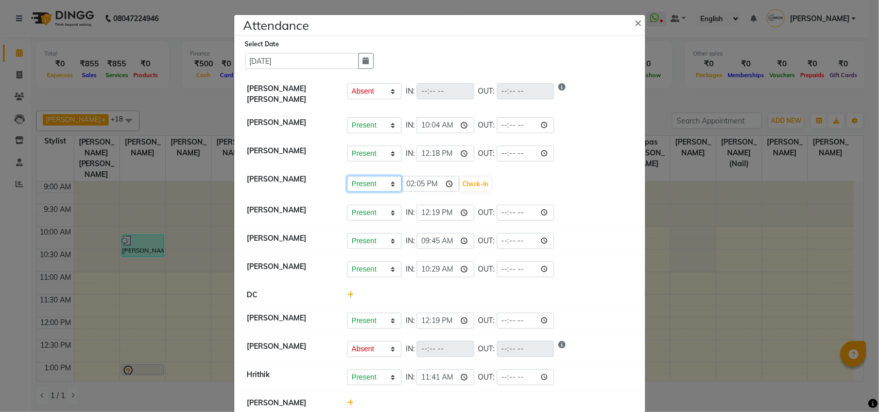
click at [389, 189] on select "Present Absent Late Half Day Weekly Off" at bounding box center [374, 184] width 55 height 16
click at [614, 320] on div "Present Absent Late Half Day Weekly Off IN: 12:19 OUT:" at bounding box center [489, 321] width 285 height 16
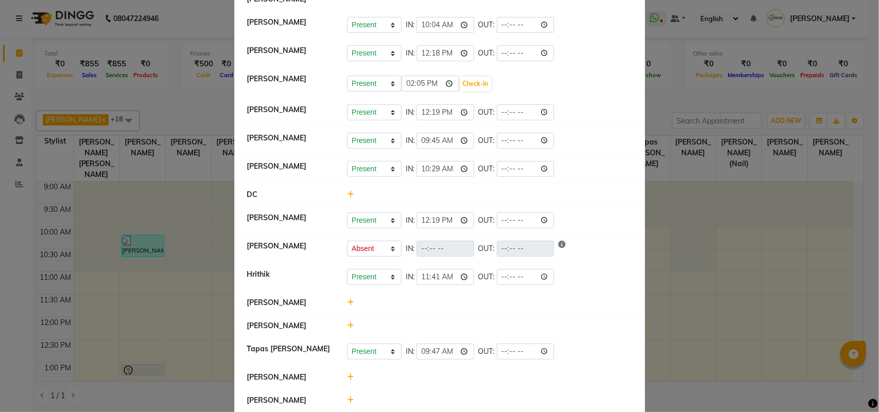
scroll to position [129, 0]
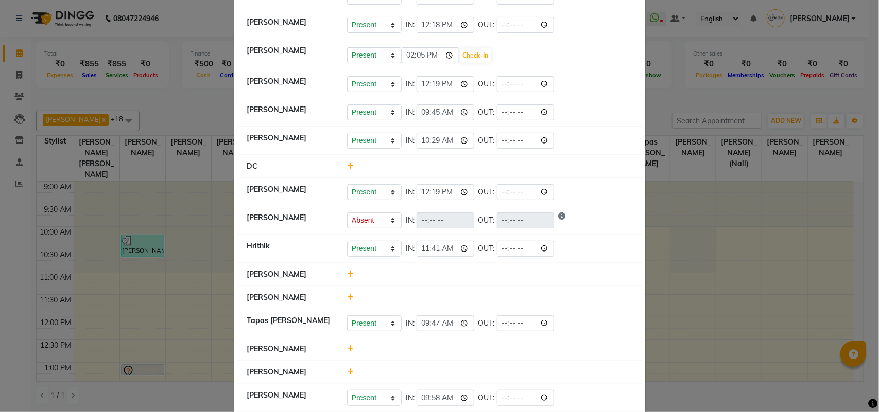
click at [347, 273] on icon at bounding box center [350, 274] width 7 height 7
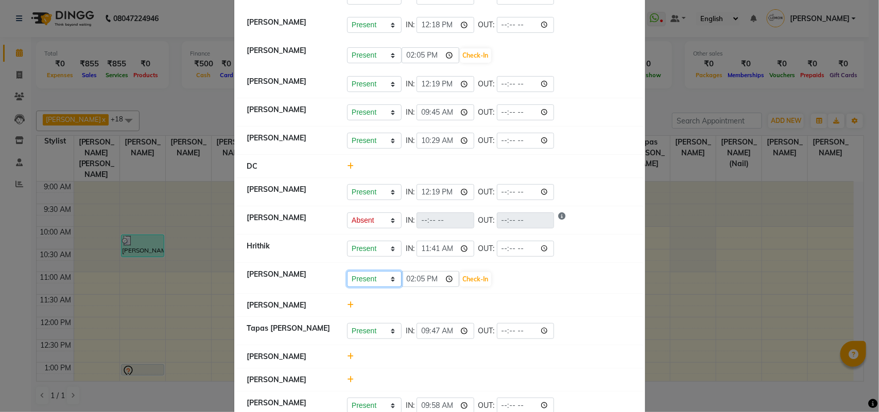
click at [391, 280] on select "Present Absent Late Half Day Weekly Off" at bounding box center [374, 279] width 55 height 16
select select "A"
click at [347, 272] on select "Present Absent Late Half Day Weekly Off" at bounding box center [374, 279] width 55 height 16
click at [409, 284] on button "Save" at bounding box center [413, 279] width 20 height 14
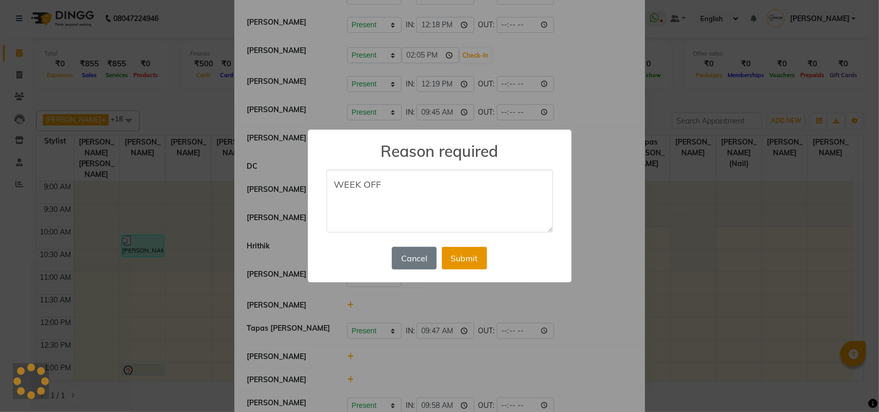
type textarea "WEEK OFF"
click at [467, 261] on button "Submit" at bounding box center [464, 258] width 45 height 23
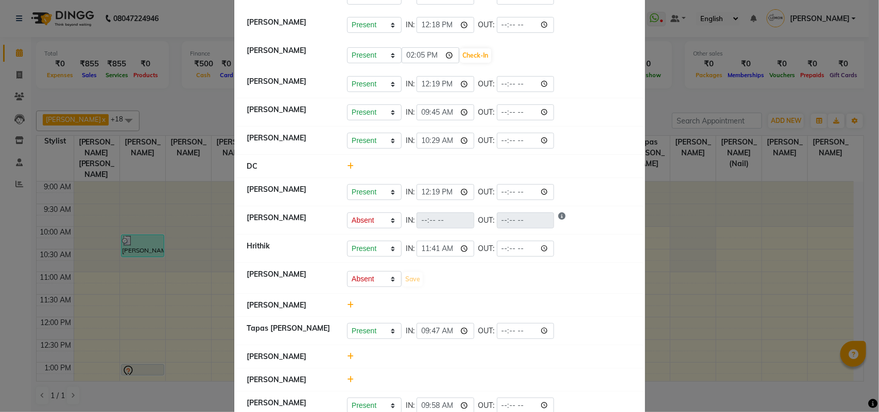
select select "A"
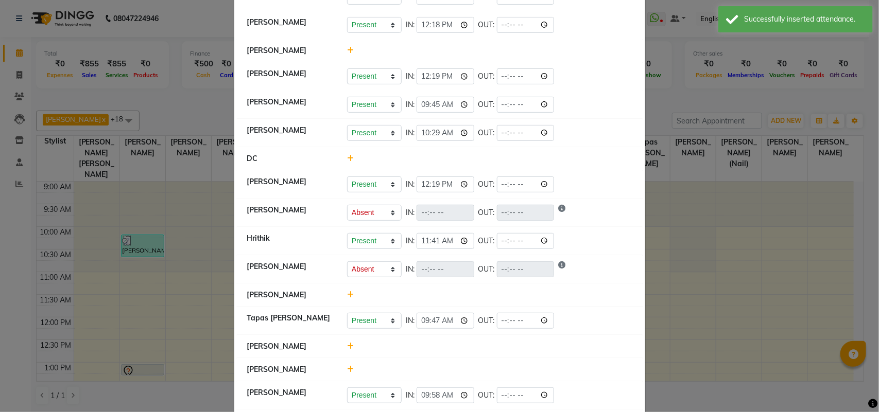
click at [347, 297] on icon at bounding box center [350, 294] width 7 height 7
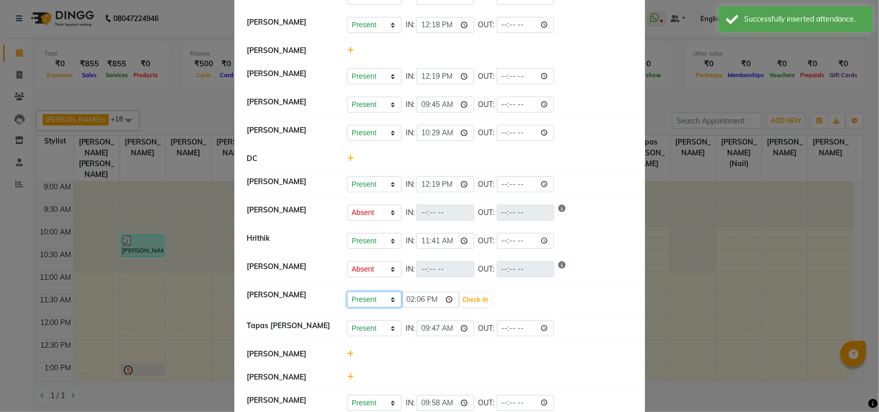
click at [389, 300] on select "Present Absent Late Half Day Weekly Off" at bounding box center [374, 300] width 55 height 16
select select "A"
click at [347, 293] on select "Present Absent Late Half Day Weekly Off" at bounding box center [374, 300] width 55 height 16
click at [411, 302] on button "Save" at bounding box center [413, 300] width 20 height 14
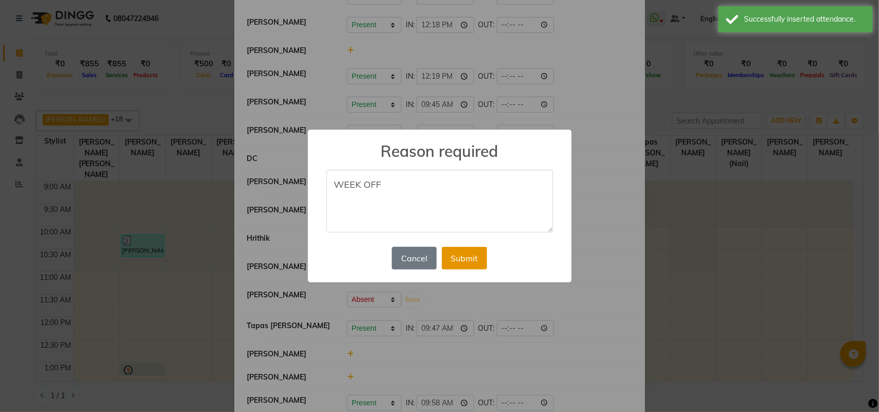
type textarea "WEEK OFF"
click at [457, 261] on button "Submit" at bounding box center [464, 258] width 45 height 23
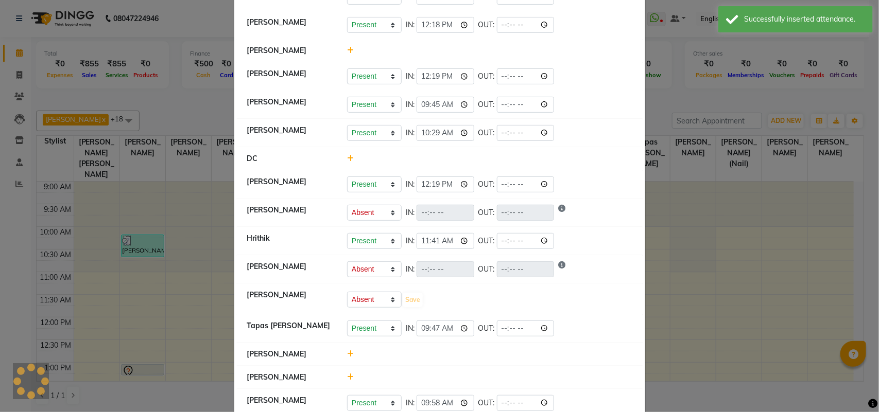
select select "A"
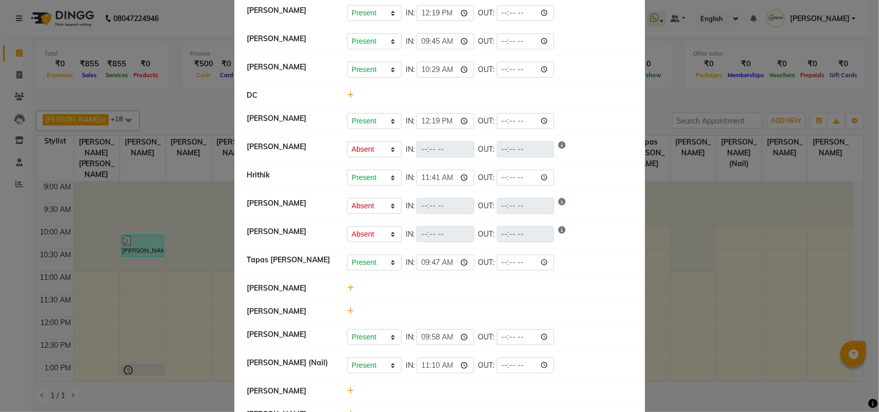
scroll to position [193, 0]
click at [347, 289] on icon at bounding box center [350, 287] width 7 height 7
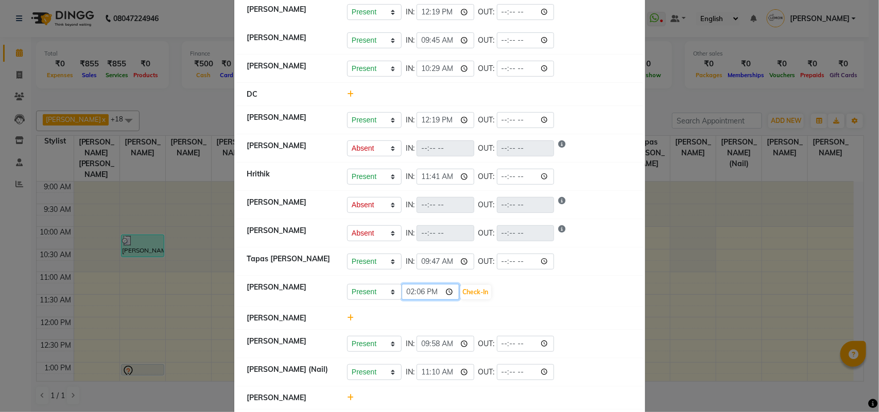
click at [407, 295] on input "14:06" at bounding box center [431, 292] width 58 height 16
type input "12:17"
click at [475, 287] on button "Check-In" at bounding box center [475, 292] width 31 height 14
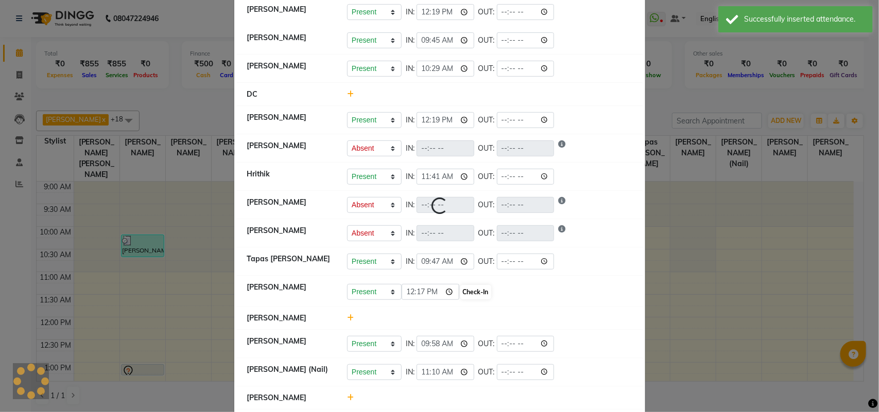
select select "A"
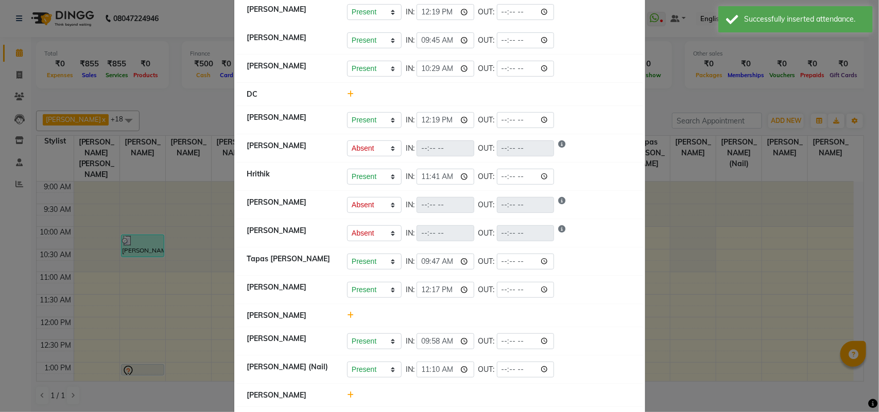
click at [347, 318] on icon at bounding box center [350, 315] width 7 height 7
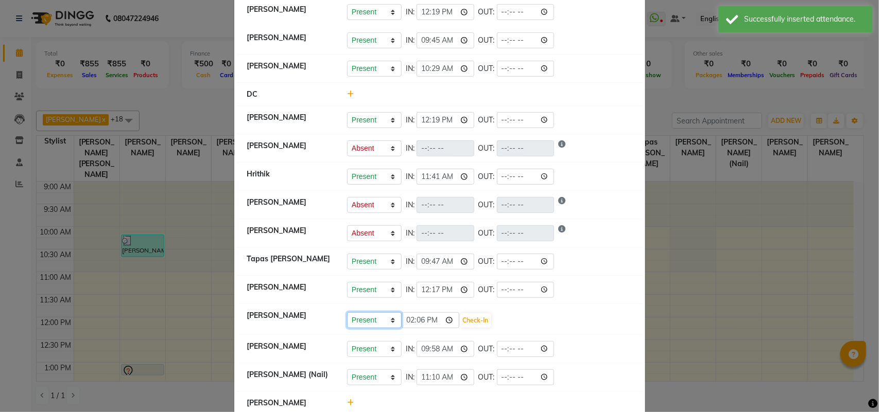
click at [390, 323] on select "Present Absent Late Half Day Weekly Off" at bounding box center [374, 321] width 55 height 16
select select "A"
click at [347, 314] on select "Present Absent Late Half Day Weekly Off" at bounding box center [374, 321] width 55 height 16
click at [404, 320] on button "Save" at bounding box center [413, 321] width 20 height 14
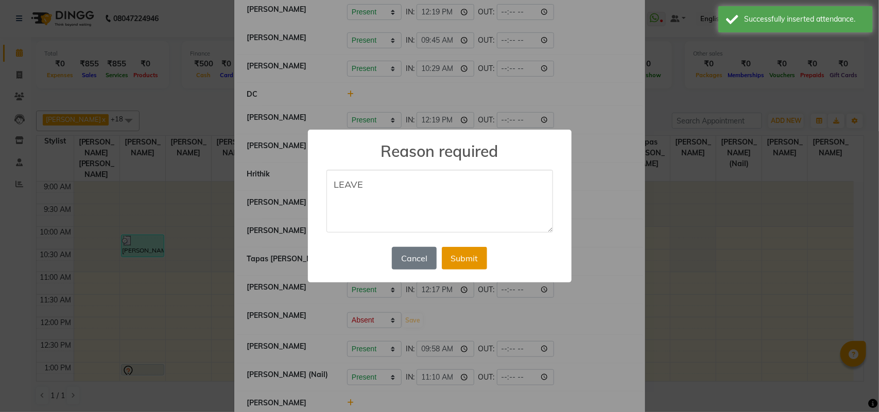
type textarea "LEAVE"
click at [471, 255] on button "Submit" at bounding box center [464, 258] width 45 height 23
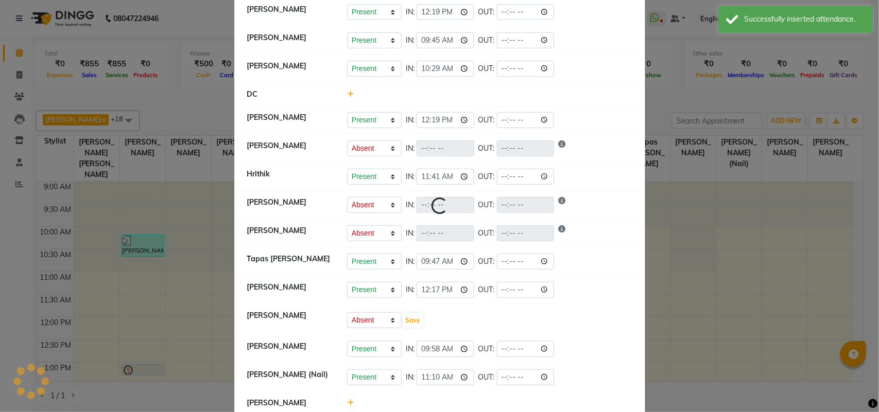
select select "A"
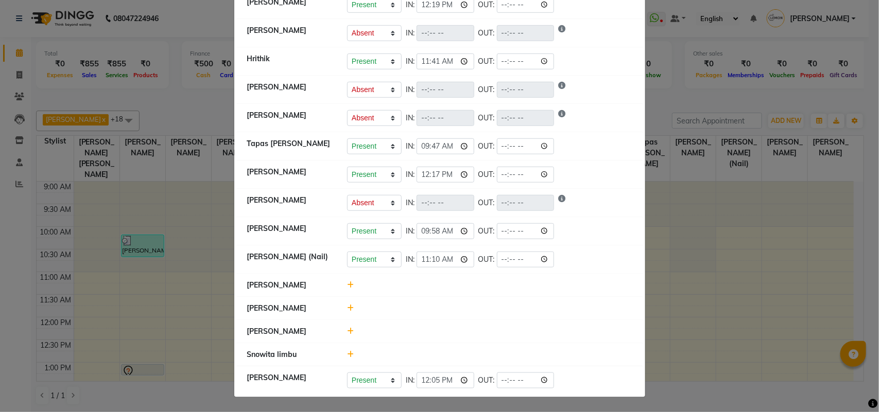
scroll to position [310, 0]
click at [347, 285] on icon at bounding box center [350, 285] width 7 height 7
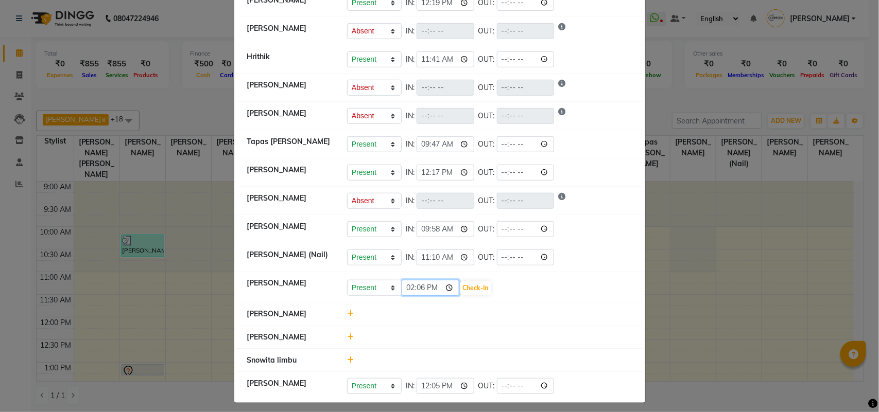
click at [407, 289] on input "14:06" at bounding box center [431, 288] width 58 height 16
type input "10:08"
click at [479, 285] on button "Check-In" at bounding box center [475, 288] width 31 height 14
select select "A"
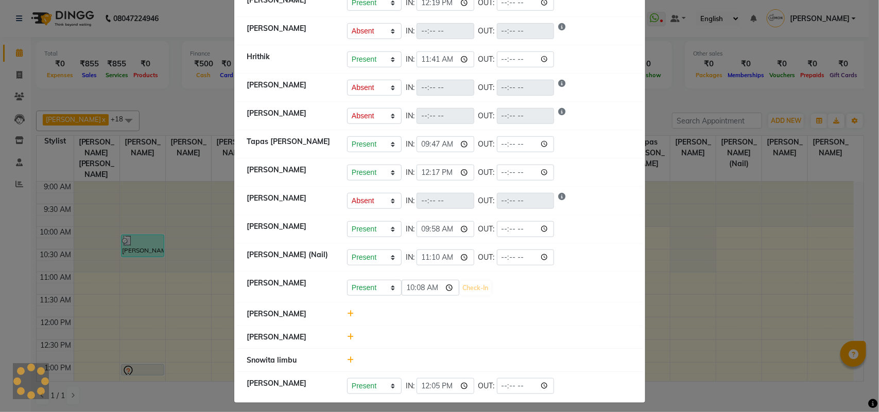
select select "A"
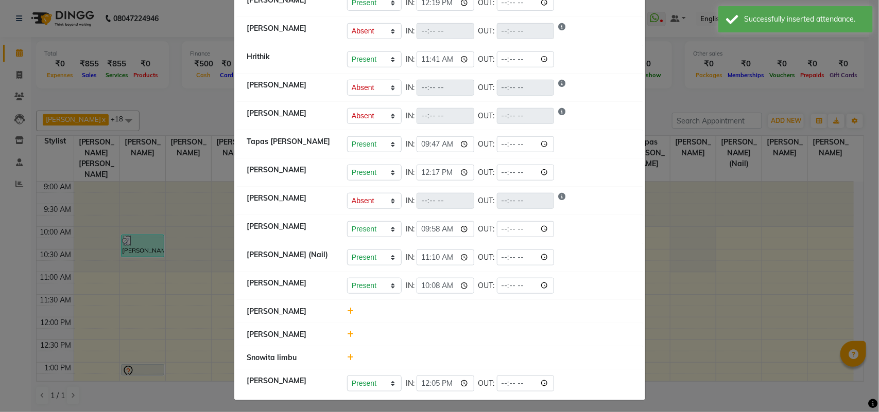
click at [348, 336] on icon at bounding box center [350, 334] width 7 height 7
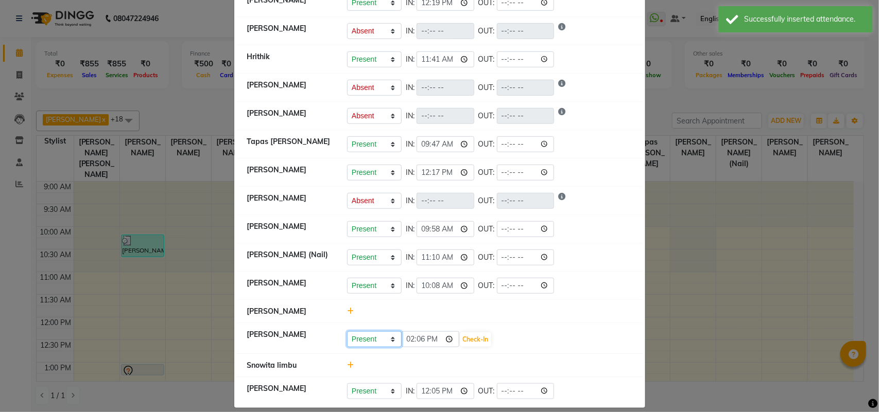
click at [390, 342] on select "Present Absent Late Half Day Weekly Off" at bounding box center [374, 340] width 55 height 16
select select "A"
click at [347, 334] on select "Present Absent Late Half Day Weekly Off" at bounding box center [374, 340] width 55 height 16
click at [412, 341] on button "Save" at bounding box center [413, 340] width 20 height 14
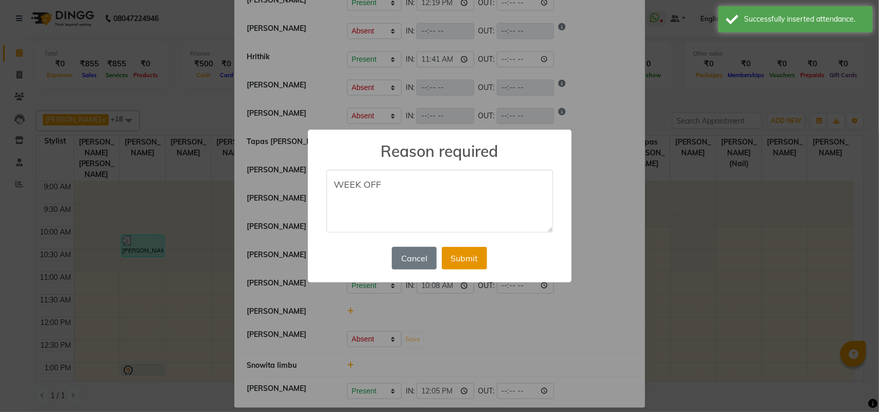
type textarea "WEEK OFF"
click at [463, 258] on button "Submit" at bounding box center [464, 258] width 45 height 23
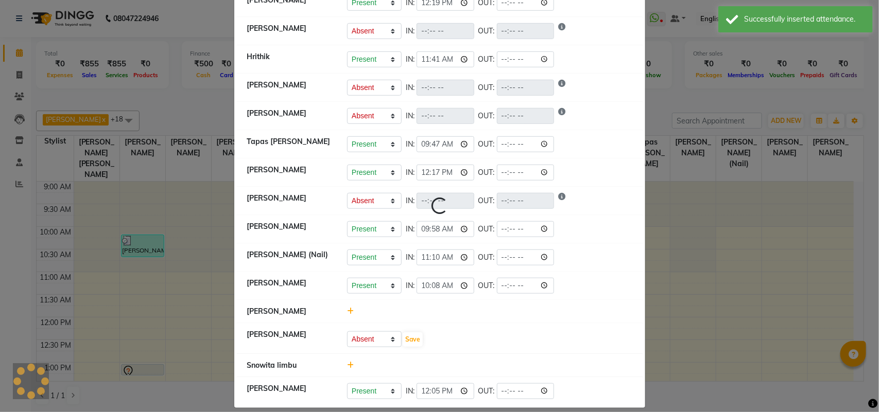
scroll to position [0, 0]
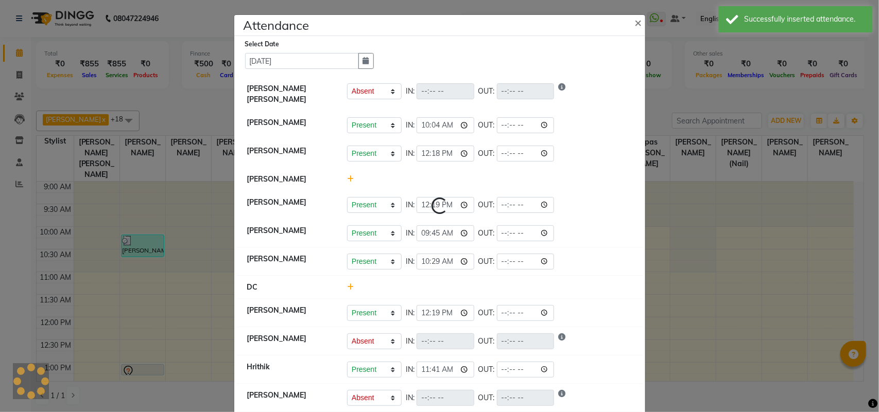
select select "A"
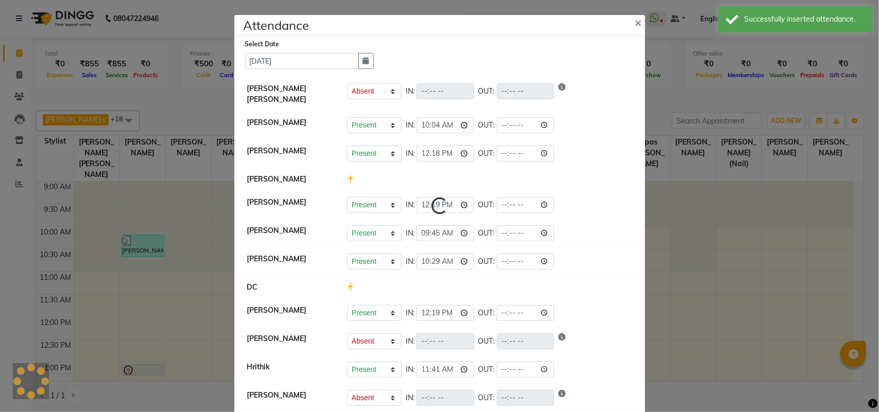
select select "A"
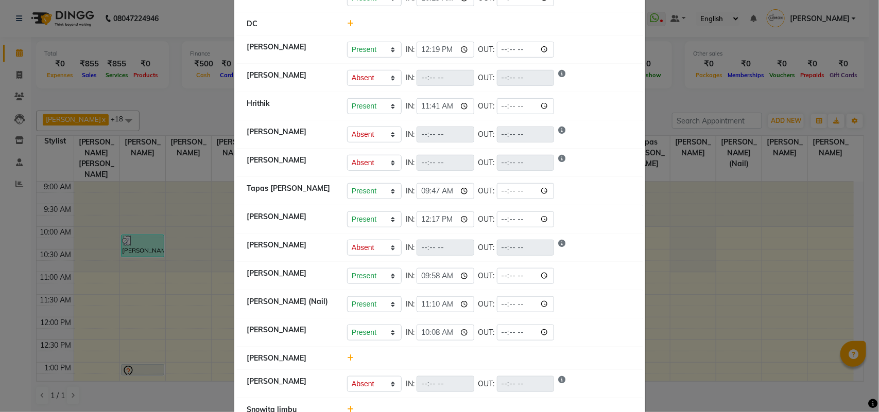
scroll to position [321, 0]
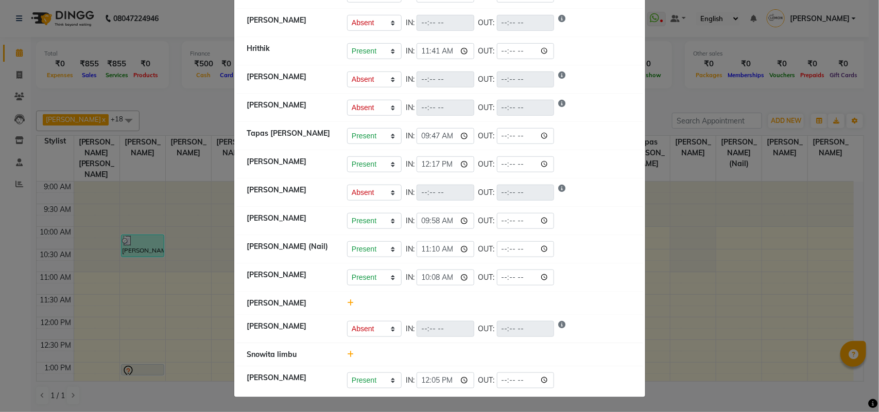
click at [347, 353] on icon at bounding box center [350, 354] width 7 height 7
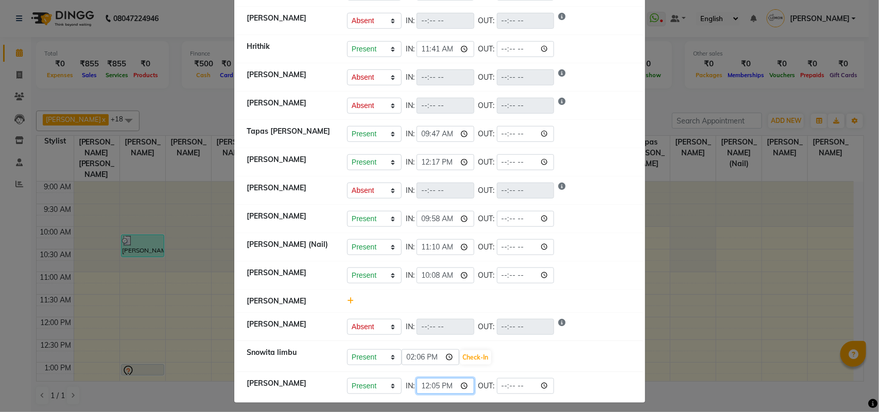
click at [423, 390] on input "12:05" at bounding box center [446, 386] width 58 height 16
type input "10:30"
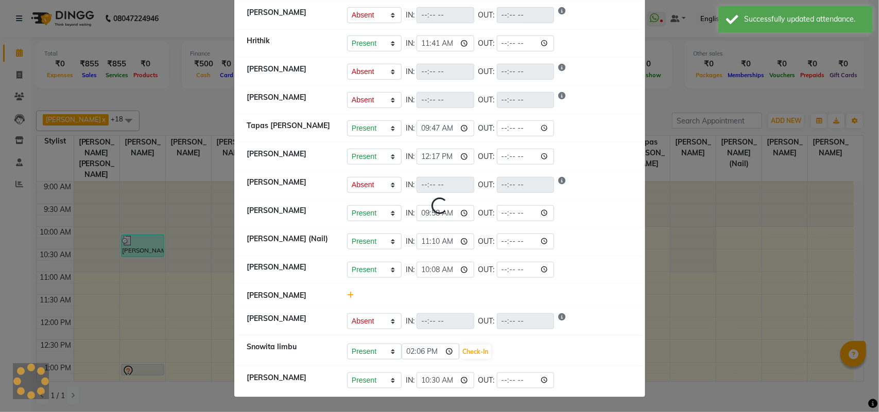
click at [602, 312] on li "Nasreen Shaikh Present Absent Late Half Day Weekly Off IN: OUT:" at bounding box center [440, 321] width 406 height 29
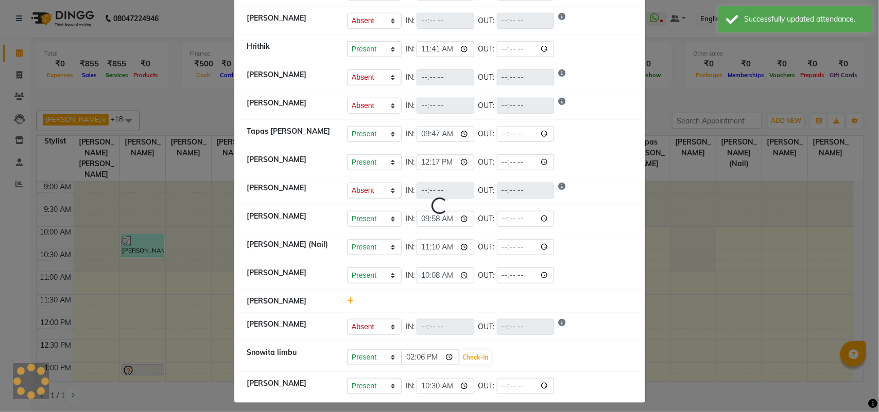
select select "A"
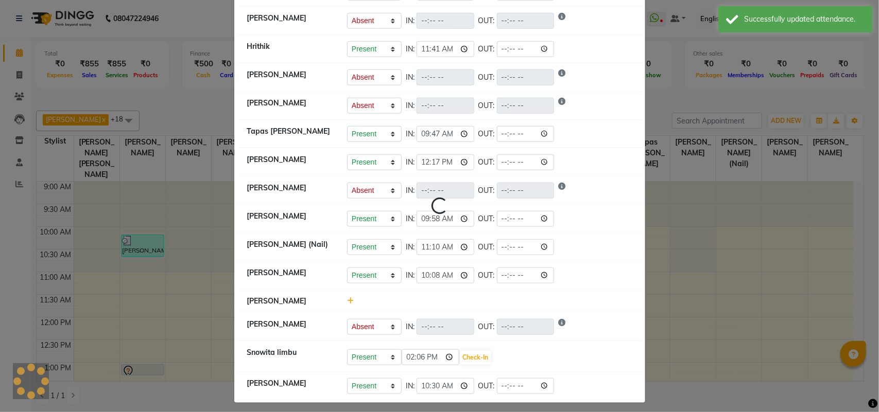
select select "A"
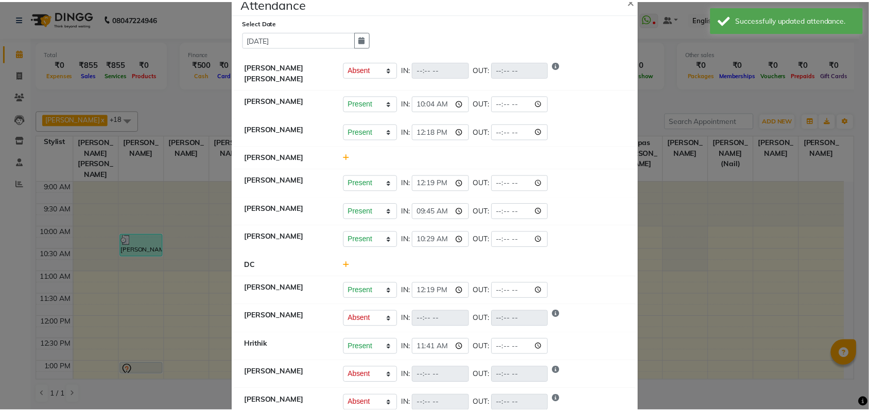
scroll to position [0, 0]
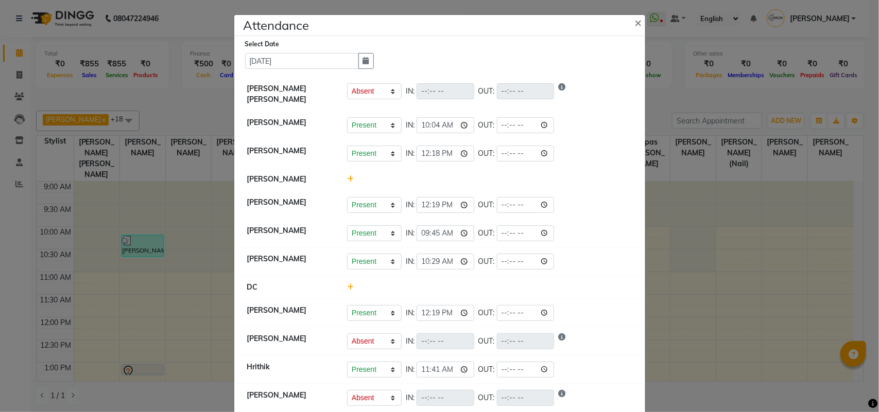
click at [347, 179] on icon at bounding box center [350, 179] width 7 height 7
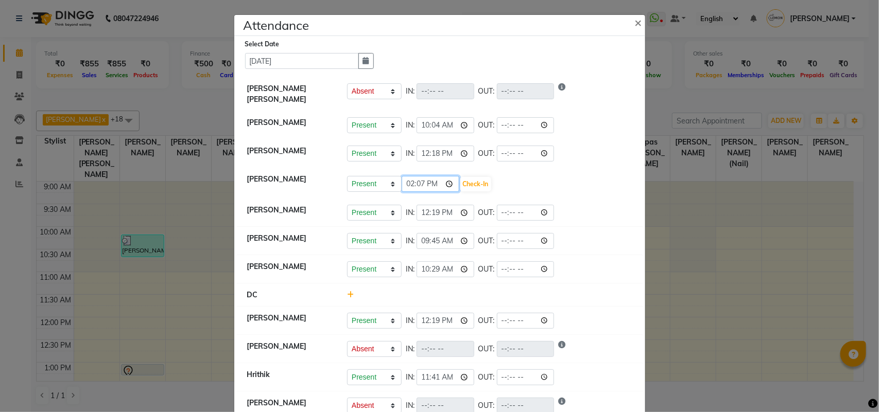
click at [410, 183] on input "14:07" at bounding box center [431, 184] width 58 height 16
type input "09:27"
drag, startPoint x: 469, startPoint y: 189, endPoint x: 467, endPoint y: 178, distance: 12.0
click at [467, 183] on button "Check-In" at bounding box center [475, 184] width 31 height 14
select select "A"
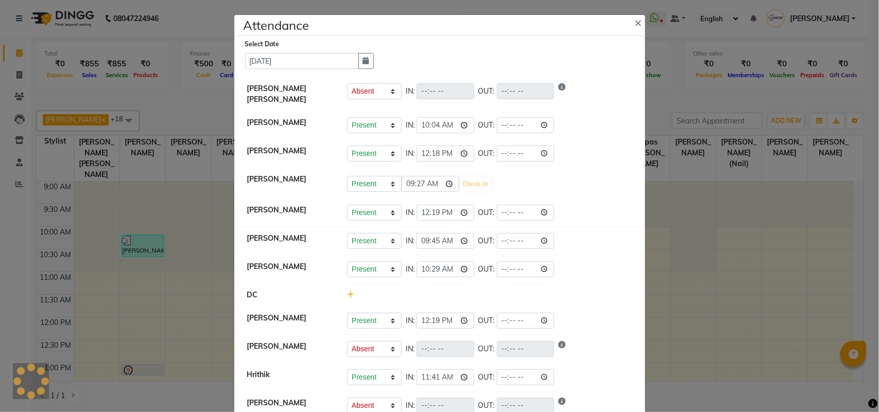
select select "A"
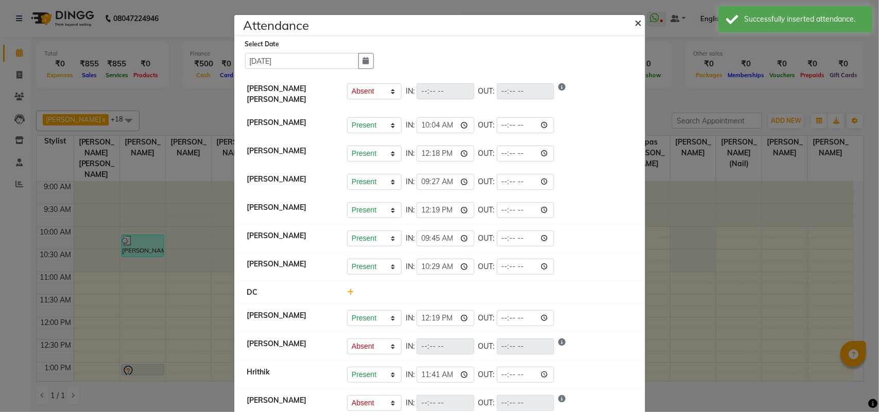
click at [635, 21] on span "×" at bounding box center [638, 21] width 7 height 15
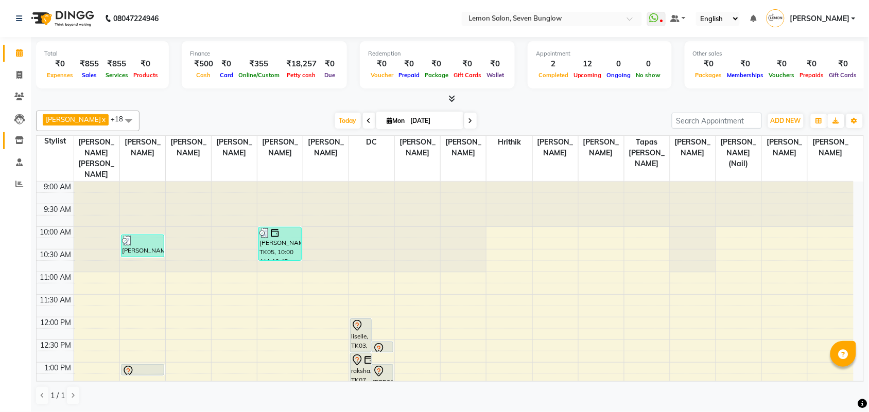
click at [19, 136] on icon at bounding box center [19, 140] width 9 height 8
select select
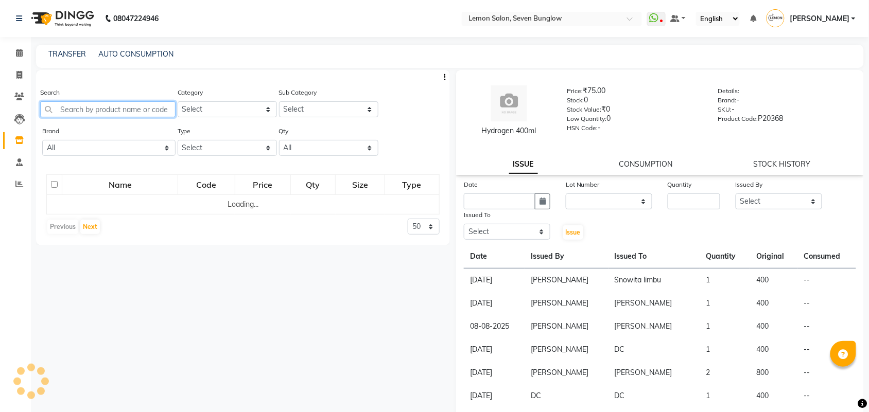
click at [76, 106] on input "text" at bounding box center [107, 109] width 135 height 16
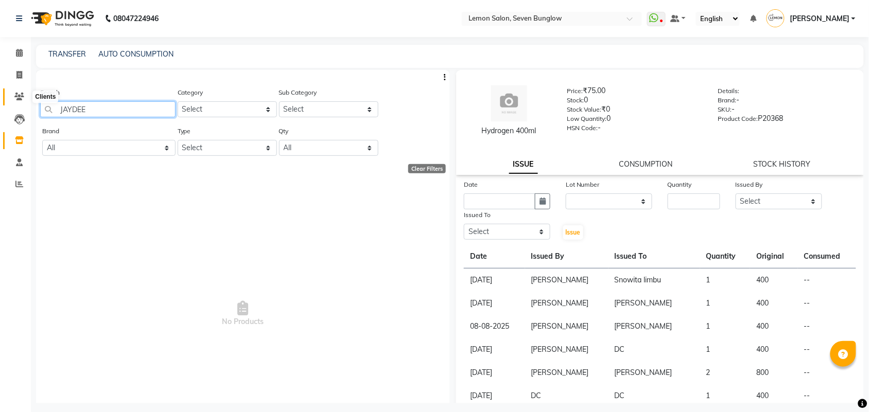
type input "JAYDEE"
click at [14, 98] on icon at bounding box center [19, 97] width 10 height 8
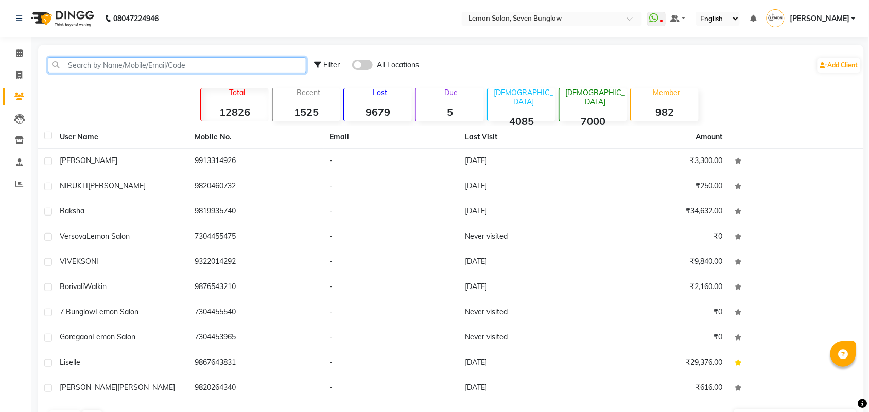
click at [111, 71] on input "text" at bounding box center [177, 65] width 258 height 16
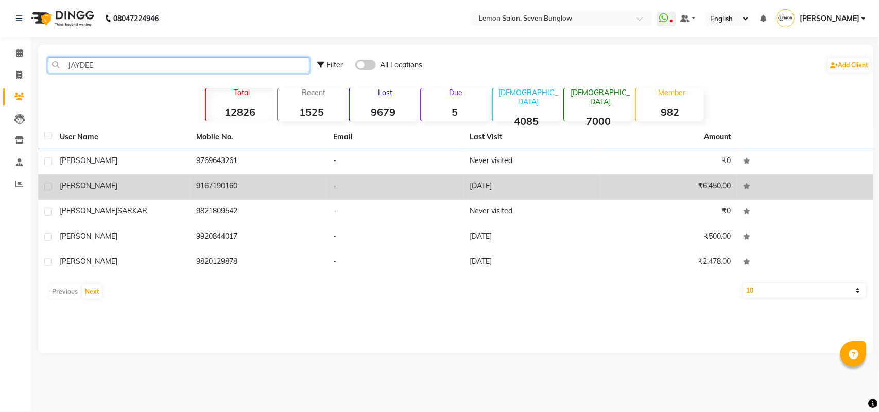
type input "JAYDEE"
click at [113, 188] on div "jaydeep" at bounding box center [122, 186] width 125 height 11
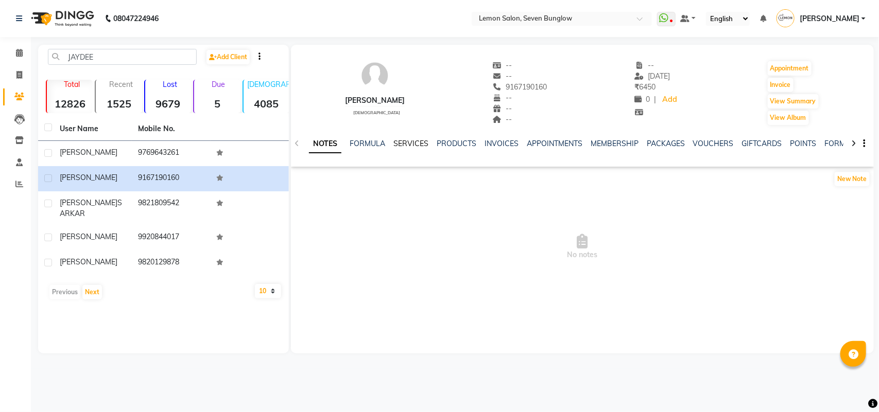
click at [406, 142] on link "SERVICES" at bounding box center [410, 143] width 35 height 9
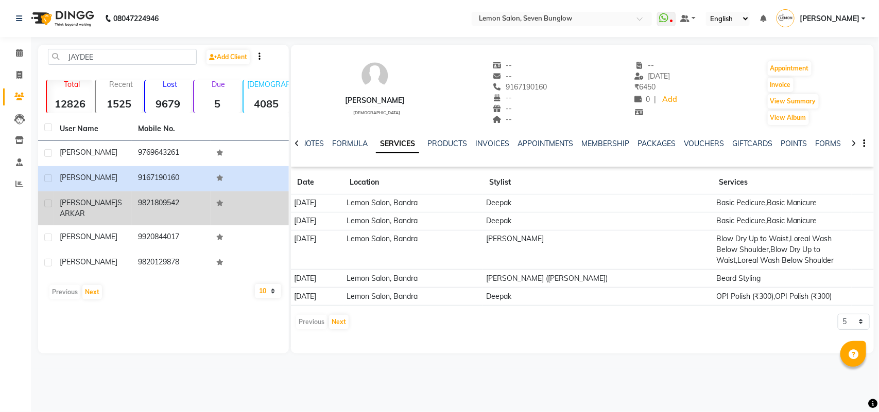
click at [99, 194] on td "JAYDEEP SARKAR" at bounding box center [93, 209] width 78 height 34
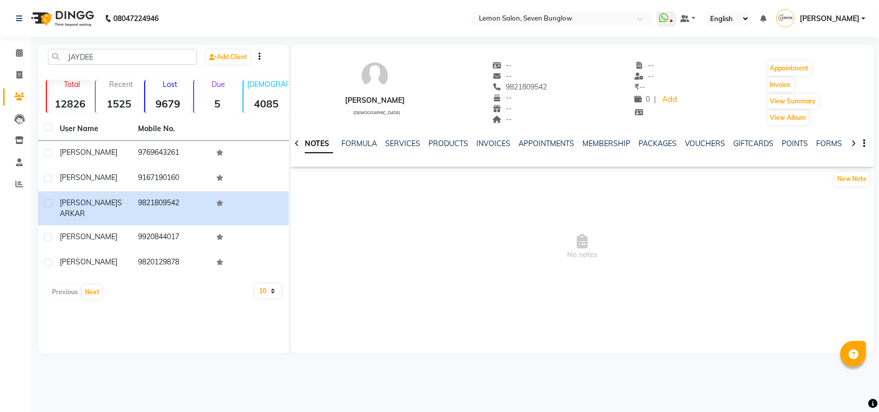
click at [402, 136] on div "NOTES FORMULA SERVICES PRODUCTS INVOICES APPOINTMENTS MEMBERSHIP PACKAGES VOUCH…" at bounding box center [582, 144] width 583 height 36
click at [403, 144] on link "SERVICES" at bounding box center [402, 143] width 35 height 9
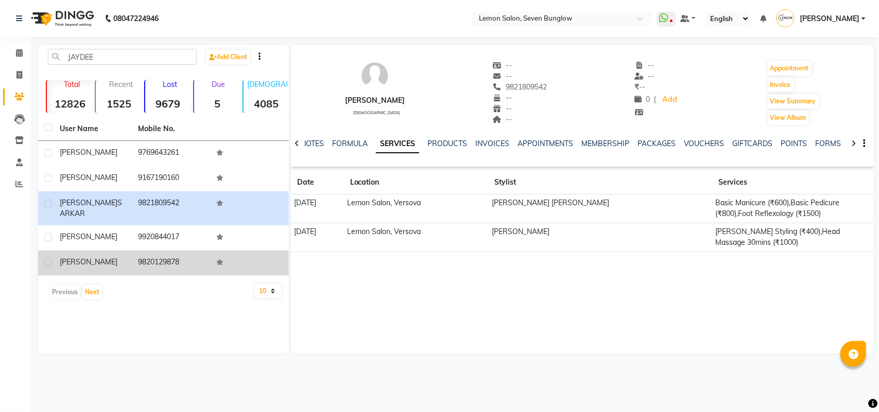
click at [135, 251] on td "9820129878" at bounding box center [171, 263] width 78 height 25
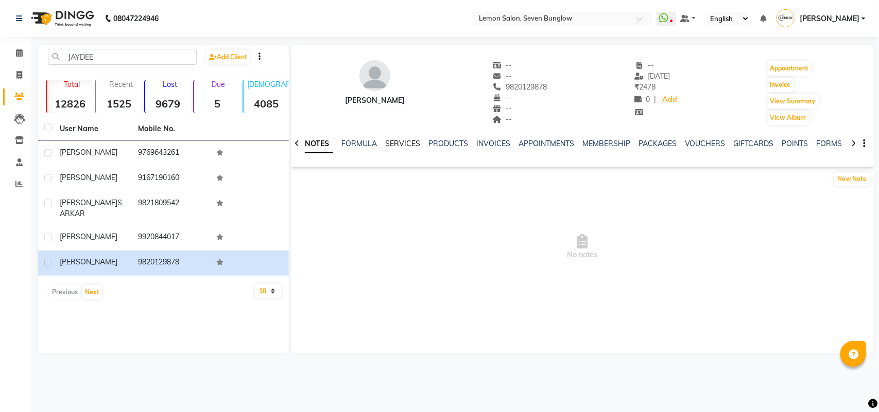
click at [400, 141] on link "SERVICES" at bounding box center [402, 143] width 35 height 9
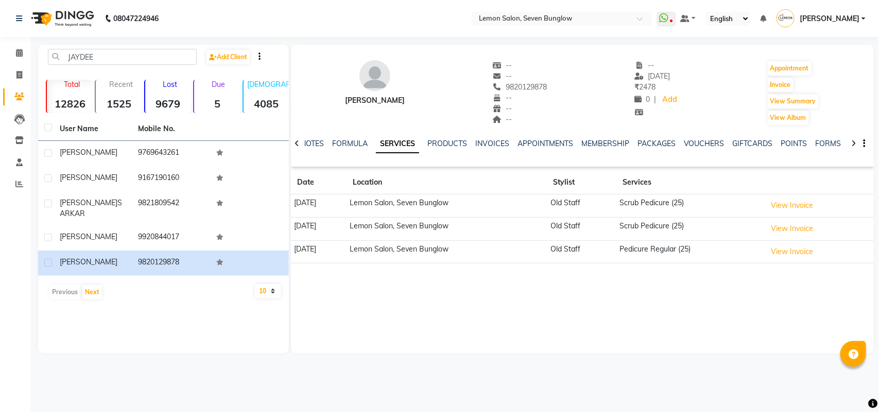
drag, startPoint x: 209, startPoint y: 225, endPoint x: 302, endPoint y: 163, distance: 111.5
click at [214, 226] on tr "jaydeep 9920844017" at bounding box center [163, 238] width 251 height 25
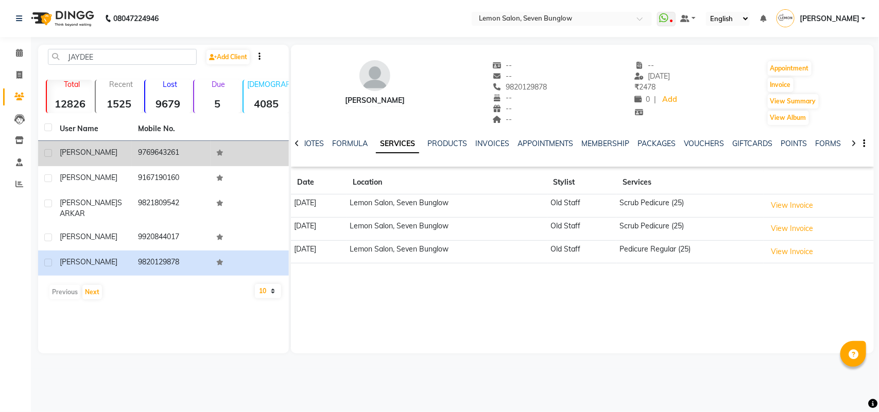
click at [104, 159] on td "Jaydeep" at bounding box center [93, 153] width 78 height 25
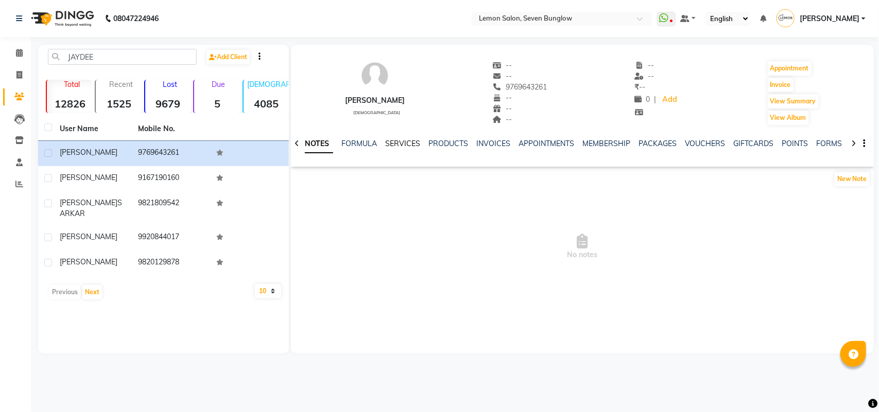
click at [390, 144] on link "SERVICES" at bounding box center [402, 143] width 35 height 9
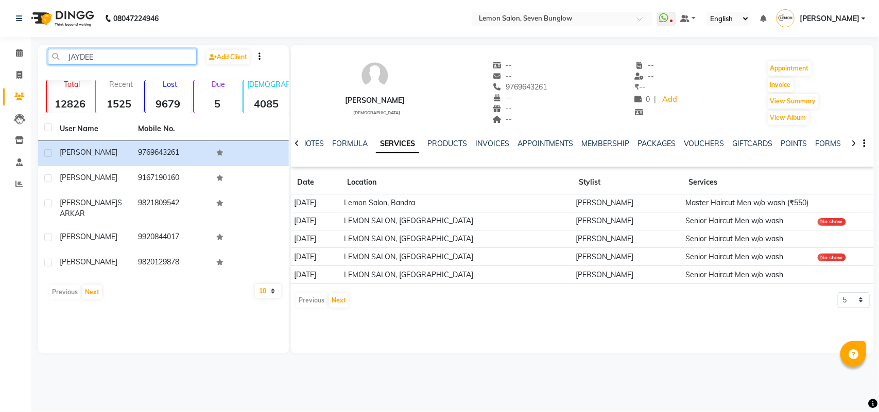
click at [96, 55] on input "JAYDEE" at bounding box center [122, 57] width 149 height 16
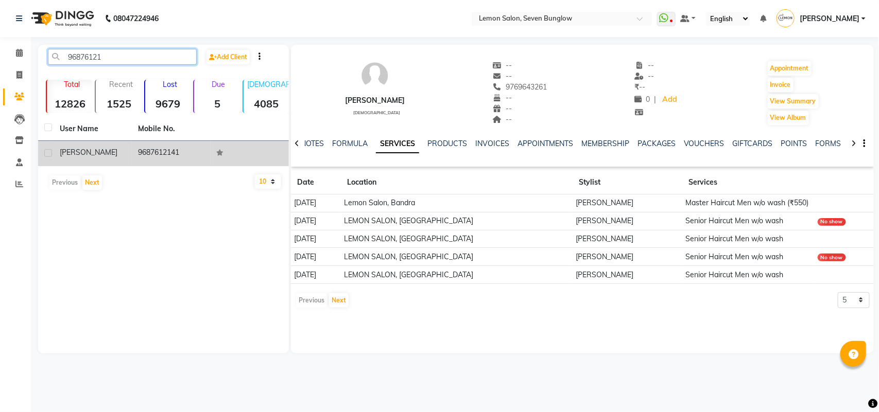
type input "96876121"
click at [64, 158] on td "APRANA" at bounding box center [93, 153] width 78 height 25
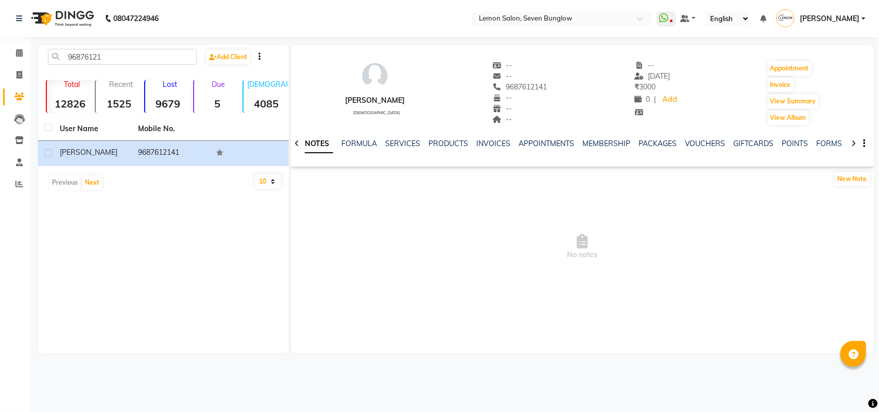
click at [382, 147] on ul "NOTES FORMULA SERVICES PRODUCTS INVOICES APPOINTMENTS MEMBERSHIP PACKAGES VOUCH…" at bounding box center [628, 144] width 654 height 11
click at [395, 142] on link "SERVICES" at bounding box center [402, 143] width 35 height 9
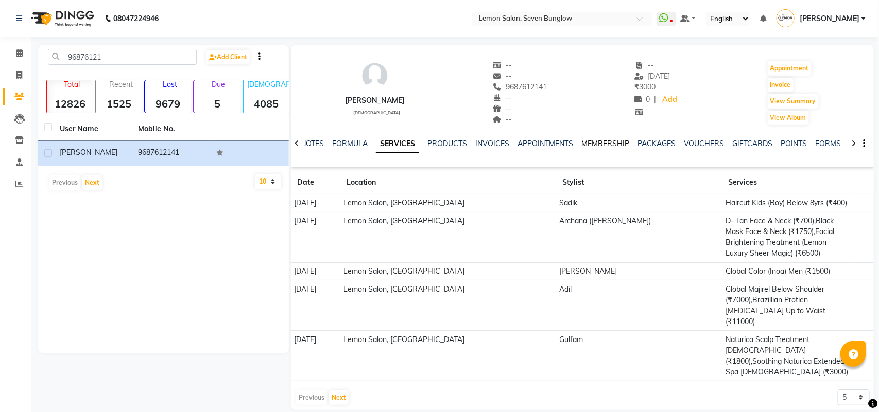
click at [590, 143] on link "MEMBERSHIP" at bounding box center [605, 143] width 48 height 9
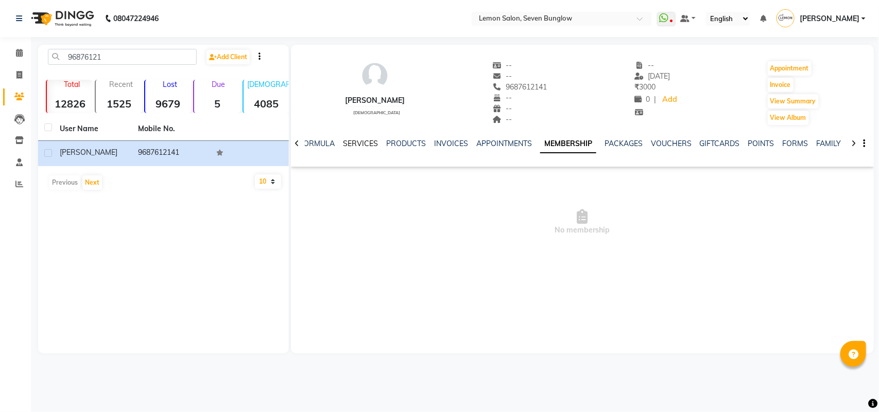
click at [345, 147] on link "SERVICES" at bounding box center [360, 143] width 35 height 9
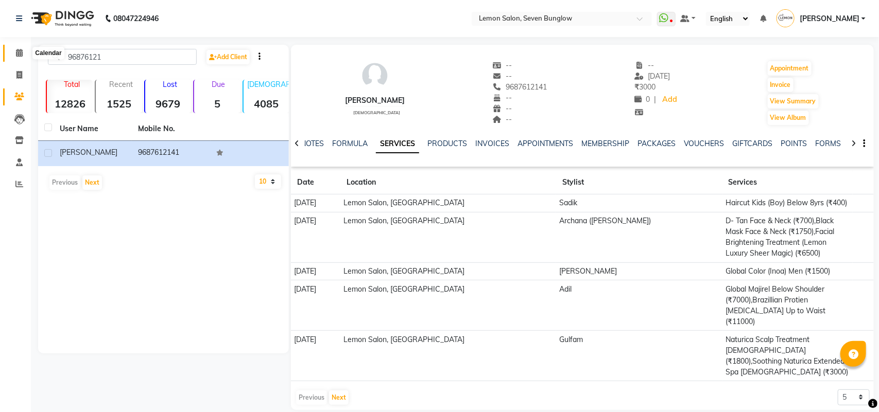
click at [19, 52] on icon at bounding box center [19, 53] width 7 height 8
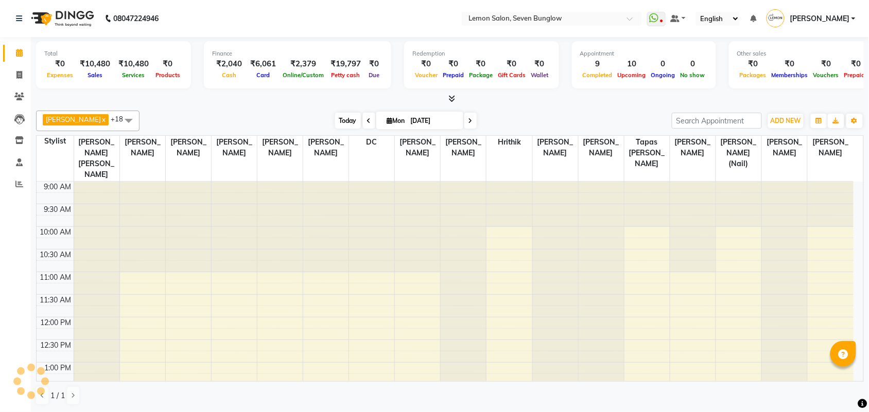
click at [335, 118] on span "Today" at bounding box center [348, 121] width 26 height 16
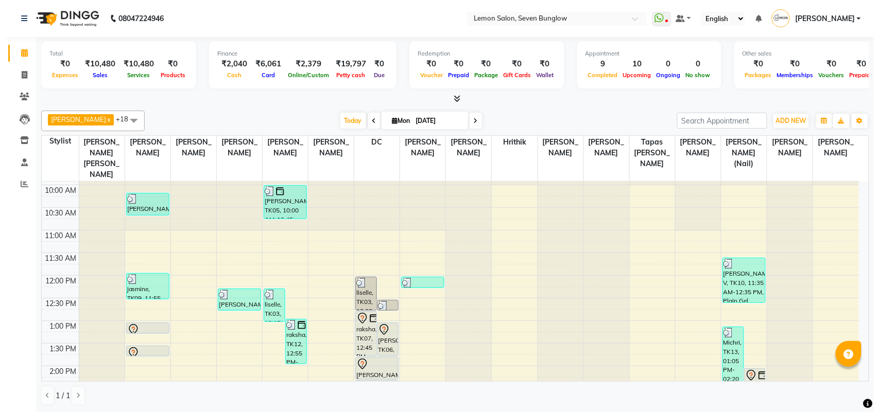
scroll to position [64, 0]
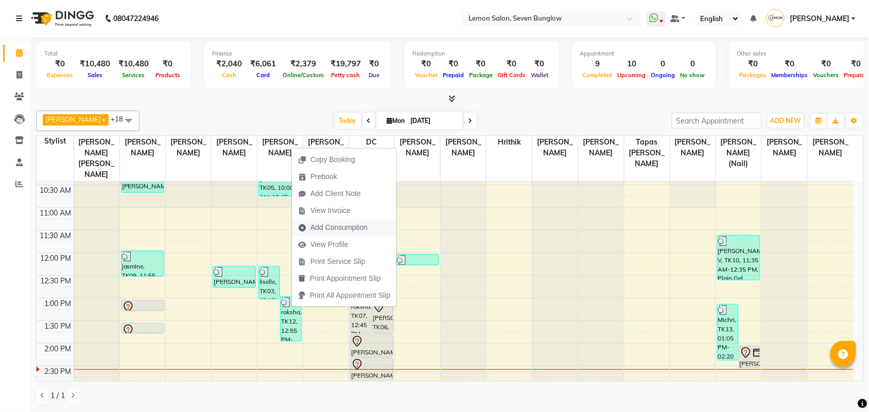
click at [356, 233] on span "Add Consumption" at bounding box center [333, 227] width 82 height 17
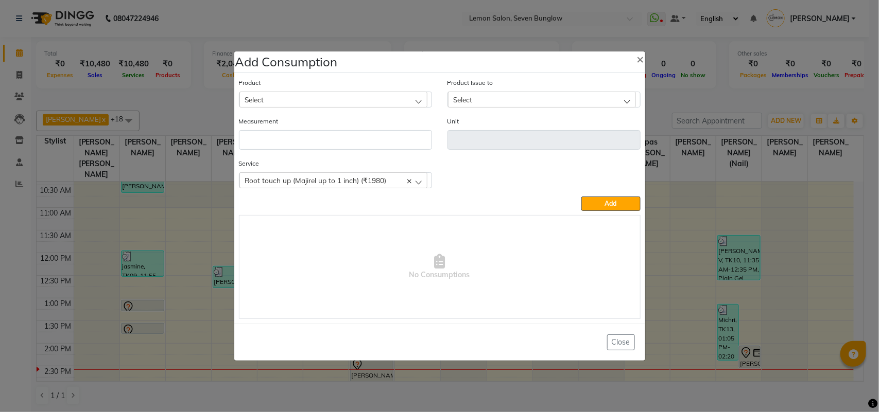
click at [382, 92] on div "Select" at bounding box center [333, 99] width 188 height 15
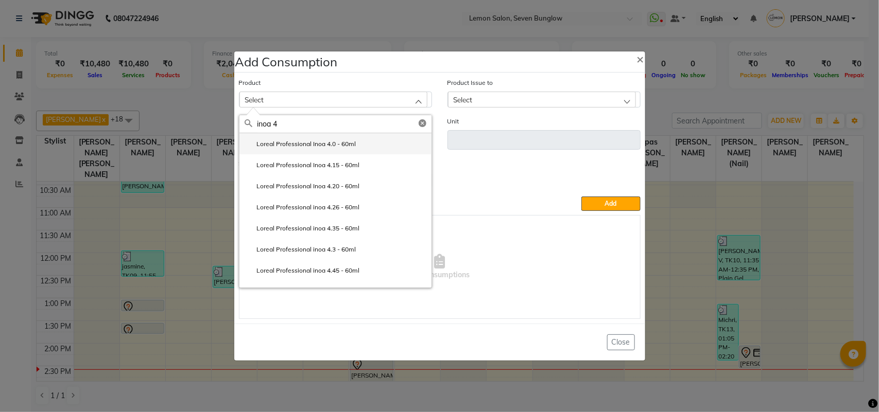
type input "inoa 4"
click at [346, 140] on label "Loreal Professional Inoa 4.0 - 60ml" at bounding box center [301, 144] width 112 height 9
type input "ml"
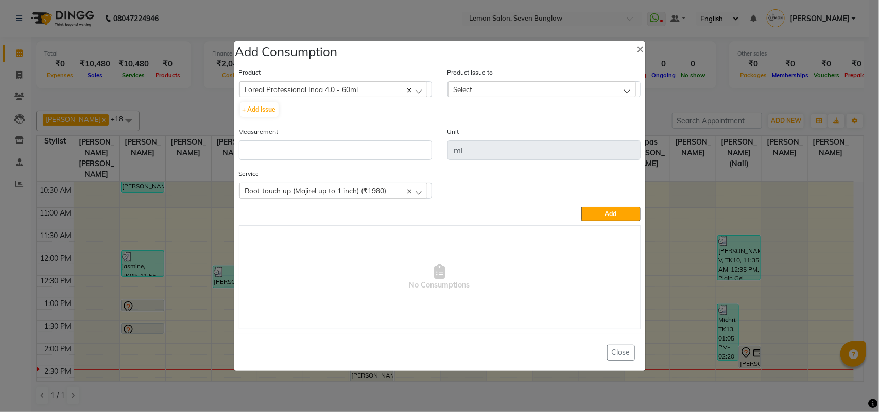
click at [380, 85] on div "Loreal Professional Inoa 4.0 - 60ml" at bounding box center [333, 88] width 188 height 15
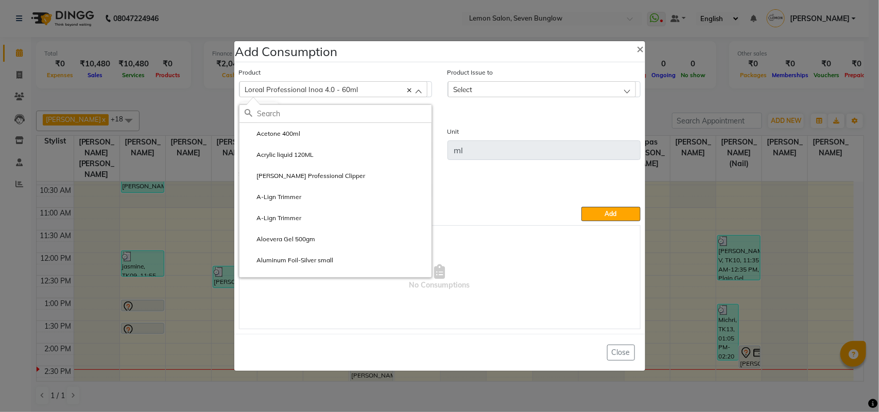
drag, startPoint x: 351, startPoint y: 88, endPoint x: 268, endPoint y: 81, distance: 82.7
click at [268, 81] on div "Loreal Professional Inoa 4.0 - 60ml" at bounding box center [333, 88] width 188 height 15
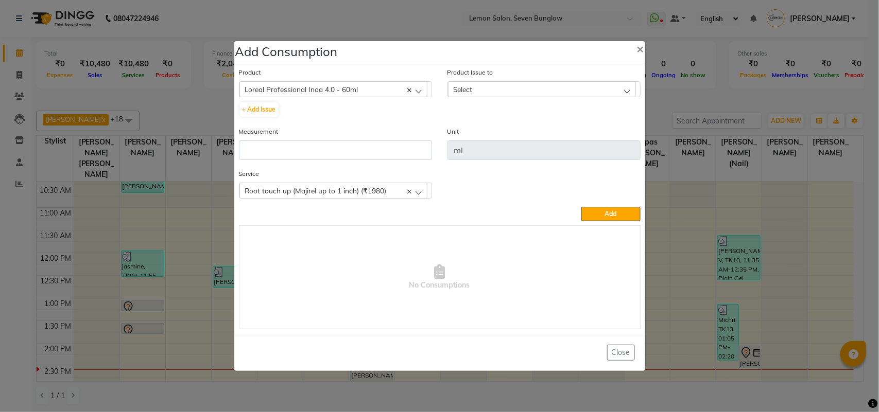
click at [412, 88] on div "Loreal Professional Inoa 4.0 - 60ml" at bounding box center [333, 88] width 188 height 15
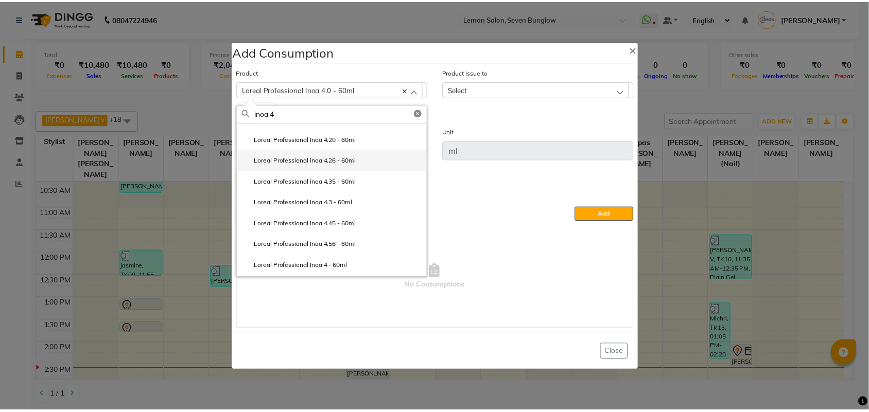
scroll to position [57, 0]
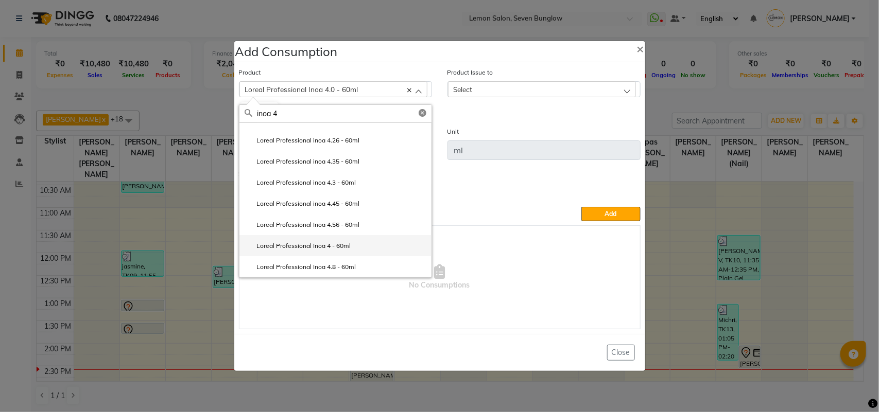
type input "inoa 4"
click at [350, 250] on label "Loreal Professional Inoa 4 - 60ml" at bounding box center [298, 245] width 107 height 9
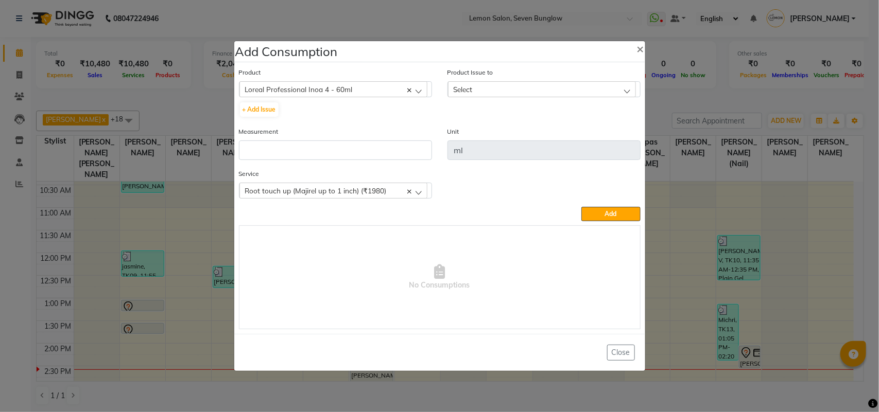
click at [502, 85] on div "Select" at bounding box center [542, 88] width 188 height 15
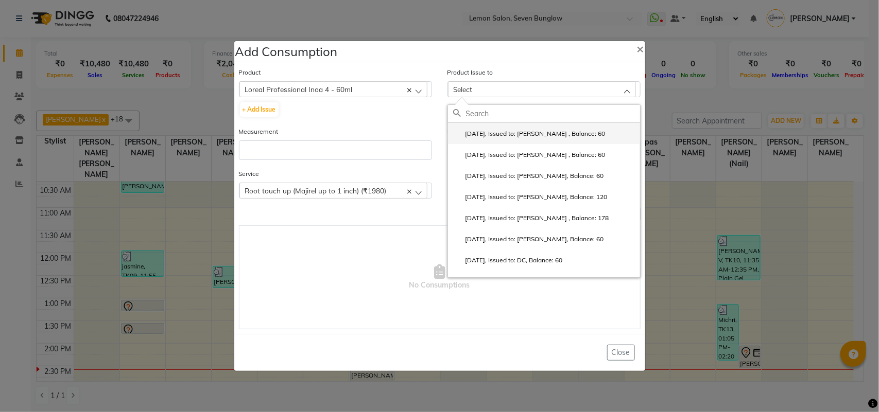
click at [520, 130] on label "2025-09-01, Issued to: Salim Salmani , Balance: 60" at bounding box center [529, 133] width 152 height 9
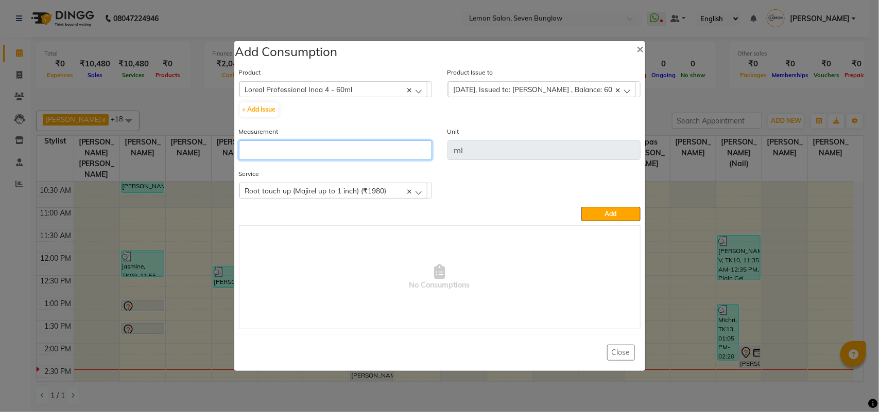
click at [385, 143] on input "number" at bounding box center [335, 151] width 193 height 20
type input "1"
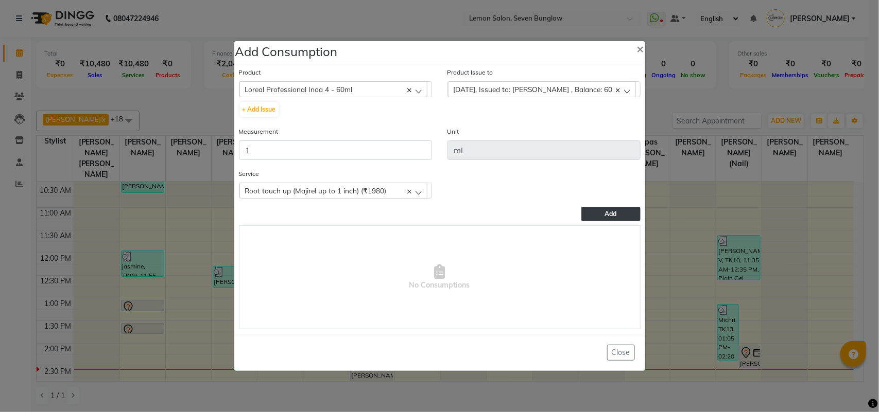
click at [609, 210] on span "Add" at bounding box center [611, 214] width 12 height 8
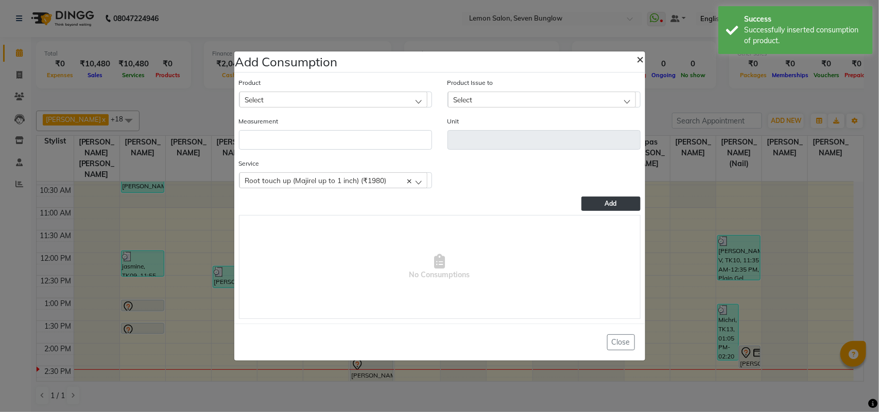
click at [640, 54] on span "×" at bounding box center [640, 58] width 7 height 15
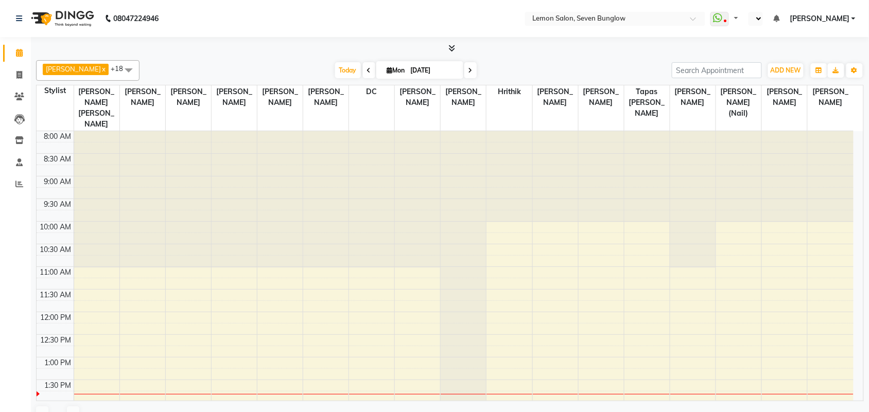
select select "en"
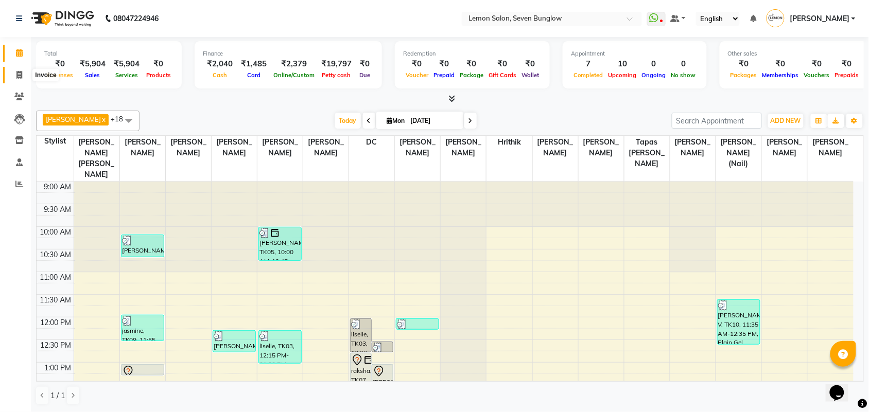
click at [21, 74] on icon at bounding box center [19, 75] width 6 height 8
select select "service"
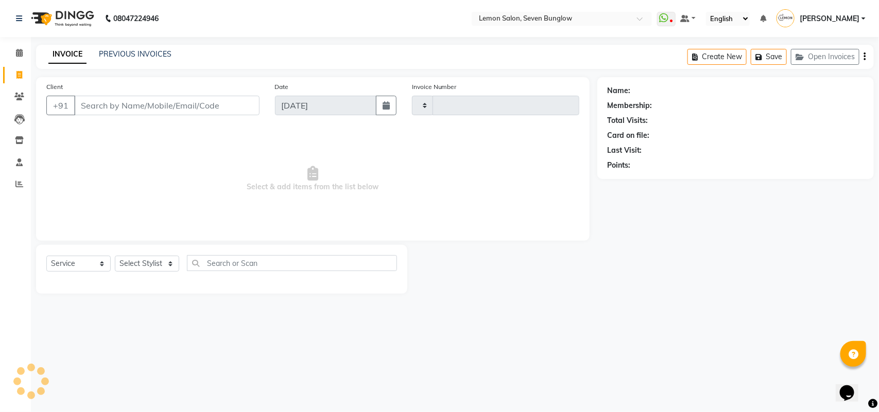
type input "7027"
select select "562"
click at [171, 268] on select "Select Stylist Aditya Dewangan Ajit Thakur Amreen Shaikh Aniket (Nail) Ashfak D…" at bounding box center [153, 264] width 77 height 16
select select "7456"
click at [115, 256] on select "Select Stylist Aditya Dewangan Ajit Thakur Amreen Shaikh Aniket (Nail) Ashfak D…" at bounding box center [153, 264] width 77 height 16
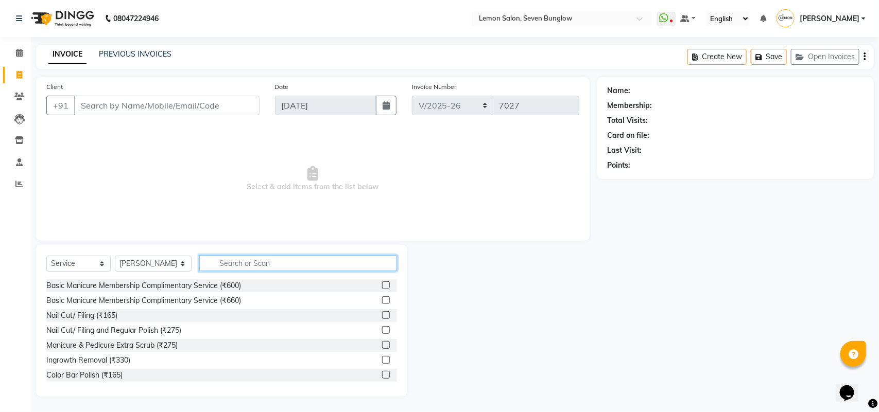
click at [243, 263] on input "text" at bounding box center [298, 263] width 198 height 16
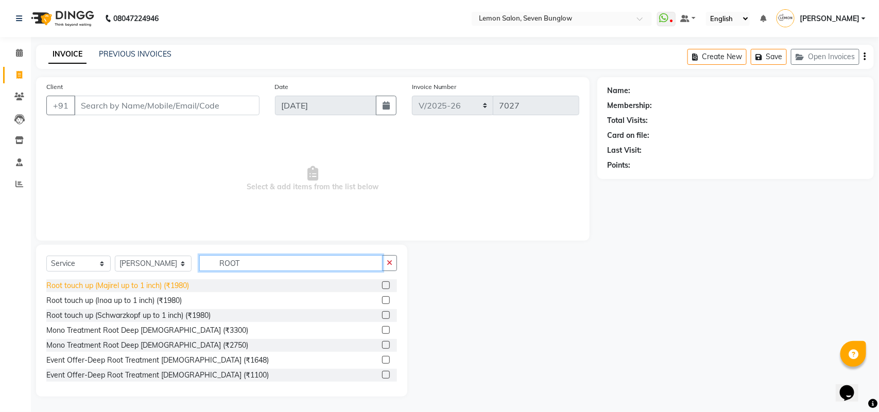
type input "ROOT"
click at [180, 285] on div "Root touch up (Majirel up to 1 inch) (₹1980)" at bounding box center [117, 286] width 143 height 11
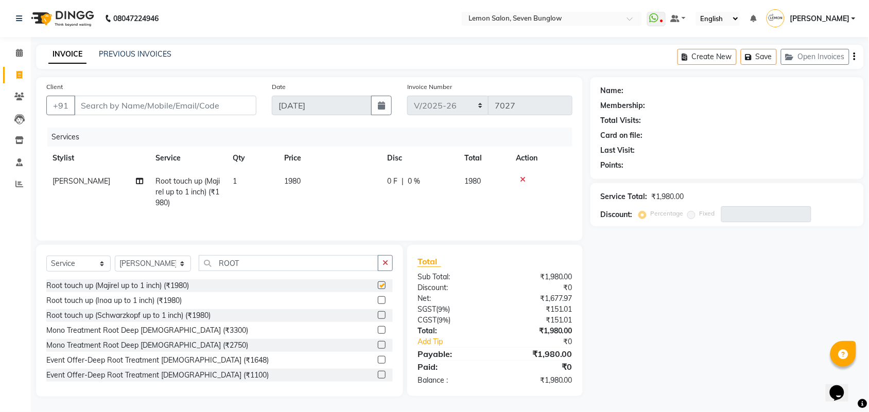
checkbox input "false"
click at [199, 103] on input "Client" at bounding box center [165, 106] width 182 height 20
type input "9"
type input "0"
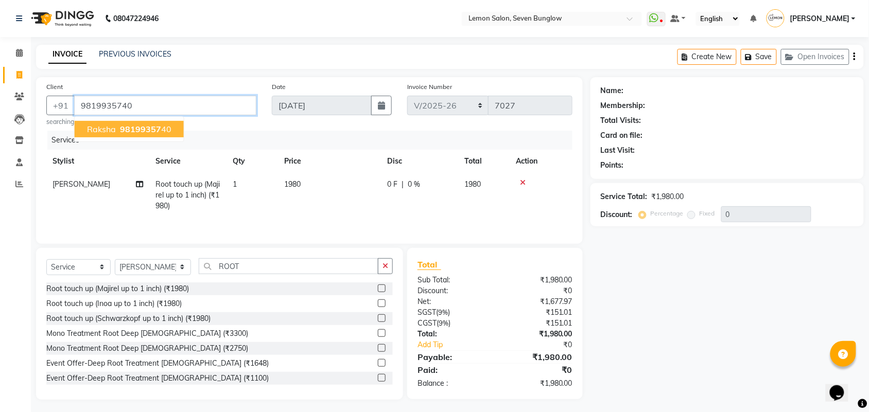
type input "9819935740"
select select "1: Object"
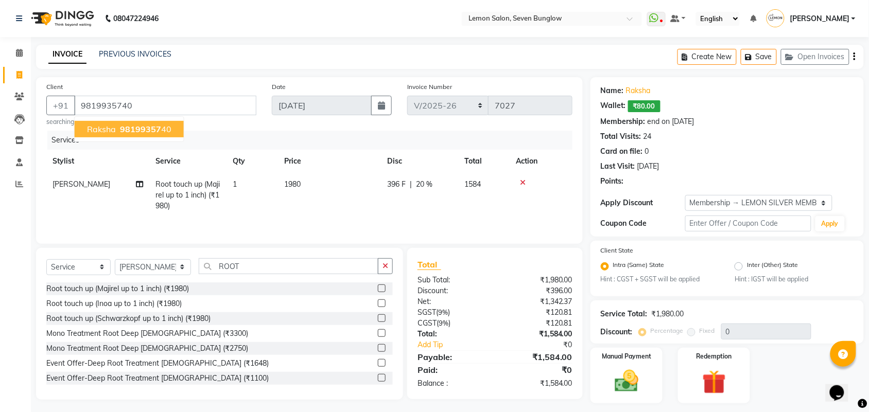
type input "20"
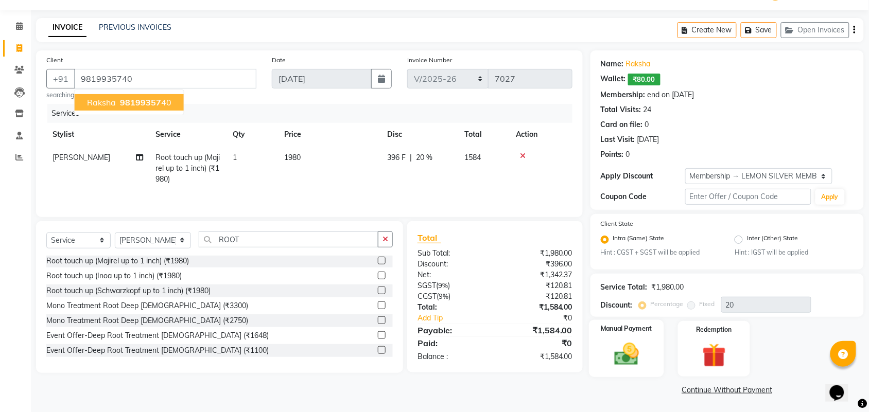
click at [624, 358] on img at bounding box center [627, 355] width 40 height 28
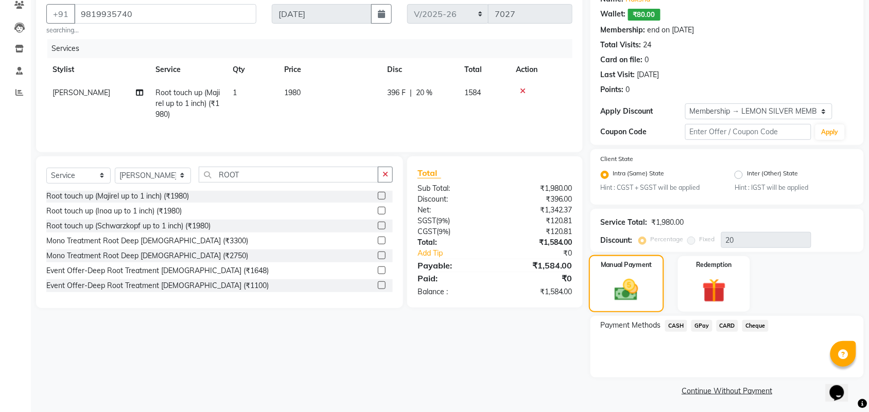
scroll to position [93, 0]
click at [730, 323] on span "CARD" at bounding box center [728, 325] width 22 height 12
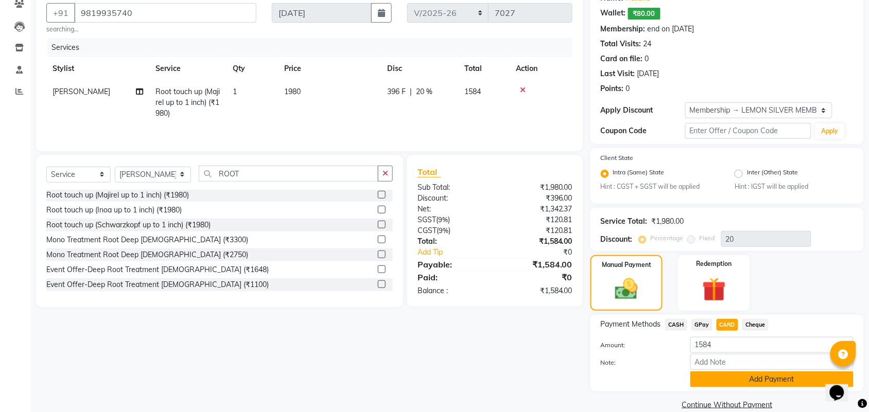
click at [747, 377] on button "Add Payment" at bounding box center [771, 380] width 163 height 16
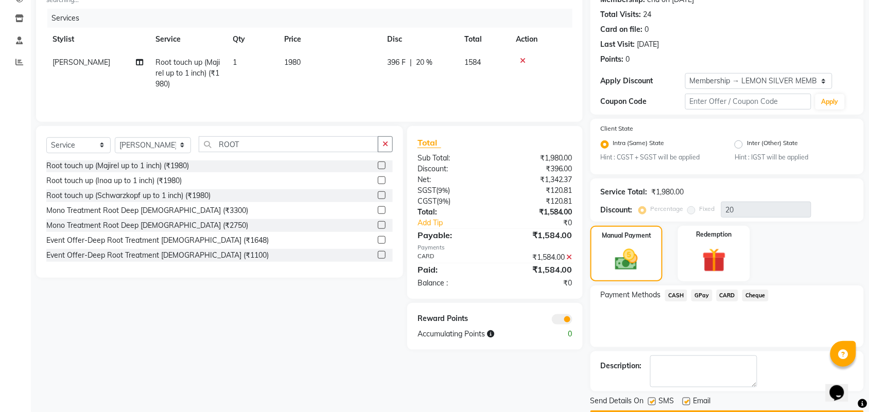
scroll to position [151, 0]
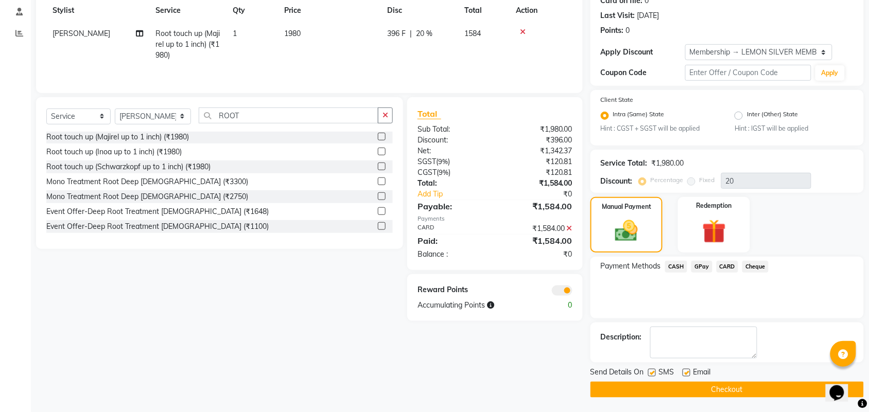
click at [686, 372] on label at bounding box center [687, 373] width 8 height 8
click at [686, 372] on input "checkbox" at bounding box center [686, 373] width 7 height 7
checkbox input "false"
click at [654, 370] on label at bounding box center [652, 373] width 8 height 8
click at [654, 370] on input "checkbox" at bounding box center [651, 373] width 7 height 7
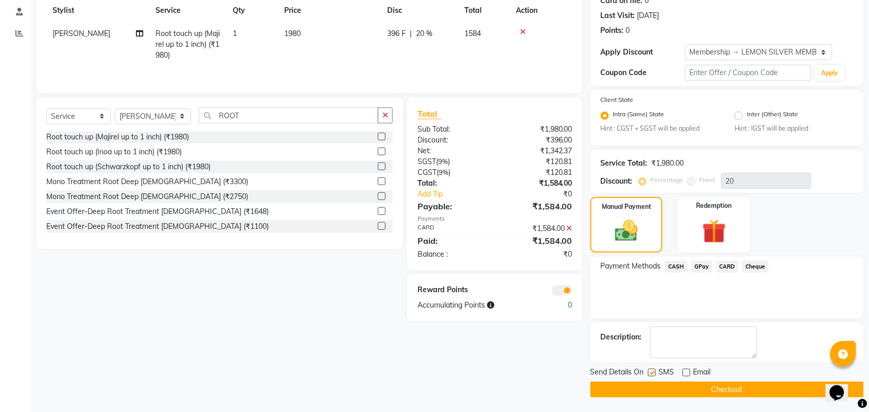
checkbox input "false"
click at [686, 385] on button "Checkout" at bounding box center [727, 390] width 273 height 16
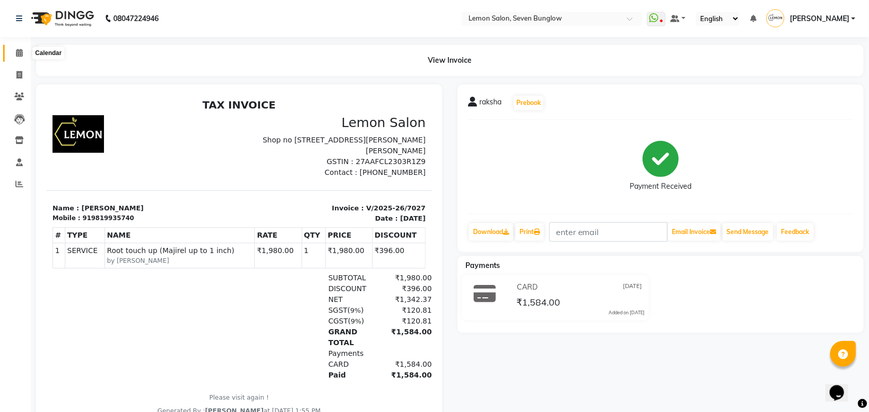
click at [20, 53] on icon at bounding box center [19, 53] width 7 height 8
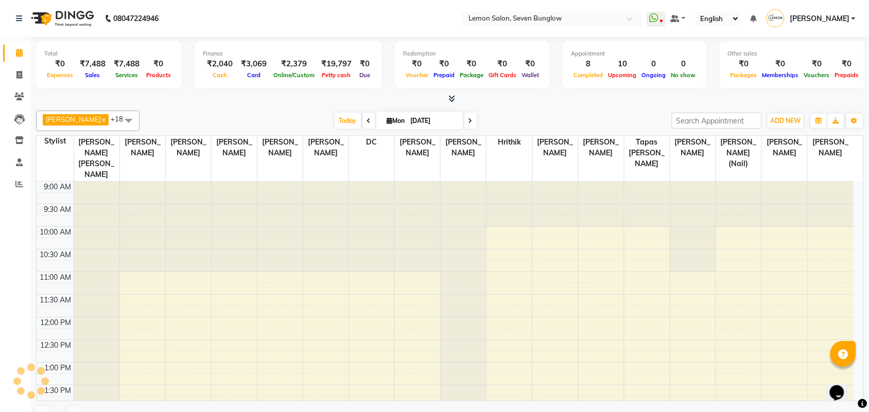
scroll to position [184, 0]
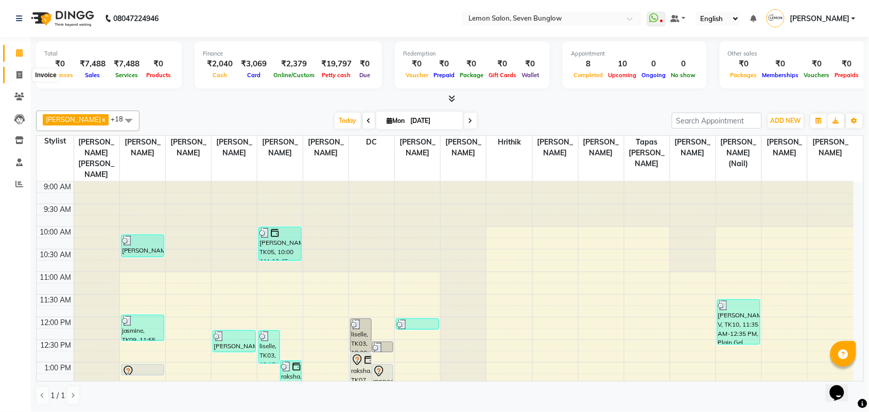
drag, startPoint x: 16, startPoint y: 74, endPoint x: 40, endPoint y: 73, distance: 23.7
click at [16, 73] on icon at bounding box center [19, 75] width 6 height 8
select select "562"
select select "service"
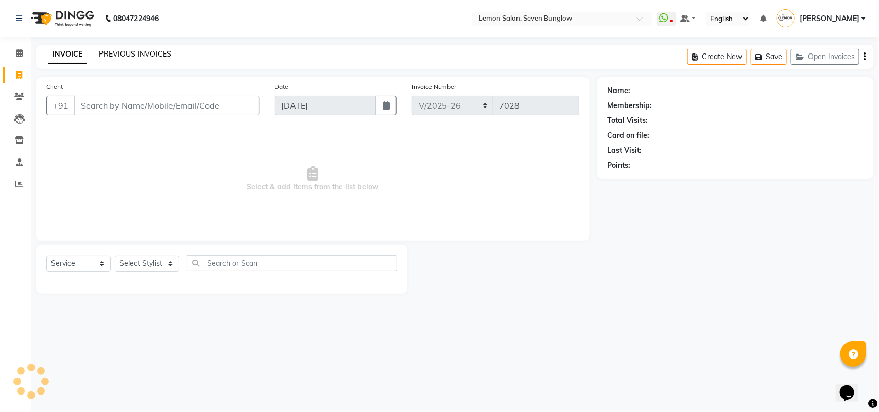
click at [122, 57] on link "PREVIOUS INVOICES" at bounding box center [135, 53] width 73 height 9
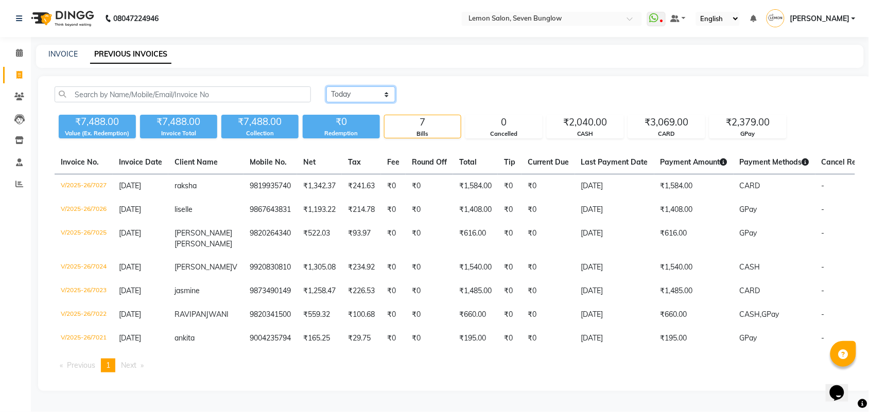
click at [384, 91] on select "[DATE] [DATE] Custom Range" at bounding box center [360, 95] width 69 height 16
select select "[DATE]"
click at [326, 87] on select "[DATE] [DATE] Custom Range" at bounding box center [360, 95] width 69 height 16
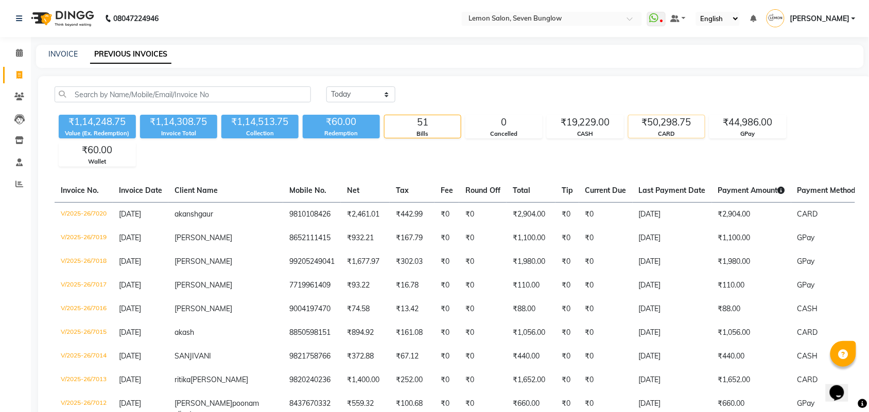
click at [661, 121] on div "₹50,298.75" at bounding box center [667, 122] width 76 height 14
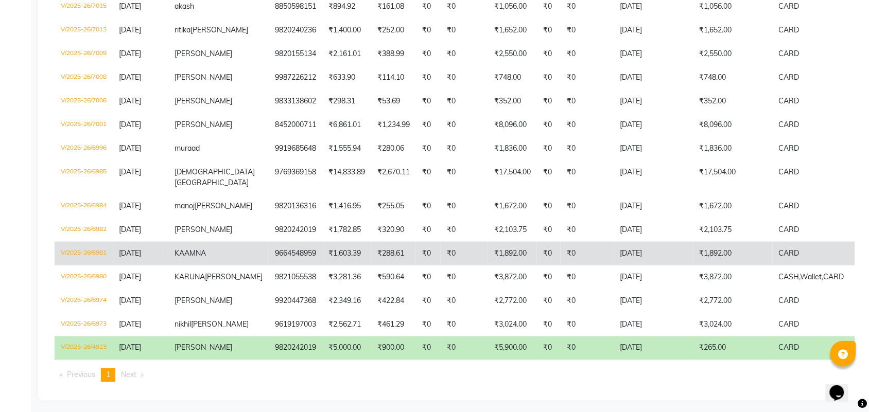
scroll to position [261, 0]
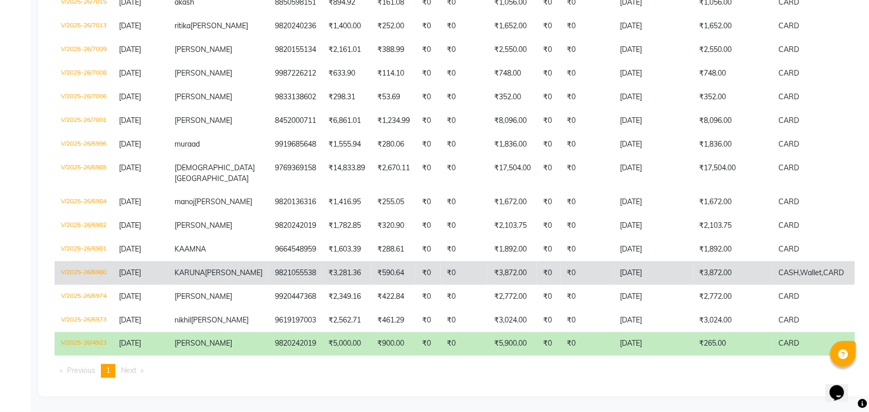
click at [694, 262] on td "₹3,872.00" at bounding box center [733, 274] width 79 height 24
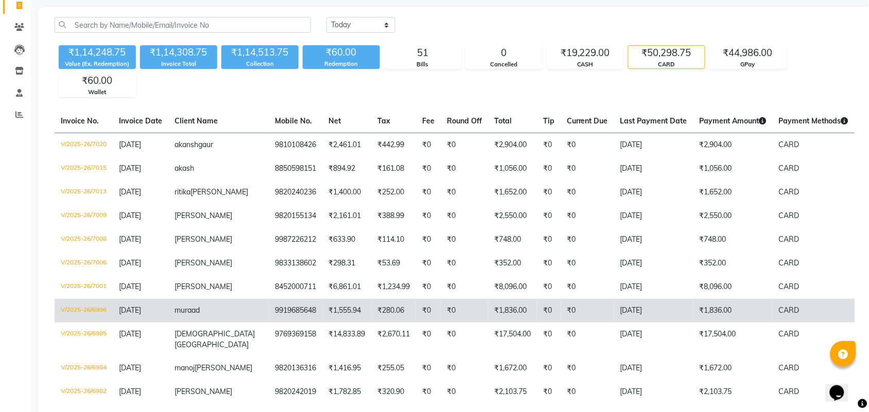
scroll to position [68, 0]
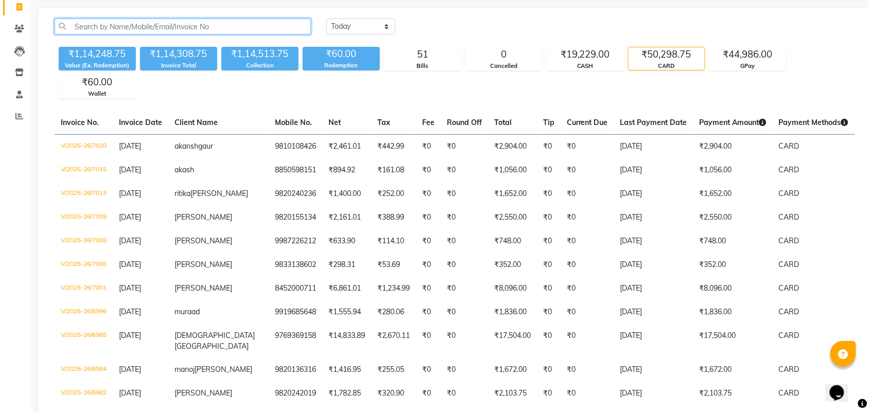
click at [205, 22] on input "text" at bounding box center [183, 27] width 256 height 16
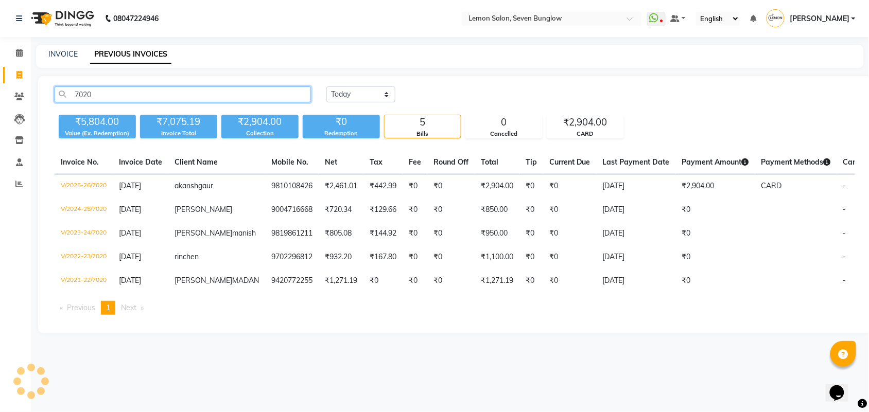
scroll to position [0, 0]
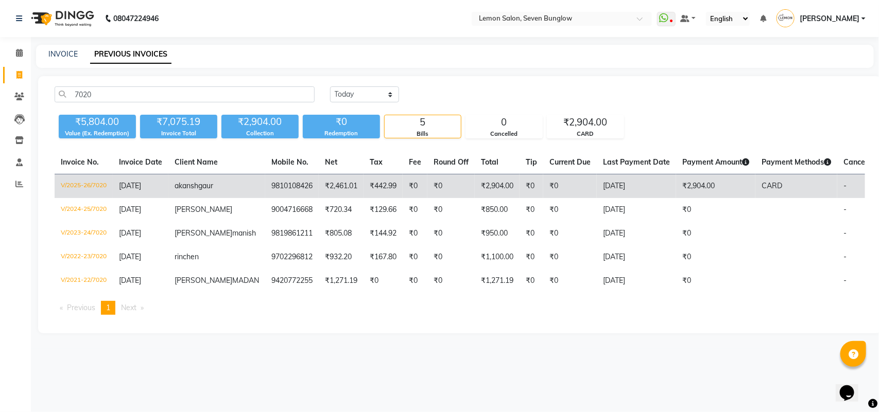
click at [194, 186] on span "akansh" at bounding box center [187, 185] width 24 height 9
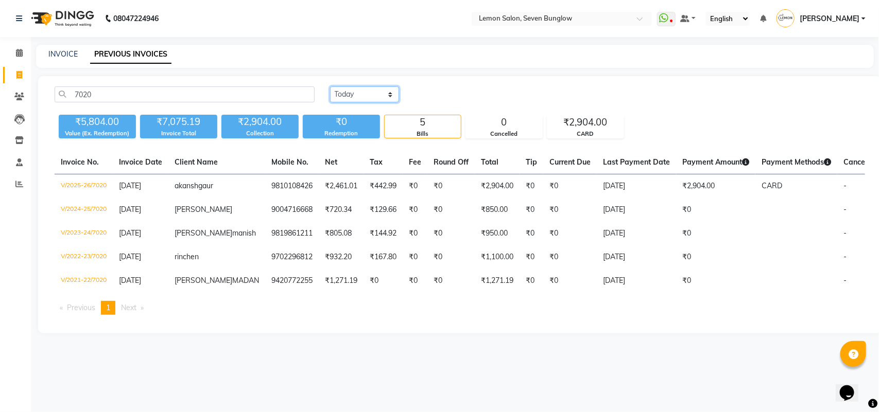
click at [392, 91] on select "[DATE] [DATE] Custom Range" at bounding box center [364, 95] width 69 height 16
click at [330, 87] on select "[DATE] [DATE] Custom Range" at bounding box center [364, 95] width 69 height 16
click at [506, 133] on div "Cancelled" at bounding box center [504, 134] width 76 height 9
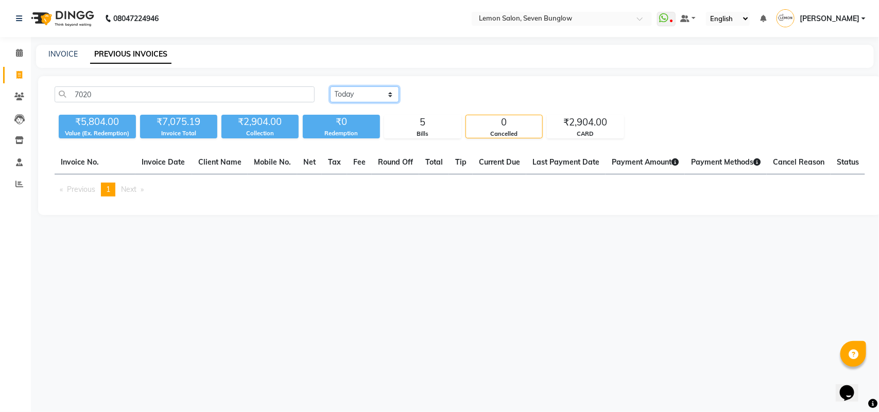
click at [392, 93] on select "[DATE] [DATE] Custom Range" at bounding box center [364, 95] width 69 height 16
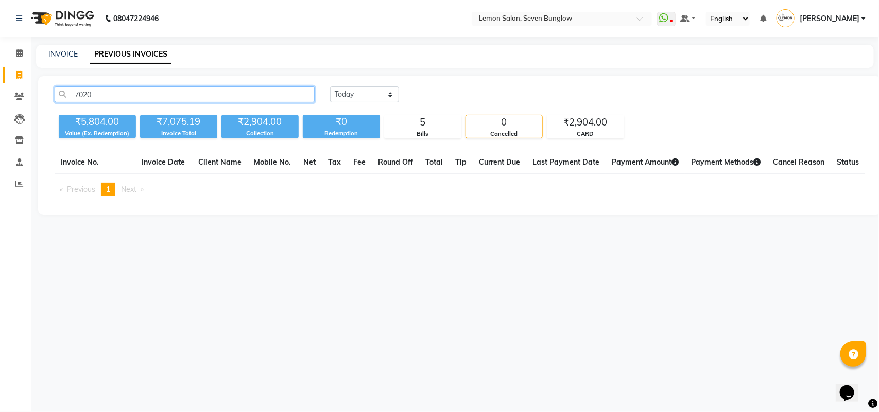
click at [176, 88] on input "7020" at bounding box center [185, 95] width 260 height 16
type input "7"
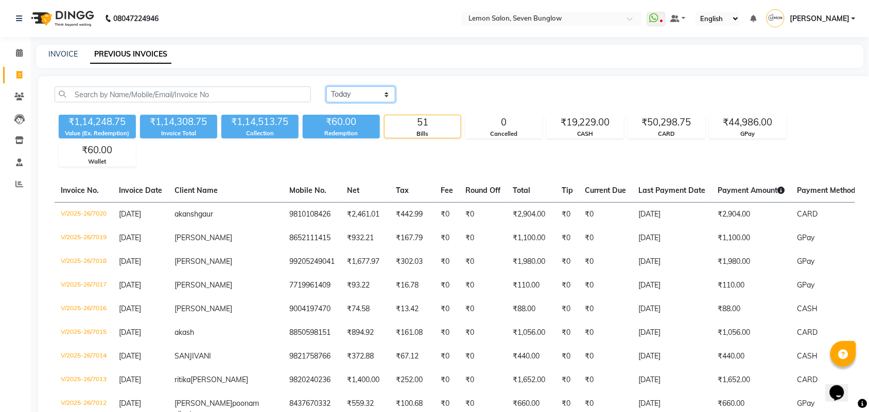
click at [392, 89] on select "[DATE] [DATE] Custom Range" at bounding box center [360, 95] width 69 height 16
click at [326, 87] on select "[DATE] [DATE] Custom Range" at bounding box center [360, 95] width 69 height 16
click at [665, 126] on div "₹50,298.75" at bounding box center [667, 122] width 76 height 14
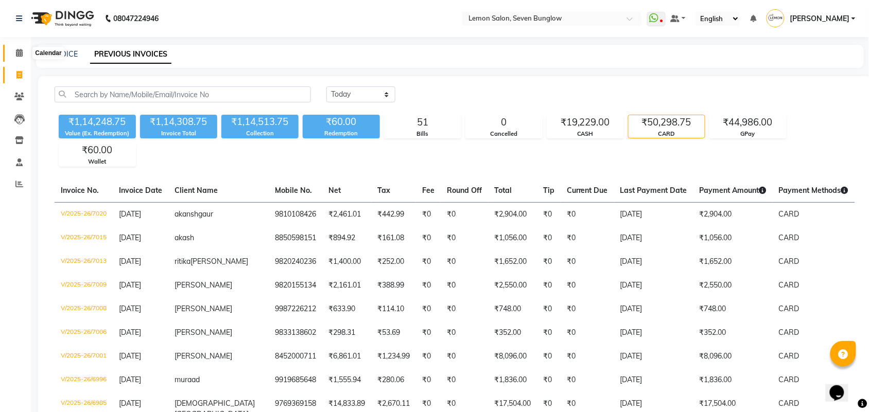
click at [19, 50] on icon at bounding box center [19, 53] width 7 height 8
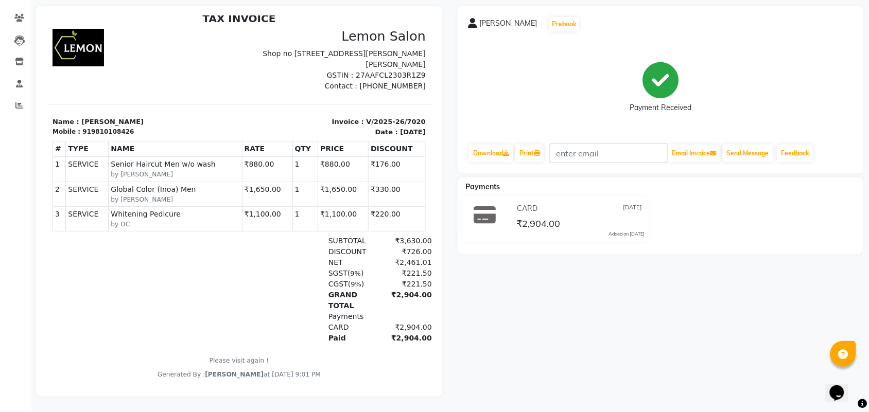
scroll to position [88, 0]
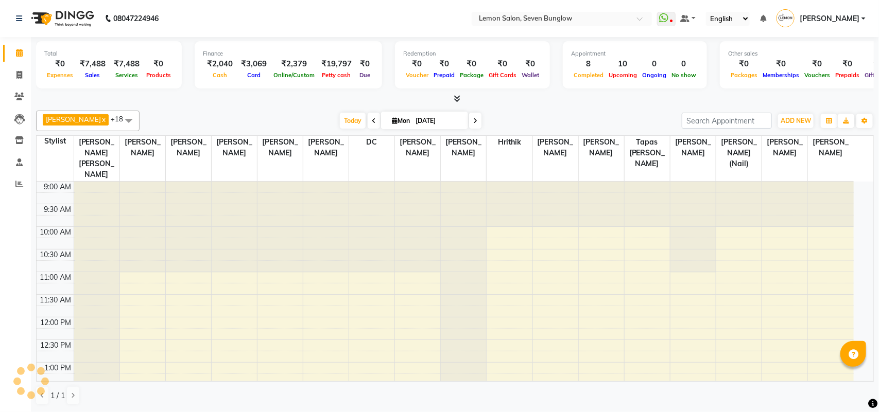
select select "en"
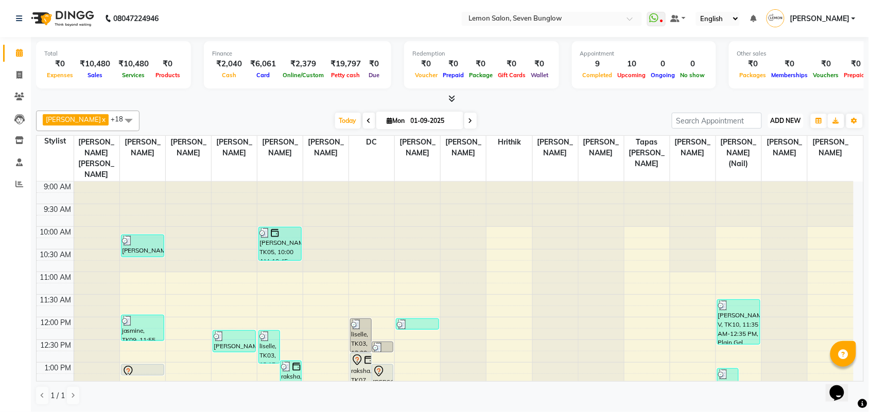
click at [781, 124] on span "ADD NEW" at bounding box center [786, 121] width 30 height 8
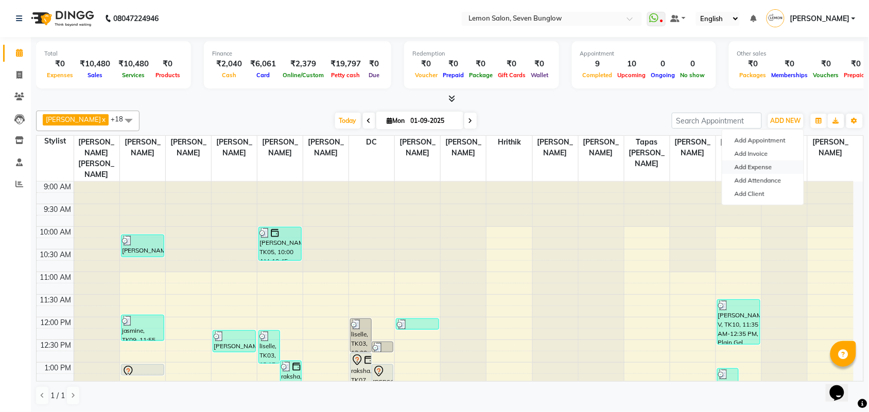
click at [757, 168] on link "Add Expense" at bounding box center [762, 167] width 81 height 13
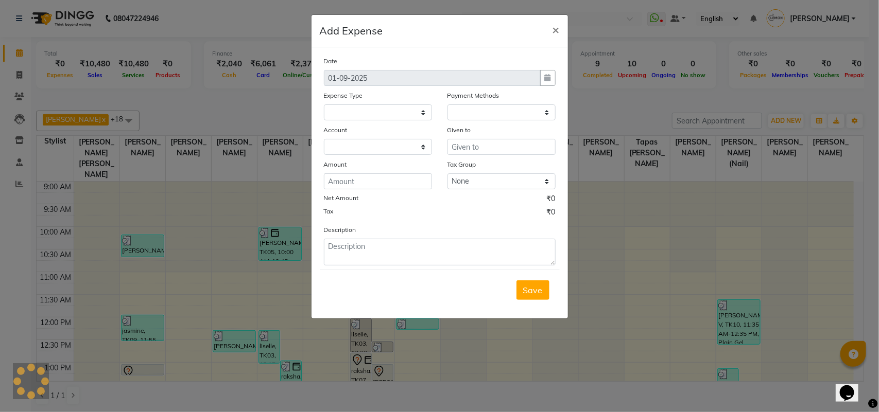
select select "1"
select select "2439"
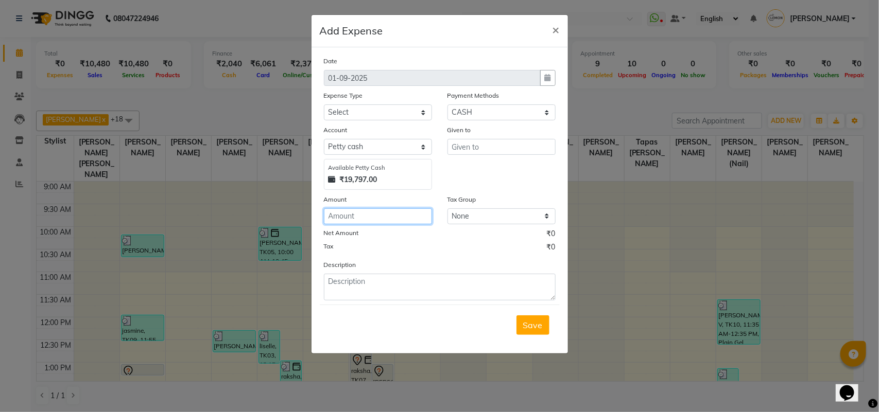
click at [391, 213] on input "number" at bounding box center [378, 217] width 108 height 16
type input "17753"
click at [418, 111] on select "Select Advance Cash transfer to hub Laundry Loan Membership Milk Miscellaneous …" at bounding box center [378, 113] width 108 height 16
select select "2690"
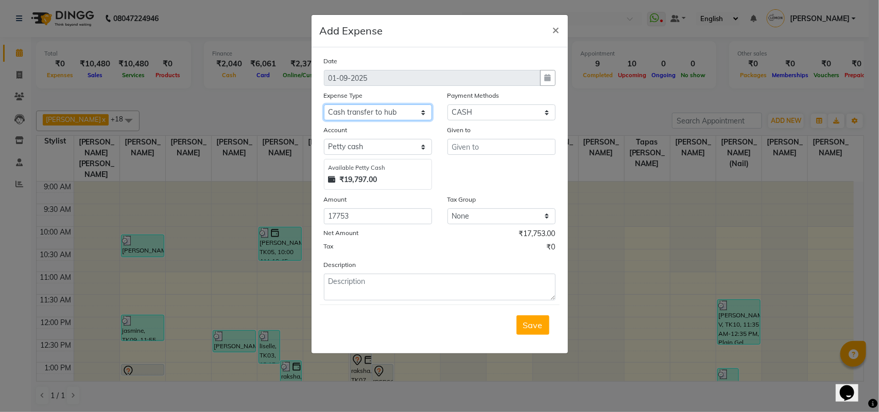
click at [324, 105] on select "Select Advance Cash transfer to hub Laundry Loan Membership Milk Miscellaneous …" at bounding box center [378, 113] width 108 height 16
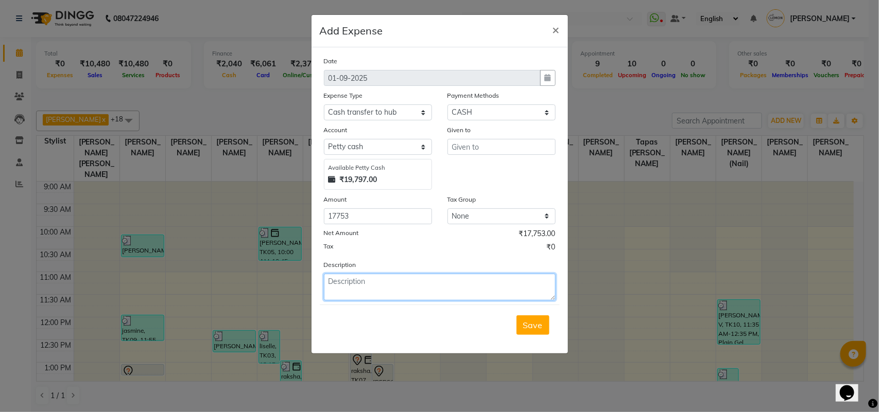
click at [349, 286] on textarea at bounding box center [440, 287] width 232 height 27
type textarea "[DATE] cash 17753 handover to [PERSON_NAME] bhai"
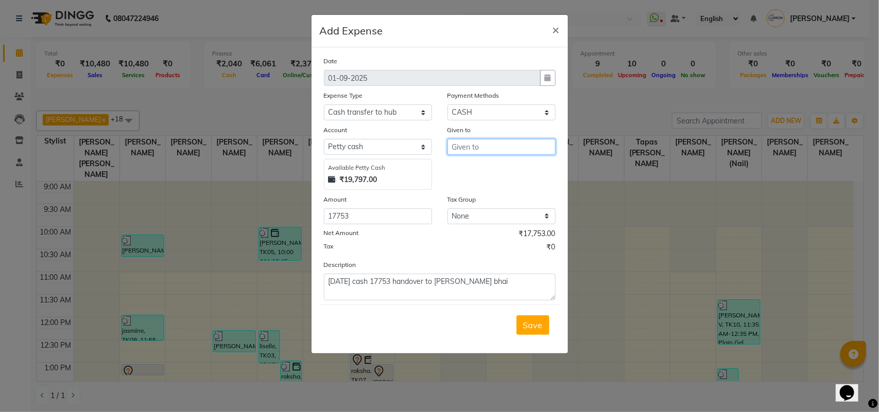
click at [529, 144] on input "text" at bounding box center [501, 147] width 108 height 16
type input "[PERSON_NAME] bhai"
click at [532, 322] on span "Save" at bounding box center [533, 325] width 20 height 10
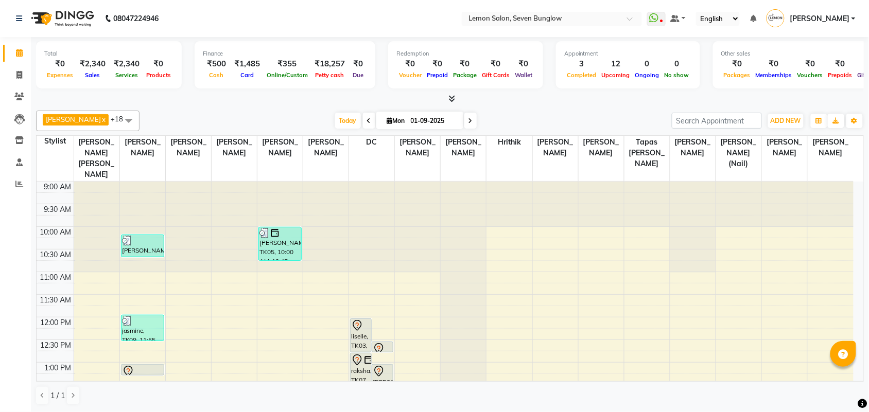
scroll to position [129, 0]
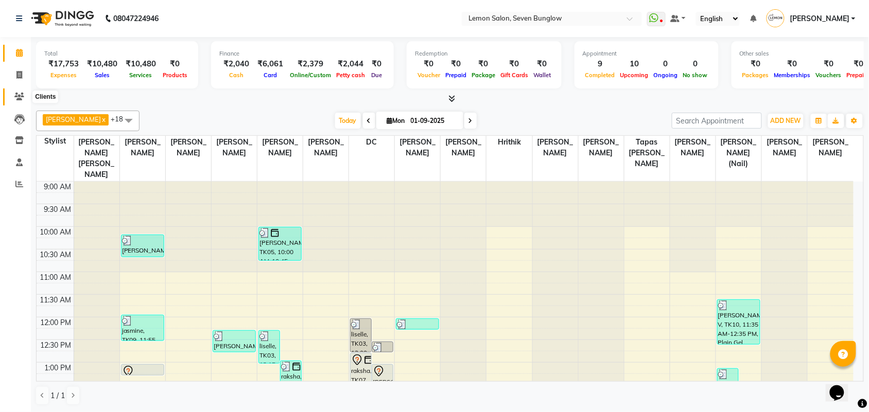
click at [20, 93] on icon at bounding box center [19, 97] width 10 height 8
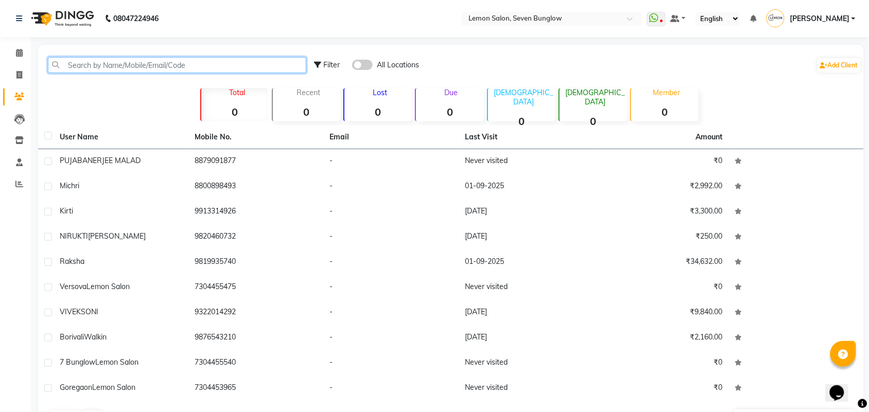
click at [119, 67] on input "text" at bounding box center [177, 65] width 258 height 16
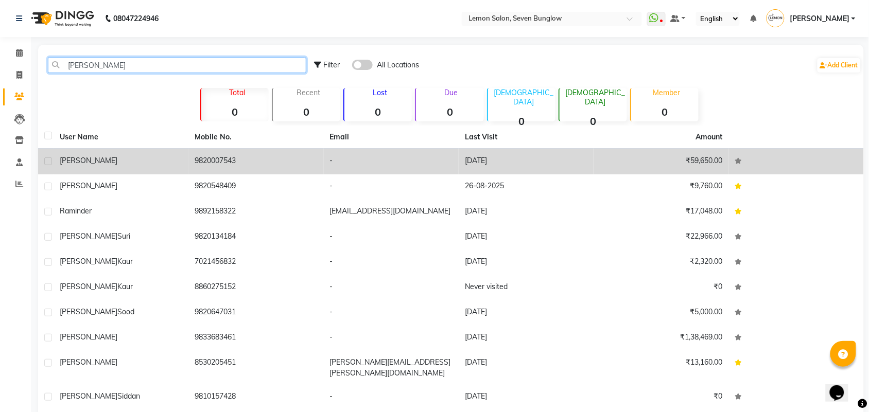
type input "inder"
click at [70, 162] on span "Inder" at bounding box center [89, 160] width 58 height 9
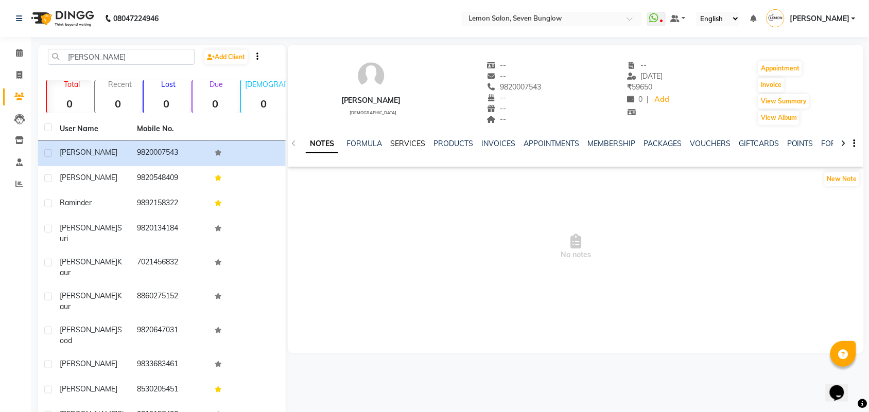
click at [412, 140] on link "SERVICES" at bounding box center [407, 143] width 35 height 9
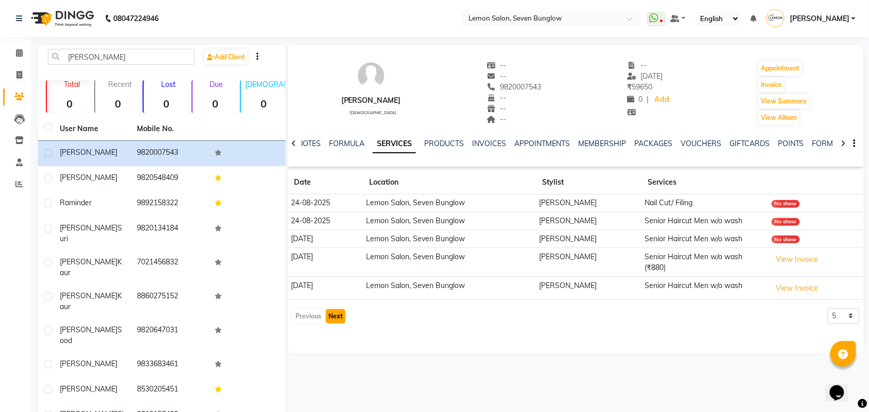
click at [336, 310] on button "Next" at bounding box center [336, 316] width 20 height 14
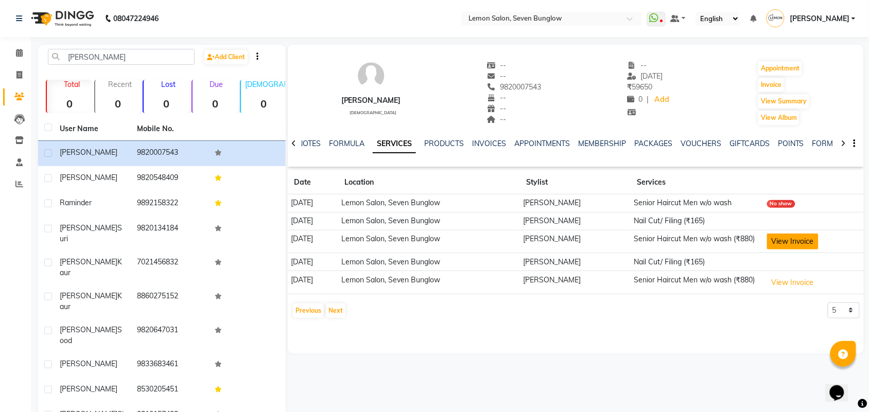
click at [794, 239] on button "View Invoice" at bounding box center [792, 242] width 51 height 16
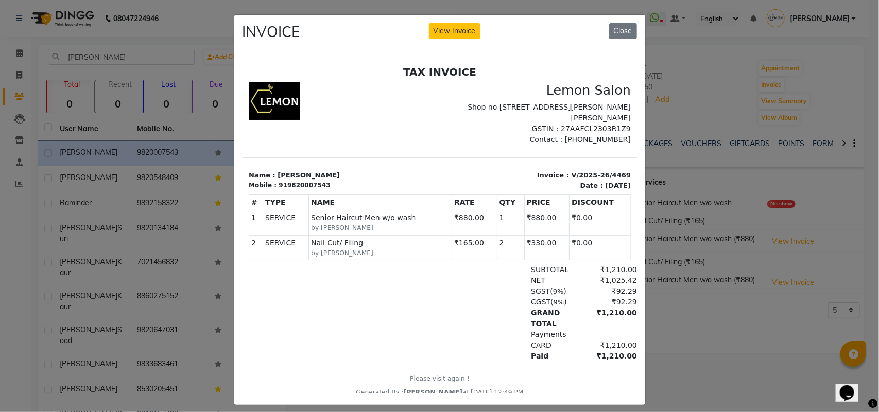
drag, startPoint x: 611, startPoint y: 24, endPoint x: 633, endPoint y: 24, distance: 22.1
click at [611, 24] on button "Close" at bounding box center [623, 31] width 28 height 16
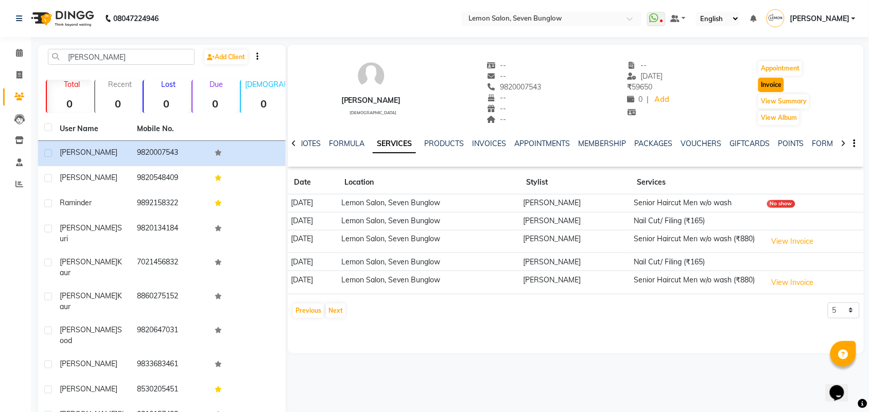
click at [773, 81] on button "Invoice" at bounding box center [771, 85] width 26 height 14
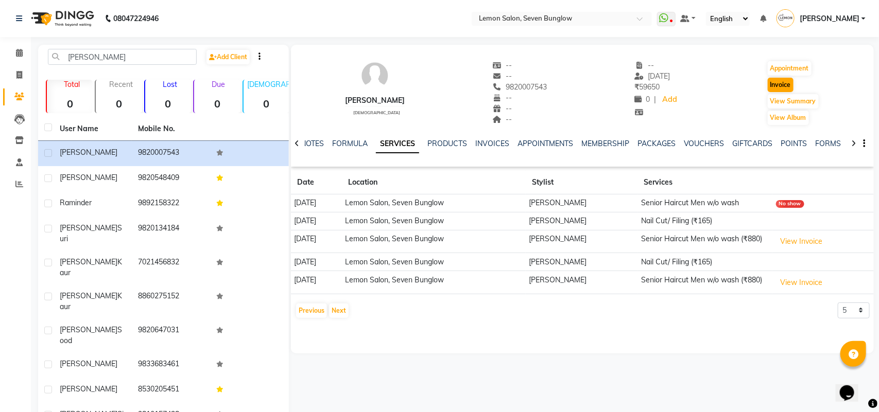
select select "562"
select select "service"
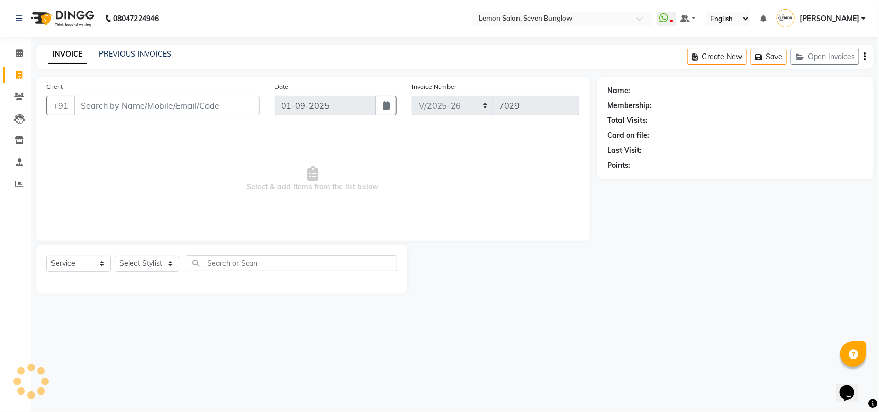
type input "9820007543"
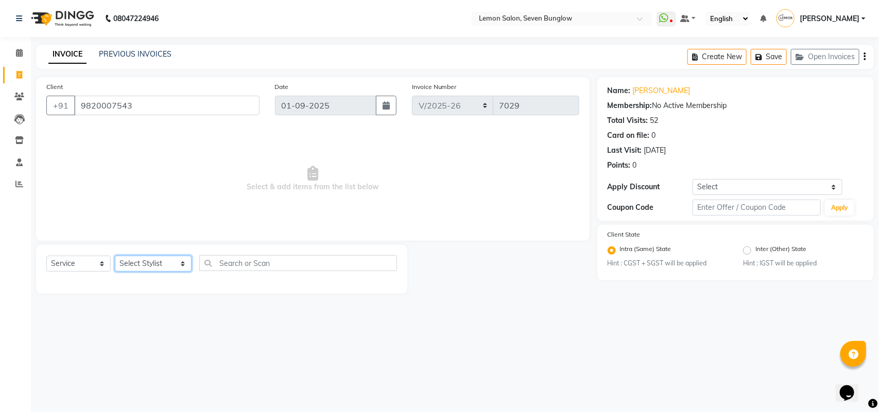
click at [170, 263] on select "Select Stylist [PERSON_NAME] [PERSON_NAME] [PERSON_NAME] (Nail) [PERSON_NAME] D…" at bounding box center [153, 264] width 77 height 16
select select "7449"
click at [115, 256] on select "Select Stylist [PERSON_NAME] [PERSON_NAME] [PERSON_NAME] (Nail) [PERSON_NAME] D…" at bounding box center [153, 264] width 77 height 16
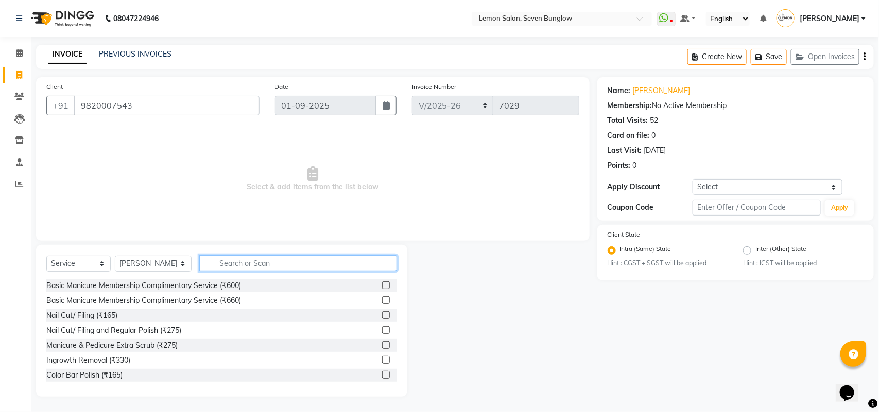
click at [226, 264] on input "text" at bounding box center [298, 263] width 198 height 16
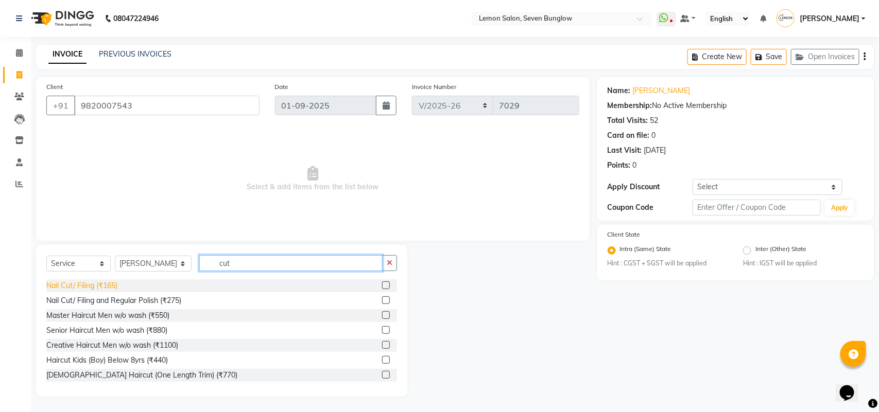
type input "cut"
click at [106, 284] on div "Nail Cut/ Filing (₹165)" at bounding box center [81, 286] width 71 height 11
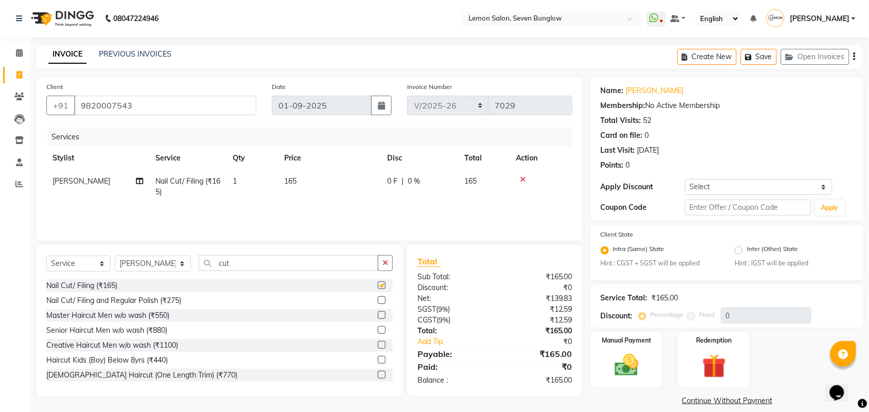
checkbox input "false"
click at [245, 170] on td "1" at bounding box center [252, 187] width 51 height 34
select select "7449"
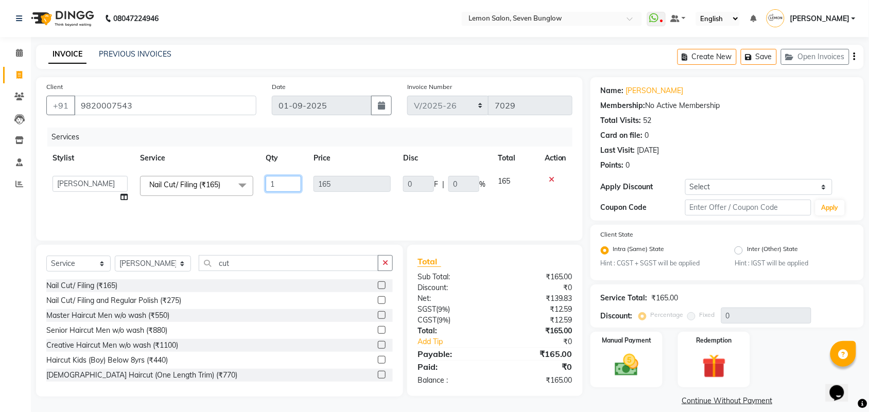
click at [296, 186] on input "1" at bounding box center [284, 184] width 36 height 16
type input "2"
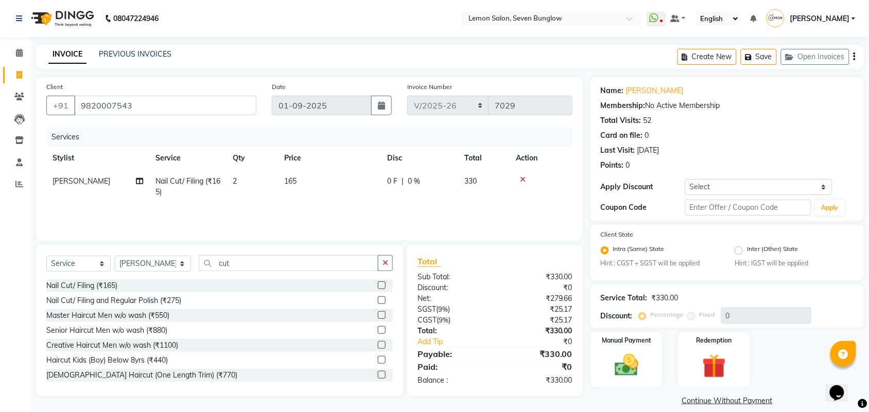
click at [798, 361] on div "Manual Payment Redemption" at bounding box center [727, 359] width 289 height 55
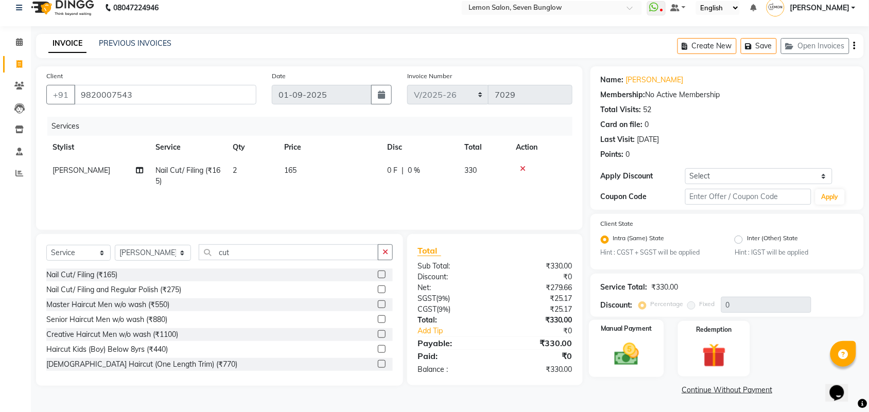
click at [617, 346] on img at bounding box center [627, 355] width 40 height 28
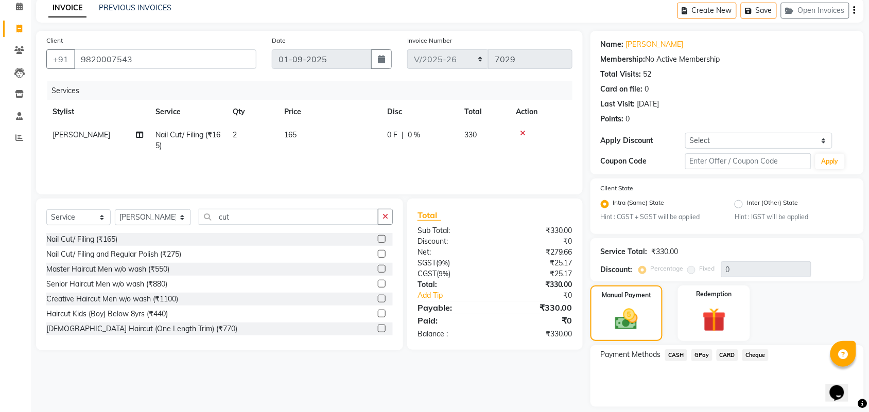
scroll to position [76, 0]
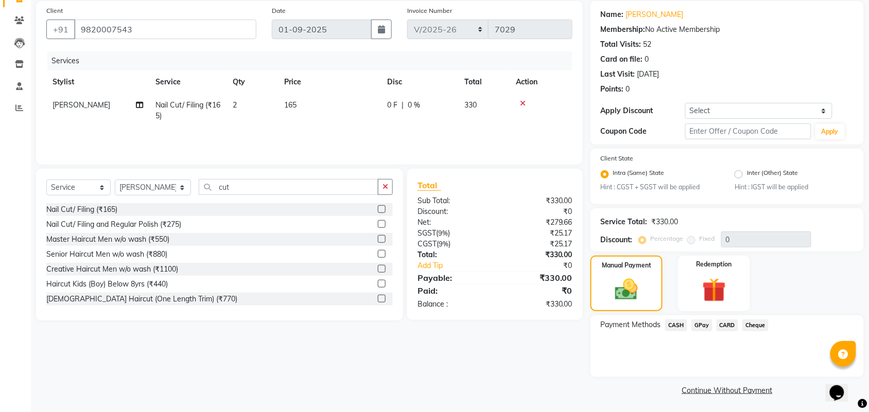
click at [699, 324] on span "GPay" at bounding box center [702, 326] width 21 height 12
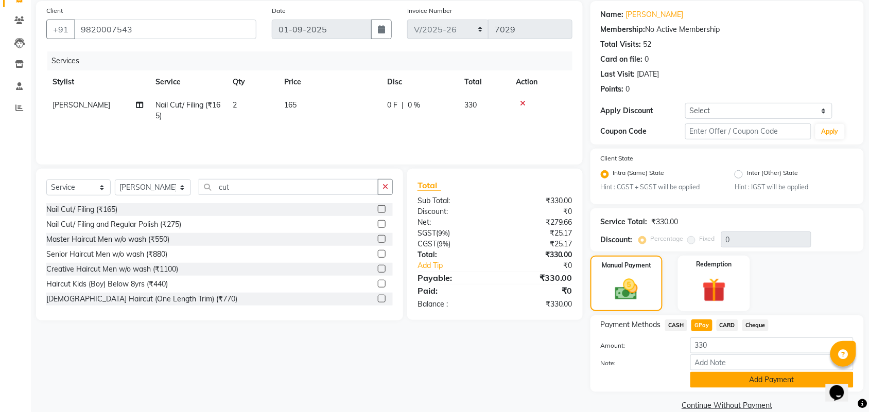
click at [745, 377] on button "Add Payment" at bounding box center [771, 380] width 163 height 16
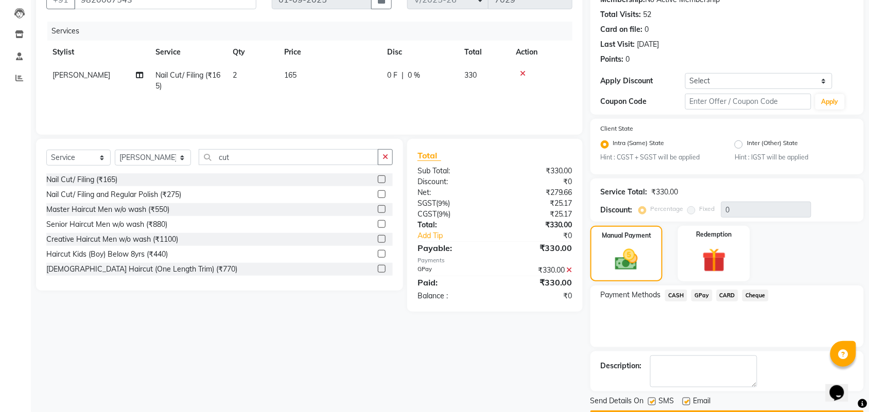
scroll to position [135, 0]
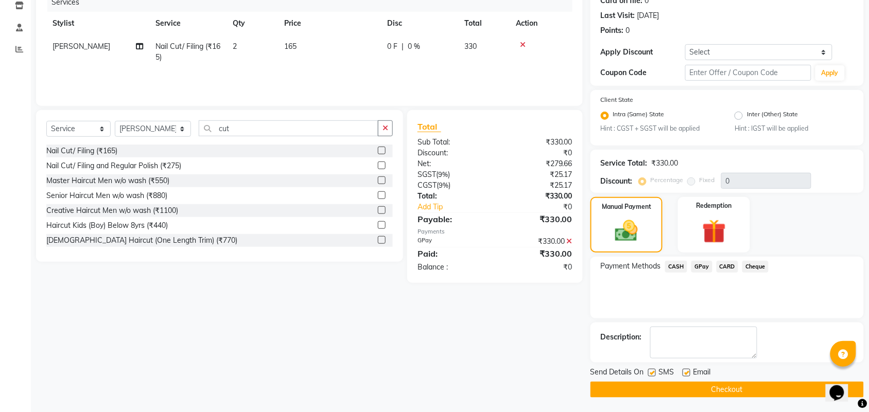
click at [686, 370] on label at bounding box center [687, 373] width 8 height 8
click at [686, 370] on input "checkbox" at bounding box center [686, 373] width 7 height 7
checkbox input "false"
click at [652, 372] on label at bounding box center [652, 373] width 8 height 8
click at [652, 372] on input "checkbox" at bounding box center [651, 373] width 7 height 7
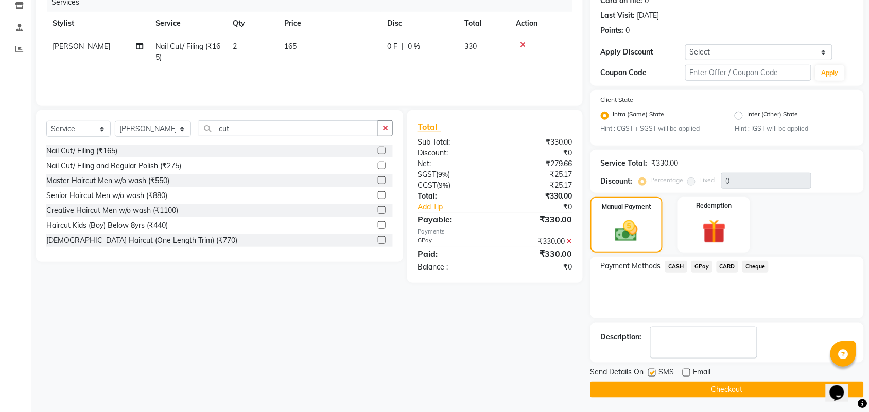
checkbox input "false"
click at [691, 389] on button "Checkout" at bounding box center [727, 390] width 273 height 16
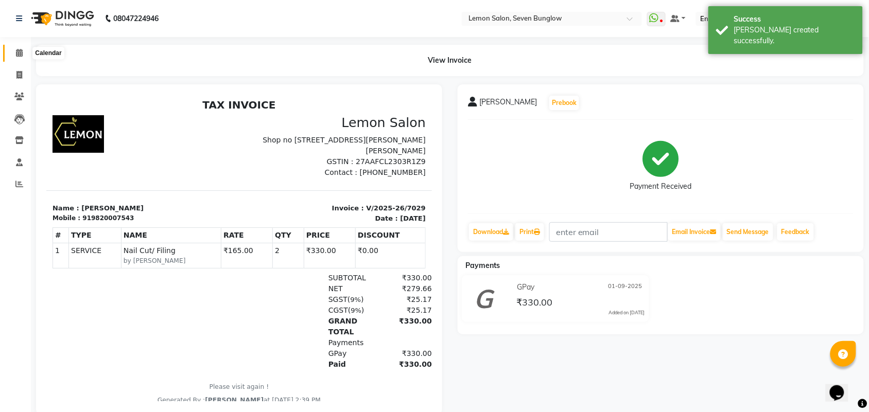
click at [16, 52] on icon at bounding box center [19, 53] width 7 height 8
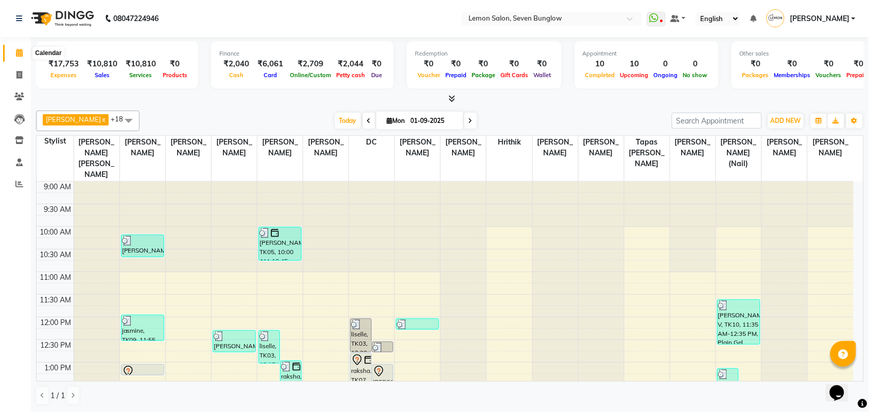
click at [16, 53] on icon at bounding box center [19, 53] width 7 height 8
click at [9, 47] on link "Calendar" at bounding box center [15, 53] width 25 height 17
click at [15, 97] on icon at bounding box center [19, 97] width 10 height 8
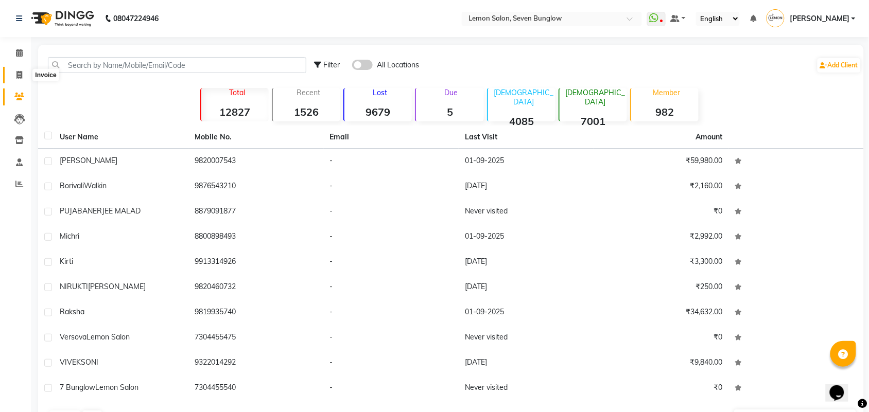
click at [14, 70] on span at bounding box center [19, 76] width 18 height 12
select select "service"
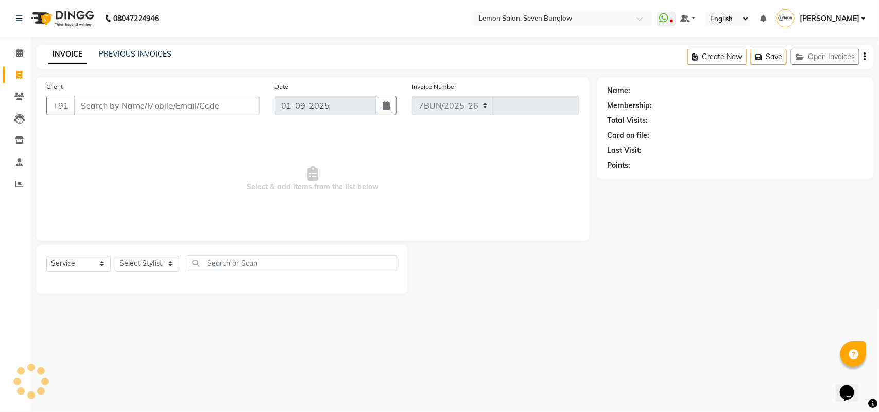
select select "562"
type input "7030"
click at [165, 263] on select "Select Stylist" at bounding box center [147, 264] width 64 height 16
select select "44314"
click at [115, 256] on select "Select Stylist [PERSON_NAME] [PERSON_NAME] [PERSON_NAME] (Nail) [PERSON_NAME] D…" at bounding box center [153, 264] width 77 height 16
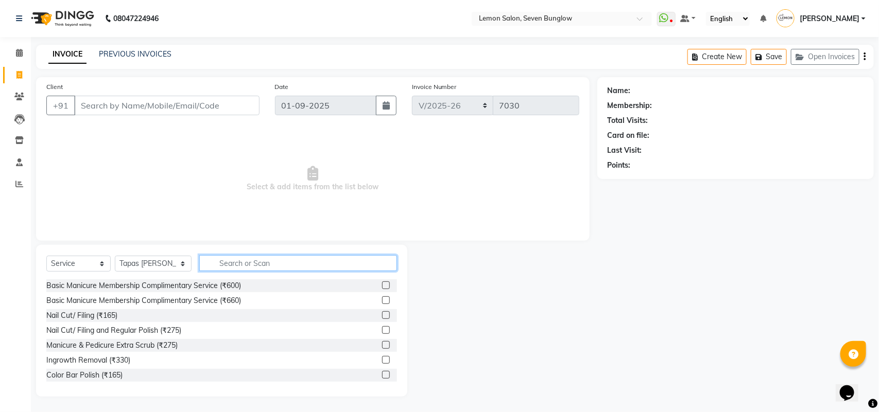
click at [255, 266] on input "text" at bounding box center [298, 263] width 198 height 16
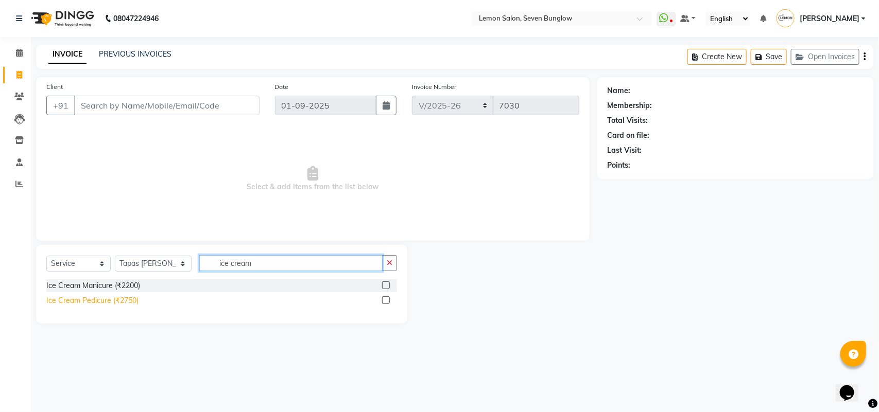
type input "ice cream"
click at [94, 298] on div "Ice Cream Pedicure (₹2750)" at bounding box center [92, 301] width 92 height 11
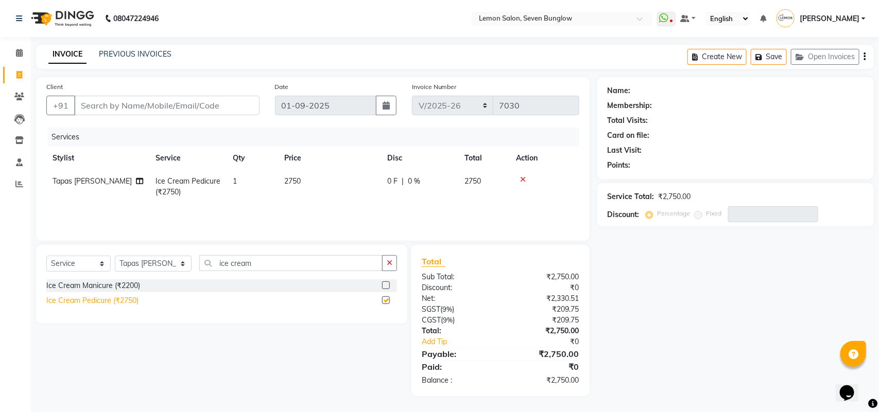
checkbox input "false"
click at [97, 284] on div "Ice Cream Manicure (₹2200)" at bounding box center [93, 286] width 94 height 11
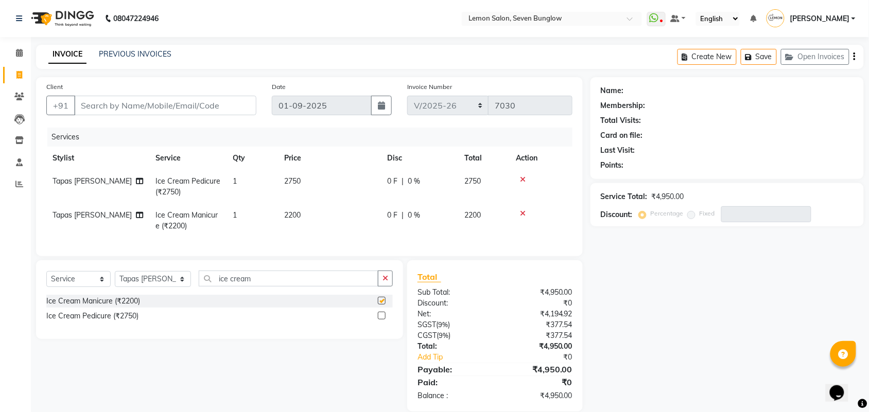
checkbox input "false"
click at [172, 286] on select "Select Stylist [PERSON_NAME] [PERSON_NAME] [PERSON_NAME] (Nail) [PERSON_NAME] D…" at bounding box center [153, 279] width 76 height 16
select select "24765"
click at [115, 281] on select "Select Stylist [PERSON_NAME] [PERSON_NAME] [PERSON_NAME] (Nail) [PERSON_NAME] D…" at bounding box center [153, 279] width 76 height 16
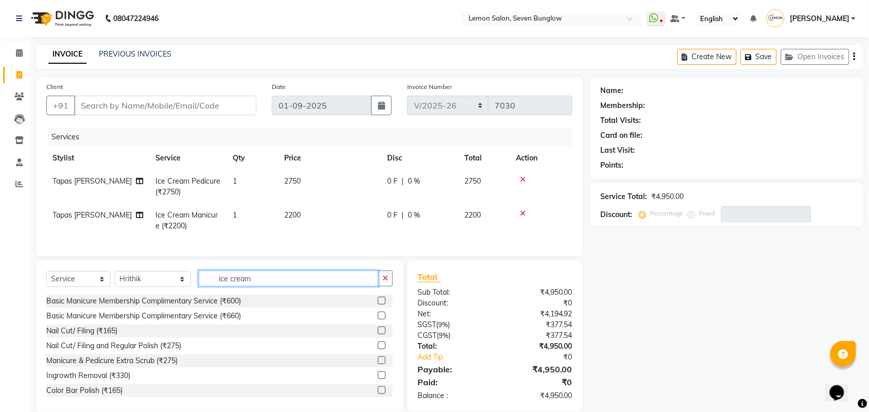
drag, startPoint x: 268, startPoint y: 292, endPoint x: 192, endPoint y: 282, distance: 76.9
click at [199, 282] on input "ice cream" at bounding box center [289, 279] width 180 height 16
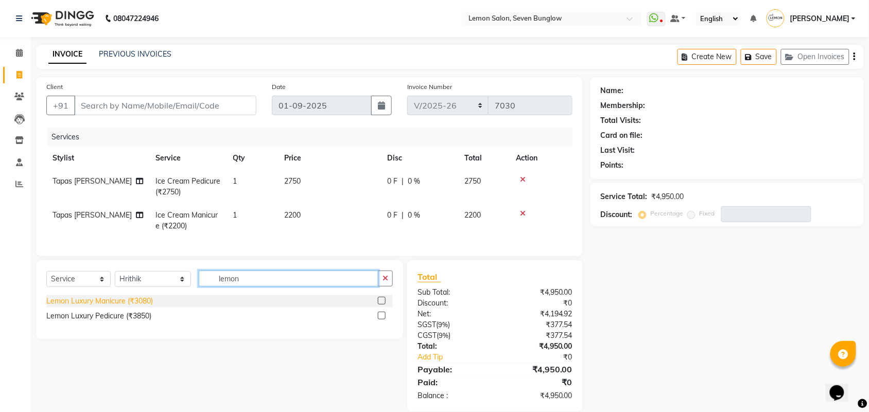
type input "lemon"
click at [98, 307] on div "Lemon Luxury Manicure (₹3080)" at bounding box center [99, 301] width 107 height 11
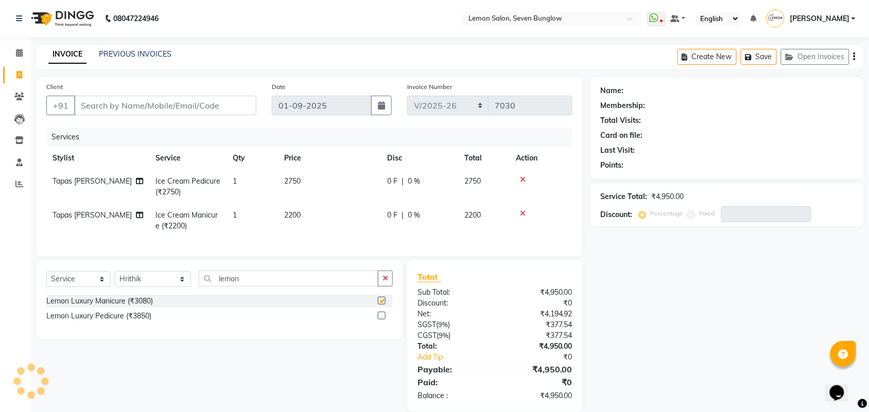
checkbox input "false"
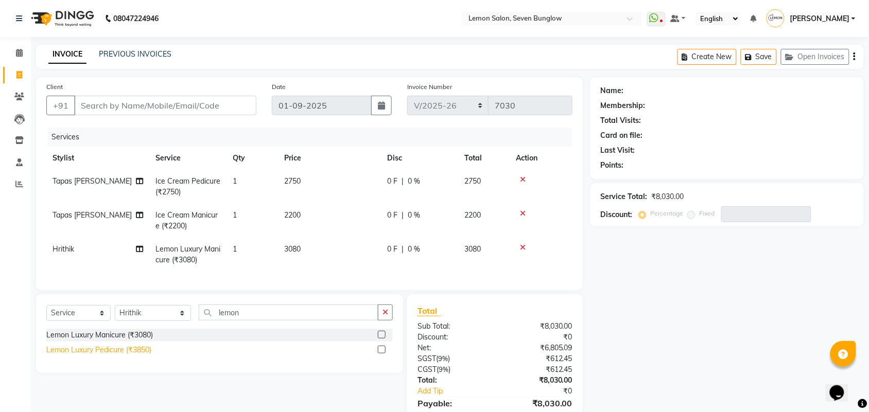
click at [107, 356] on div "Lemon Luxury Pedicure (₹3850)" at bounding box center [98, 350] width 105 height 11
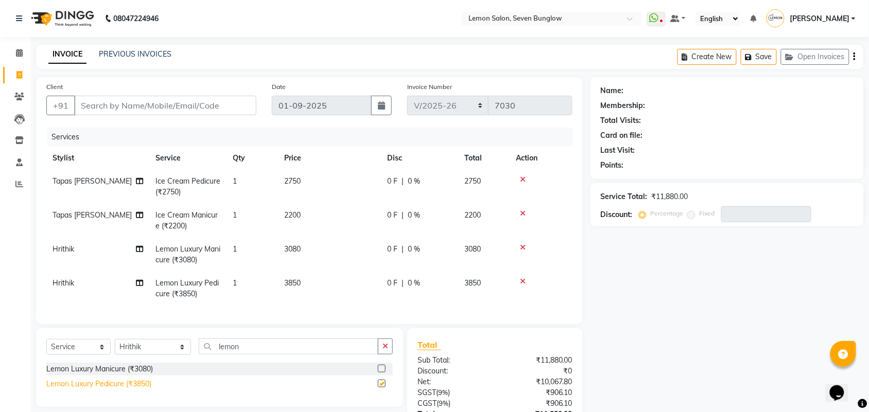
checkbox input "false"
click at [174, 355] on select "Select Stylist [PERSON_NAME] [PERSON_NAME] [PERSON_NAME] (Nail) [PERSON_NAME] D…" at bounding box center [153, 347] width 76 height 16
select select "66713"
click at [115, 349] on select "Select Stylist [PERSON_NAME] [PERSON_NAME] [PERSON_NAME] (Nail) [PERSON_NAME] D…" at bounding box center [153, 347] width 76 height 16
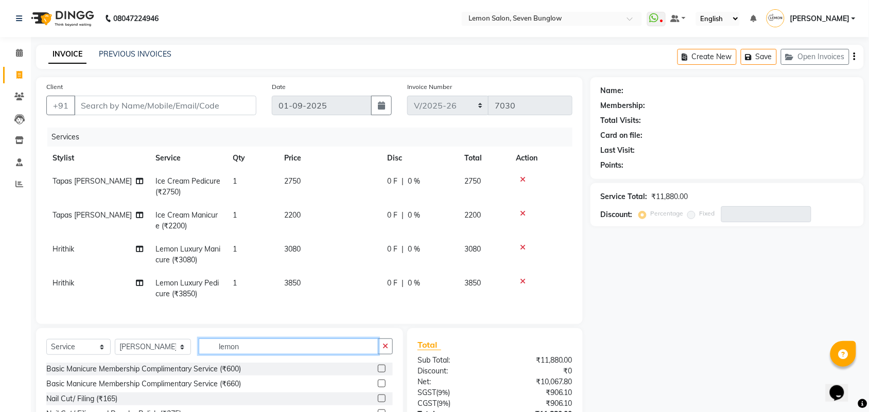
drag, startPoint x: 251, startPoint y: 356, endPoint x: 176, endPoint y: 341, distance: 76.7
click at [177, 341] on div "Select Service Product Membership Package Voucher Prepaid Gift Card Select Styl…" at bounding box center [219, 405] width 367 height 152
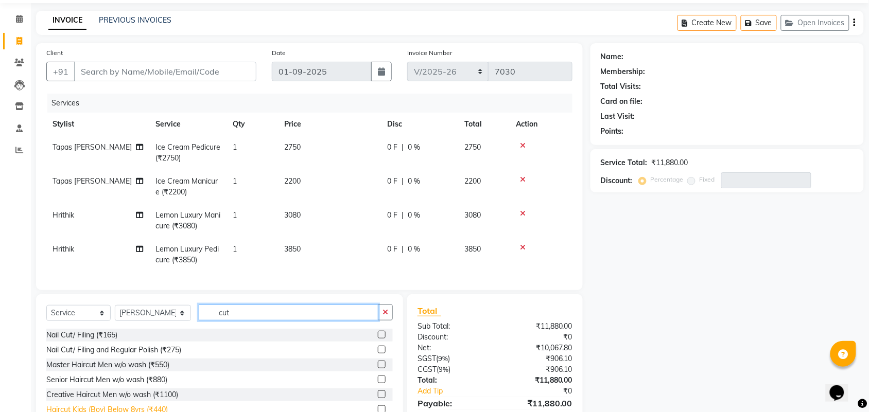
scroll to position [93, 0]
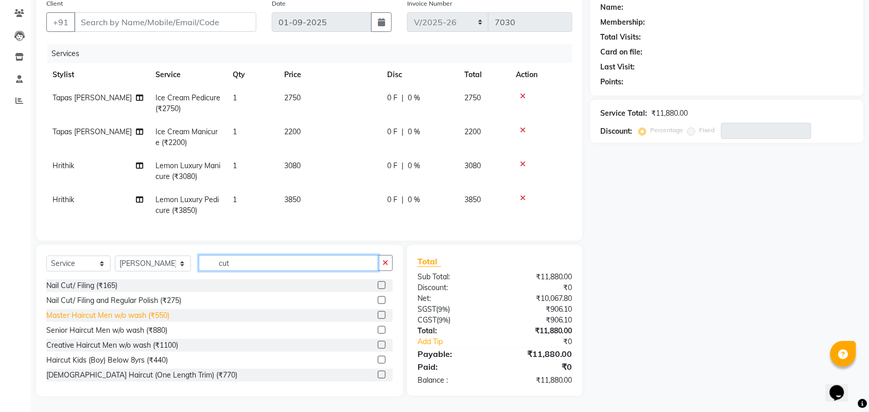
type input "cut"
click at [137, 316] on div "Master Haircut Men w/o wash (₹550)" at bounding box center [107, 315] width 123 height 11
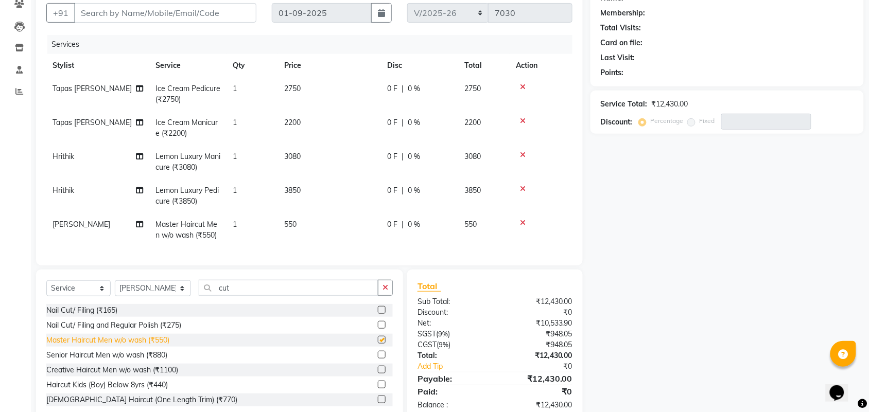
checkbox input "false"
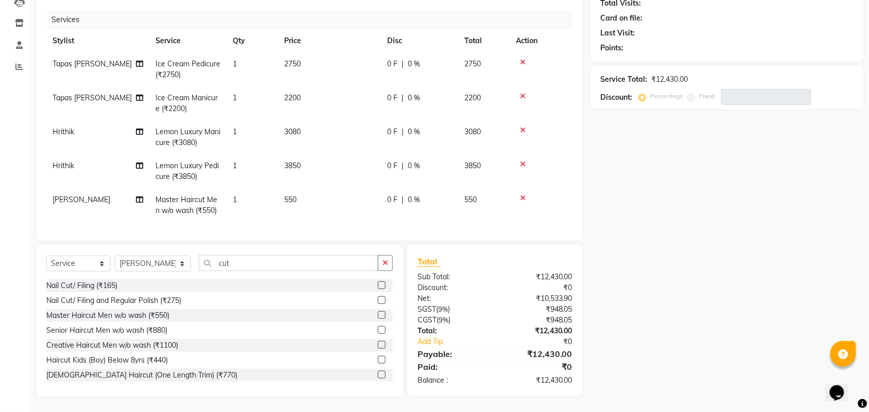
scroll to position [127, 0]
click at [152, 261] on select "Select Stylist [PERSON_NAME] [PERSON_NAME] [PERSON_NAME] (Nail) [PERSON_NAME] D…" at bounding box center [153, 264] width 76 height 16
select select "87873"
click at [115, 256] on select "Select Stylist [PERSON_NAME] [PERSON_NAME] [PERSON_NAME] (Nail) [PERSON_NAME] D…" at bounding box center [153, 264] width 76 height 16
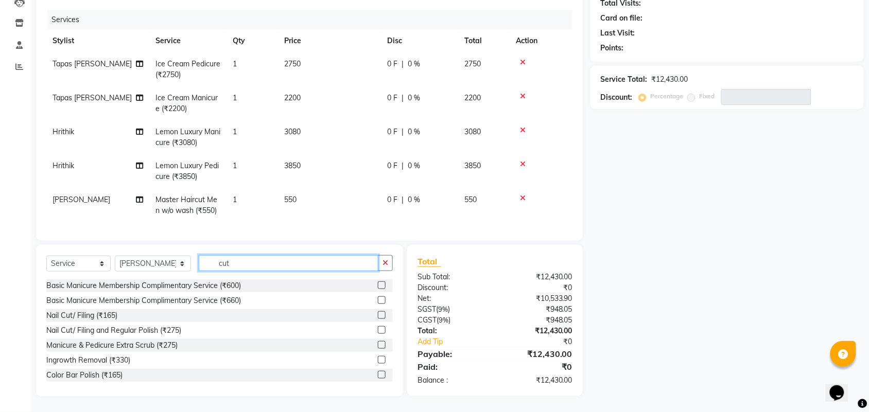
click at [217, 261] on input "cut" at bounding box center [289, 263] width 180 height 16
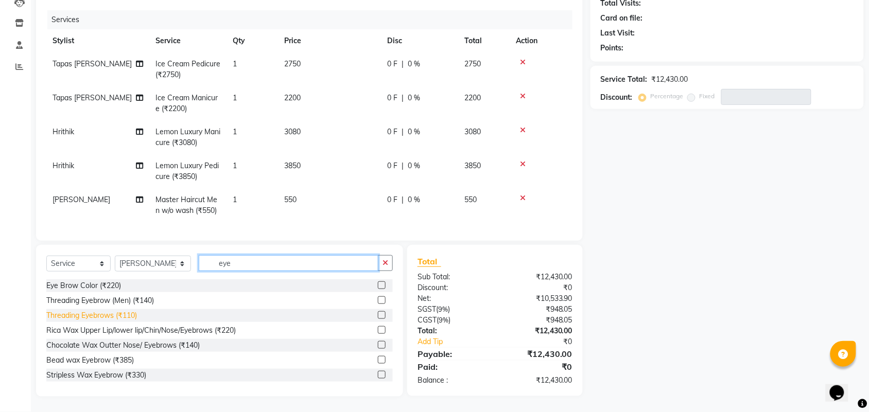
type input "eye"
click at [115, 320] on div "Threading Eyebrows (₹110)" at bounding box center [91, 315] width 91 height 11
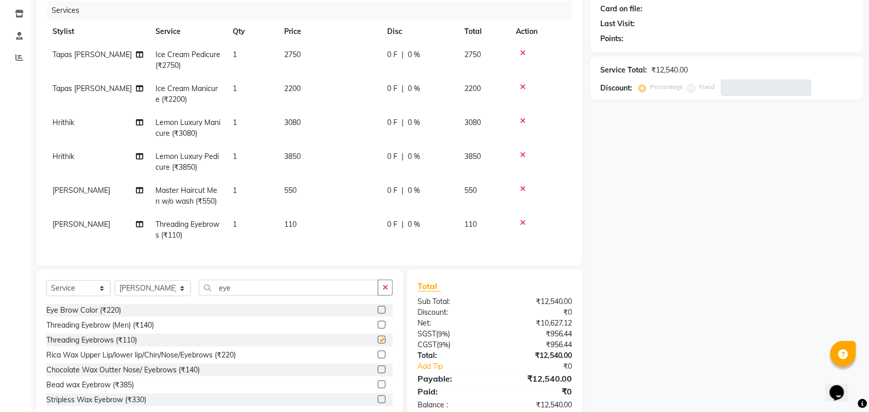
checkbox input "false"
click at [215, 296] on input "eye" at bounding box center [289, 288] width 180 height 16
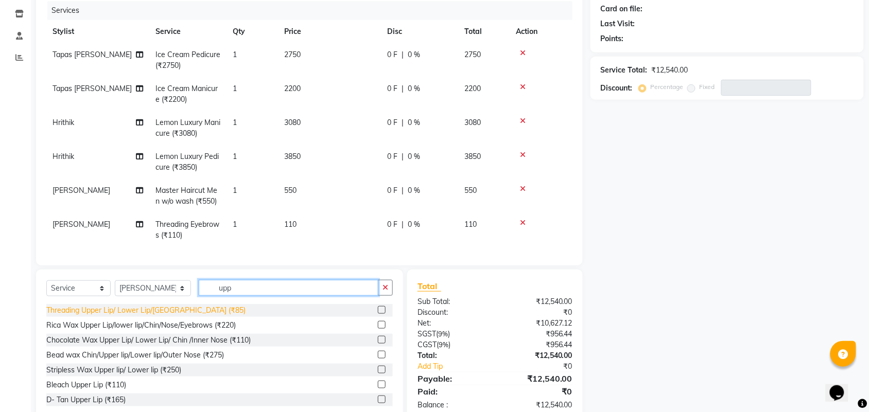
type input "upp"
click at [176, 309] on div "Threading Upper Lip/ Lower Lip/[GEOGRAPHIC_DATA] (₹85)" at bounding box center [145, 310] width 199 height 11
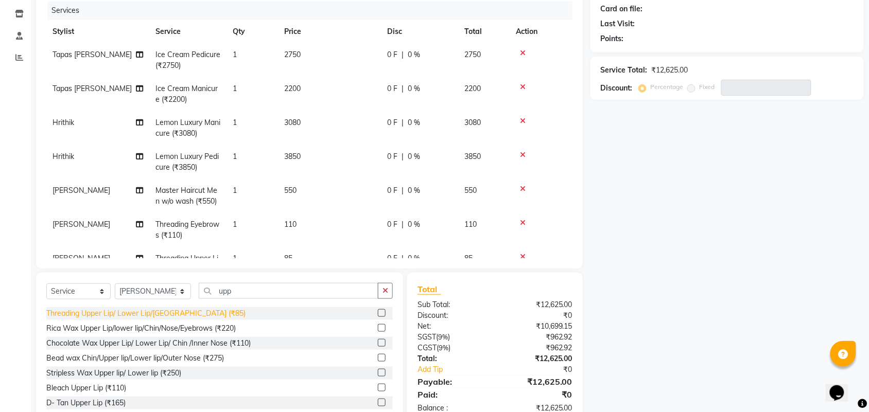
click at [171, 315] on div "Threading Upper Lip/ Lower Lip/[GEOGRAPHIC_DATA] (₹85)" at bounding box center [145, 313] width 199 height 11
checkbox input "false"
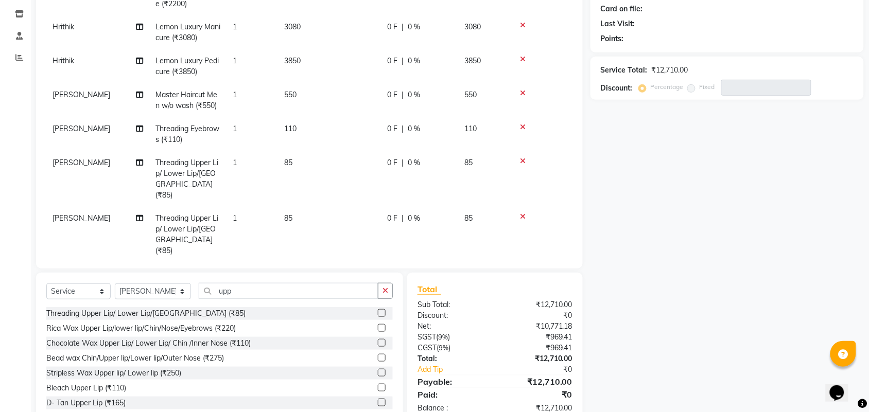
click at [521, 207] on td at bounding box center [541, 235] width 63 height 56
click at [526, 213] on div at bounding box center [541, 216] width 50 height 7
click at [523, 213] on icon at bounding box center [523, 216] width 6 height 7
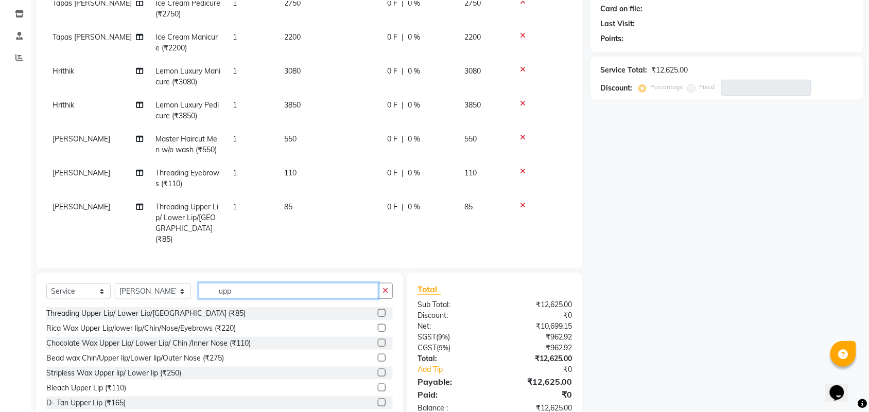
click at [216, 291] on input "upp" at bounding box center [289, 291] width 180 height 16
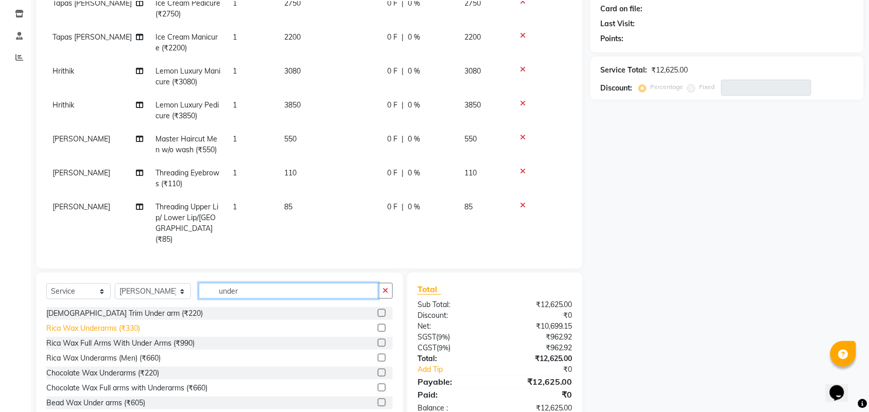
type input "under"
click at [115, 325] on div "Rica Wax Underarms (₹330)" at bounding box center [93, 328] width 94 height 11
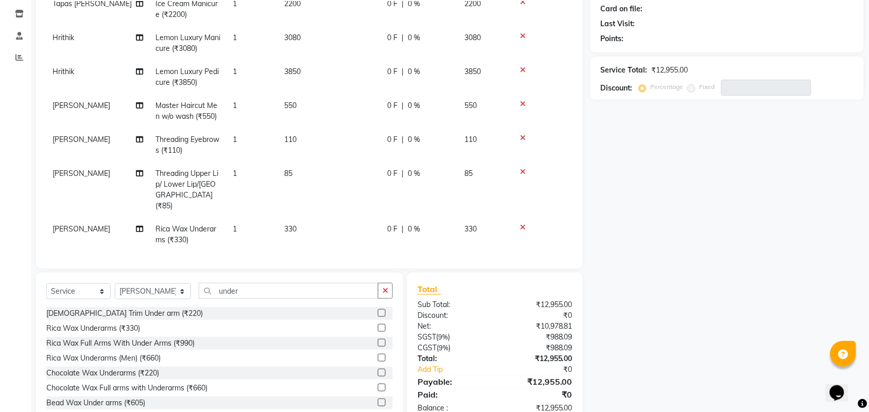
checkbox input "false"
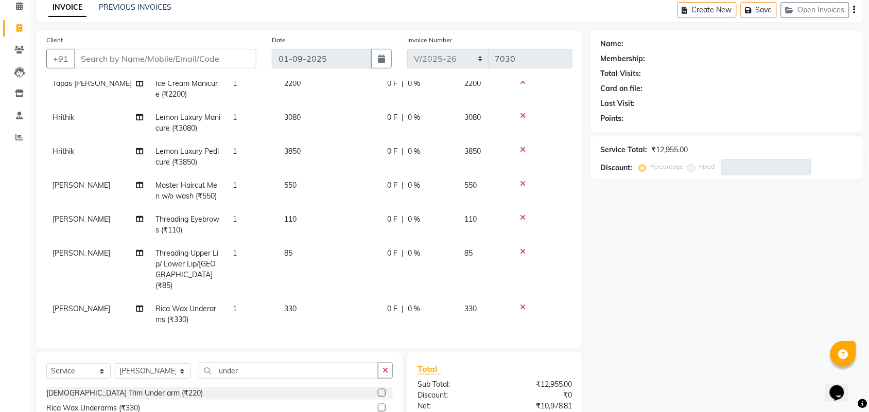
scroll to position [0, 0]
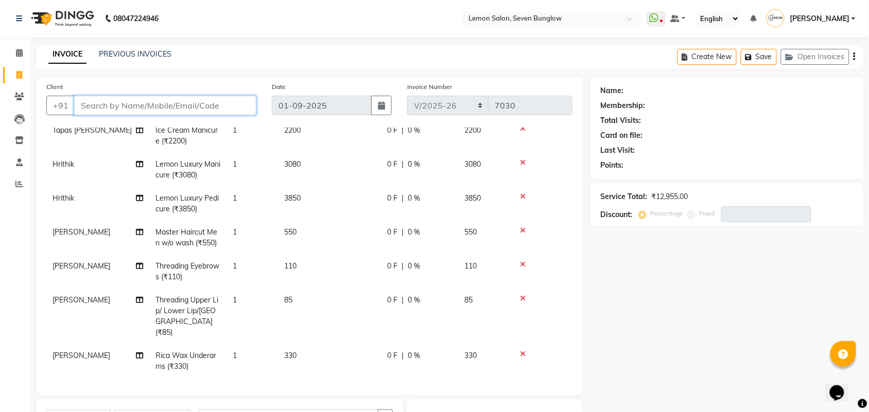
click at [170, 105] on input "Client" at bounding box center [165, 106] width 182 height 20
type input "7"
type input "0"
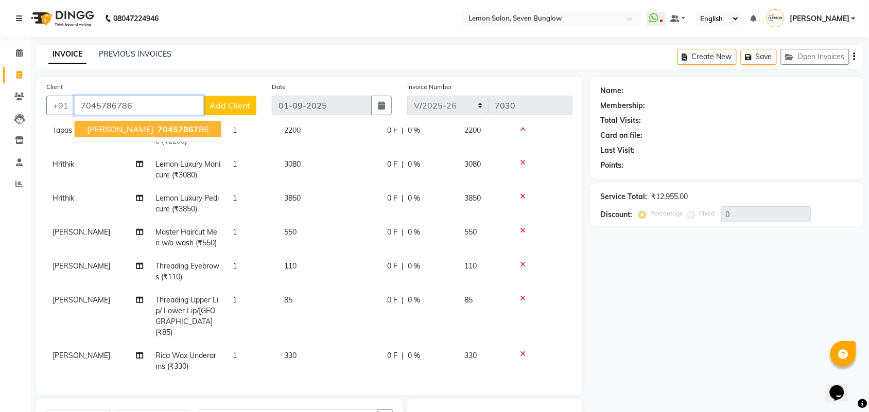
type input "7045786786"
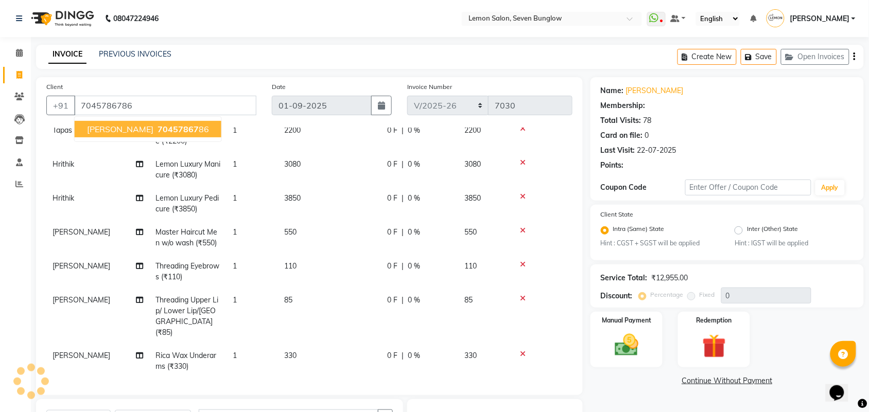
type input "20"
select select "1: Object"
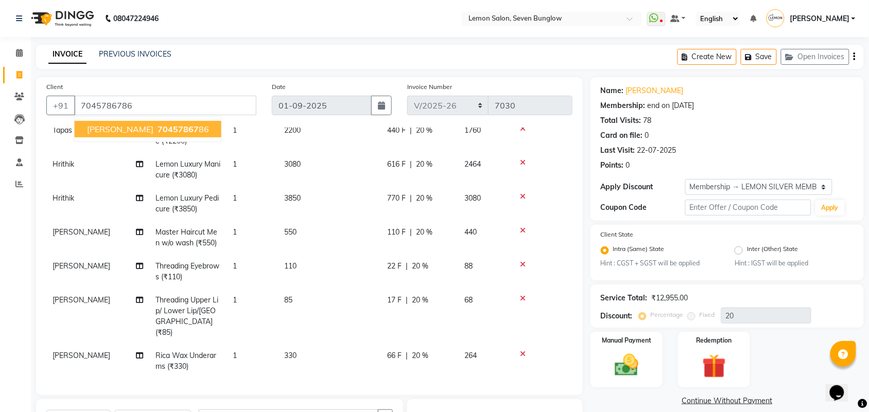
click at [314, 71] on main "INVOICE PREVIOUS INVOICES Create New Save Open Invoices Client +91 7045786786 D…" at bounding box center [450, 306] width 838 height 522
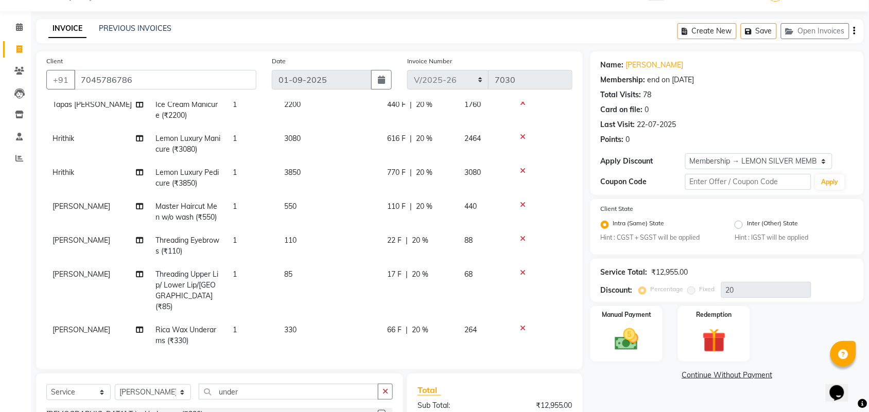
scroll to position [90, 0]
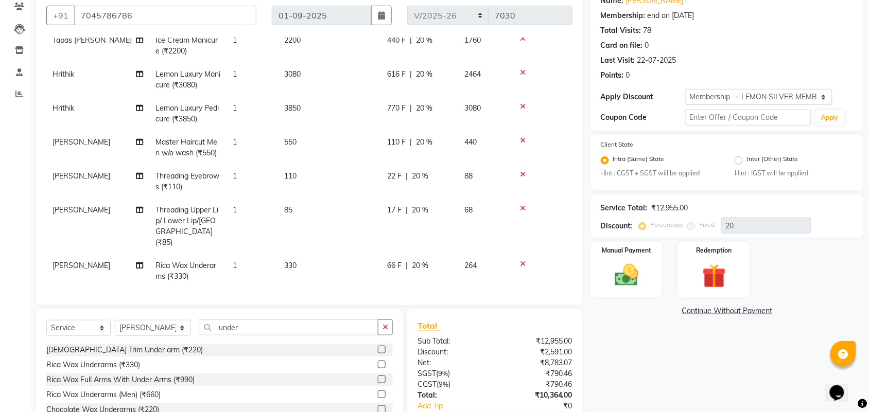
click at [109, 178] on td "[PERSON_NAME]" at bounding box center [97, 182] width 103 height 34
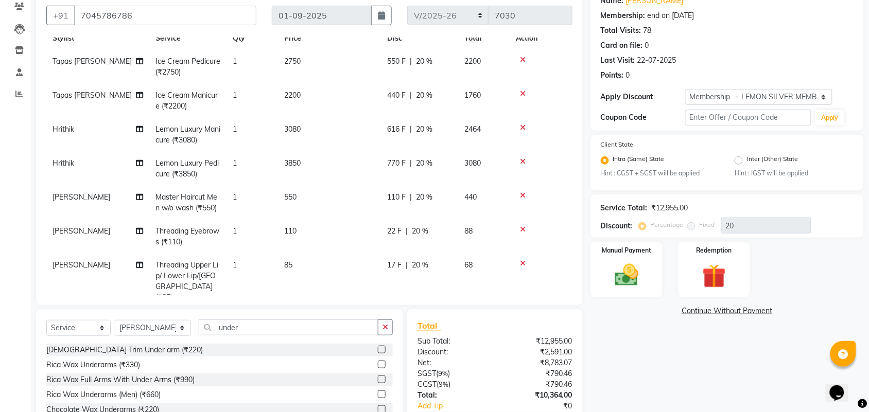
select select "87873"
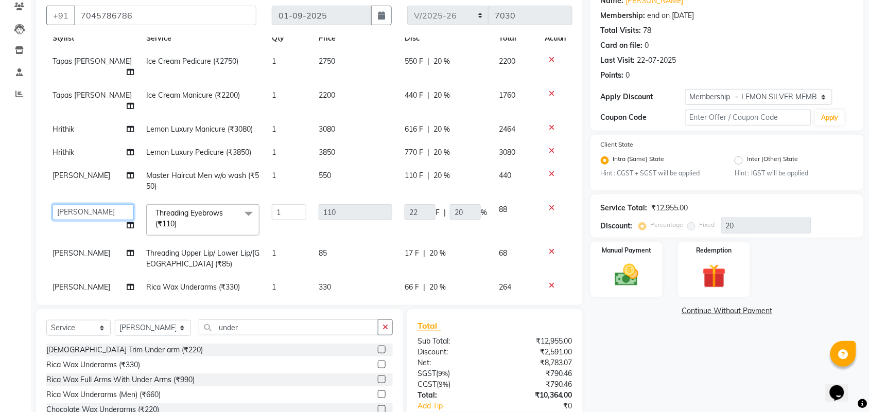
click at [103, 204] on select "Aditya Dewangan Ajit Thakur Amreen Shaikh Aniket (Nail) Ashfak DC Hira Lal Om P…" at bounding box center [93, 212] width 81 height 16
select select "7449"
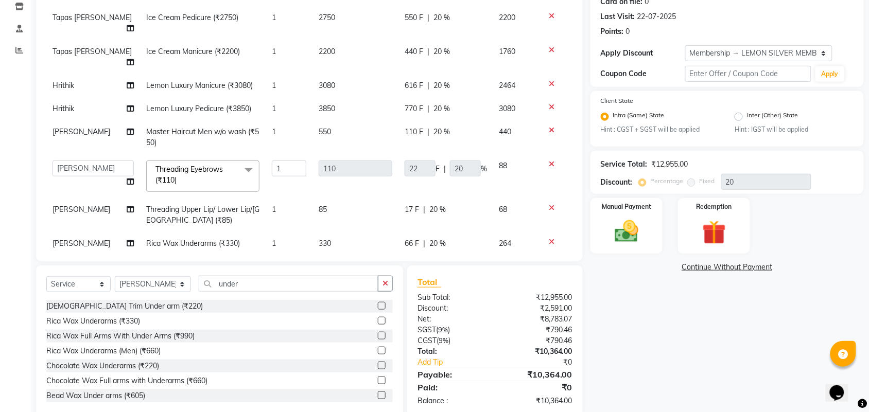
scroll to position [154, 0]
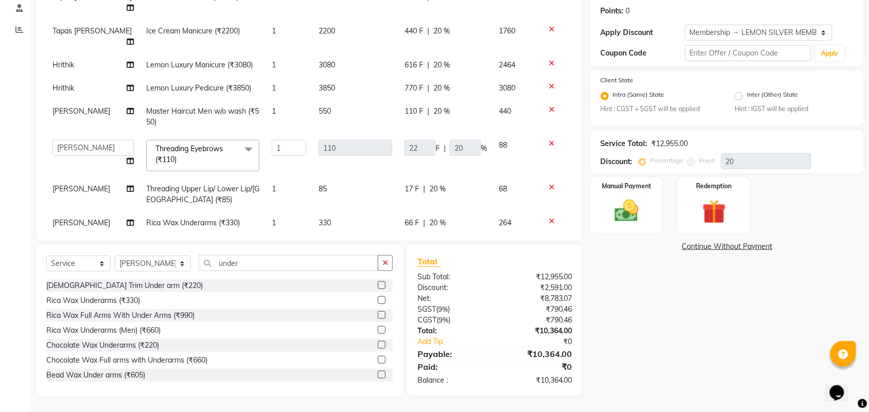
click at [65, 184] on span "[PERSON_NAME]" at bounding box center [82, 188] width 58 height 9
select select "87873"
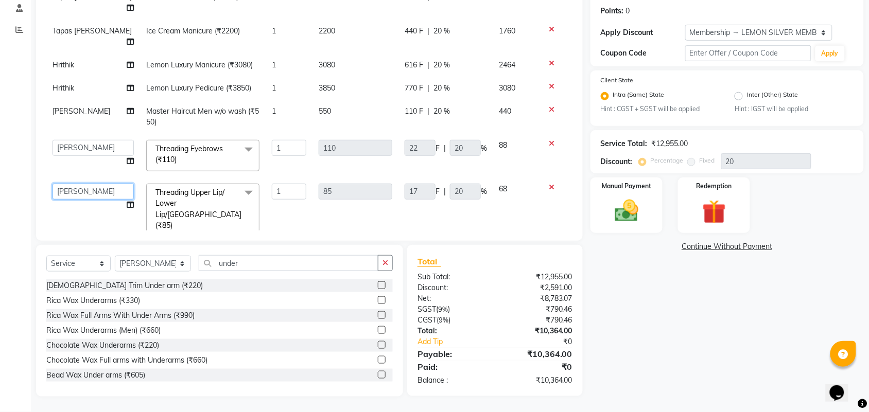
click at [67, 184] on select "Aditya Dewangan Ajit Thakur Amreen Shaikh Aniket (Nail) Ashfak DC Hira Lal Om P…" at bounding box center [93, 192] width 81 height 16
select select "7449"
click at [80, 250] on span "Nasreen Shaikh" at bounding box center [82, 254] width 58 height 9
select select "87873"
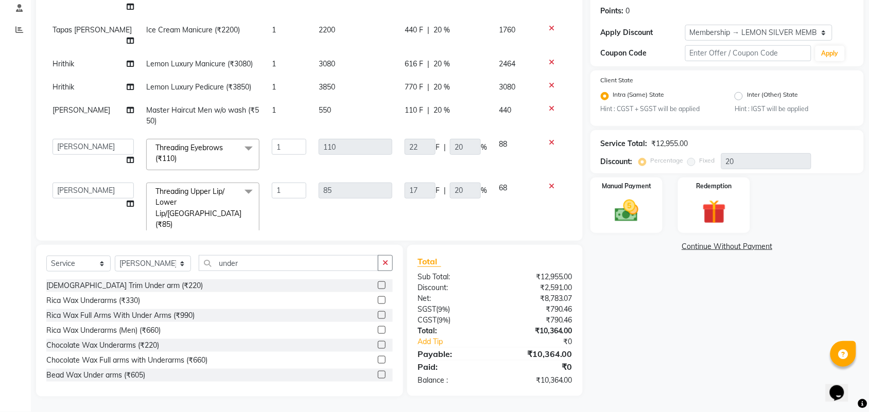
click at [80, 248] on select "Aditya Dewangan Ajit Thakur Amreen Shaikh Aniket (Nail) Ashfak DC Hira Lal Om P…" at bounding box center [93, 256] width 81 height 16
select select "7449"
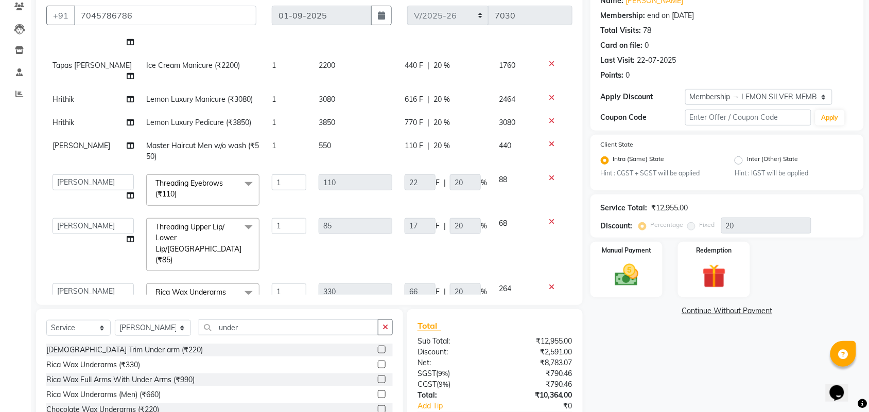
scroll to position [61, 0]
click at [140, 327] on select "Select Stylist Aditya Dewangan Ajit Thakur Amreen Shaikh Aniket (Nail) Ashfak D…" at bounding box center [153, 328] width 76 height 16
click at [115, 320] on select "Select Stylist Aditya Dewangan Ajit Thakur Amreen Shaikh Aniket (Nail) Ashfak D…" at bounding box center [153, 328] width 76 height 16
click at [171, 326] on select "Select Stylist Aditya Dewangan Ajit Thakur Amreen Shaikh Aniket (Nail) Ashfak D…" at bounding box center [153, 328] width 76 height 16
select select "66713"
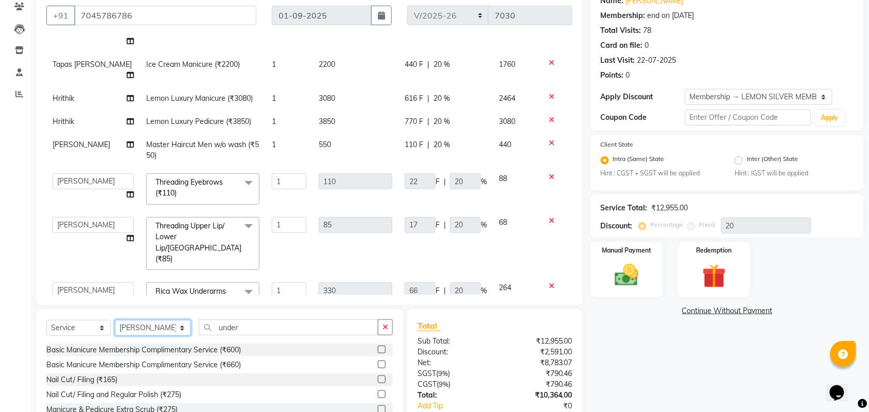
click at [115, 320] on select "Select Stylist Aditya Dewangan Ajit Thakur Amreen Shaikh Aniket (Nail) Ashfak D…" at bounding box center [153, 328] width 76 height 16
click at [231, 327] on input "under" at bounding box center [289, 328] width 180 height 16
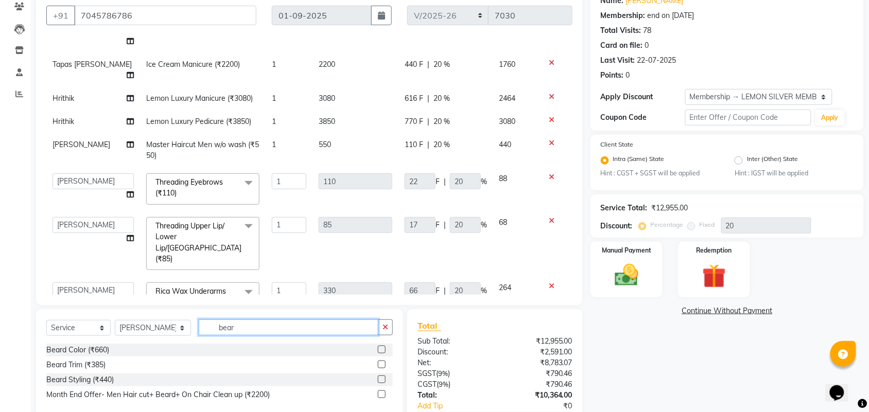
type input "bear"
click at [76, 374] on div "Beard Styling (₹440)" at bounding box center [219, 380] width 347 height 13
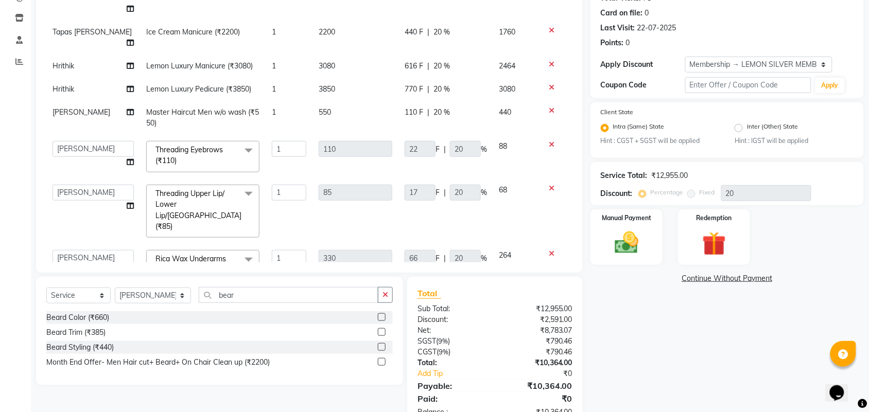
scroll to position [153, 0]
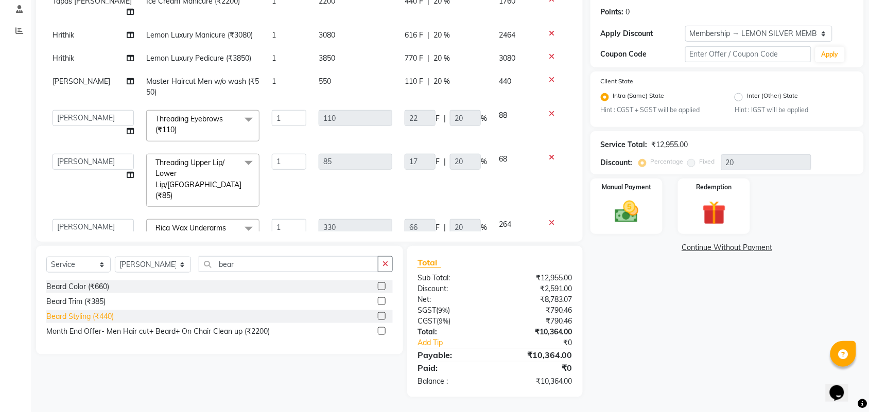
click at [102, 315] on div "Beard Styling (₹440)" at bounding box center [79, 317] width 67 height 11
checkbox input "false"
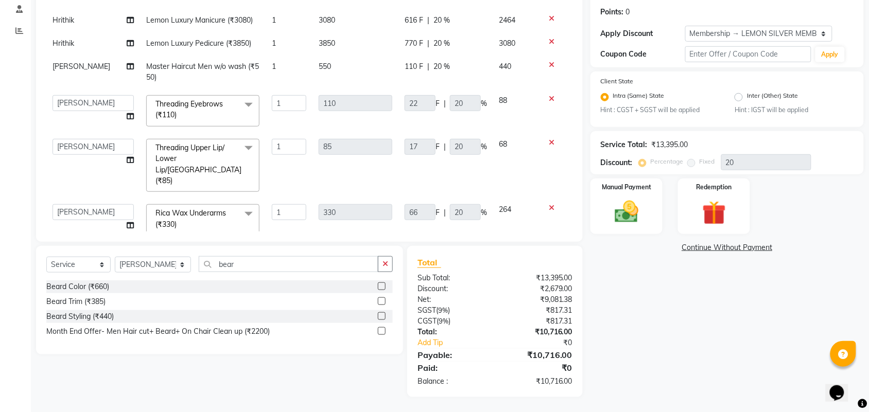
scroll to position [84, 0]
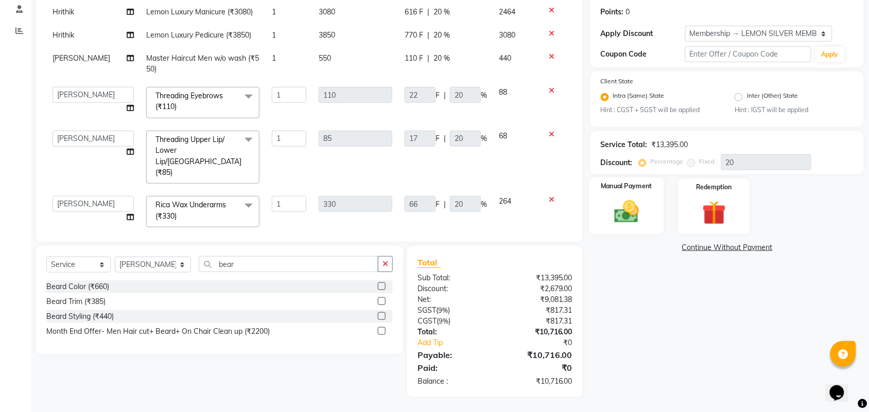
click at [599, 213] on div "Manual Payment" at bounding box center [626, 207] width 75 height 58
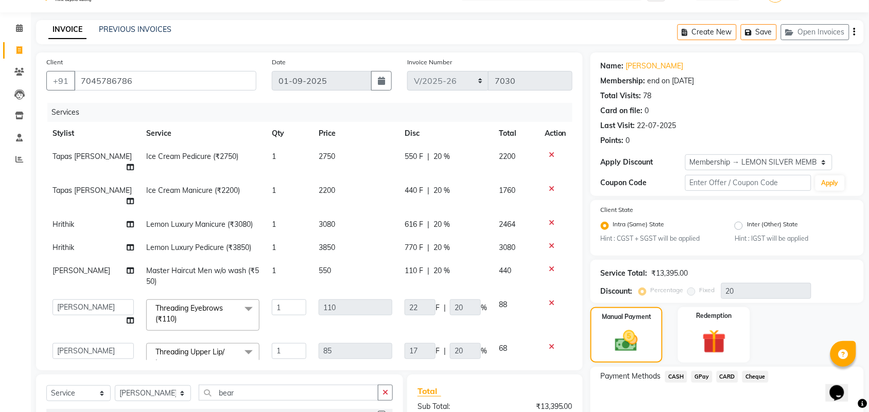
scroll to position [89, 0]
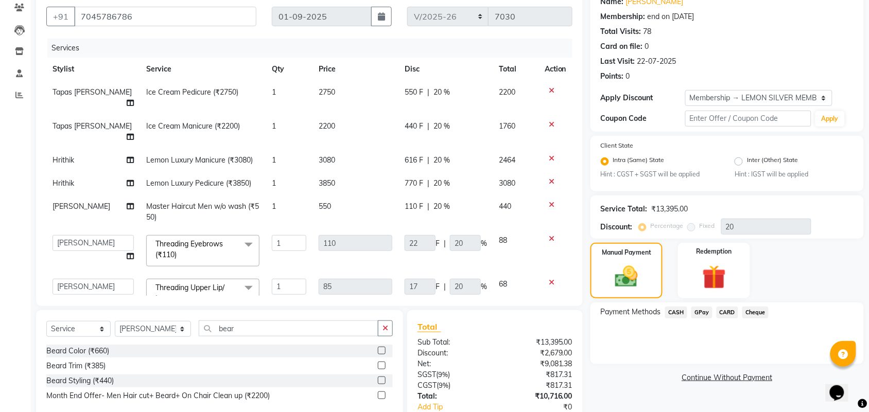
click at [677, 310] on span "CASH" at bounding box center [676, 313] width 22 height 12
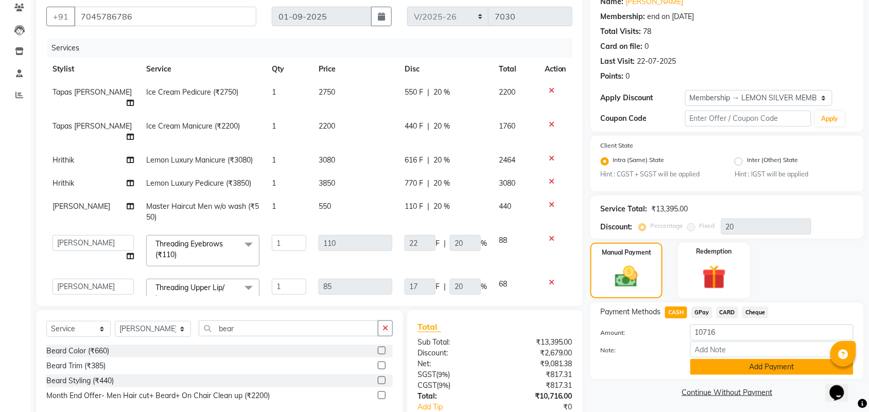
click at [706, 367] on button "Add Payment" at bounding box center [771, 367] width 163 height 16
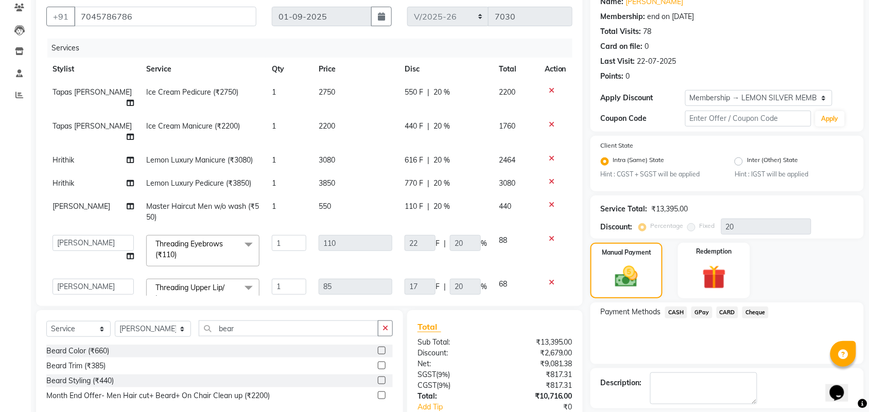
scroll to position [240, 0]
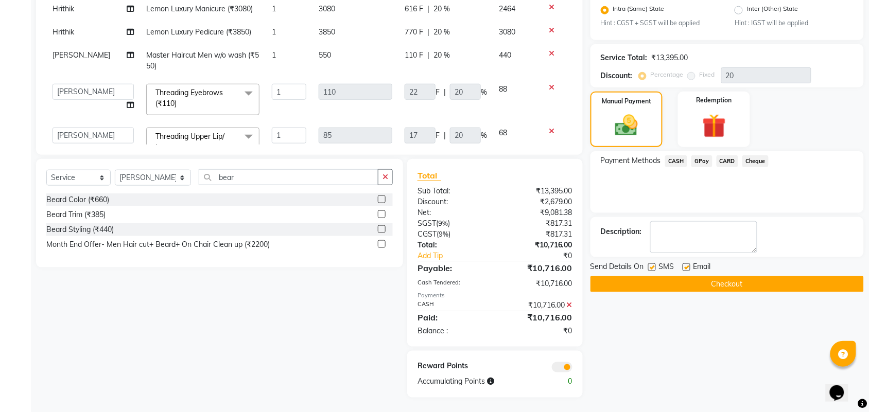
click at [655, 264] on label at bounding box center [652, 268] width 8 height 8
click at [655, 265] on input "checkbox" at bounding box center [651, 268] width 7 height 7
checkbox input "false"
click at [685, 267] on label at bounding box center [687, 268] width 8 height 8
click at [685, 267] on input "checkbox" at bounding box center [686, 268] width 7 height 7
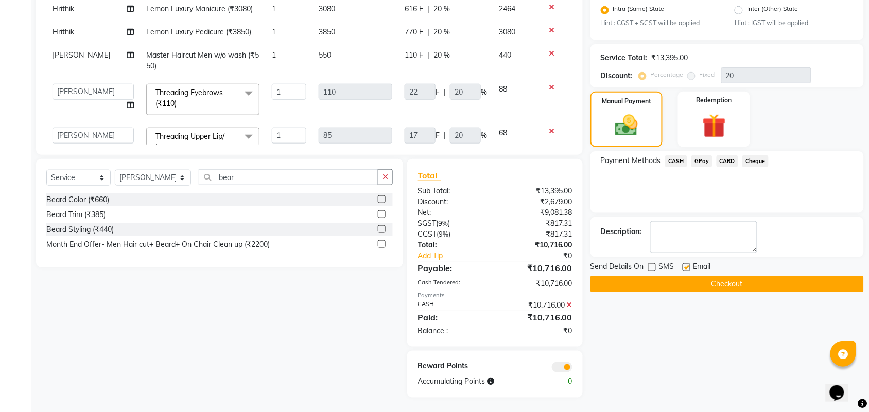
checkbox input "false"
click at [685, 279] on button "Checkout" at bounding box center [727, 285] width 273 height 16
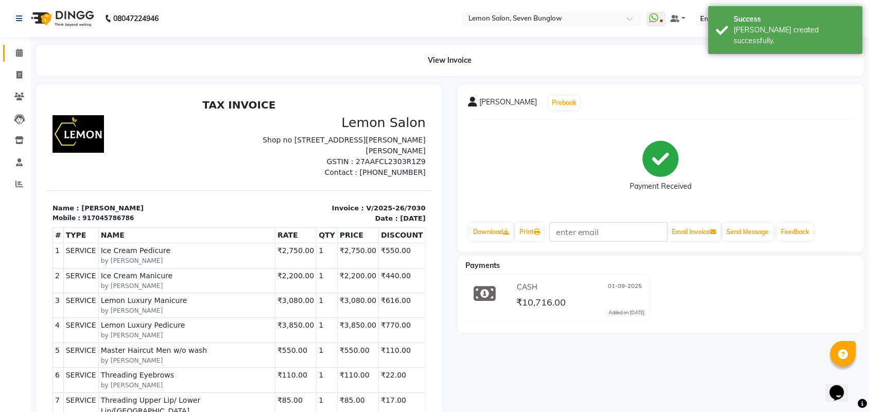
click at [18, 46] on link "Calendar" at bounding box center [15, 53] width 25 height 17
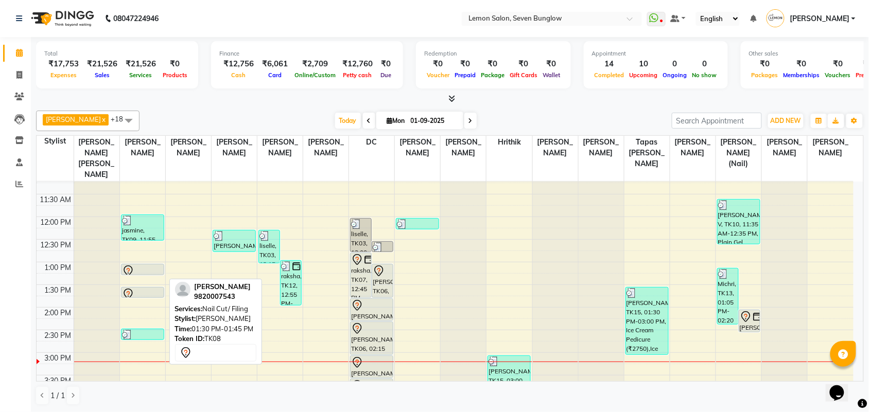
scroll to position [129, 0]
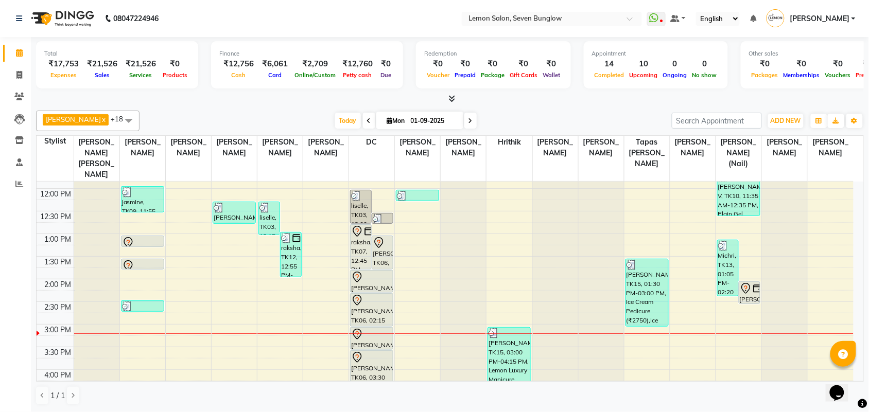
click at [385, 119] on span "Mon" at bounding box center [396, 121] width 23 height 8
select select "9"
select select "2025"
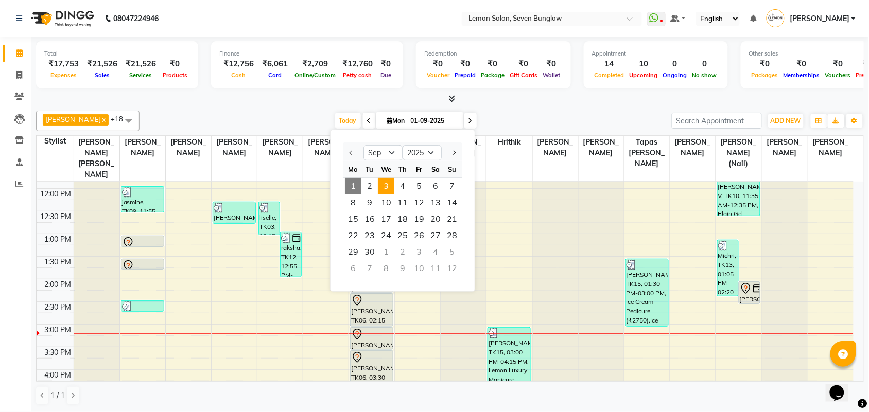
click at [380, 184] on span "3" at bounding box center [386, 186] width 16 height 16
type input "03-09-2025"
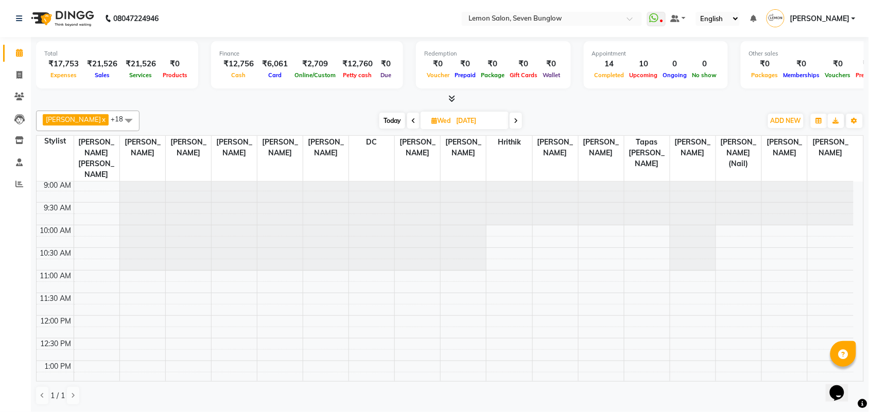
scroll to position [0, 0]
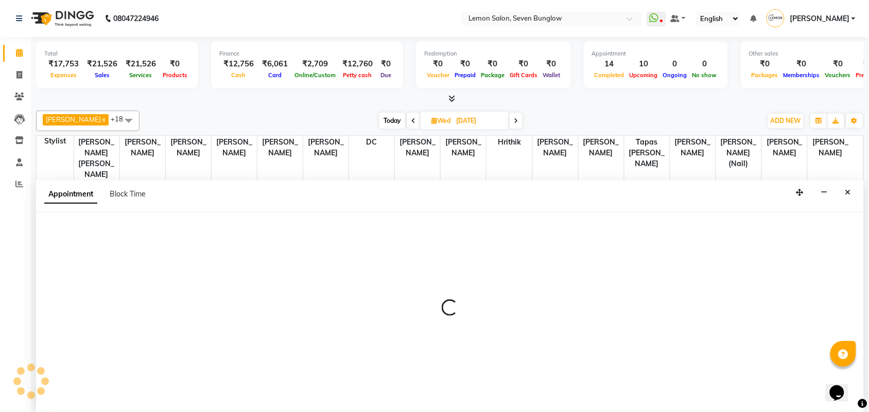
select select "7449"
select select "675"
select select "tentative"
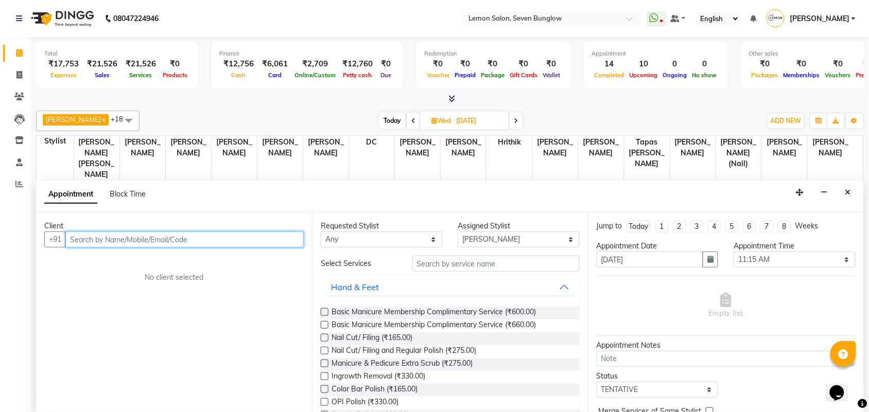
click at [129, 238] on input "text" at bounding box center [184, 240] width 238 height 16
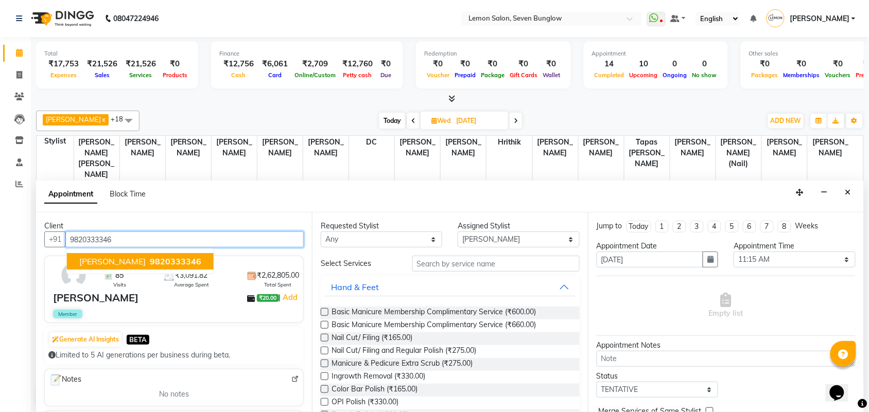
click at [127, 268] on button "Sumita 9820333346" at bounding box center [140, 261] width 147 height 16
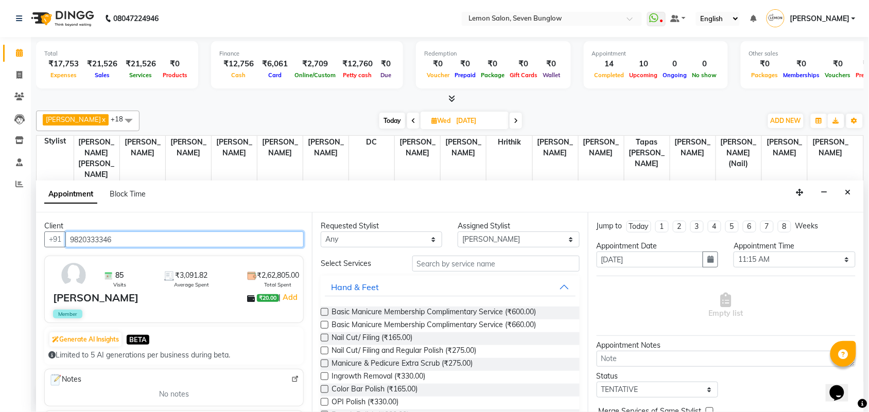
type input "9820333346"
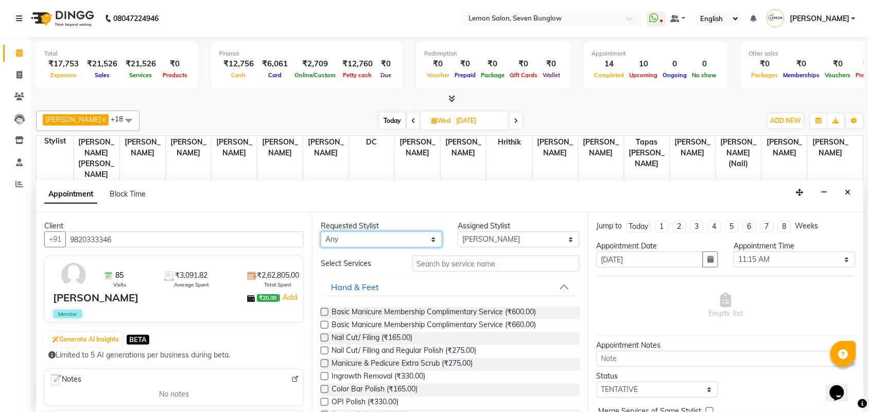
click at [374, 245] on select "Any Ajit Thakur Amreen Shaikh Aniket (Nail) Ashfak DC Hira Lal Om Prakash Kandu…" at bounding box center [382, 240] width 122 height 16
select select "7449"
click at [321, 232] on select "Any Ajit Thakur Amreen Shaikh Aniket (Nail) Ashfak DC Hira Lal Om Prakash Kandu…" at bounding box center [382, 240] width 122 height 16
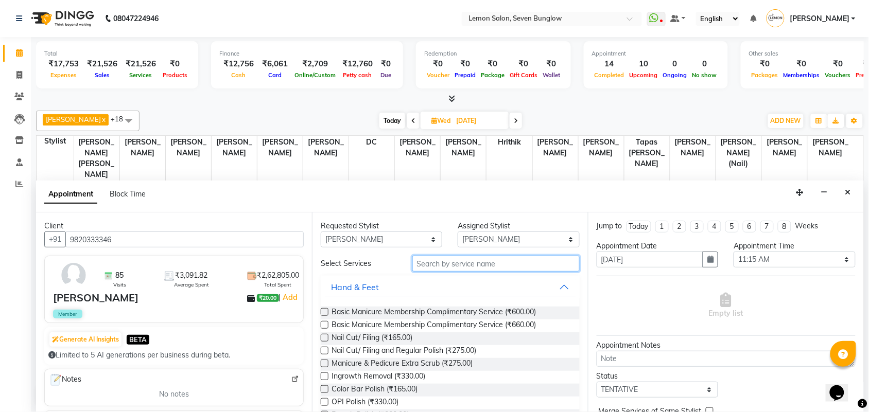
click at [449, 268] on input "text" at bounding box center [495, 264] width 167 height 16
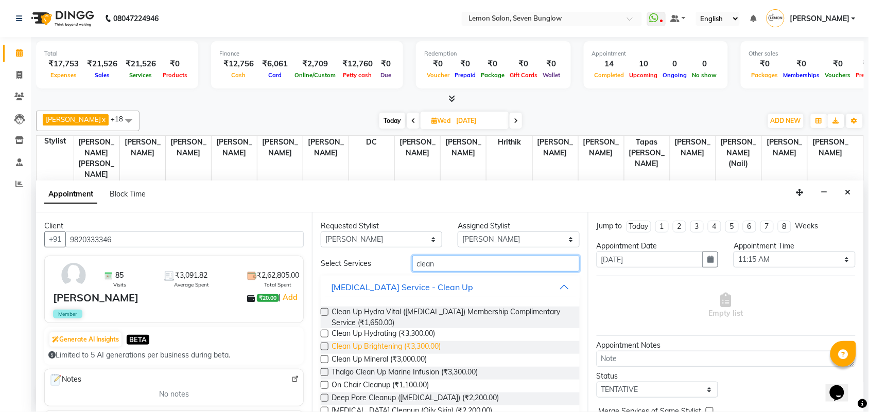
type input "clean"
click at [417, 345] on span "Clean Up Brightening (₹3,300.00)" at bounding box center [386, 347] width 109 height 13
checkbox input "false"
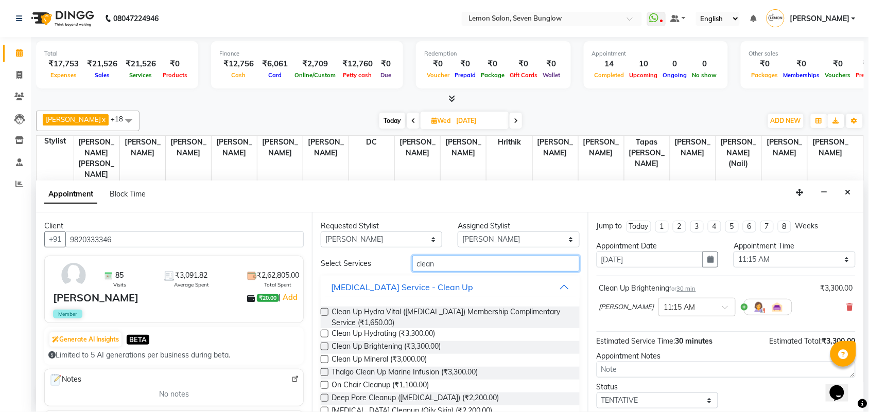
click at [429, 265] on input "clean" at bounding box center [495, 264] width 167 height 16
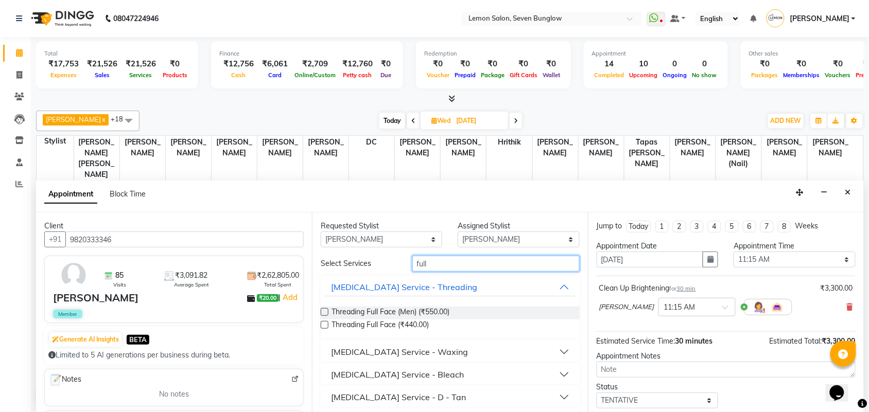
type input "full"
click at [418, 349] on div "Skin Care Service - Waxing" at bounding box center [399, 352] width 137 height 12
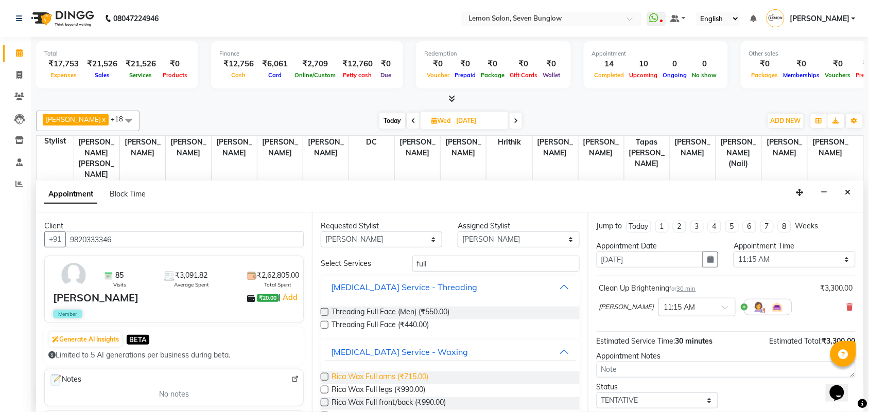
click at [415, 374] on span "Rica Wax Full arms (₹715.00)" at bounding box center [380, 378] width 97 height 13
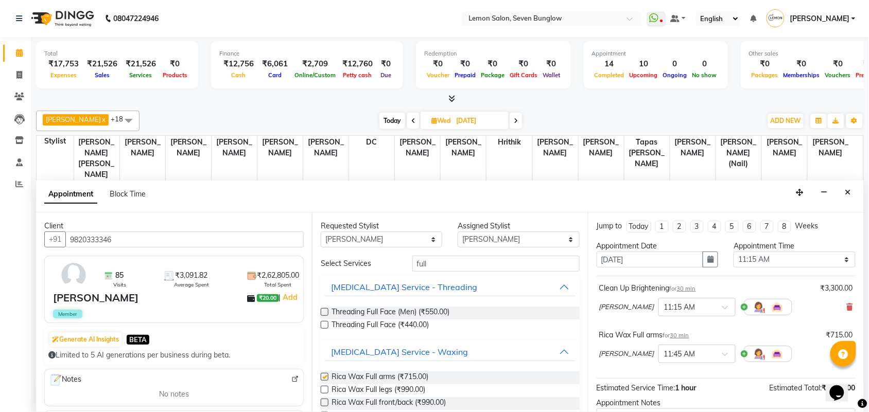
checkbox input "false"
click at [429, 264] on input "full" at bounding box center [495, 264] width 167 height 16
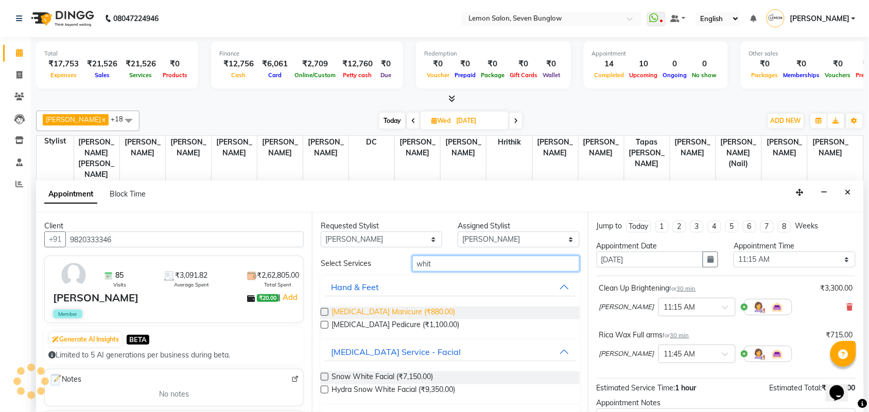
type input "whit"
click at [405, 313] on span "Whitening Manicure (₹880.00)" at bounding box center [394, 313] width 124 height 13
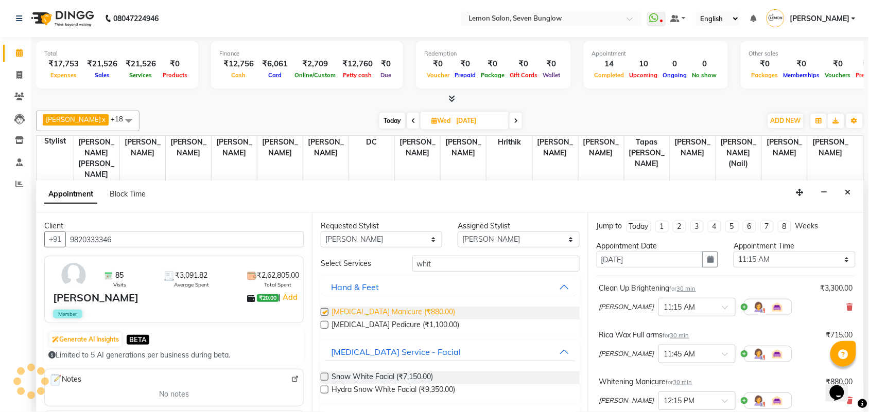
checkbox input "false"
click at [404, 322] on span "Whitening Pedicure (₹1,100.00)" at bounding box center [396, 326] width 128 height 13
checkbox input "false"
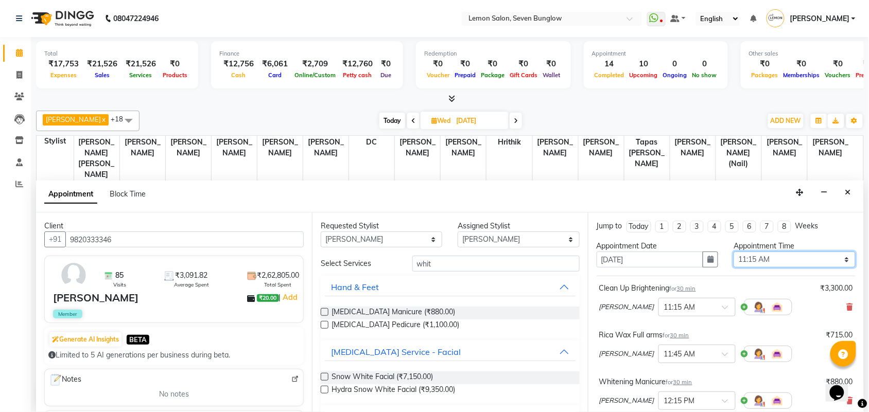
click at [767, 266] on select "Select 10:00 AM 10:15 AM 10:30 AM 10:45 AM 11:00 AM 11:15 AM 11:30 AM 11:45 AM …" at bounding box center [795, 260] width 122 height 16
select select "870"
click at [734, 252] on select "Select 10:00 AM 10:15 AM 10:30 AM 10:45 AM 11:00 AM 11:15 AM 11:30 AM 11:45 AM …" at bounding box center [795, 260] width 122 height 16
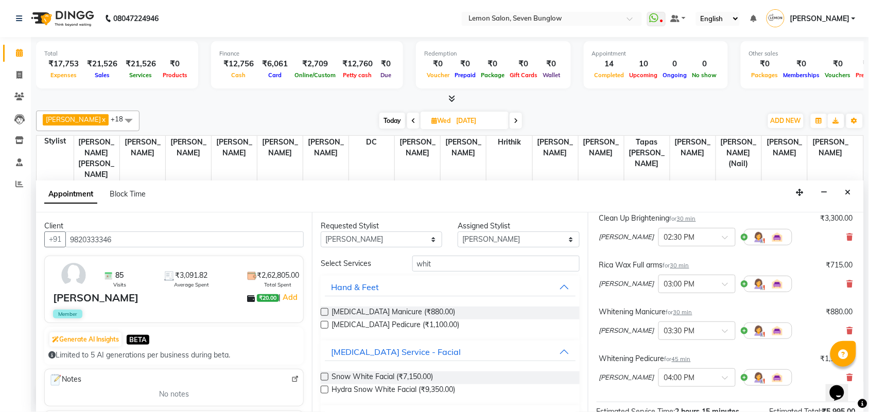
scroll to position [193, 0]
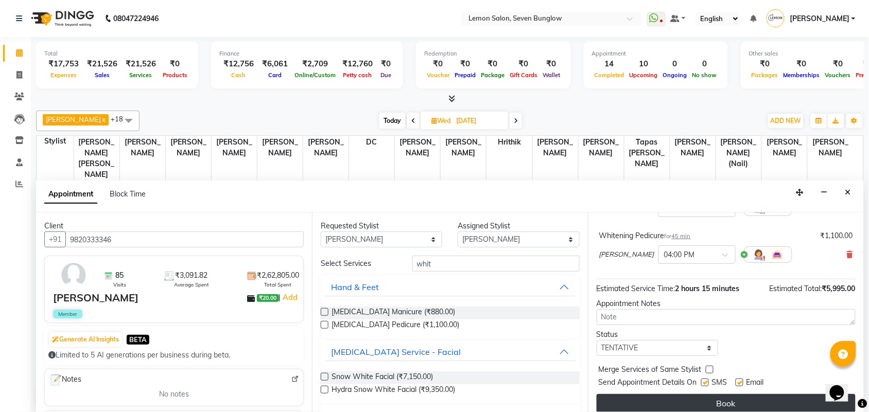
click at [723, 403] on button "Book" at bounding box center [726, 403] width 259 height 19
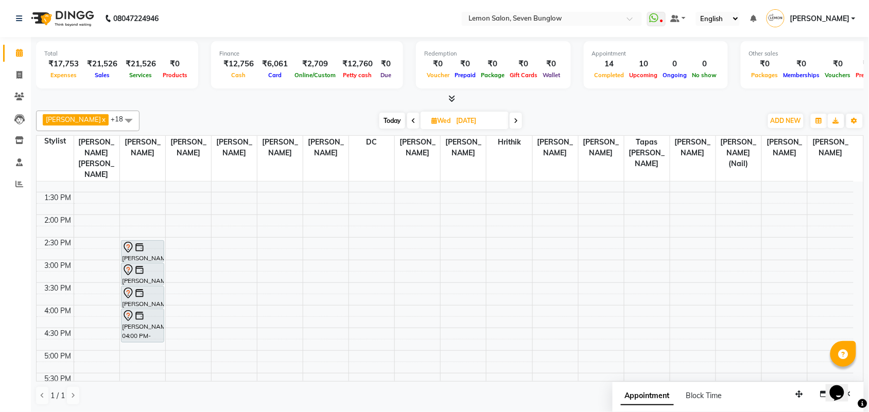
click at [384, 119] on span "Today" at bounding box center [392, 121] width 26 height 16
type input "01-09-2025"
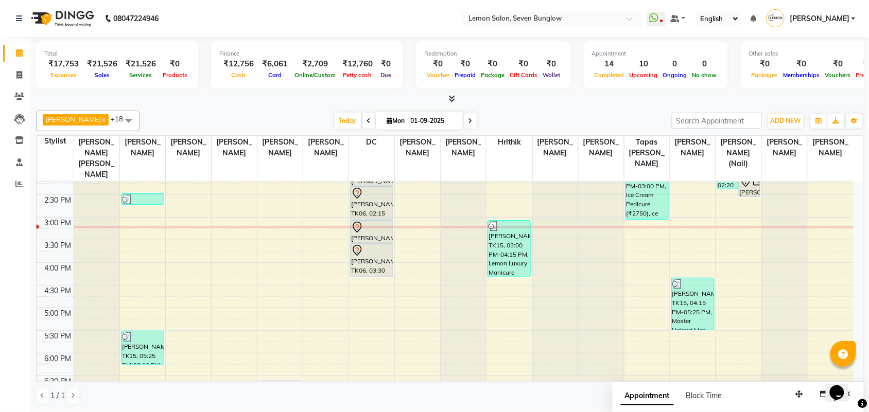
scroll to position [147, 0]
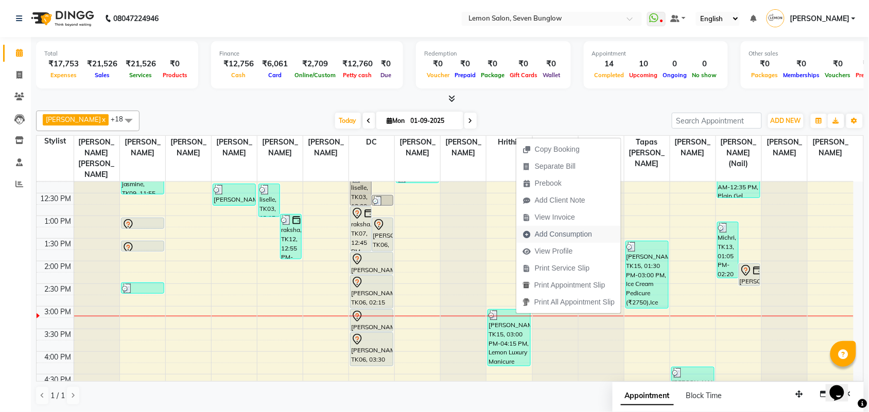
click at [551, 238] on span "Add Consumption" at bounding box center [563, 234] width 57 height 11
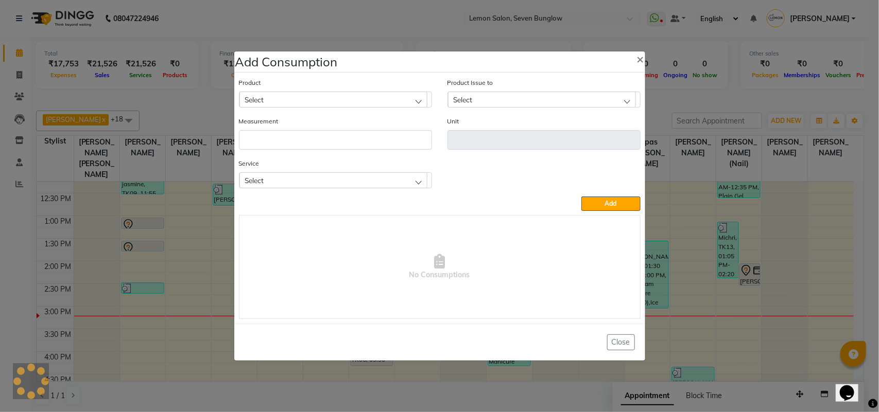
click at [369, 101] on div "Select" at bounding box center [333, 99] width 188 height 15
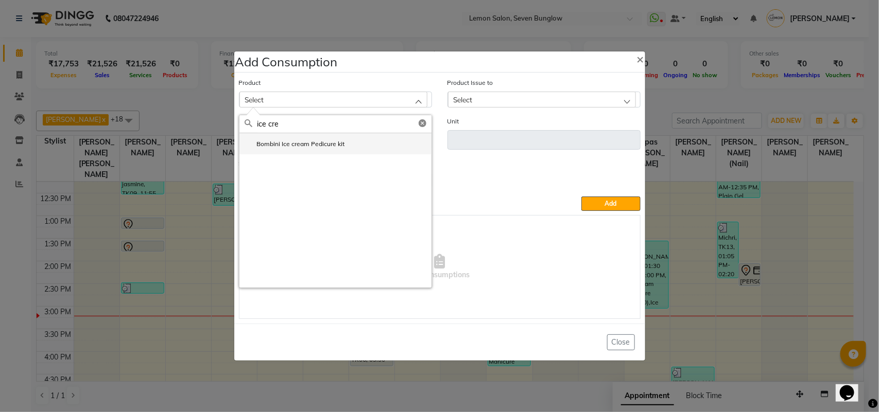
type input "ice cre"
click at [351, 143] on li "Bombini Ice cream Pedicure kit" at bounding box center [335, 143] width 192 height 21
type input "kit"
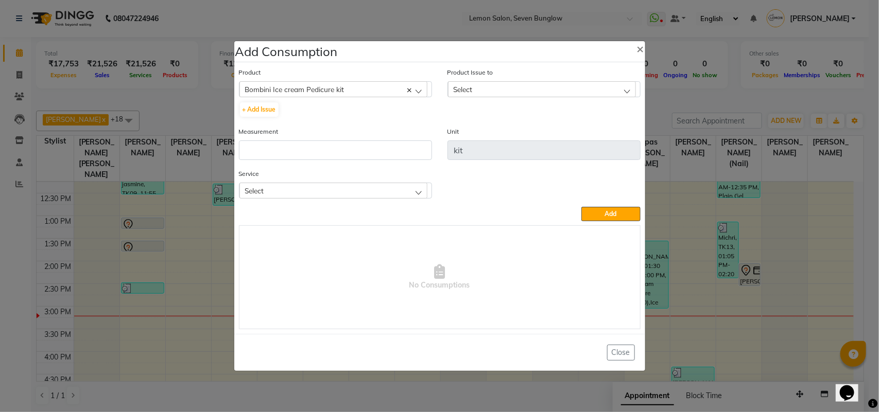
click at [511, 91] on div "Select" at bounding box center [542, 88] width 188 height 15
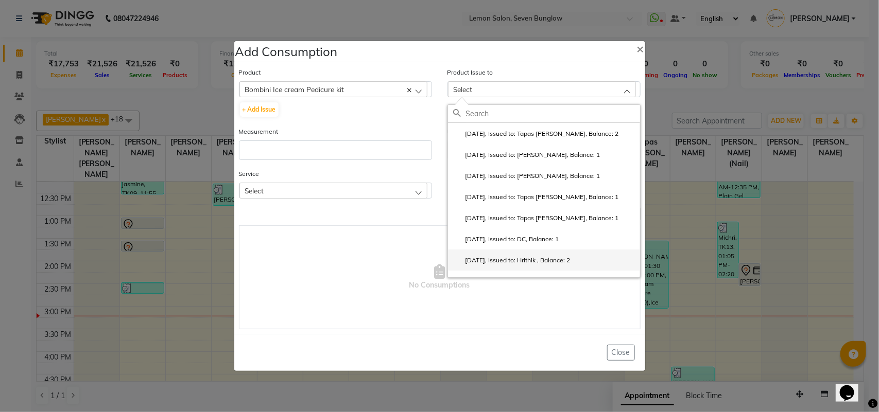
click at [508, 264] on label "2025-08-24, Issued to: Hrithik , Balance: 2" at bounding box center [511, 260] width 117 height 9
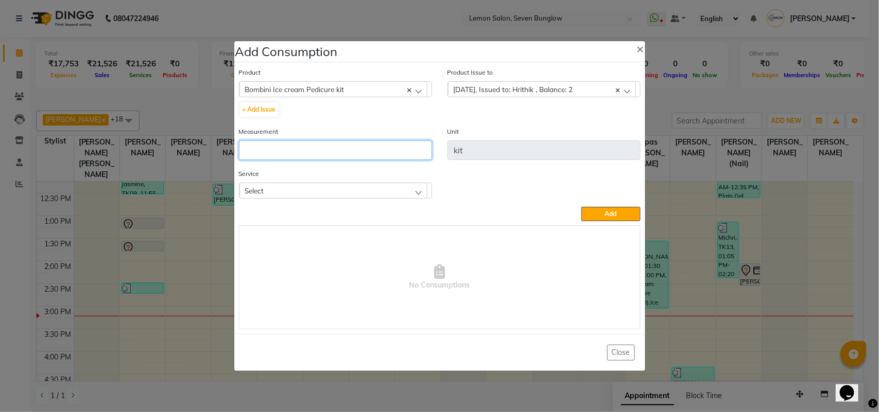
click at [322, 153] on input "number" at bounding box center [335, 151] width 193 height 20
type input "1"
click at [307, 183] on div "Select" at bounding box center [333, 190] width 188 height 15
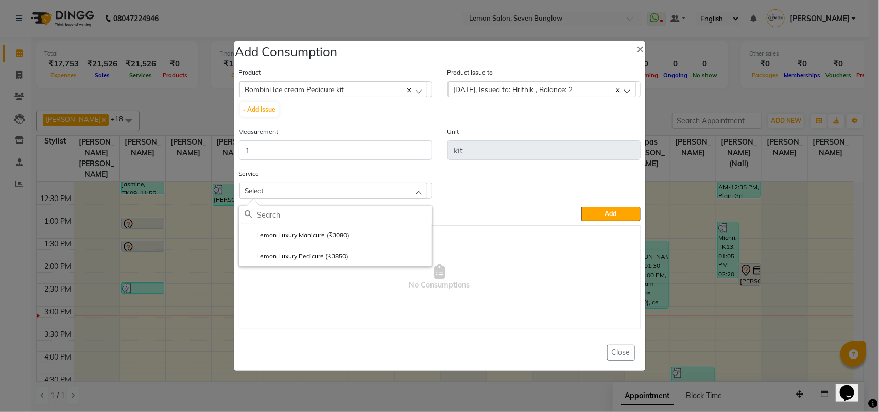
click at [315, 256] on label "Lemon Luxury Pedicure (₹3850)" at bounding box center [297, 256] width 104 height 9
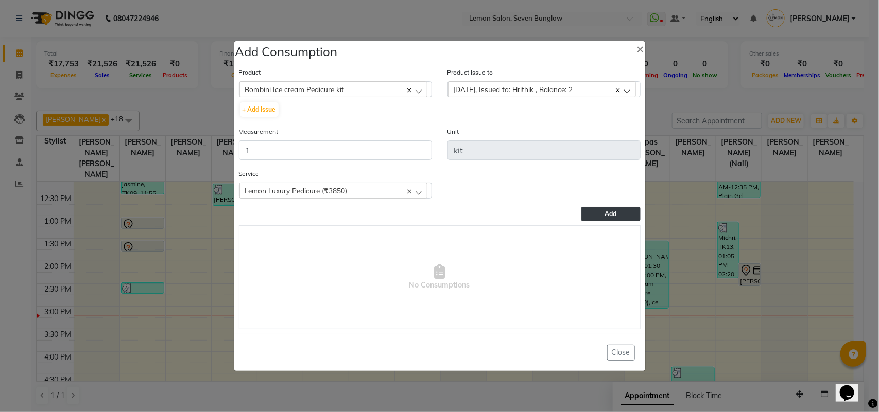
click at [615, 212] on span "Add" at bounding box center [611, 214] width 12 height 8
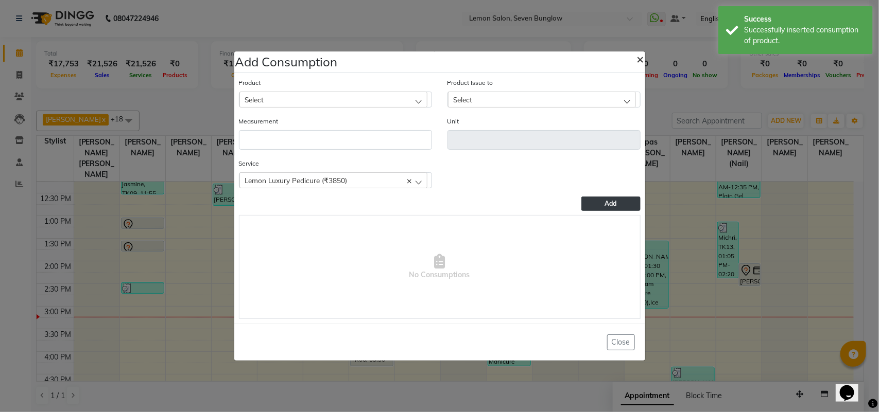
click at [640, 57] on span "×" at bounding box center [640, 58] width 7 height 15
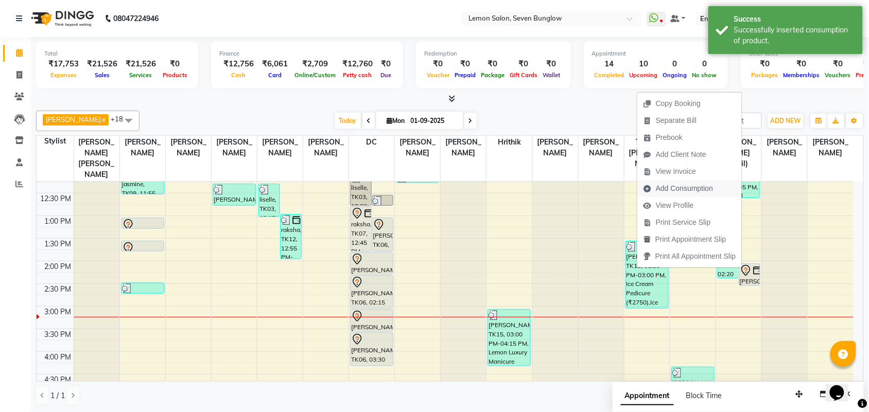
click at [674, 189] on span "Add Consumption" at bounding box center [684, 188] width 57 height 11
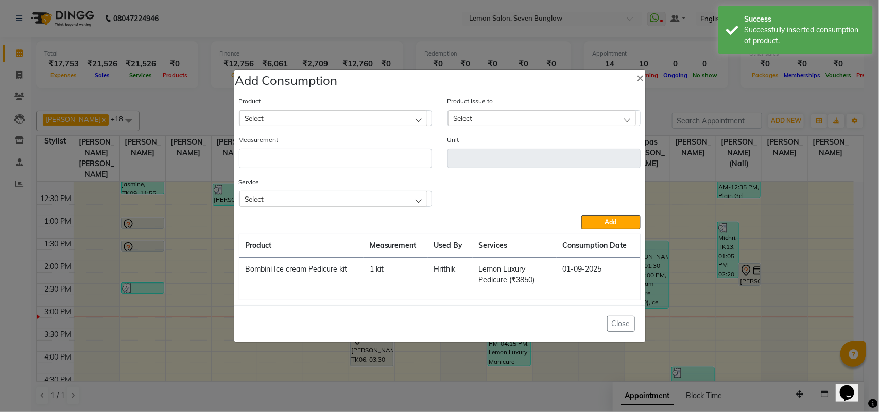
click at [385, 116] on div "Select" at bounding box center [333, 117] width 188 height 15
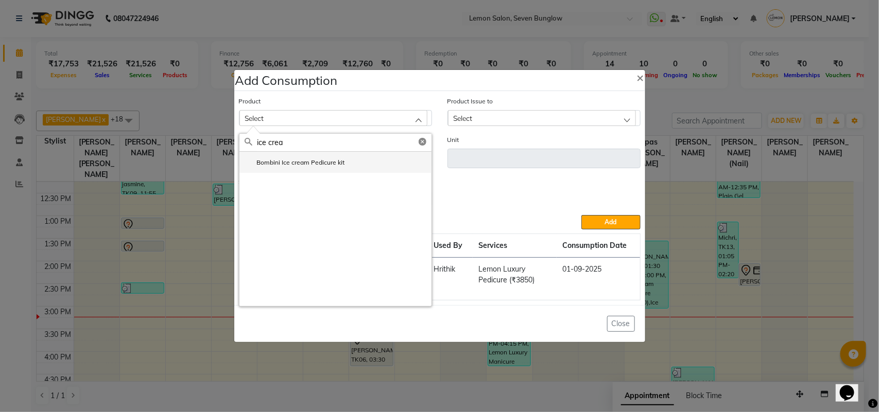
type input "ice crea"
click at [351, 158] on li "Bombini Ice cream Pedicure kit" at bounding box center [335, 162] width 192 height 21
type input "kit"
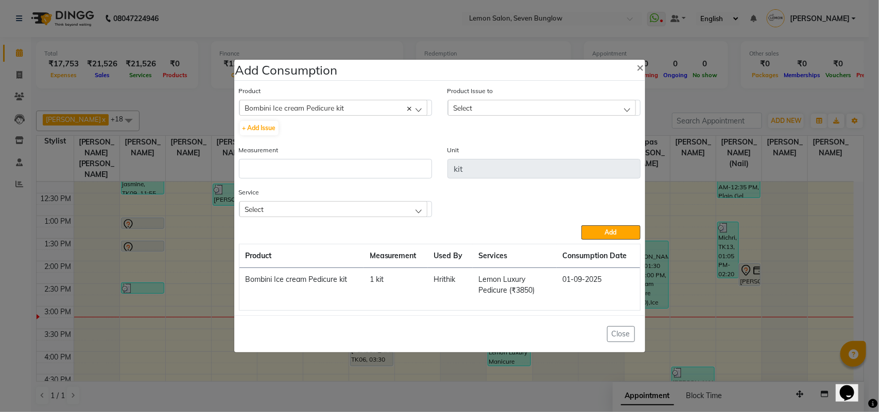
click at [469, 114] on div "Select" at bounding box center [542, 107] width 188 height 15
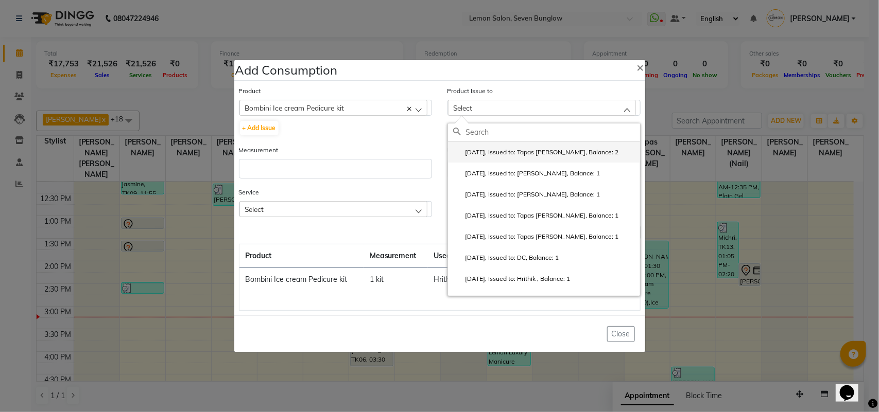
click at [485, 159] on li "2025-09-01, Issued to: Tapas Bera, Balance: 2" at bounding box center [544, 152] width 192 height 21
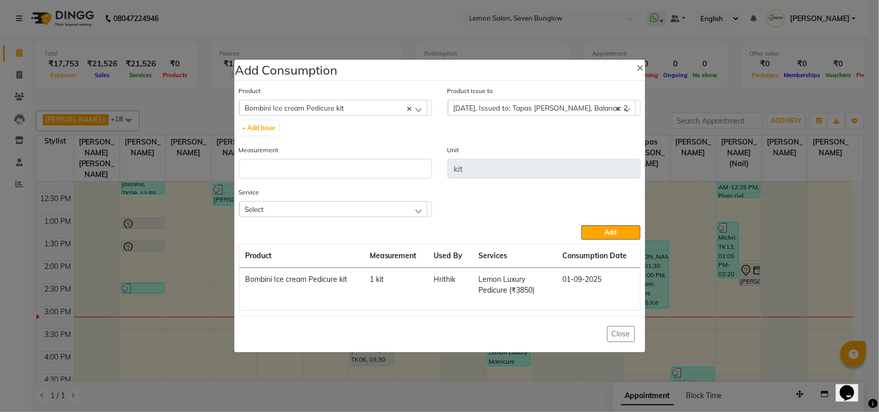
click at [313, 153] on div "Measurement" at bounding box center [335, 162] width 193 height 34
click at [303, 165] on input "number" at bounding box center [335, 169] width 193 height 20
type input "1"
click at [380, 195] on div "Service Select Ice Cream Pedicure (₹2750) Ice Cream Manicure (₹2200)" at bounding box center [335, 202] width 193 height 30
click at [377, 214] on div "Select" at bounding box center [333, 208] width 188 height 15
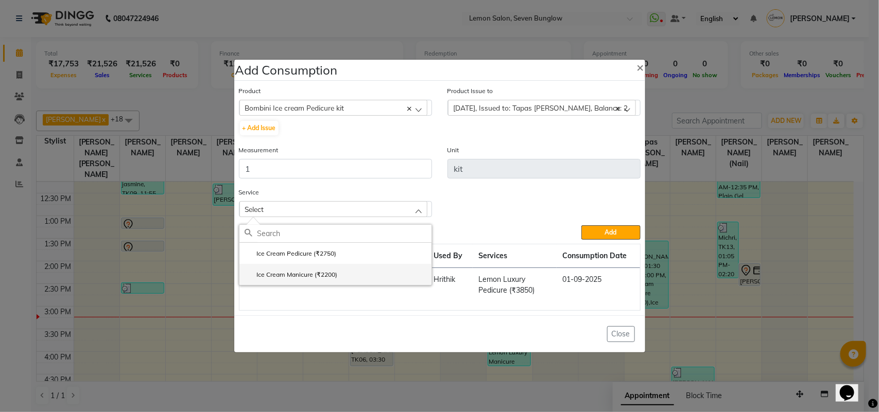
click at [362, 264] on li "Ice Cream Manicure (₹2200)" at bounding box center [335, 274] width 192 height 21
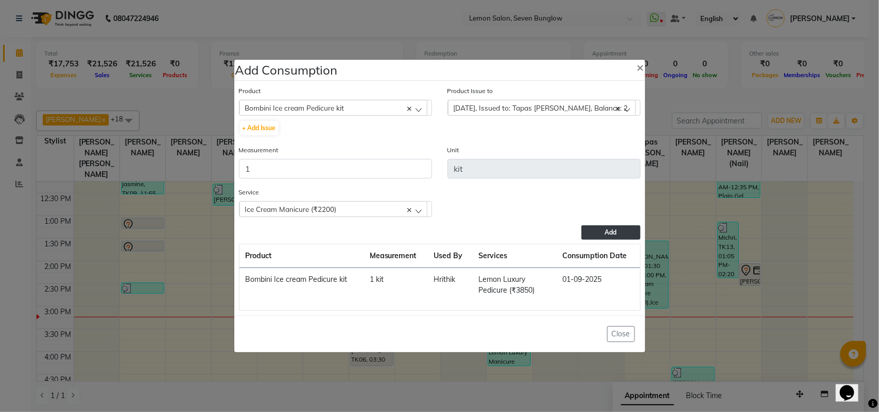
click at [611, 235] on span "Add" at bounding box center [611, 233] width 12 height 8
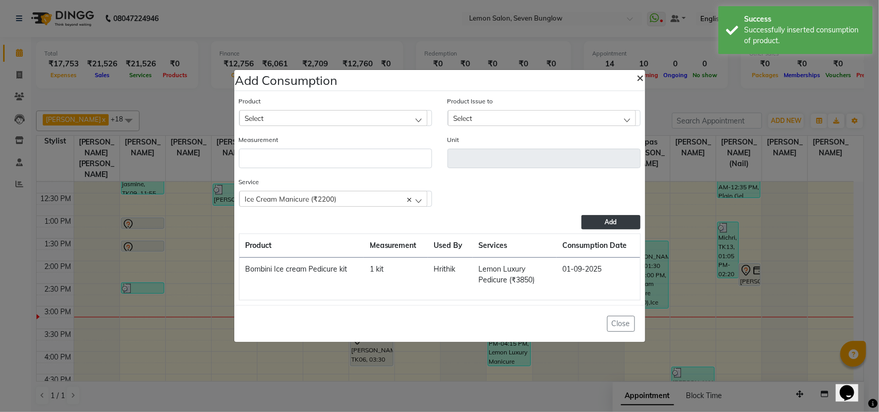
click at [640, 75] on span "×" at bounding box center [640, 77] width 7 height 15
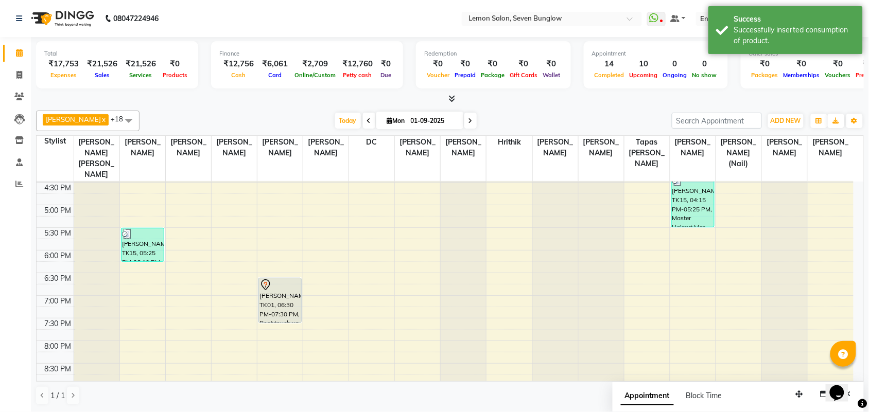
scroll to position [340, 0]
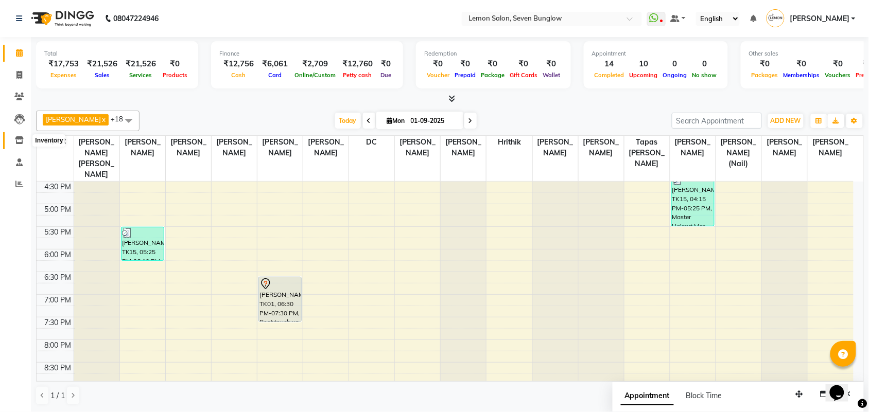
click at [12, 142] on span at bounding box center [19, 141] width 18 height 12
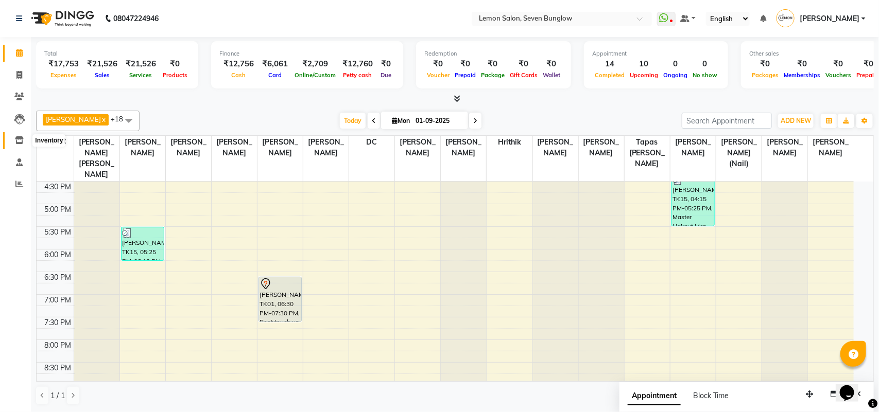
select select
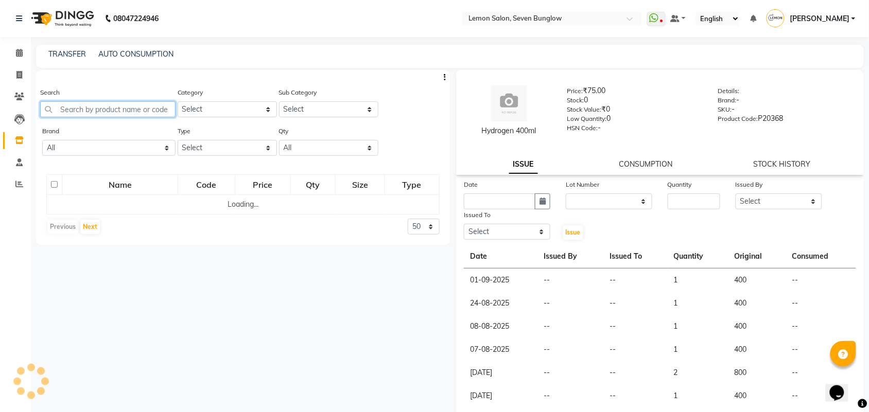
click at [100, 108] on input "text" at bounding box center [107, 109] width 135 height 16
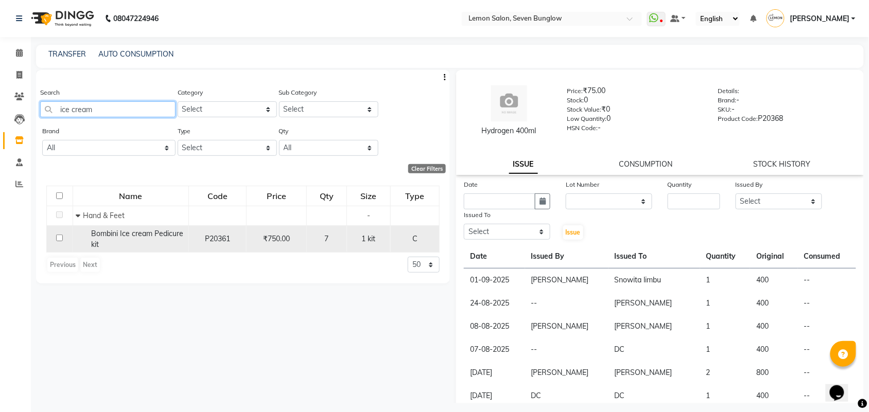
type input "ice cream"
click at [118, 241] on div "Bombini Ice cream Pedicure kit" at bounding box center [131, 240] width 110 height 22
select select
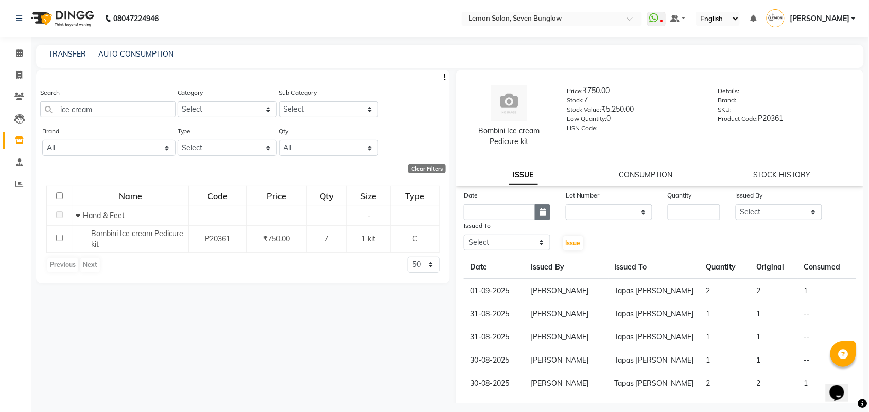
click at [535, 216] on button "button" at bounding box center [542, 212] width 15 height 16
select select "9"
select select "2025"
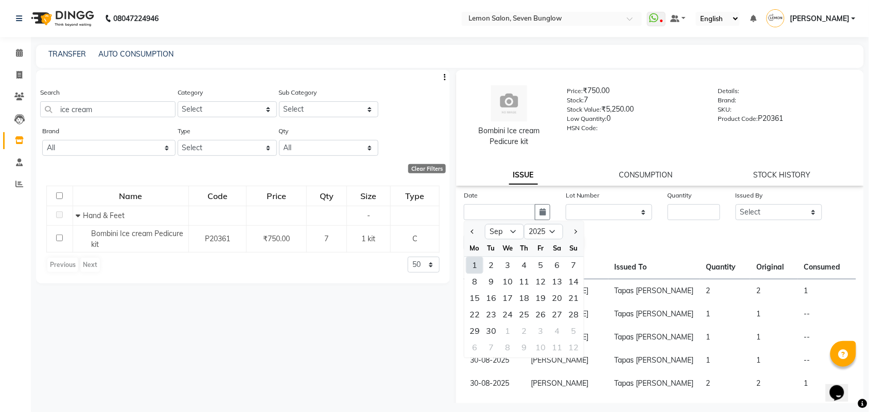
click at [475, 263] on div "1" at bounding box center [475, 265] width 16 height 16
type input "01-09-2025"
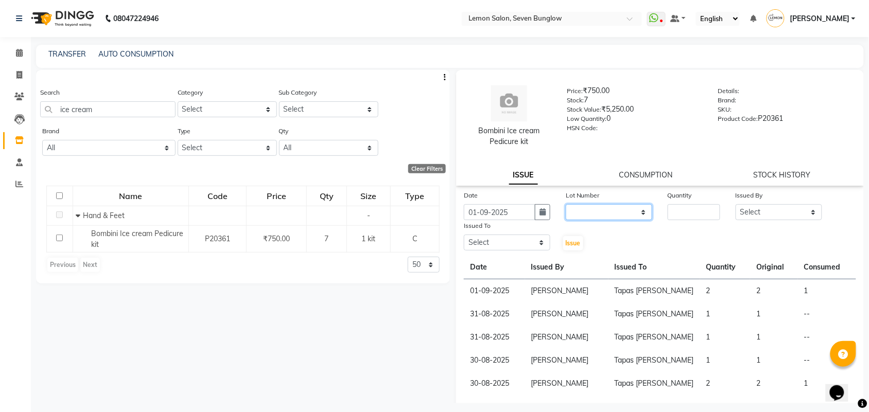
drag, startPoint x: 623, startPoint y: 208, endPoint x: 618, endPoint y: 217, distance: 10.8
click at [623, 209] on select "None" at bounding box center [609, 212] width 87 height 16
select select "0: null"
click at [566, 204] on select "None" at bounding box center [609, 212] width 87 height 16
click at [679, 210] on input "number" at bounding box center [694, 212] width 53 height 16
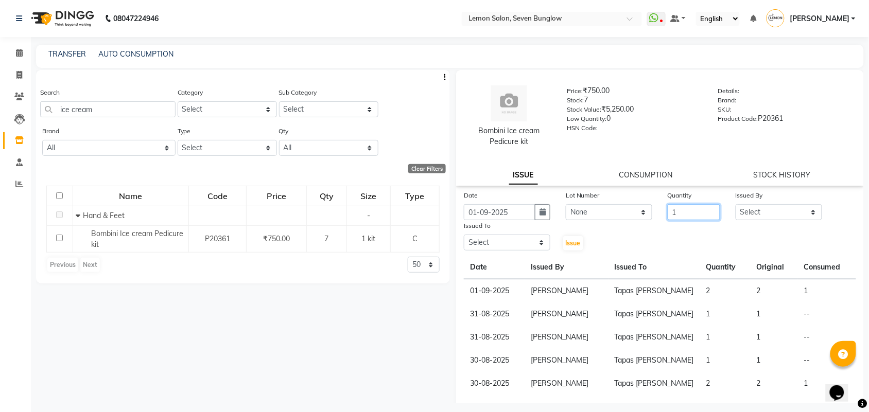
type input "1"
click at [755, 209] on select "Select Ajit Thakur Amreen Shaikh Aniket (Nail) Ashfak DC Hira Lal Om Prakash Ka…" at bounding box center [779, 212] width 87 height 16
select select "71187"
click at [736, 204] on select "Select Ajit Thakur Amreen Shaikh Aniket (Nail) Ashfak DC Hira Lal Om Prakash Ka…" at bounding box center [779, 212] width 87 height 16
click at [510, 248] on select "Select Ajit Thakur Amreen Shaikh Aniket (Nail) Ashfak DC Hira Lal Om Prakash Ka…" at bounding box center [507, 243] width 87 height 16
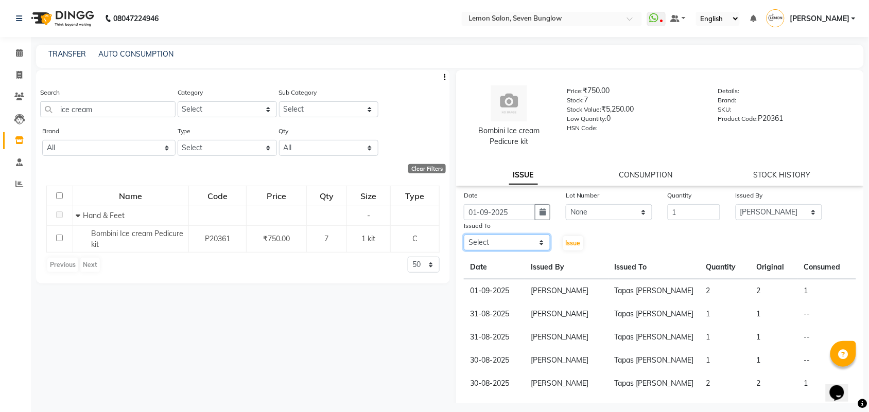
click at [506, 243] on select "Select Ajit Thakur Amreen Shaikh Aniket (Nail) Ashfak DC Hira Lal Om Prakash Ka…" at bounding box center [507, 243] width 87 height 16
select select "44314"
click at [464, 235] on select "Select Ajit Thakur Amreen Shaikh Aniket (Nail) Ashfak DC Hira Lal Om Prakash Ka…" at bounding box center [507, 243] width 87 height 16
click at [572, 245] on span "Issue" at bounding box center [573, 243] width 15 height 8
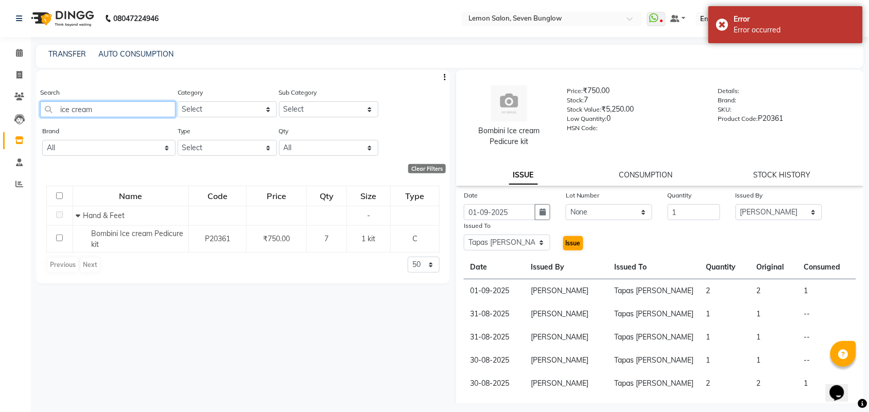
click at [129, 106] on input "ice cream" at bounding box center [107, 109] width 135 height 16
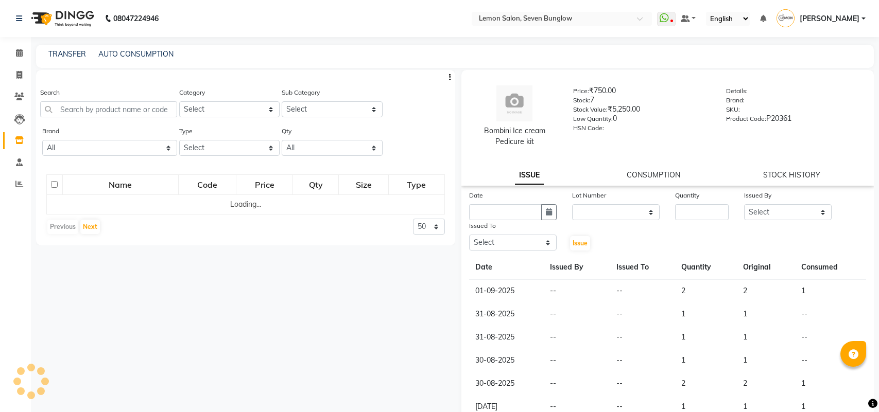
select select
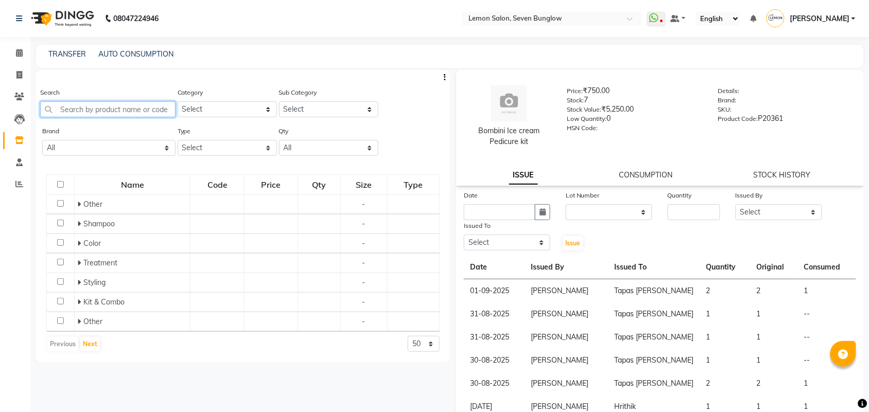
click at [85, 116] on input "text" at bounding box center [107, 109] width 135 height 16
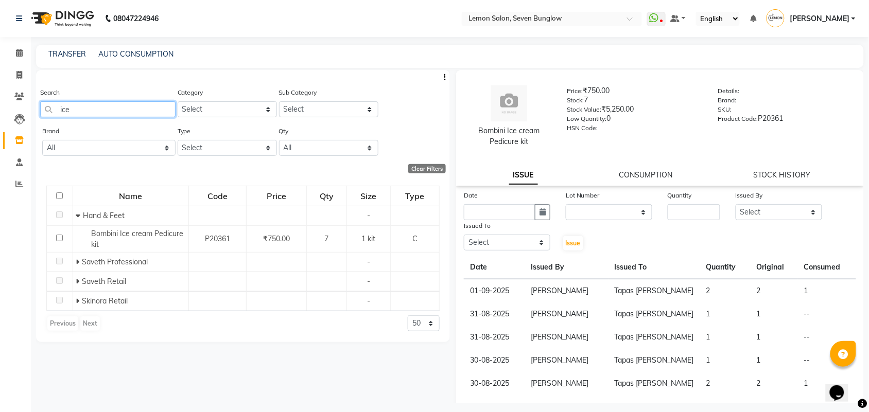
type input "ice"
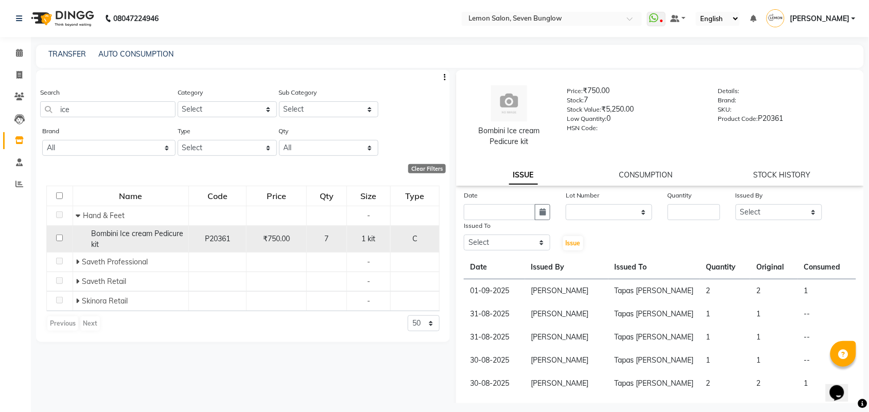
click at [117, 236] on span "Bombini Ice cream Pedicure kit" at bounding box center [137, 239] width 92 height 20
select select
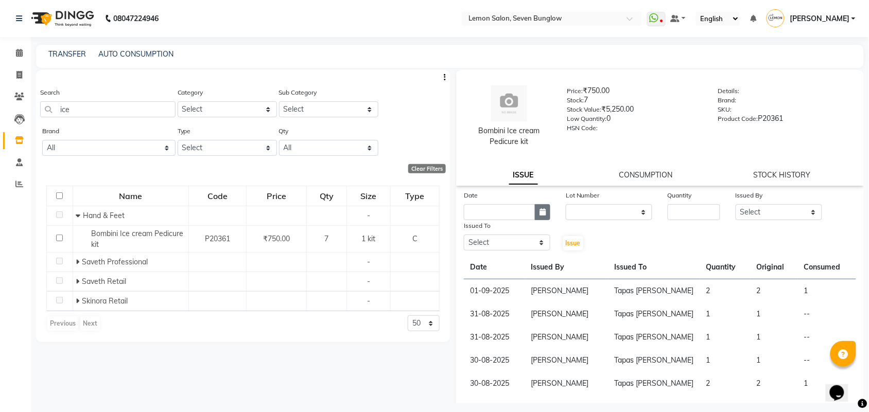
click at [543, 214] on icon "button" at bounding box center [543, 212] width 6 height 7
select select "9"
select select "2025"
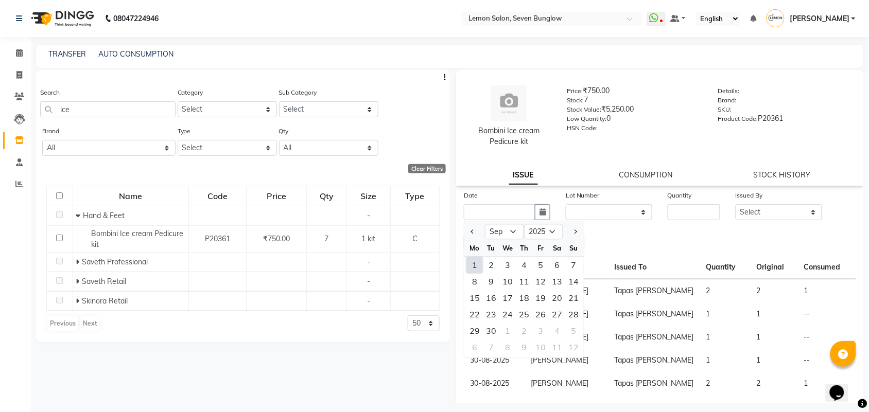
click at [472, 260] on div "1" at bounding box center [475, 265] width 16 height 16
type input "01-09-2025"
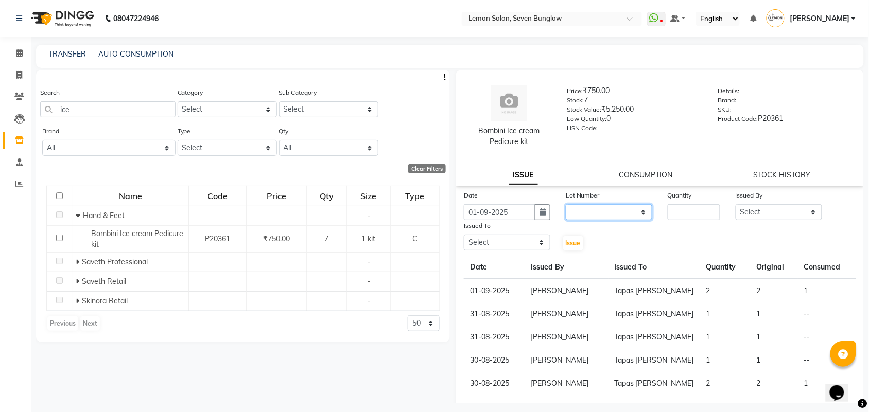
click at [600, 207] on select "None" at bounding box center [609, 212] width 87 height 16
select select "0: null"
click at [566, 204] on select "None" at bounding box center [609, 212] width 87 height 16
click at [683, 217] on input "number" at bounding box center [694, 212] width 53 height 16
type input "1"
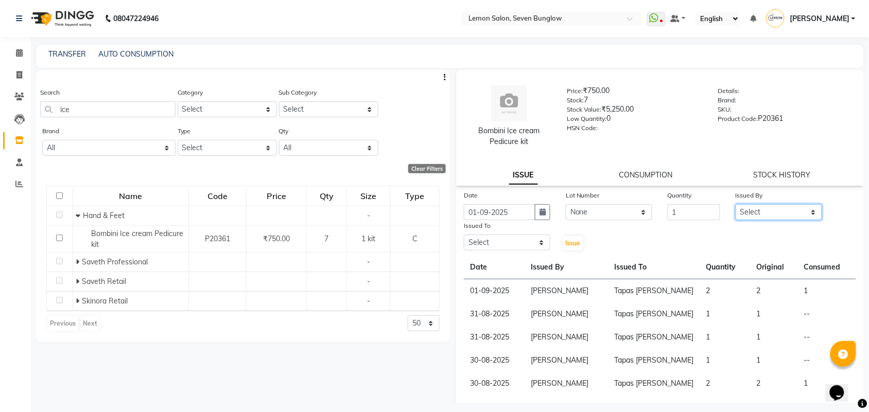
click at [746, 214] on select "Select [PERSON_NAME] [PERSON_NAME] [PERSON_NAME] (Nail) [PERSON_NAME] DC [PERSO…" at bounding box center [779, 212] width 87 height 16
select select "71187"
click at [736, 204] on select "Select [PERSON_NAME] [PERSON_NAME] [PERSON_NAME] (Nail) [PERSON_NAME] DC [PERSO…" at bounding box center [779, 212] width 87 height 16
click at [488, 248] on select "Select [PERSON_NAME] [PERSON_NAME] [PERSON_NAME] (Nail) [PERSON_NAME] DC [PERSO…" at bounding box center [507, 243] width 87 height 16
select select "44314"
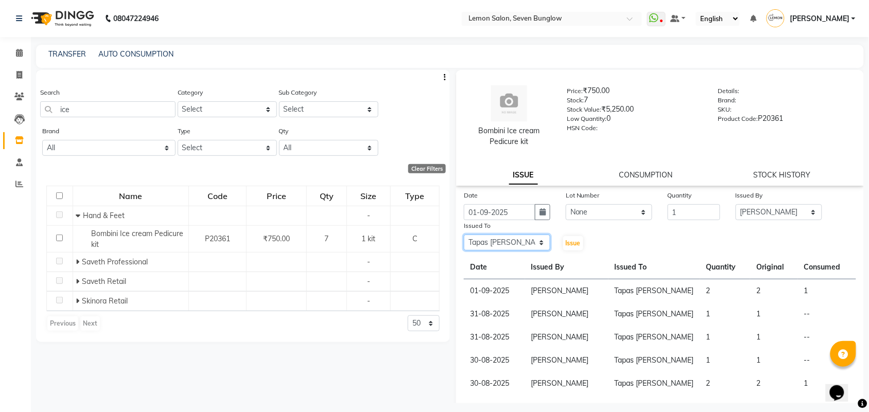
click at [464, 235] on select "Select [PERSON_NAME] [PERSON_NAME] [PERSON_NAME] (Nail) [PERSON_NAME] DC [PERSO…" at bounding box center [507, 243] width 87 height 16
click at [570, 244] on span "Issue" at bounding box center [573, 243] width 15 height 8
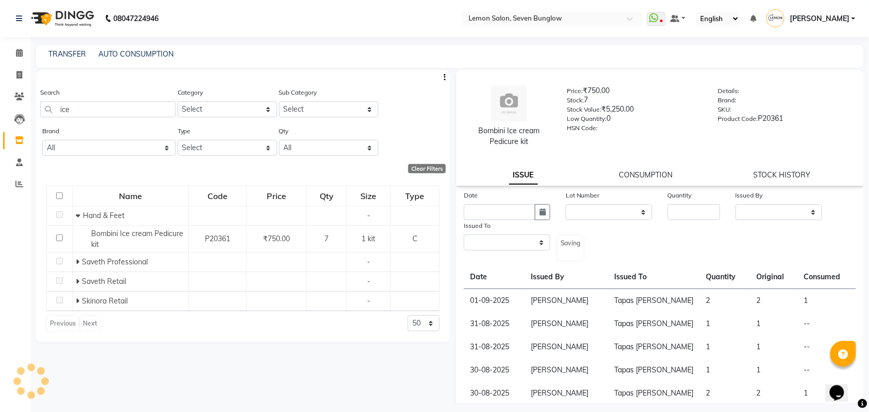
select select
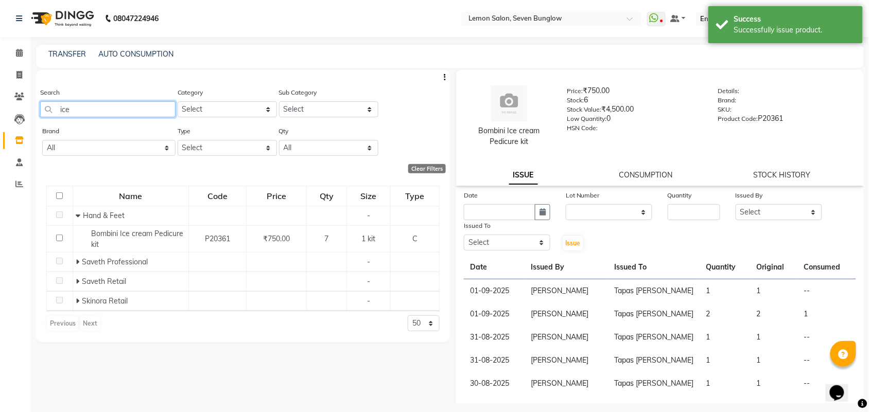
click at [85, 111] on input "ice" at bounding box center [107, 109] width 135 height 16
click at [84, 111] on input "ice" at bounding box center [107, 109] width 135 height 16
type input "i"
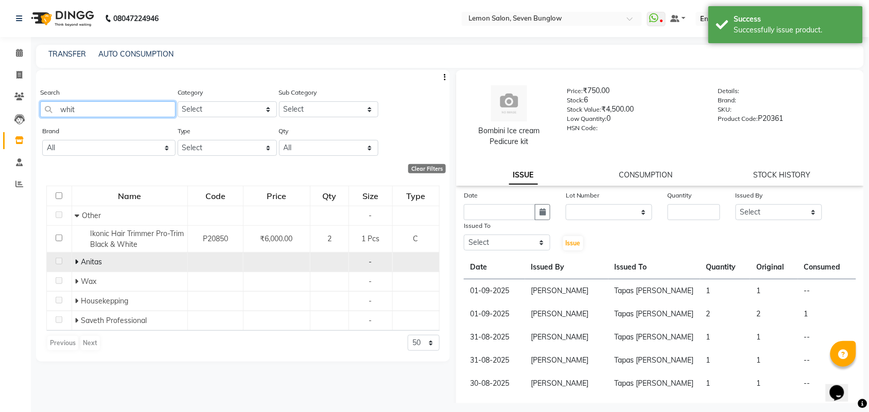
type input "whit"
click at [78, 261] on icon at bounding box center [77, 261] width 4 height 7
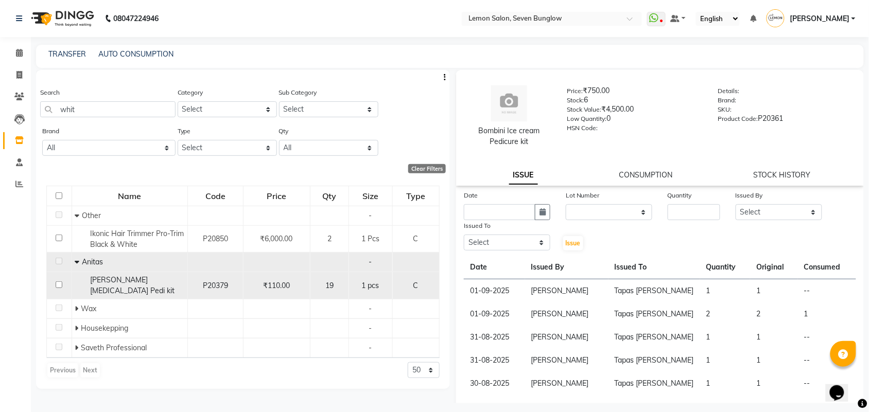
click at [117, 282] on span "Anitas Whitening Pedi kit" at bounding box center [132, 285] width 84 height 20
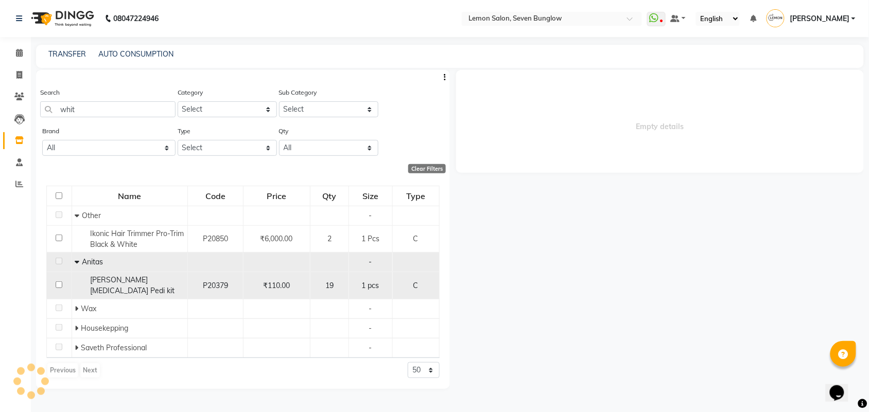
select select
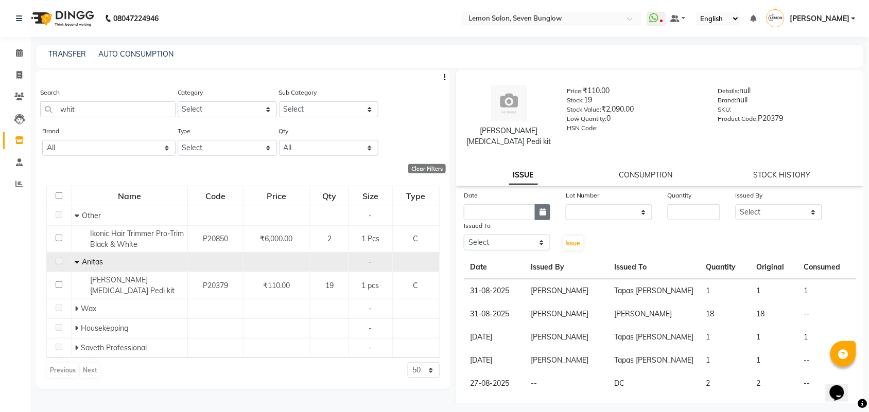
click at [544, 217] on button "button" at bounding box center [542, 212] width 15 height 16
select select "9"
select select "2025"
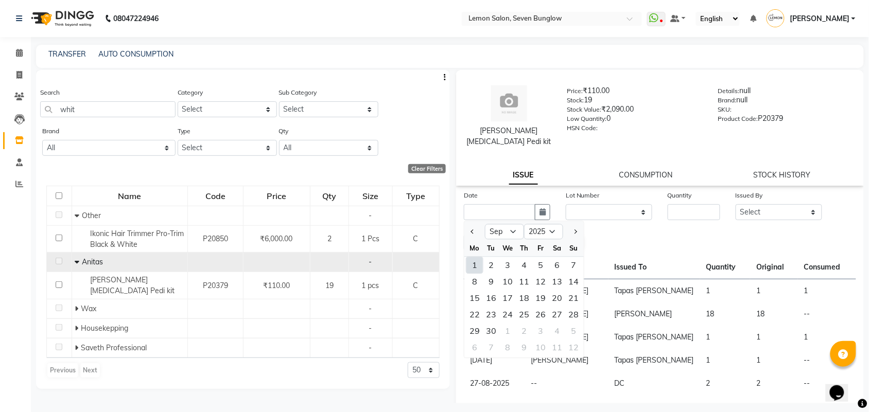
click at [472, 259] on div "1" at bounding box center [475, 265] width 16 height 16
type input "01-09-2025"
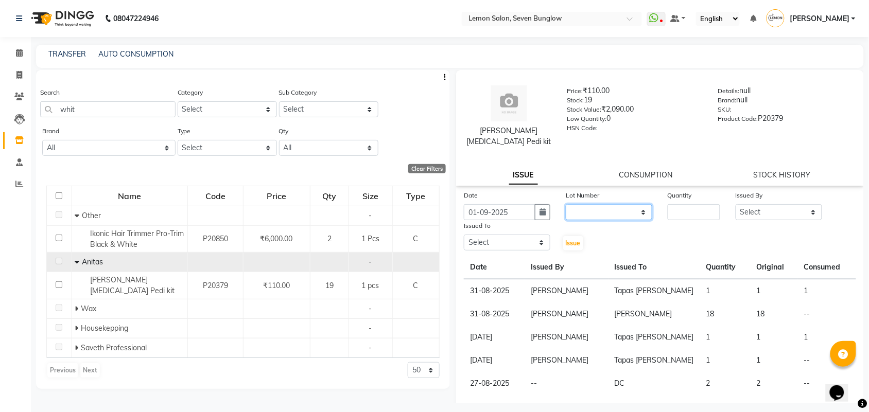
click at [606, 210] on select "None" at bounding box center [609, 212] width 87 height 16
select select "0: null"
click at [566, 204] on select "None" at bounding box center [609, 212] width 87 height 16
click at [685, 213] on input "number" at bounding box center [694, 212] width 53 height 16
type input "1"
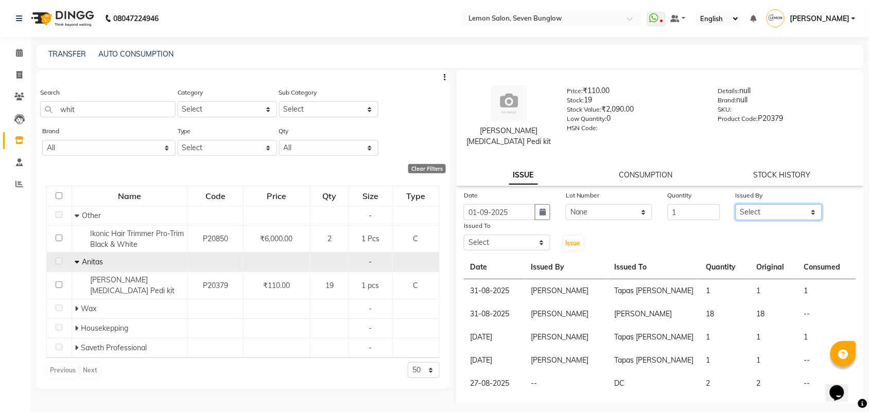
click at [775, 211] on select "Select Ajit Thakur Amreen Shaikh Aniket (Nail) Ashfak DC Hira Lal Om Prakash Ka…" at bounding box center [779, 212] width 87 height 16
select select "71187"
click at [736, 204] on select "Select Ajit Thakur Amreen Shaikh Aniket (Nail) Ashfak DC Hira Lal Om Prakash Ka…" at bounding box center [779, 212] width 87 height 16
click at [536, 239] on select "Select Ajit Thakur Amreen Shaikh Aniket (Nail) Ashfak DC Hira Lal Om Prakash Ka…" at bounding box center [507, 243] width 87 height 16
click at [464, 235] on select "Select Ajit Thakur Amreen Shaikh Aniket (Nail) Ashfak DC Hira Lal Om Prakash Ka…" at bounding box center [507, 243] width 87 height 16
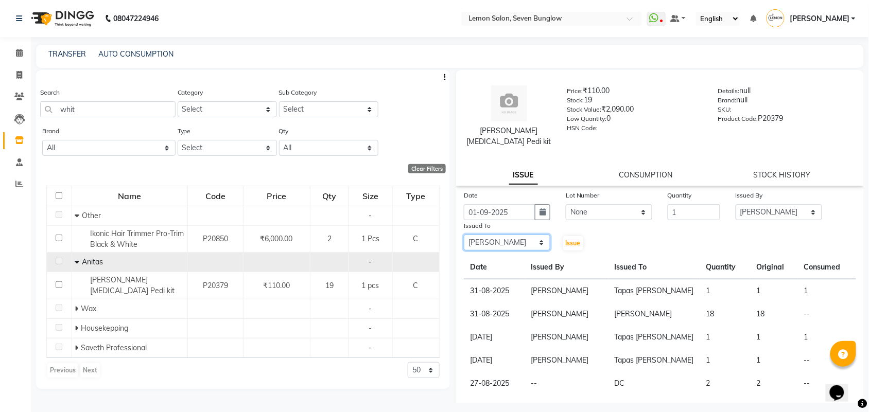
select select "44314"
click at [566, 243] on span "Issue" at bounding box center [573, 243] width 15 height 8
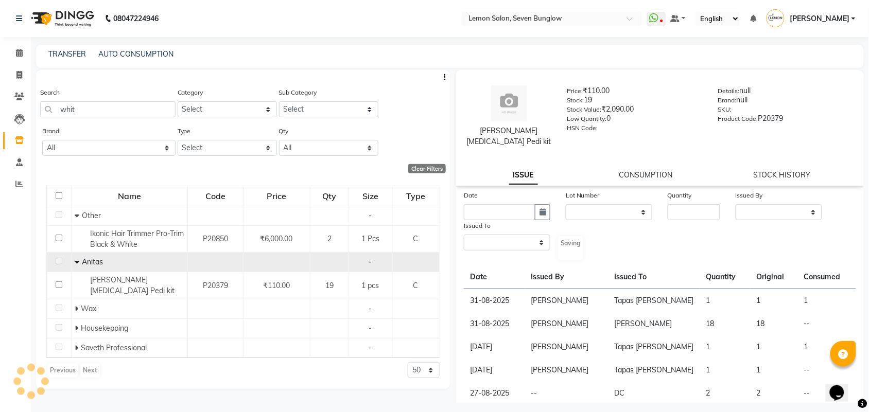
select select
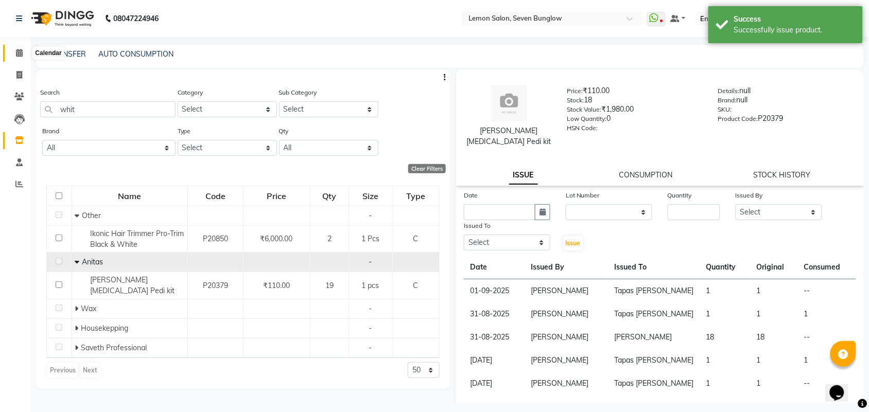
click at [14, 51] on span at bounding box center [19, 53] width 18 height 12
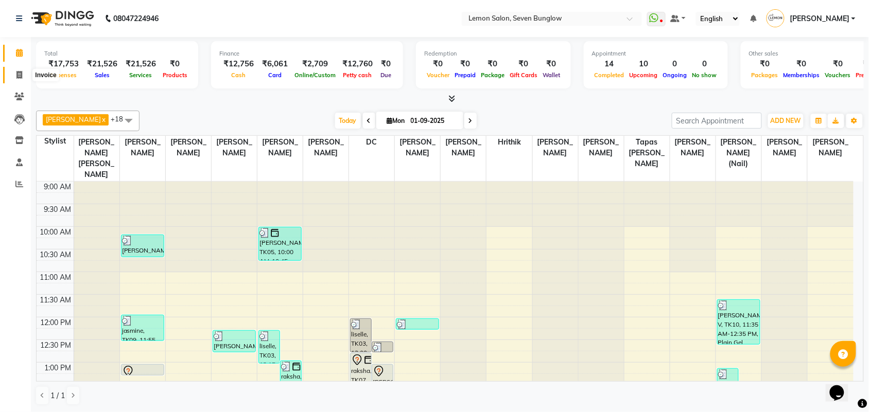
click at [17, 75] on icon at bounding box center [19, 75] width 6 height 8
select select "562"
select select "service"
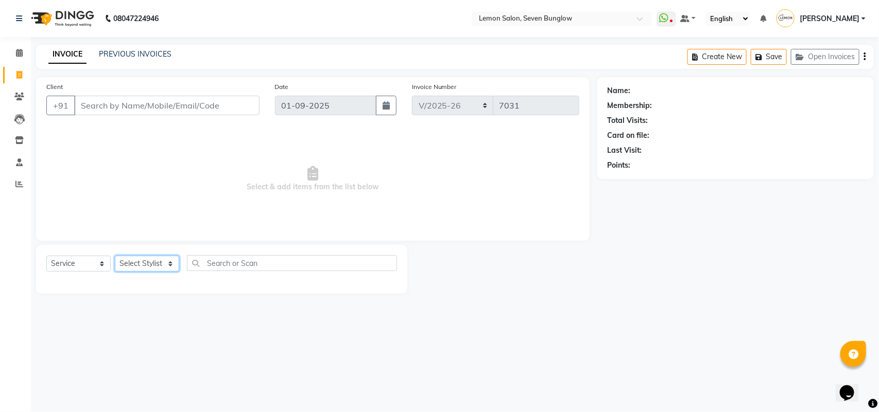
click at [132, 262] on select "Select Stylist" at bounding box center [147, 264] width 64 height 16
select select "7455"
click at [115, 256] on select "Select Stylist Ajit Thakur Amreen Shaikh Aniket (Nail) Ashfak DC Hira Lal Om Pr…" at bounding box center [153, 264] width 77 height 16
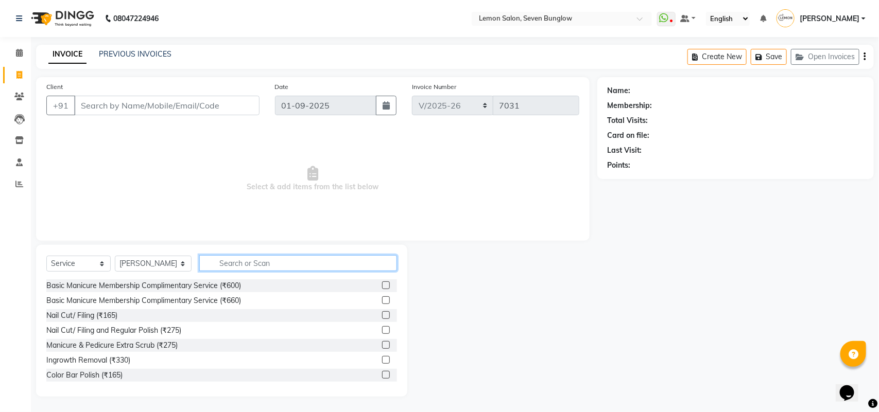
click at [224, 261] on input "text" at bounding box center [298, 263] width 198 height 16
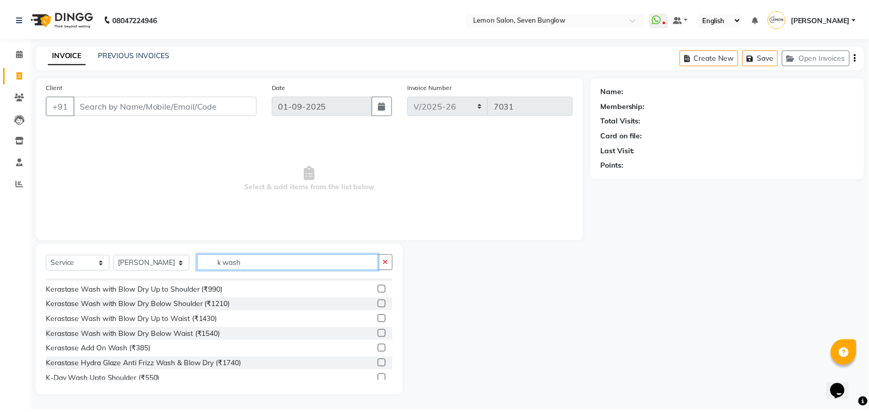
scroll to position [7, 0]
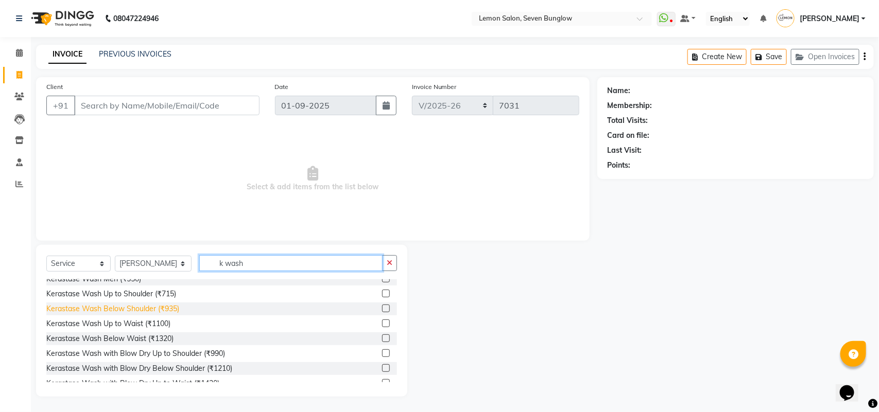
type input "k wash"
click at [176, 312] on div "Kerastase Wash Below Shoulder (₹935)" at bounding box center [112, 309] width 133 height 11
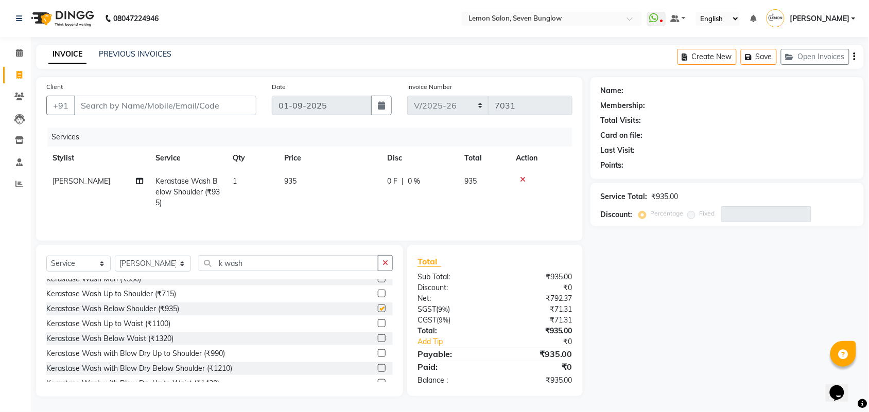
checkbox input "false"
click at [170, 265] on select "Select Stylist Ajit Thakur Amreen Shaikh Aniket (Nail) Ashfak DC Hira Lal Om Pr…" at bounding box center [153, 264] width 76 height 16
select select "24765"
click at [115, 257] on select "Select Stylist Ajit Thakur Amreen Shaikh Aniket (Nail) Ashfak DC Hira Lal Om Pr…" at bounding box center [153, 264] width 76 height 16
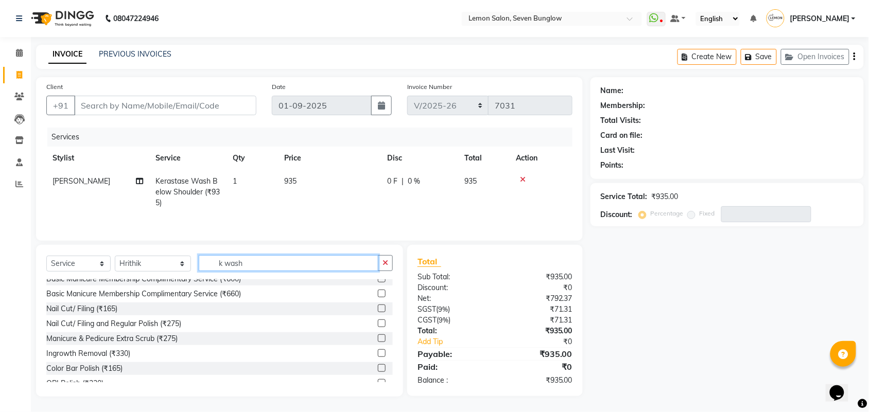
click at [214, 264] on input "k wash" at bounding box center [289, 263] width 180 height 16
type input "k"
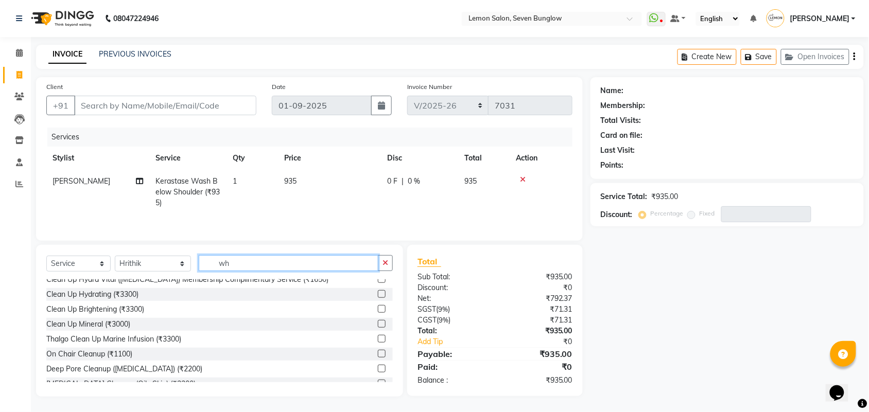
scroll to position [0, 0]
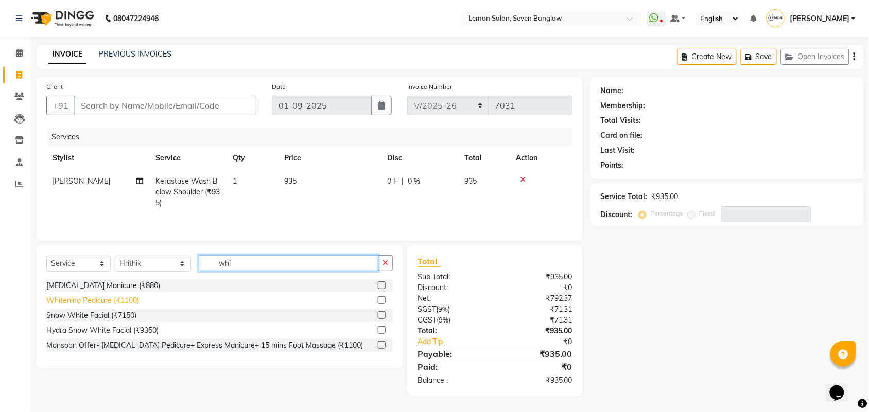
type input "whi"
drag, startPoint x: 132, startPoint y: 298, endPoint x: 132, endPoint y: 274, distance: 23.7
click at [132, 297] on div "Whitening Pedicure (₹1100)" at bounding box center [92, 301] width 93 height 11
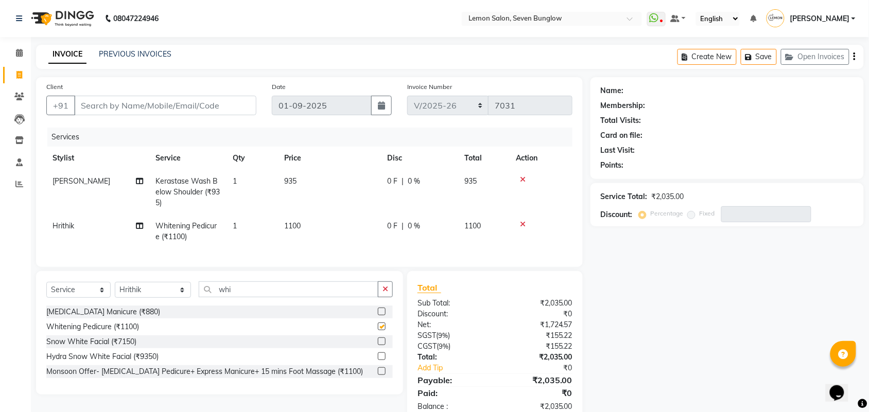
checkbox input "false"
click at [161, 105] on input "Client" at bounding box center [165, 106] width 182 height 20
type input "9"
type input "0"
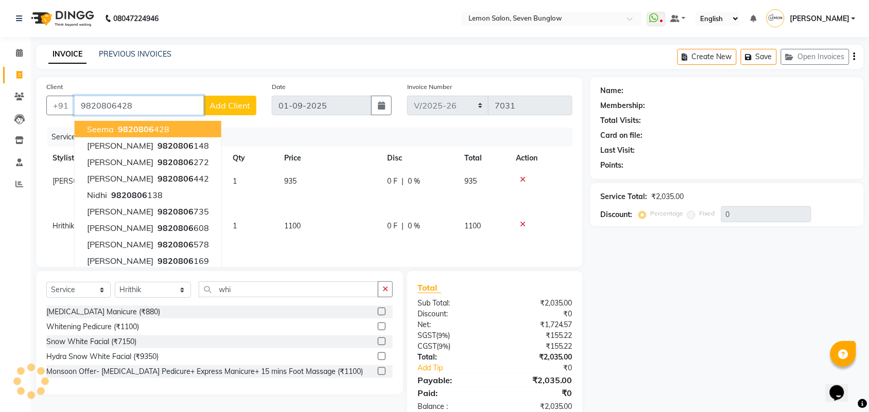
type input "9820806428"
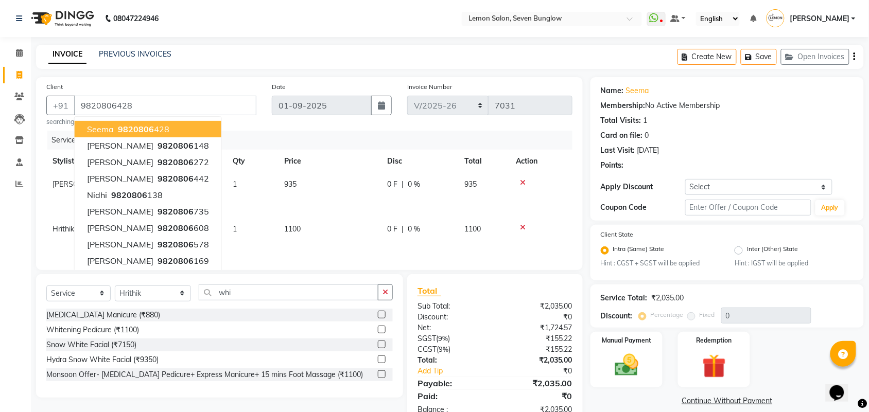
click at [407, 55] on div "INVOICE PREVIOUS INVOICES Create New Save Open Invoices" at bounding box center [450, 57] width 828 height 24
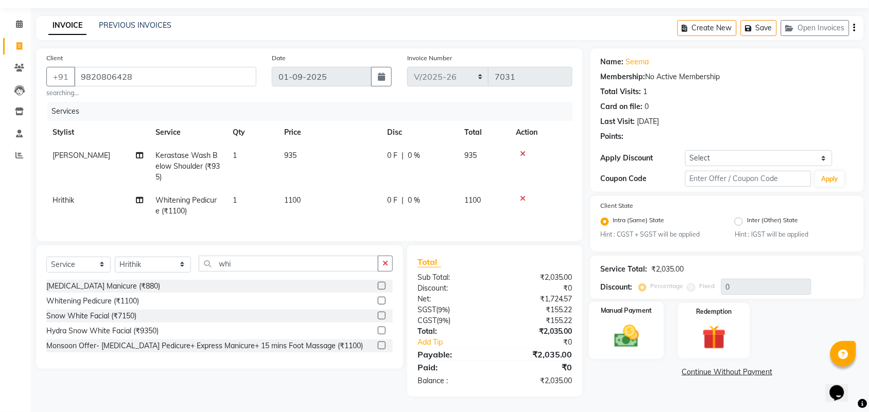
scroll to position [39, 0]
click at [703, 150] on select "Select Coupon → Abc" at bounding box center [758, 158] width 147 height 16
click at [619, 350] on div "Name: Seema Membership: No Active Membership Total Visits: 1 Card on file: 0 La…" at bounding box center [731, 222] width 281 height 349
click at [632, 333] on img at bounding box center [627, 337] width 40 height 28
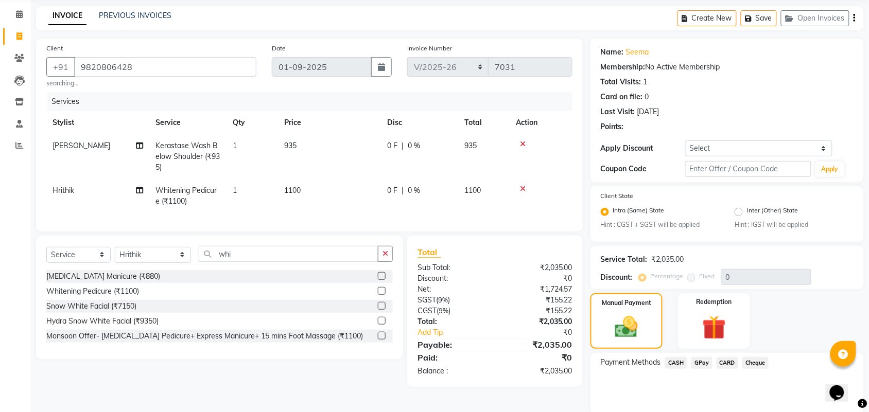
click at [699, 363] on span "GPay" at bounding box center [702, 363] width 21 height 12
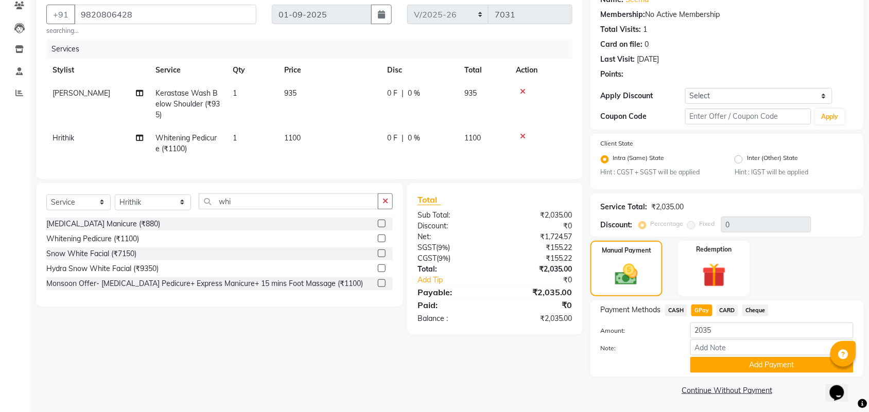
click at [706, 359] on button "Add Payment" at bounding box center [771, 365] width 163 height 16
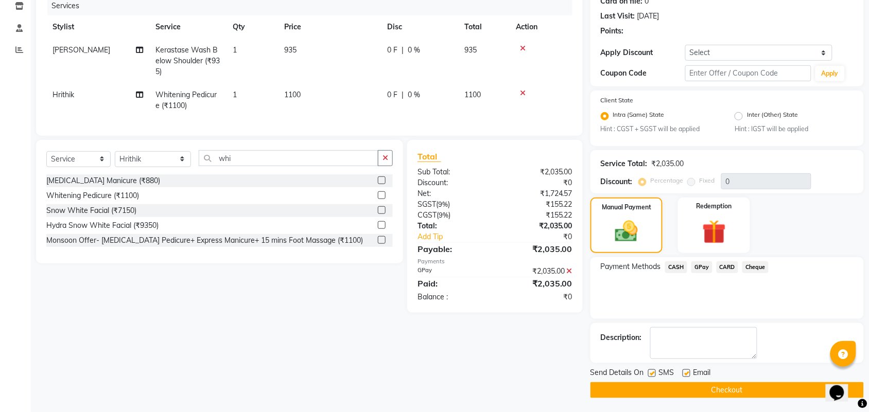
scroll to position [135, 0]
click at [654, 369] on label at bounding box center [652, 373] width 8 height 8
click at [654, 370] on input "checkbox" at bounding box center [651, 373] width 7 height 7
checkbox input "false"
click at [685, 373] on label at bounding box center [687, 373] width 8 height 8
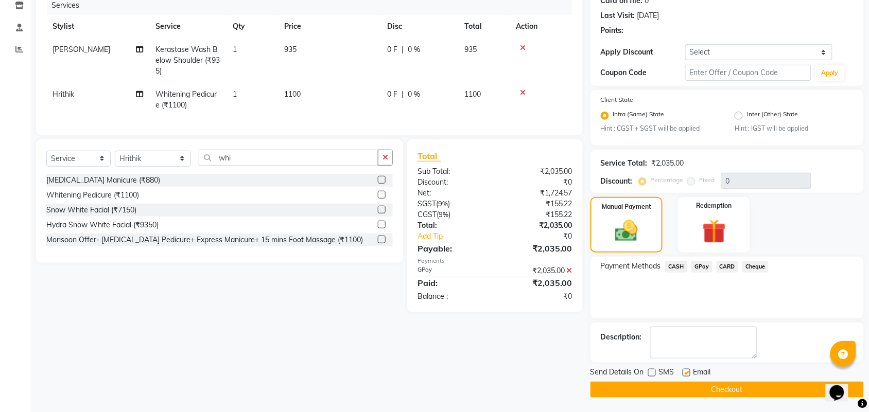
click at [685, 373] on input "checkbox" at bounding box center [686, 373] width 7 height 7
checkbox input "false"
click at [680, 402] on main "INVOICE PREVIOUS INVOICES Create New Save Open Invoices Client +91 9820806428 s…" at bounding box center [450, 162] width 838 height 504
click at [678, 389] on button "Checkout" at bounding box center [727, 390] width 273 height 16
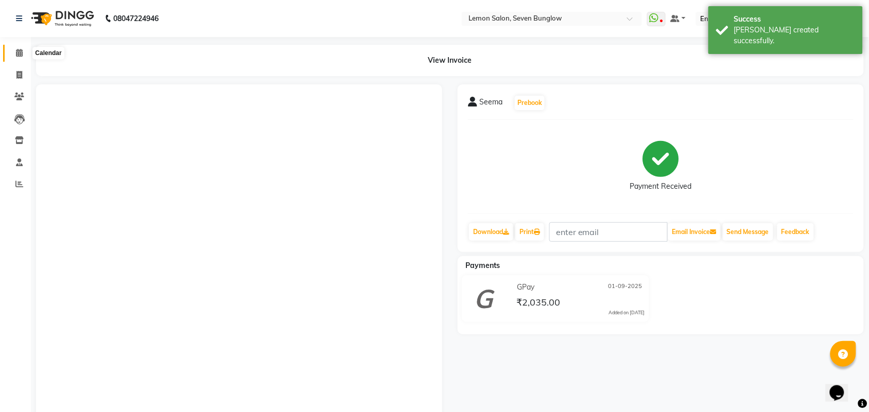
click at [14, 53] on span at bounding box center [19, 53] width 18 height 12
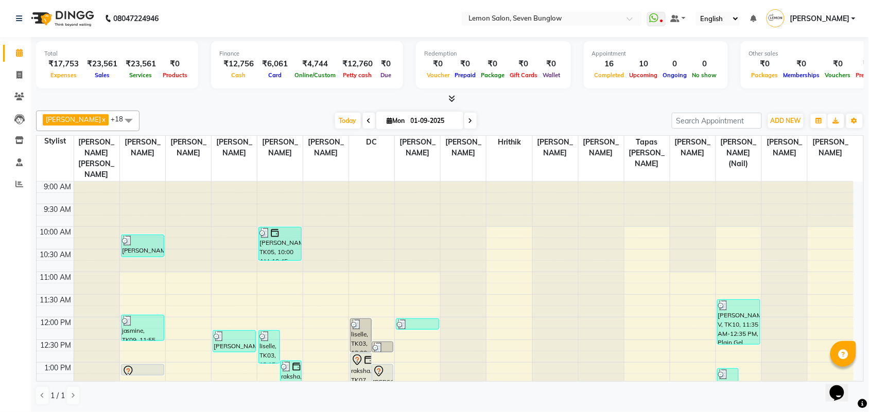
click at [469, 118] on icon at bounding box center [471, 121] width 4 height 6
type input "02-09-2025"
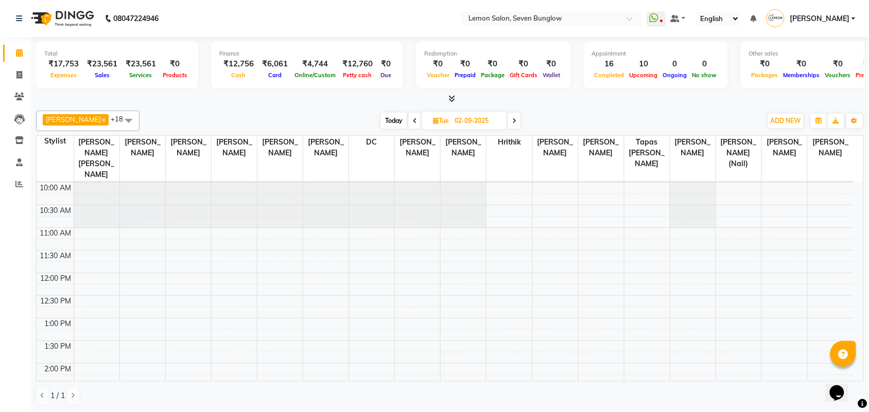
scroll to position [64, 0]
click at [7, 78] on link "Invoice" at bounding box center [15, 75] width 25 height 17
select select "562"
select select "service"
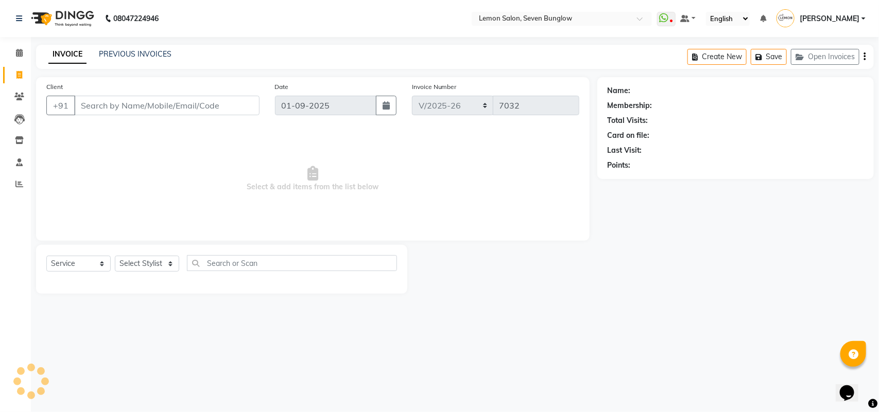
click at [140, 110] on input "Client" at bounding box center [166, 106] width 185 height 20
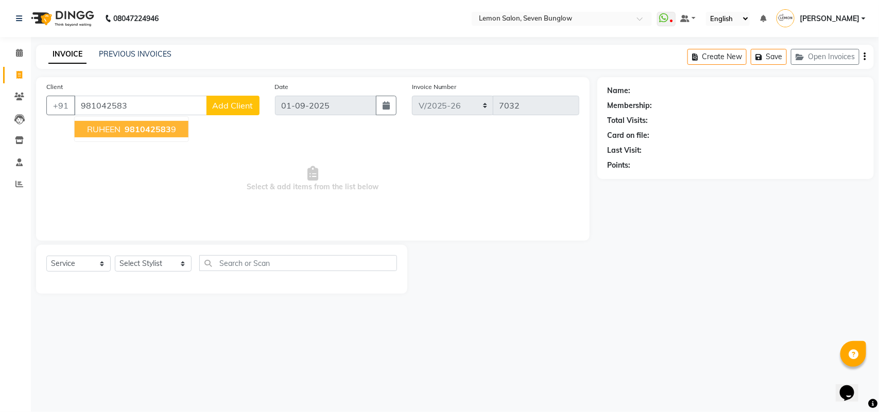
click at [144, 133] on span "981042583" at bounding box center [148, 129] width 46 height 10
type input "9810425839"
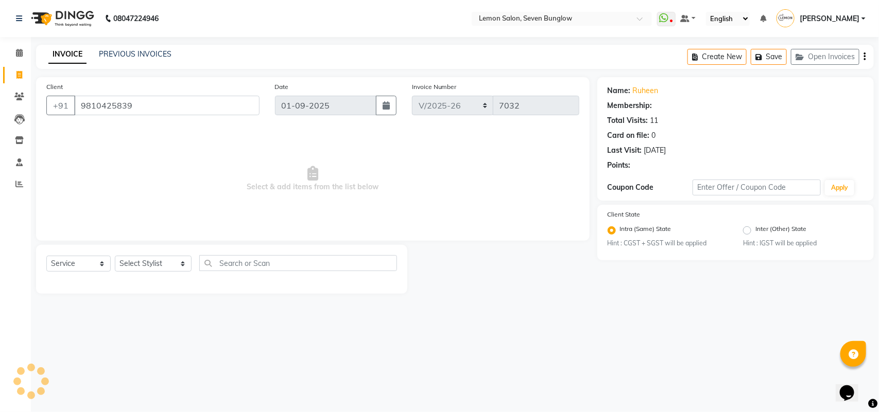
select select "1: Object"
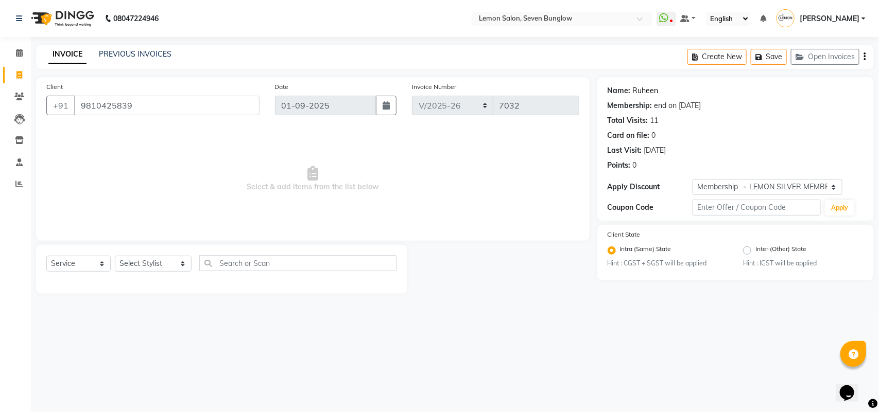
click at [644, 85] on link "Ruheen" at bounding box center [646, 90] width 26 height 11
click at [647, 89] on link "Ruheen" at bounding box center [646, 90] width 26 height 11
click at [16, 53] on icon at bounding box center [19, 53] width 7 height 8
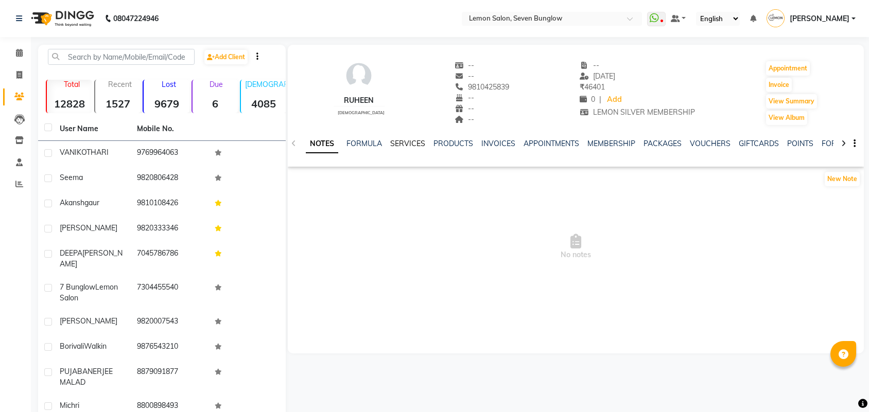
click at [402, 147] on link "SERVICES" at bounding box center [407, 143] width 35 height 9
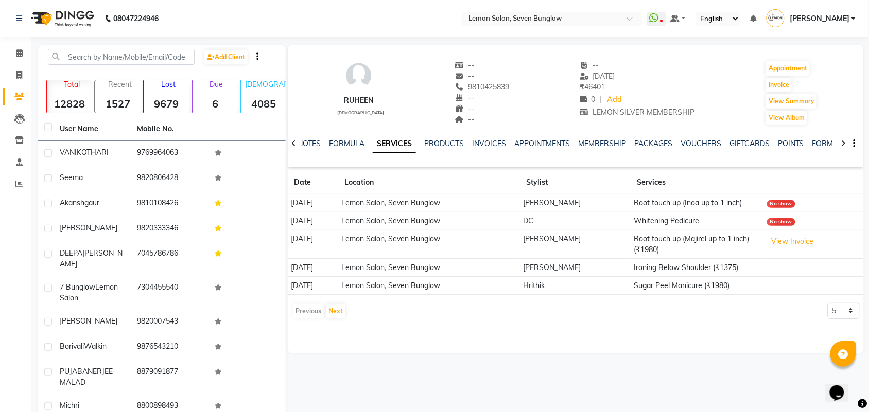
click at [327, 303] on app-client-history "Date Location Stylist Services [DATE] Lemon Salon, Seven Bunglow [PERSON_NAME] …" at bounding box center [576, 245] width 576 height 149
click at [327, 313] on button "Next" at bounding box center [336, 311] width 20 height 14
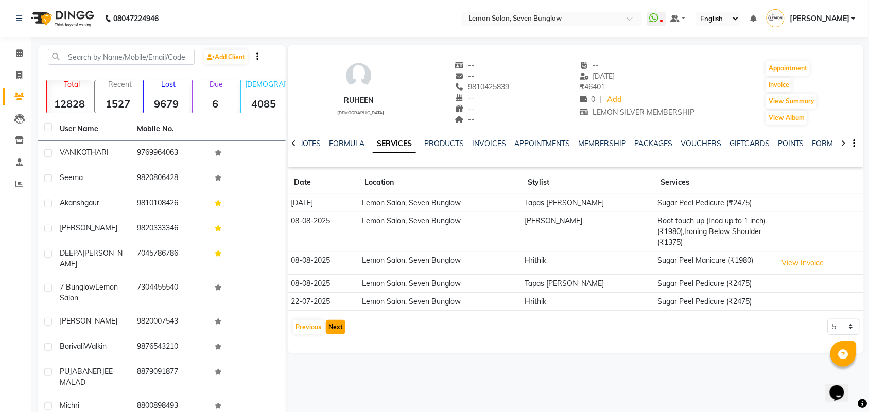
click at [328, 335] on button "Next" at bounding box center [336, 327] width 20 height 14
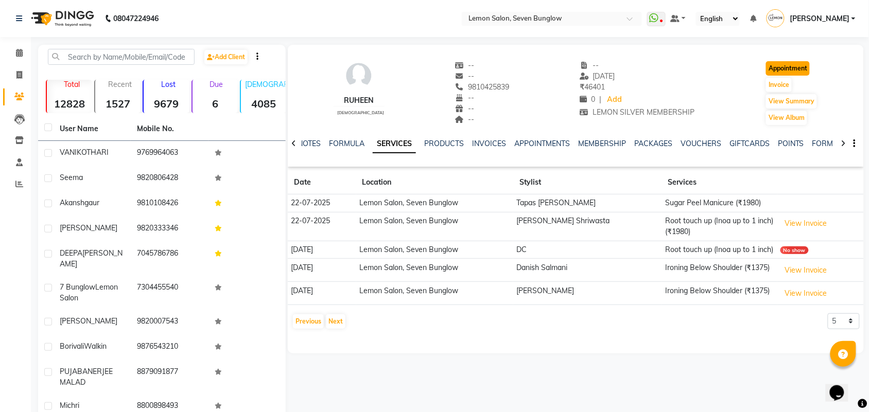
click at [789, 67] on button "Appointment" at bounding box center [788, 68] width 44 height 14
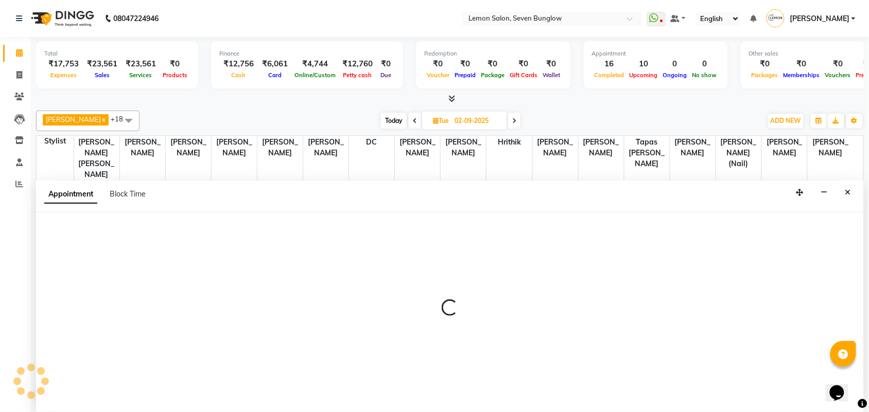
scroll to position [1, 0]
type input "01-09-2025"
select select "tentative"
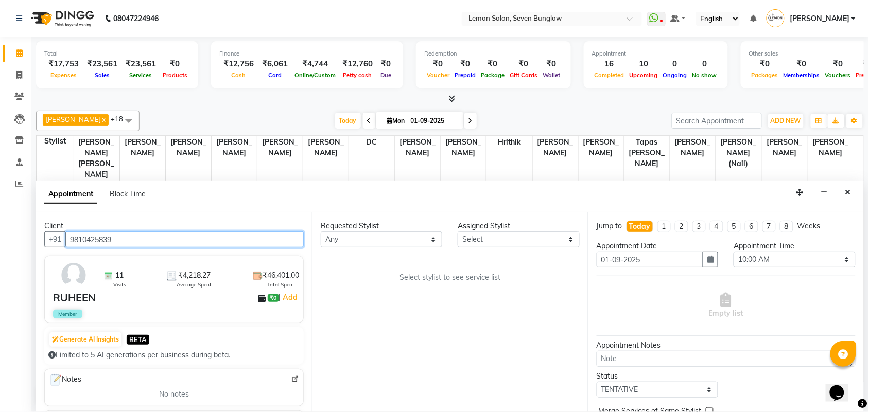
scroll to position [275, 0]
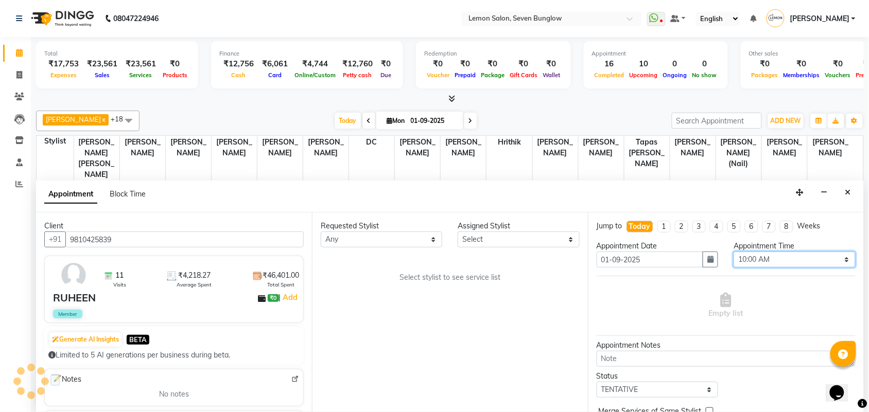
click at [774, 261] on select "Select 10:00 AM 10:15 AM 10:30 AM 10:45 AM 11:00 AM 11:15 AM 11:30 AM 11:45 AM …" at bounding box center [795, 260] width 122 height 16
click at [734, 252] on select "Select 10:00 AM 10:15 AM 10:30 AM 10:45 AM 11:00 AM 11:15 AM 11:30 AM 11:45 AM …" at bounding box center [795, 260] width 122 height 16
click at [364, 244] on select "Any [PERSON_NAME] [PERSON_NAME] [PERSON_NAME] (Nail) [PERSON_NAME] DC [PERSON_N…" at bounding box center [382, 240] width 122 height 16
click at [792, 256] on select "Select 10:00 AM 10:15 AM 10:30 AM 10:45 AM 11:00 AM 11:15 AM 11:30 AM 11:45 AM …" at bounding box center [795, 260] width 122 height 16
select select "720"
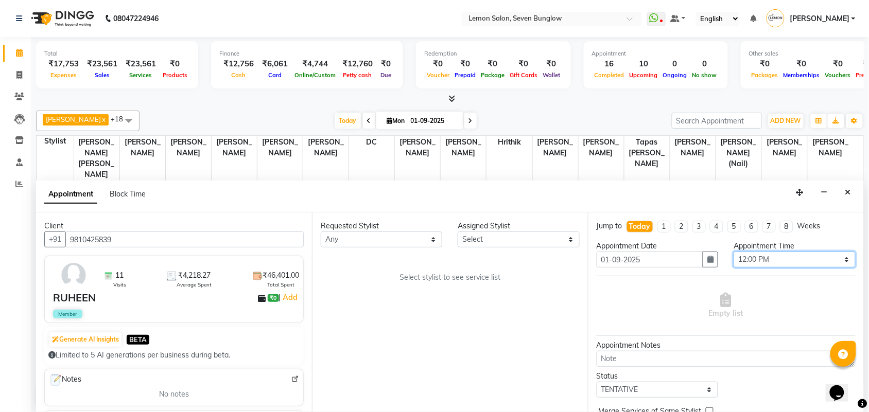
click at [734, 252] on select "Select 10:00 AM 10:15 AM 10:30 AM 10:45 AM 11:00 AM 11:15 AM 11:30 AM 11:45 AM …" at bounding box center [795, 260] width 122 height 16
click at [412, 236] on select "Any Ajit Thakur Amreen Shaikh Aniket (Nail) Ashfak DC Hira Lal Om Prakash Kandu…" at bounding box center [382, 240] width 122 height 16
select select "7456"
click at [321, 232] on select "Any Ajit Thakur Amreen Shaikh Aniket (Nail) Ashfak DC Hira Lal Om Prakash Kandu…" at bounding box center [382, 240] width 122 height 16
select select "7456"
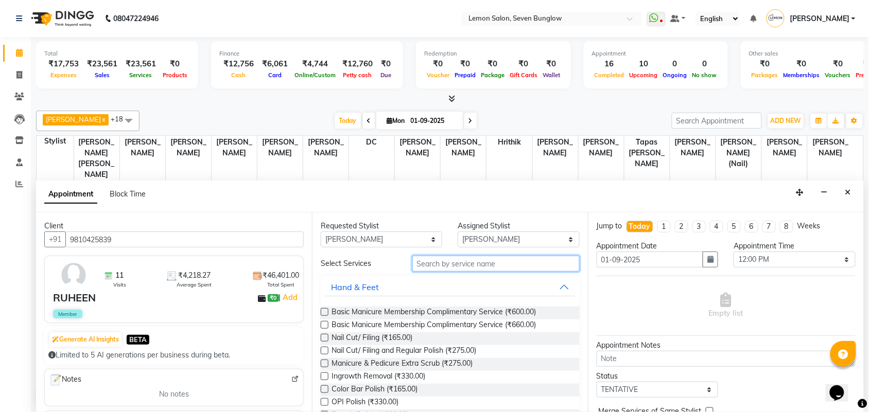
click at [418, 263] on input "text" at bounding box center [495, 264] width 167 height 16
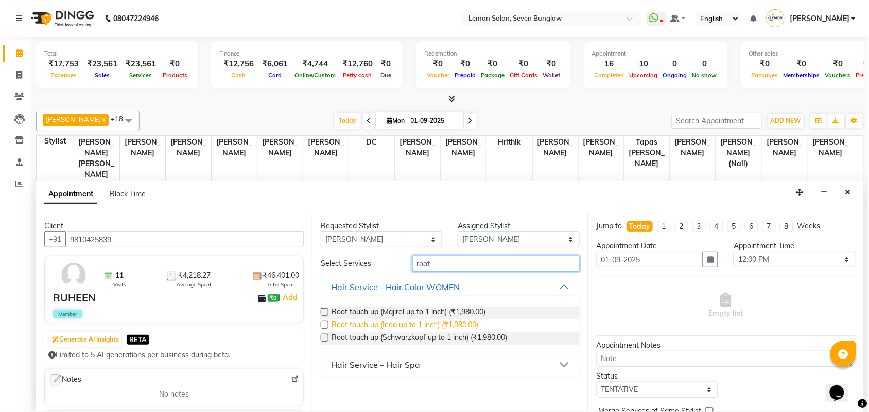
type input "root"
click at [422, 323] on span "Root touch up (Inoa up to 1 inch) (₹1,980.00)" at bounding box center [405, 326] width 147 height 13
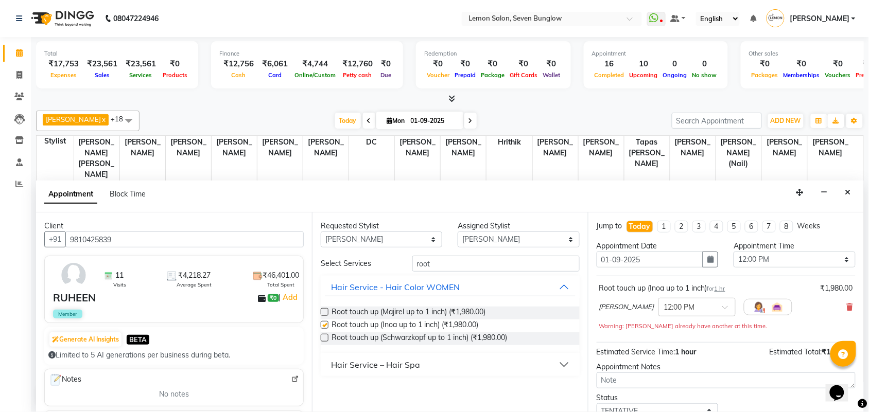
checkbox input "false"
click at [438, 263] on input "root" at bounding box center [495, 264] width 167 height 16
click at [434, 243] on select "Any Ajit Thakur Amreen Shaikh Aniket (Nail) Ashfak DC Hira Lal Om Prakash Kandu…" at bounding box center [382, 240] width 122 height 16
select select "7887"
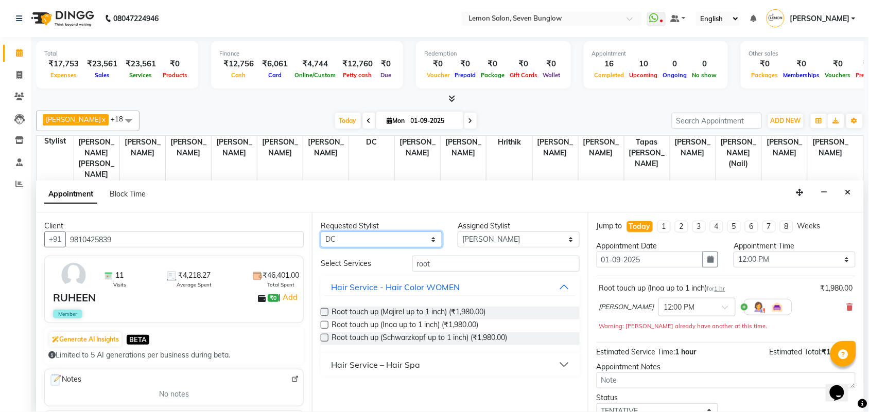
click at [321, 232] on select "Any Ajit Thakur Amreen Shaikh Aniket (Nail) Ashfak DC Hira Lal Om Prakash Kandu…" at bounding box center [382, 240] width 122 height 16
select select "7887"
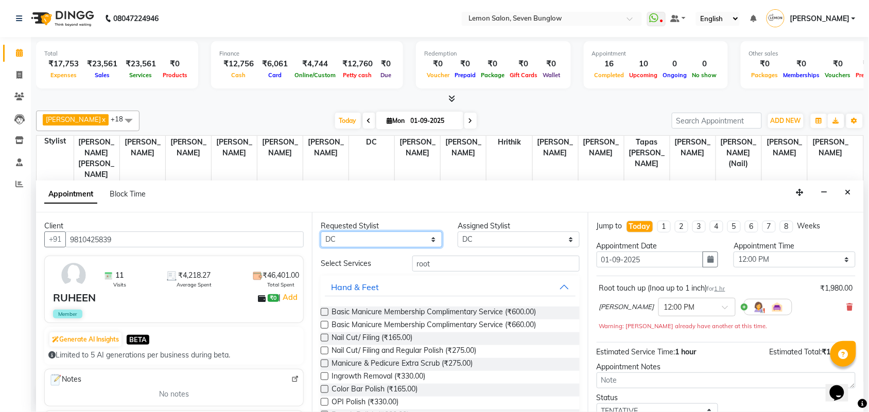
click at [408, 243] on select "Any Ajit Thakur Amreen Shaikh Aniket (Nail) Ashfak DC Hira Lal Om Prakash Kandu…" at bounding box center [382, 240] width 122 height 16
select select "7456"
click at [321, 232] on select "Any Ajit Thakur Amreen Shaikh Aniket (Nail) Ashfak DC Hira Lal Om Prakash Kandu…" at bounding box center [382, 240] width 122 height 16
select select "7456"
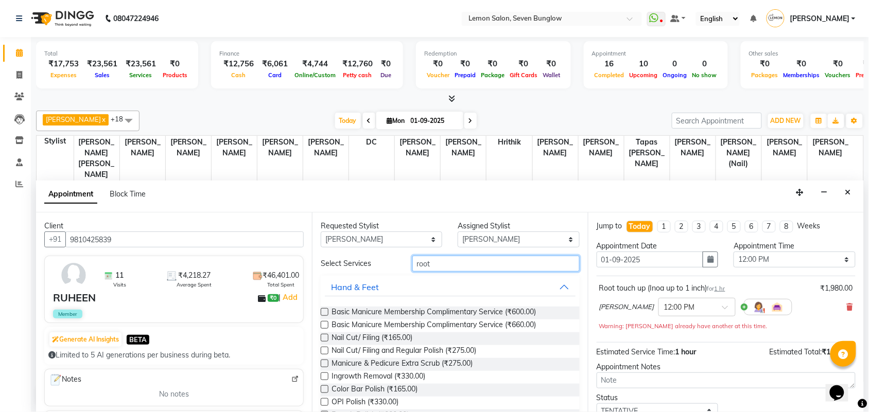
click at [416, 261] on input "root" at bounding box center [495, 264] width 167 height 16
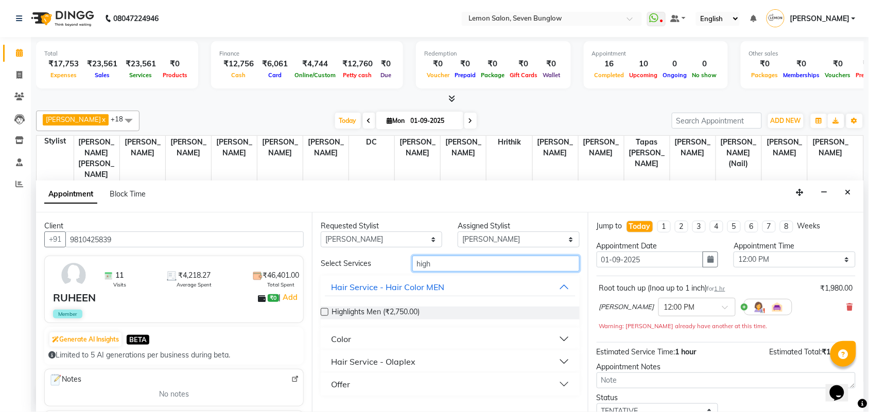
type input "high"
click at [389, 357] on div "Hair Service - Olaplex" at bounding box center [373, 362] width 84 height 12
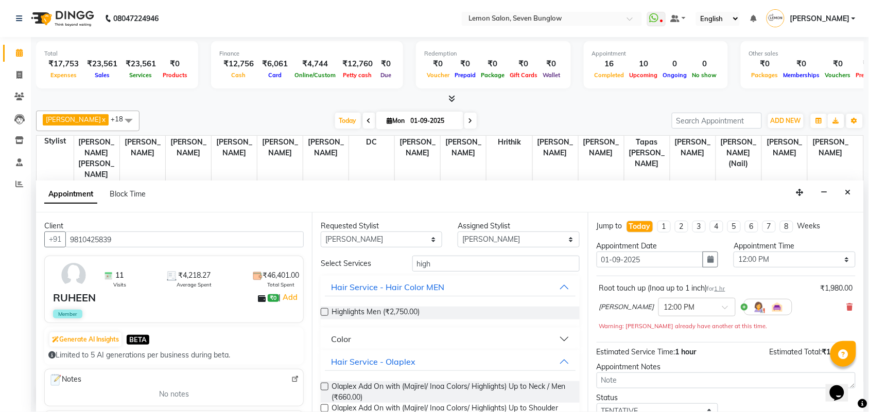
click at [405, 337] on button "Color" at bounding box center [450, 339] width 251 height 19
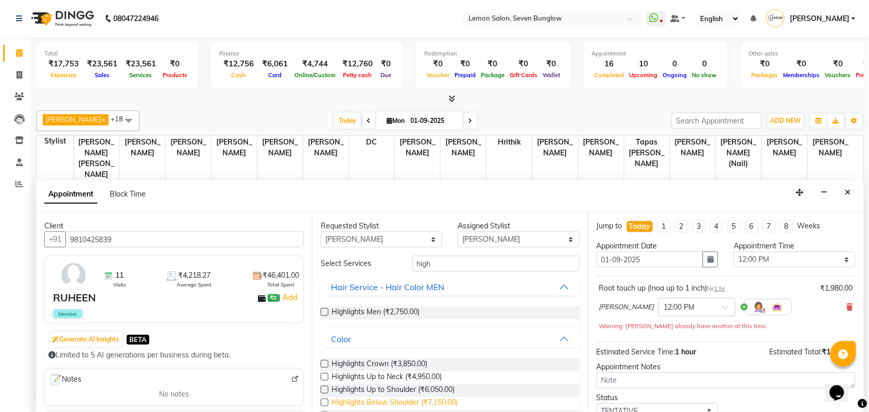
click at [438, 398] on span "Highlights Below Shoulder (₹7,150.00)" at bounding box center [395, 404] width 126 height 13
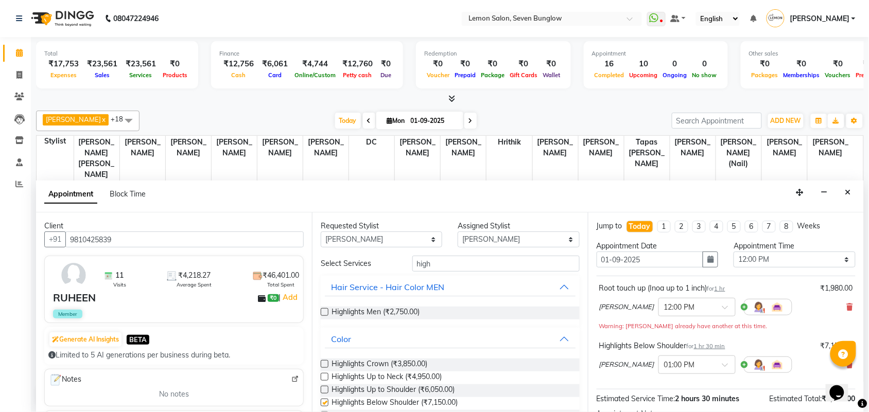
checkbox input "false"
click at [433, 263] on input "high" at bounding box center [495, 264] width 167 height 16
type input "h"
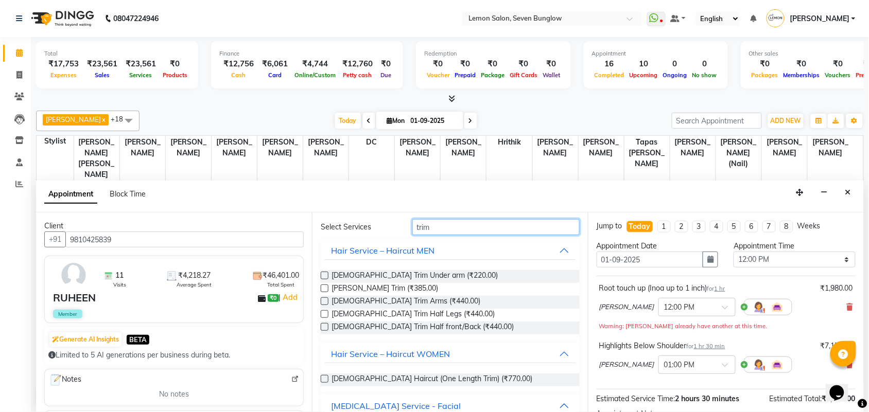
scroll to position [64, 0]
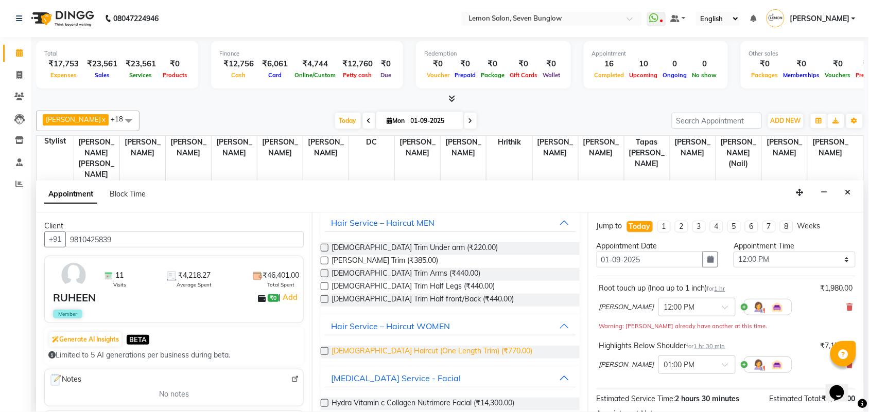
type input "trim"
click at [446, 349] on span "Female Haircut (One Length Trim) (₹770.00)" at bounding box center [432, 352] width 201 height 13
checkbox input "false"
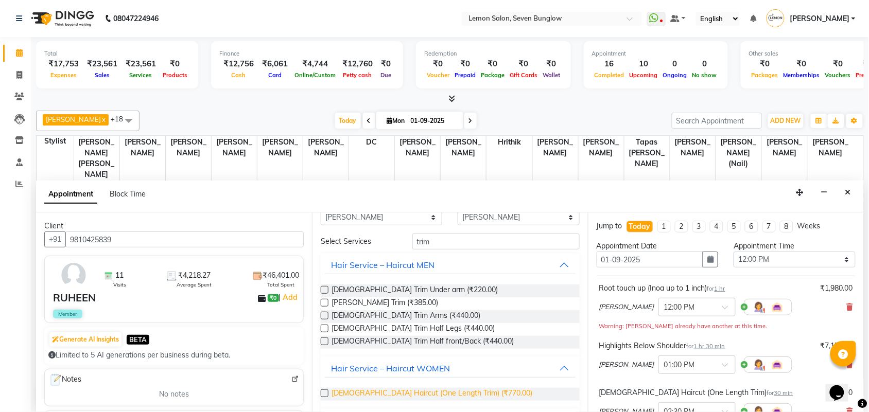
scroll to position [0, 0]
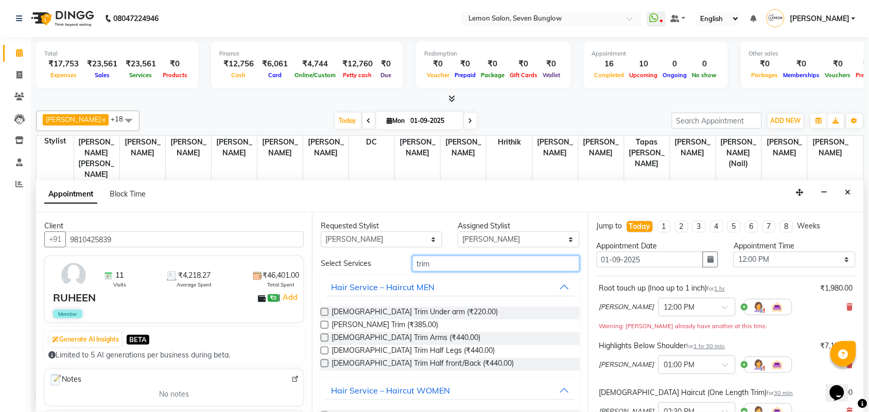
click at [437, 258] on input "trim" at bounding box center [495, 264] width 167 height 16
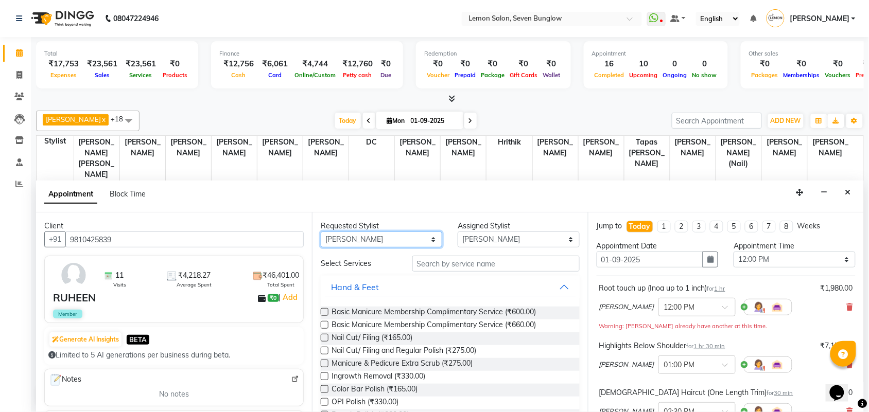
click at [430, 246] on select "Any Ajit Thakur Amreen Shaikh Aniket (Nail) Ashfak DC Hira Lal Om Prakash Kandu…" at bounding box center [382, 240] width 122 height 16
select select "7887"
click at [321, 232] on select "Any Ajit Thakur Amreen Shaikh Aniket (Nail) Ashfak DC Hira Lal Om Prakash Kandu…" at bounding box center [382, 240] width 122 height 16
select select "7887"
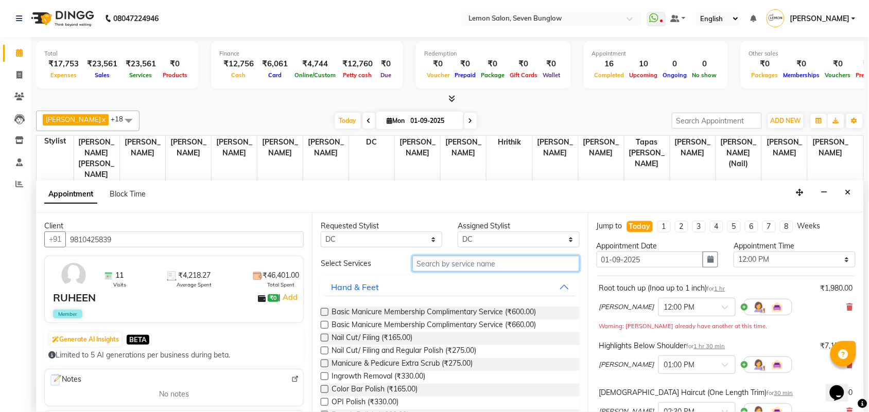
click at [437, 258] on input "text" at bounding box center [495, 264] width 167 height 16
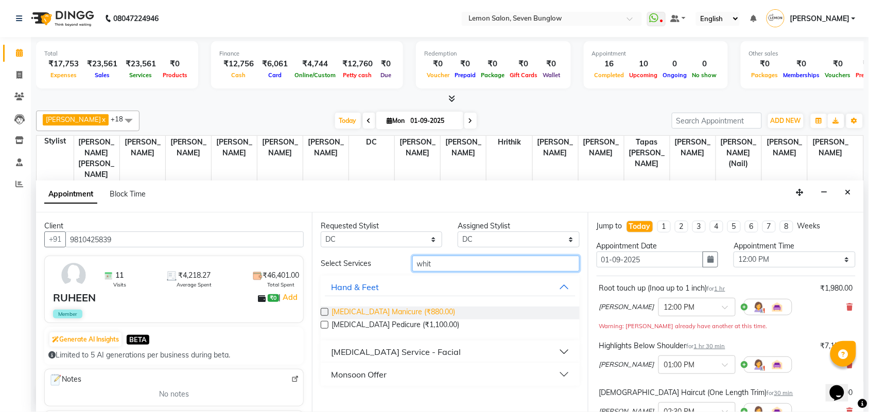
type input "whit"
click at [429, 313] on span "Whitening Manicure (₹880.00)" at bounding box center [394, 313] width 124 height 13
checkbox input "false"
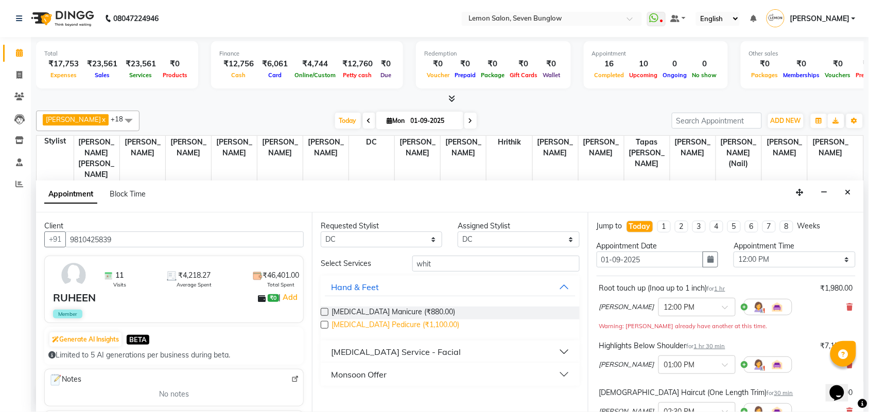
click at [425, 322] on span "Whitening Pedicure (₹1,100.00)" at bounding box center [396, 326] width 128 height 13
checkbox input "false"
click at [711, 264] on button "button" at bounding box center [710, 260] width 15 height 16
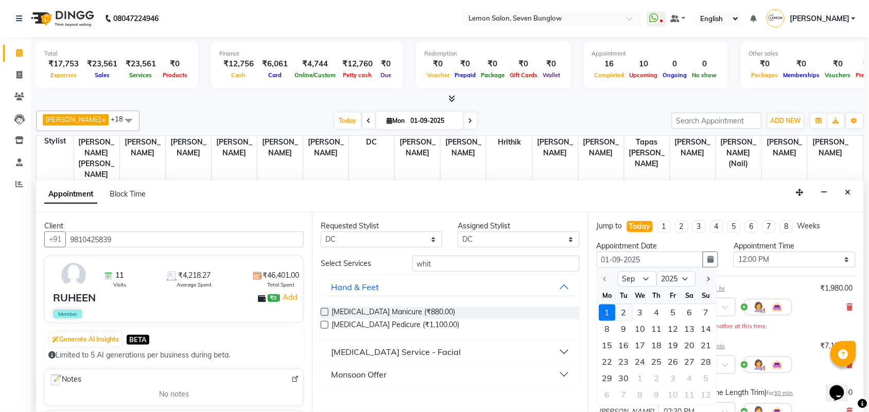
click at [627, 314] on div "2" at bounding box center [624, 313] width 16 height 16
type input "02-09-2025"
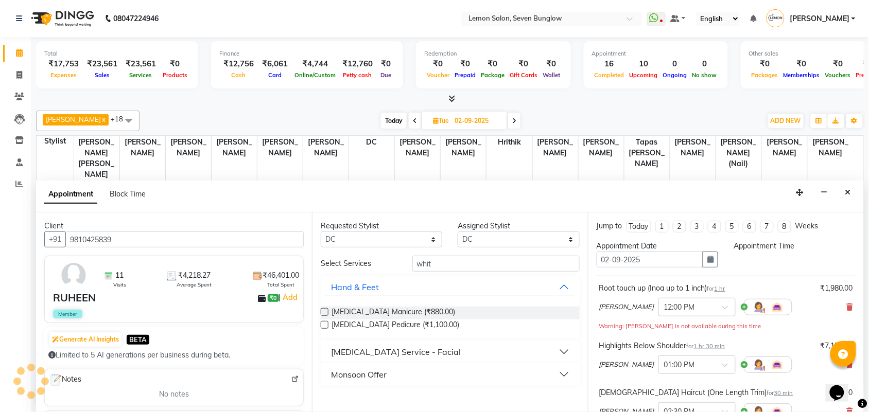
scroll to position [275, 0]
select select "720"
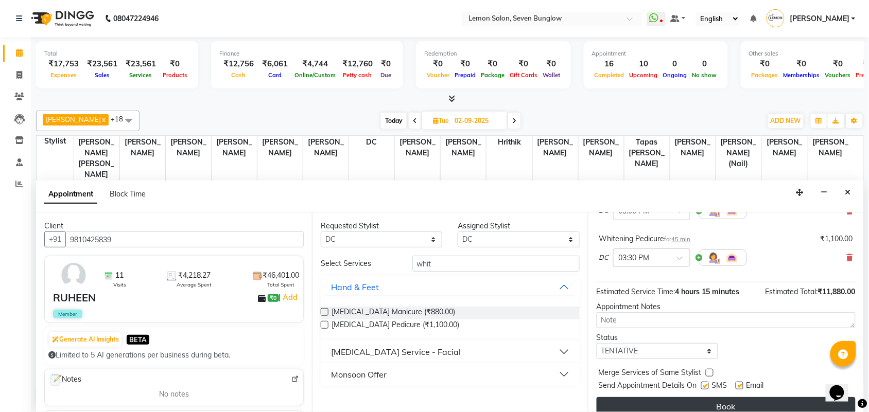
scroll to position [249, 0]
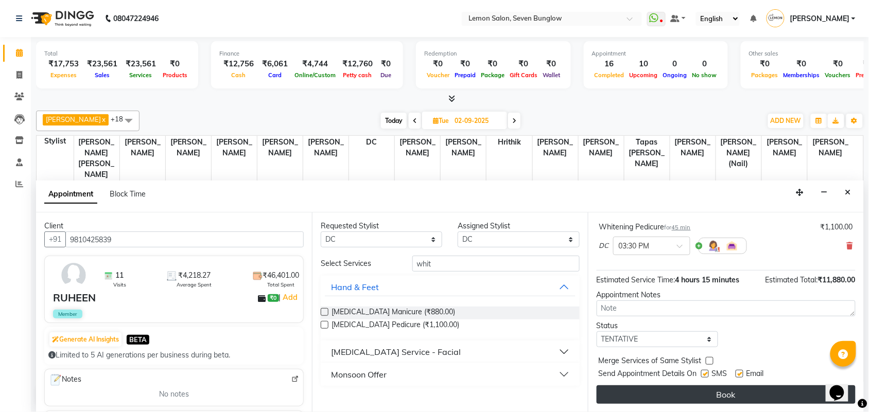
click at [713, 397] on button "Book" at bounding box center [726, 395] width 259 height 19
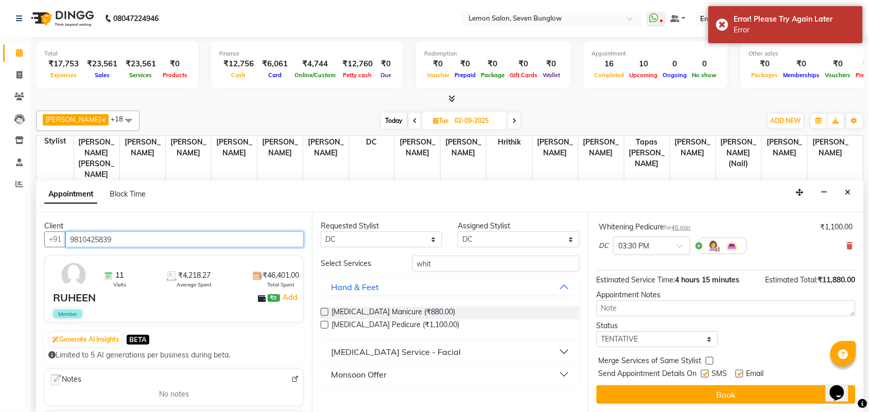
click at [91, 236] on input "9810425839" at bounding box center [184, 240] width 238 height 16
click at [19, 47] on span at bounding box center [19, 53] width 18 height 12
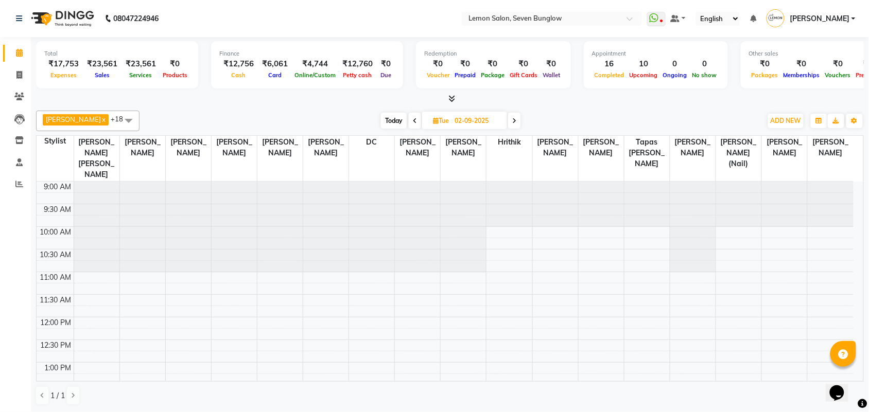
scroll to position [64, 0]
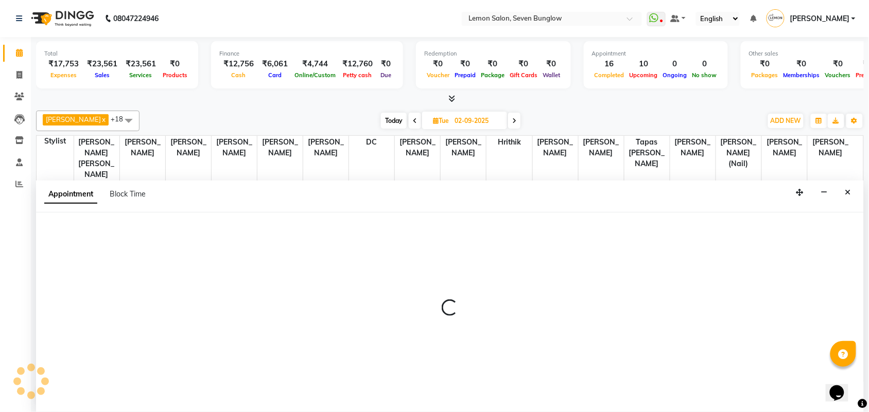
scroll to position [1, 0]
select select "7456"
select select "tentative"
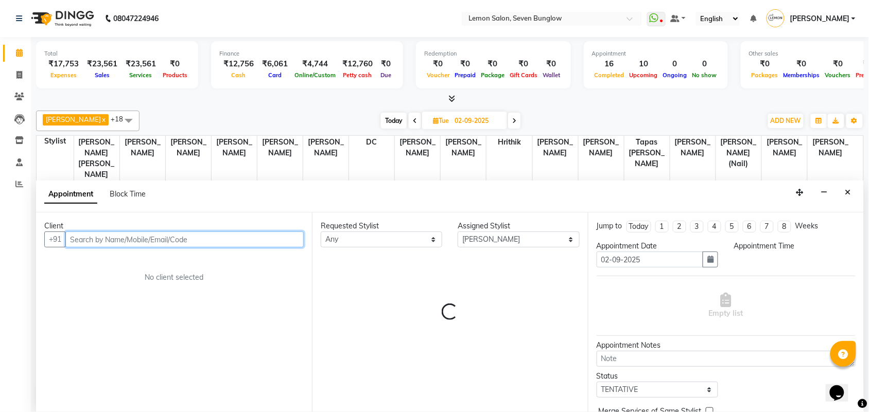
select select "720"
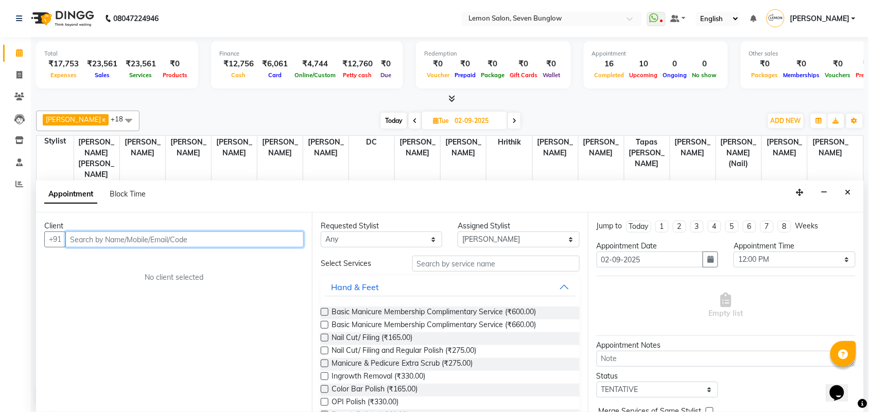
click at [150, 246] on input "text" at bounding box center [184, 240] width 238 height 16
paste input "9810425839"
type input "9810425839"
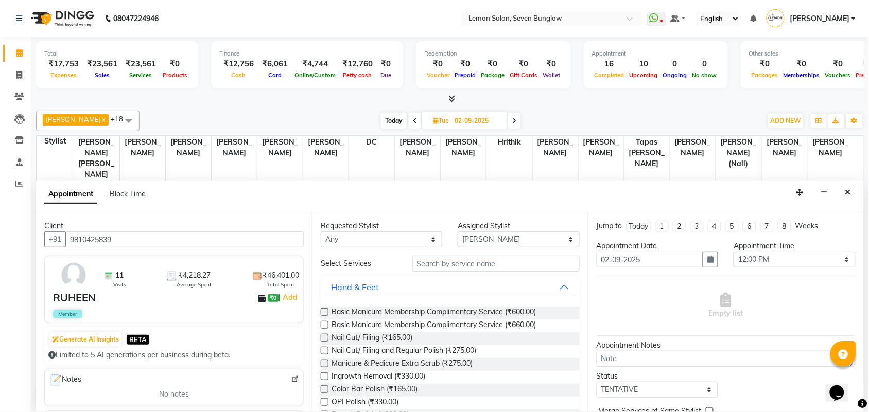
click at [396, 252] on div "Requested Stylist Any Ajit Thakur Amreen Shaikh Aniket (Nail) Ashfak DC Hira La…" at bounding box center [450, 313] width 276 height 200
click at [395, 240] on select "Any Ajit Thakur Amreen Shaikh Aniket (Nail) Ashfak DC Hira Lal Om Prakash Kandu…" at bounding box center [382, 240] width 122 height 16
select select "7456"
click at [321, 232] on select "Any Ajit Thakur Amreen Shaikh Aniket (Nail) Ashfak DC Hira Lal Om Prakash Kandu…" at bounding box center [382, 240] width 122 height 16
click at [420, 269] on input "text" at bounding box center [495, 264] width 167 height 16
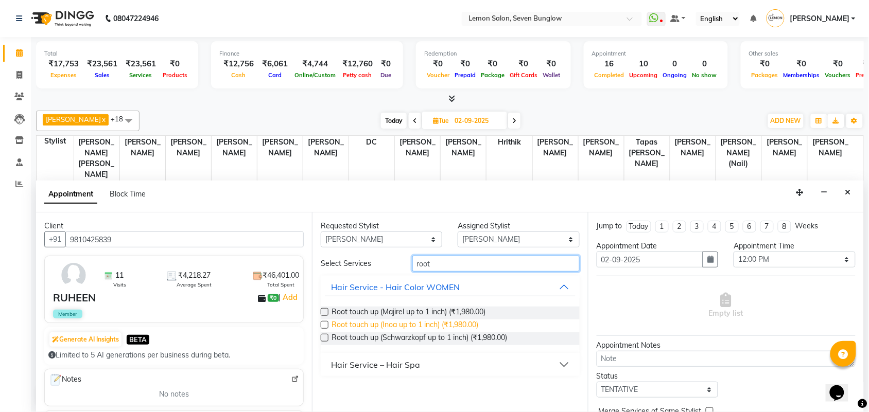
type input "root"
click at [427, 325] on span "Root touch up (Inoa up to 1 inch) (₹1,980.00)" at bounding box center [405, 326] width 147 height 13
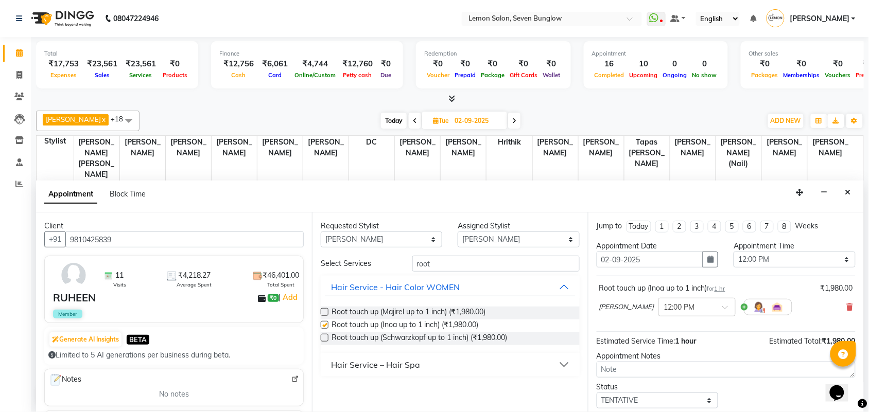
checkbox input "false"
click at [441, 262] on input "root" at bounding box center [495, 264] width 167 height 16
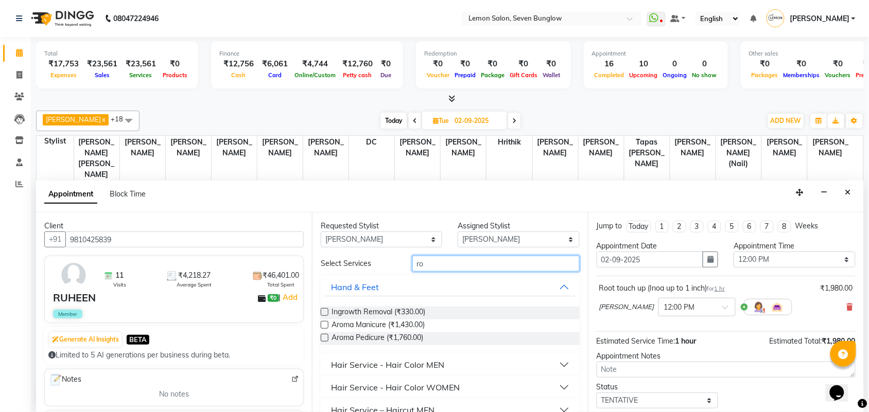
type input "r"
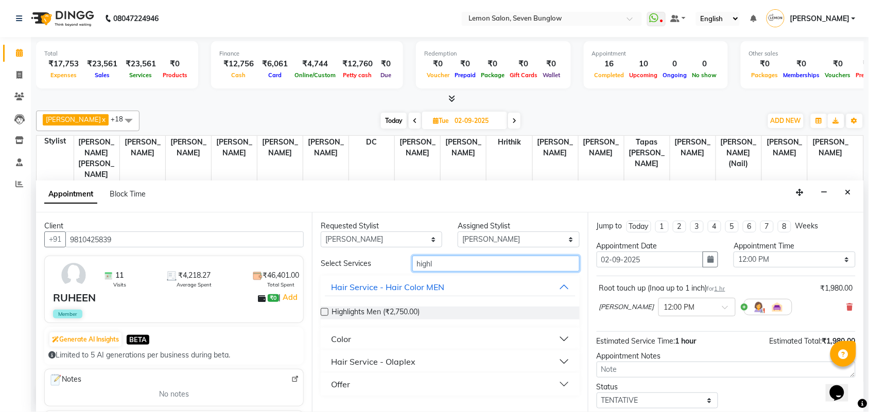
type input "highl"
click at [416, 355] on button "Hair Service - Olaplex" at bounding box center [450, 362] width 251 height 19
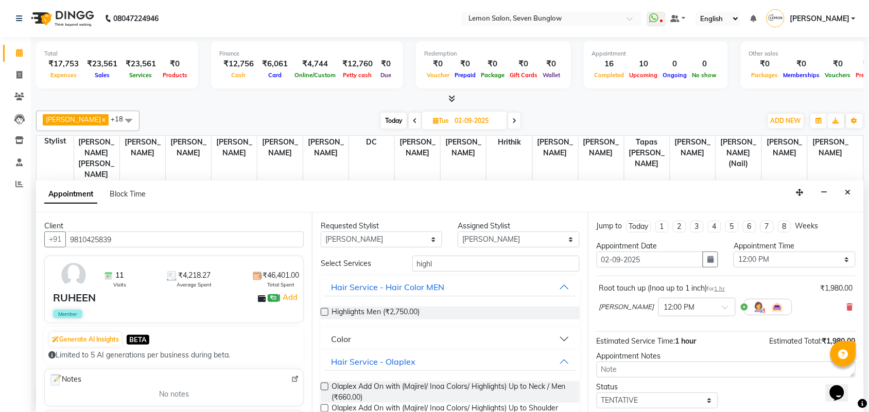
click at [438, 329] on div "Color" at bounding box center [450, 339] width 259 height 23
click at [436, 333] on button "Color" at bounding box center [450, 339] width 251 height 19
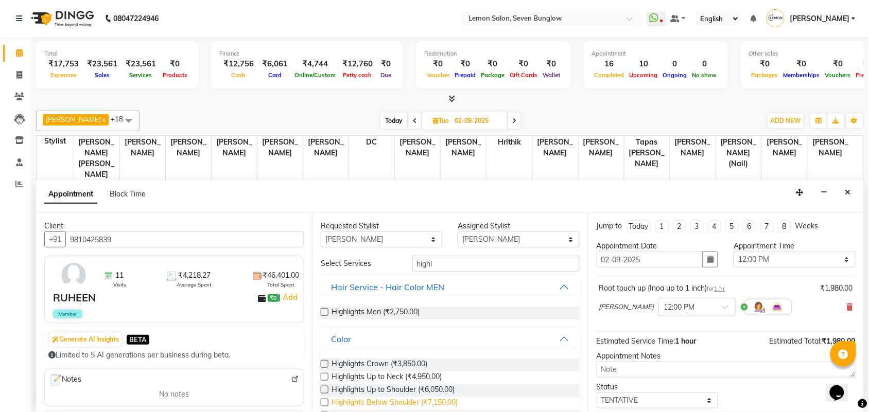
click at [451, 398] on span "Highlights Below Shoulder (₹7,150.00)" at bounding box center [395, 404] width 126 height 13
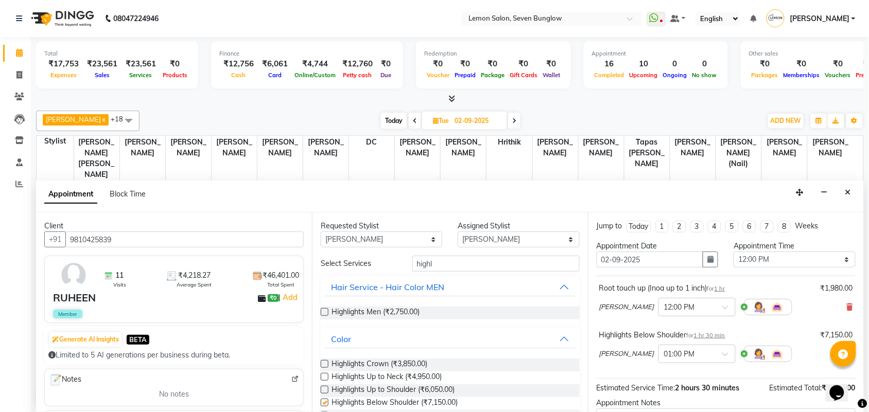
checkbox input "false"
click at [435, 257] on input "highl" at bounding box center [495, 264] width 167 height 16
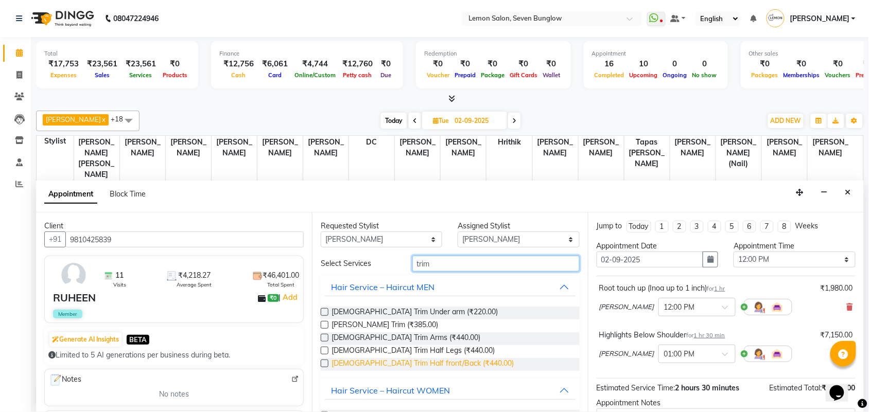
scroll to position [64, 0]
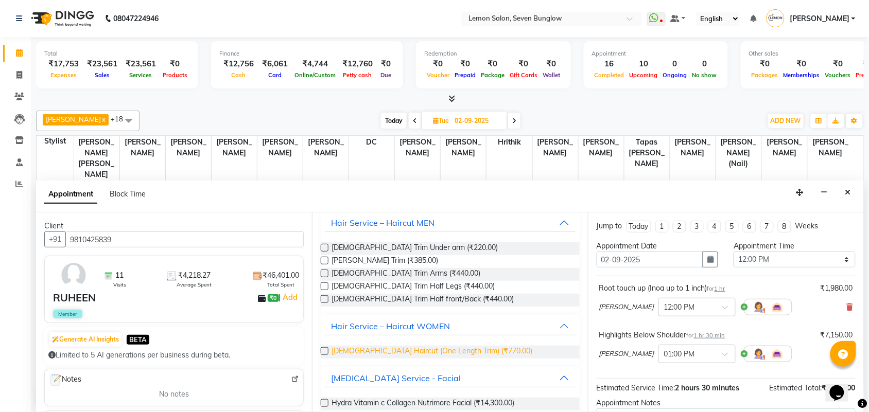
type input "trim"
click at [438, 348] on span "Female Haircut (One Length Trim) (₹770.00)" at bounding box center [432, 352] width 201 height 13
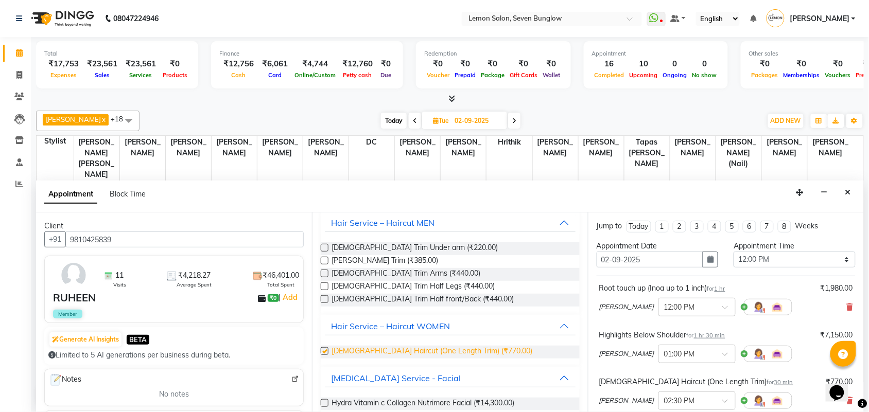
checkbox input "false"
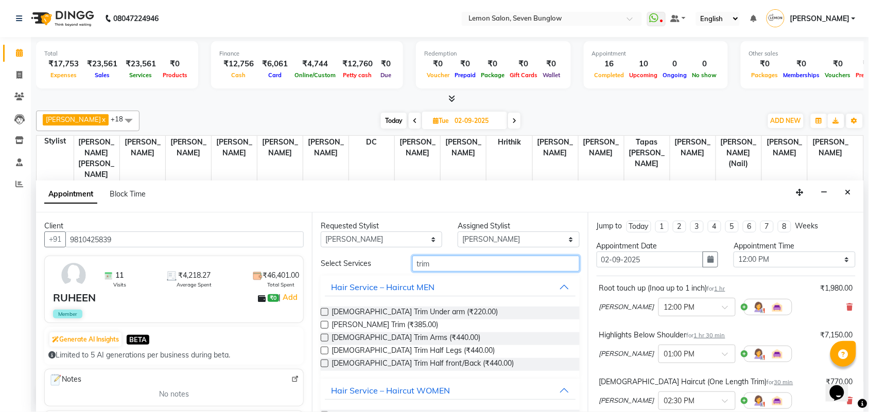
click at [420, 263] on input "trim" at bounding box center [495, 264] width 167 height 16
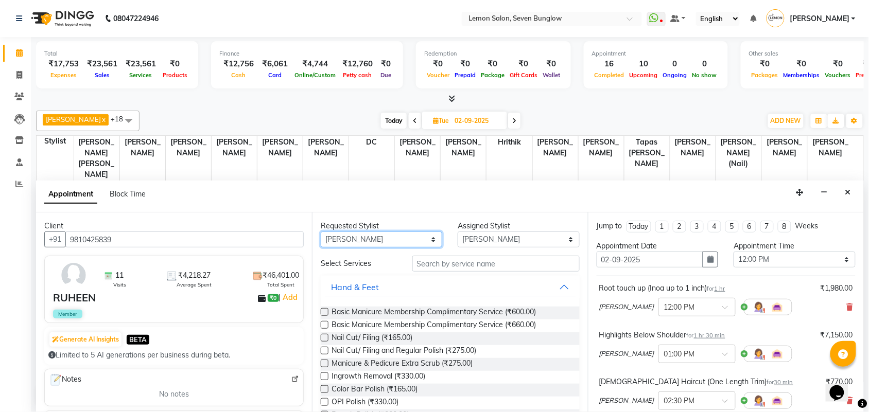
drag, startPoint x: 346, startPoint y: 237, endPoint x: 351, endPoint y: 233, distance: 6.6
click at [346, 237] on select "Any Ajit Thakur Amreen Shaikh Aniket (Nail) Ashfak DC Hira Lal Om Prakash Kandu…" at bounding box center [382, 240] width 122 height 16
select select "7887"
click at [321, 232] on select "Any Ajit Thakur Amreen Shaikh Aniket (Nail) Ashfak DC Hira Lal Om Prakash Kandu…" at bounding box center [382, 240] width 122 height 16
select select "7887"
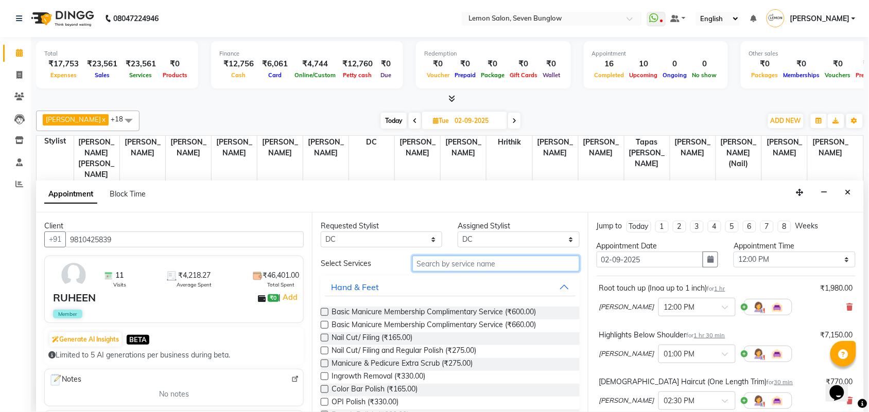
click at [451, 263] on input "text" at bounding box center [495, 264] width 167 height 16
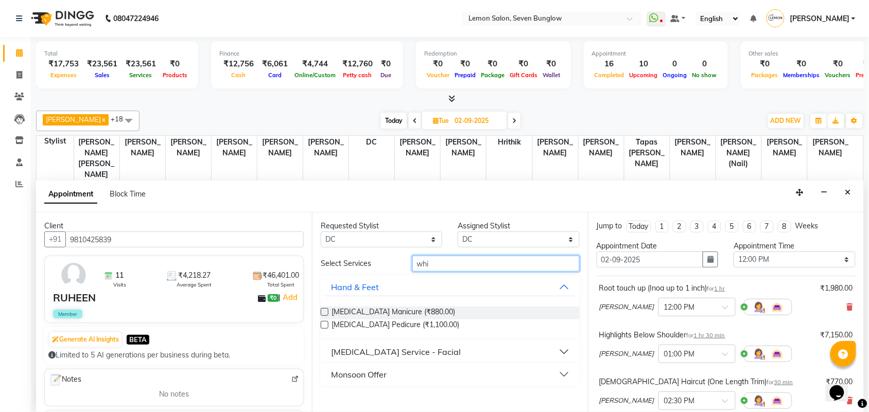
type input "whi"
click at [425, 304] on div "Whitening Manicure (₹880.00) Whitening Pedicure (₹1,100.00)" at bounding box center [450, 320] width 259 height 42
click at [424, 306] on div "Whitening Manicure (₹880.00) Whitening Pedicure (₹1,100.00)" at bounding box center [450, 320] width 259 height 42
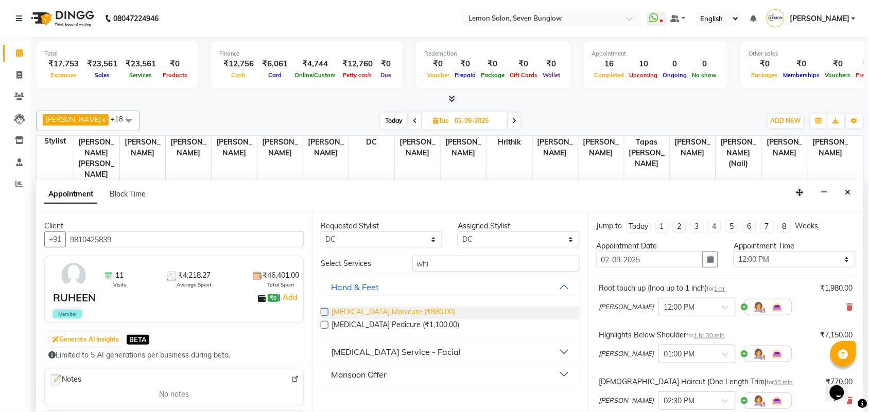
click at [421, 312] on span "Whitening Manicure (₹880.00)" at bounding box center [394, 313] width 124 height 13
checkbox input "false"
click at [416, 320] on span "Whitening Pedicure (₹1,100.00)" at bounding box center [396, 326] width 128 height 13
checkbox input "false"
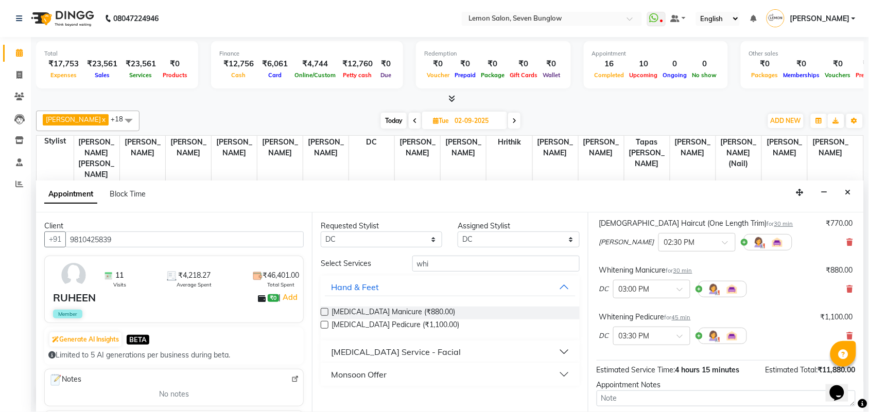
scroll to position [249, 0]
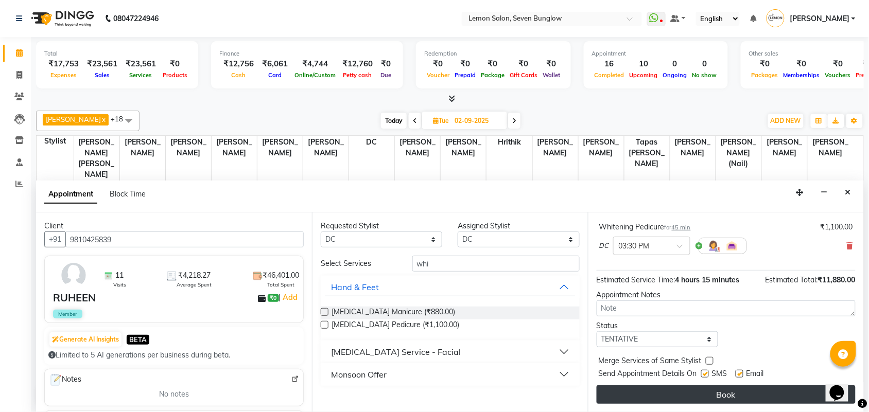
click at [688, 393] on button "Book" at bounding box center [726, 395] width 259 height 19
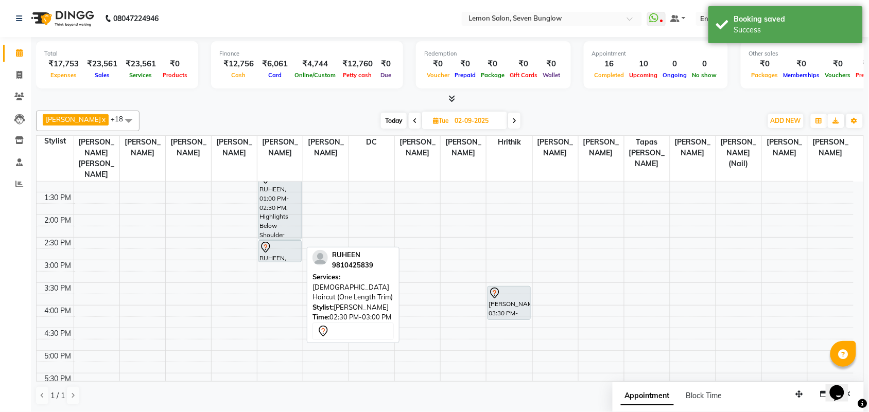
scroll to position [0, 0]
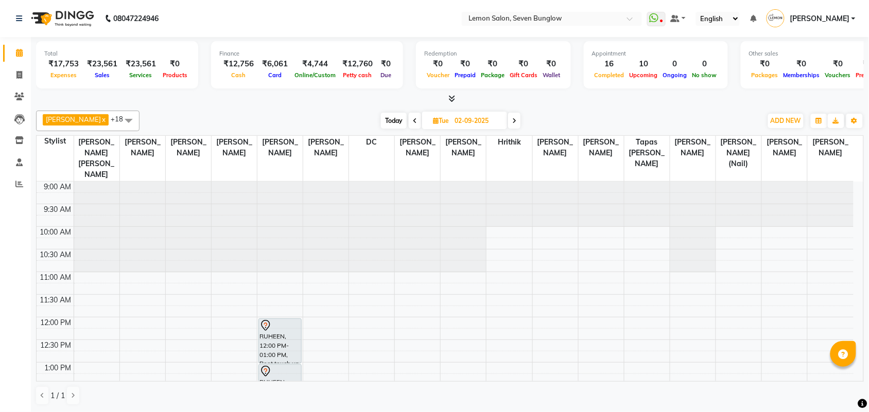
click at [385, 120] on span "Today" at bounding box center [394, 121] width 26 height 16
type input "01-09-2025"
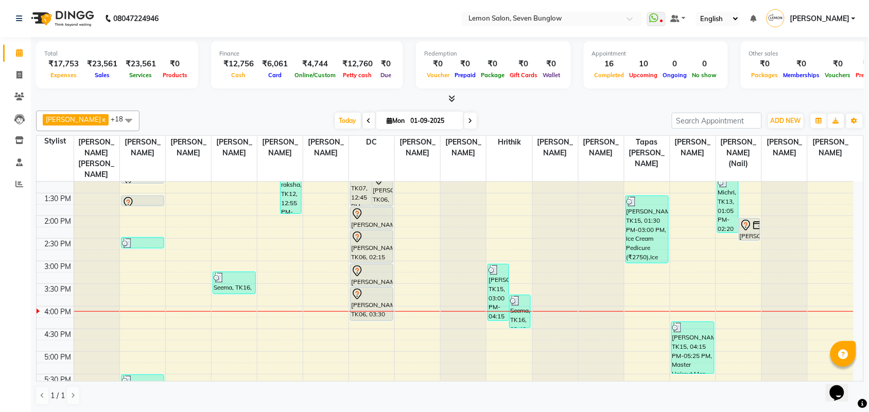
scroll to position [128, 0]
